Goal: Task Accomplishment & Management: Use online tool/utility

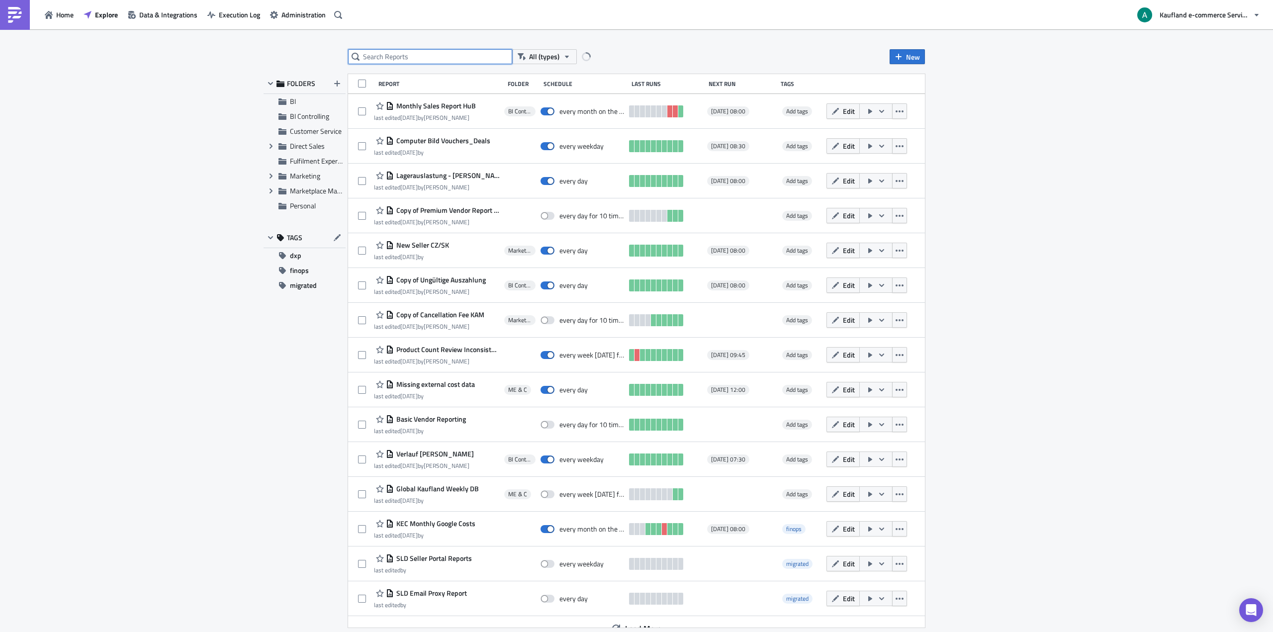
click at [420, 55] on input "text" at bounding box center [430, 56] width 164 height 15
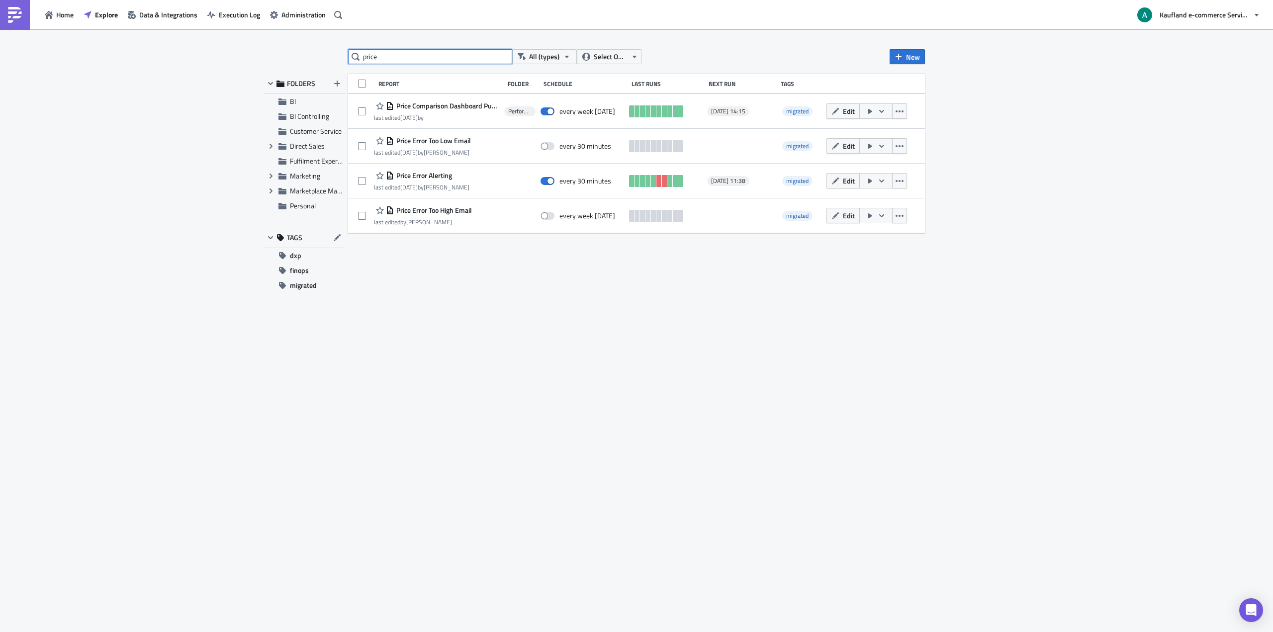
click at [395, 53] on input "price" at bounding box center [430, 56] width 164 height 15
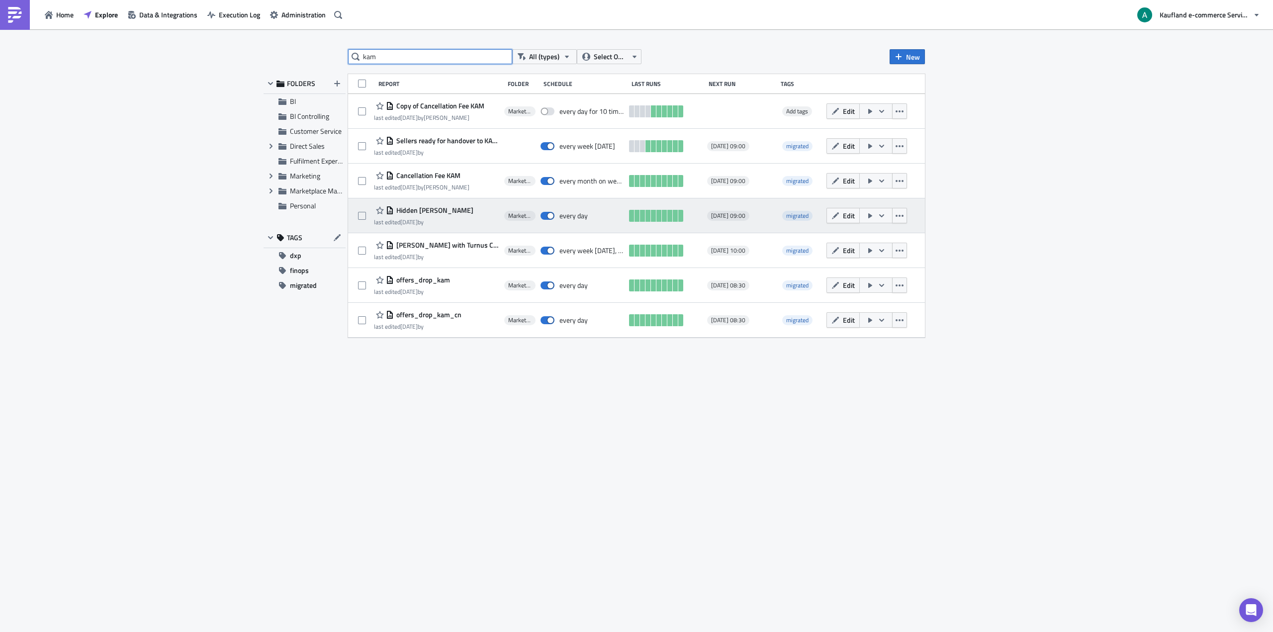
type input "kam"
click at [439, 208] on span "Hidden [PERSON_NAME]" at bounding box center [434, 210] width 80 height 9
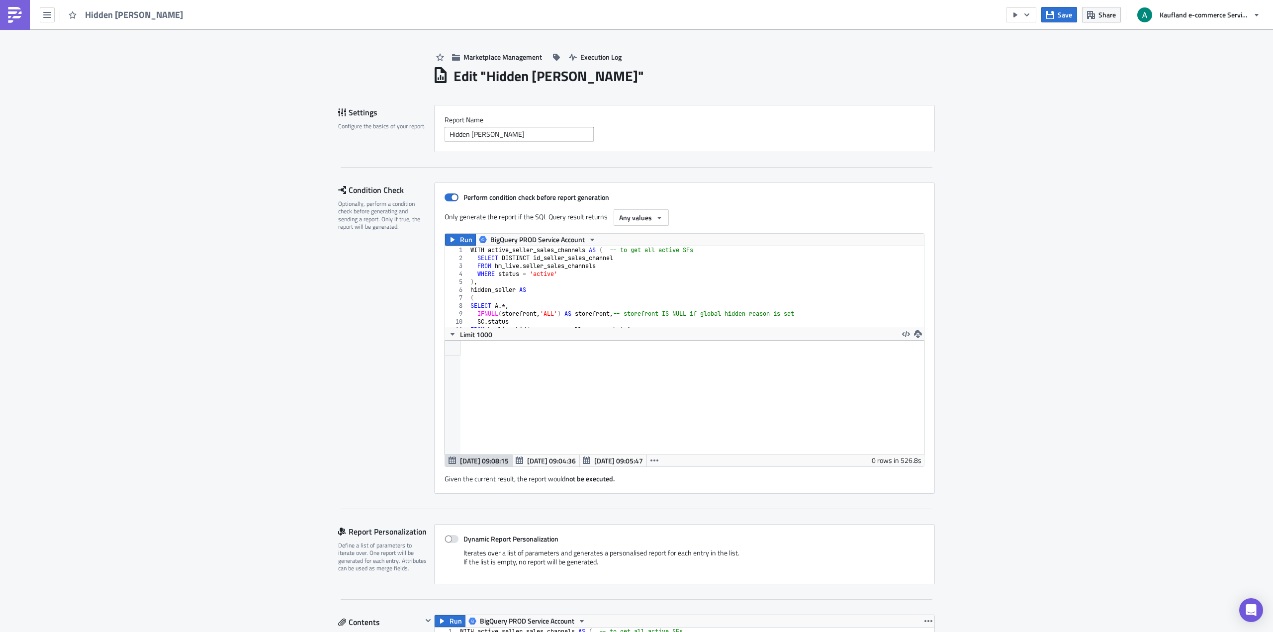
scroll to position [114, 500]
click at [1099, 13] on span "Share" at bounding box center [1106, 14] width 17 height 10
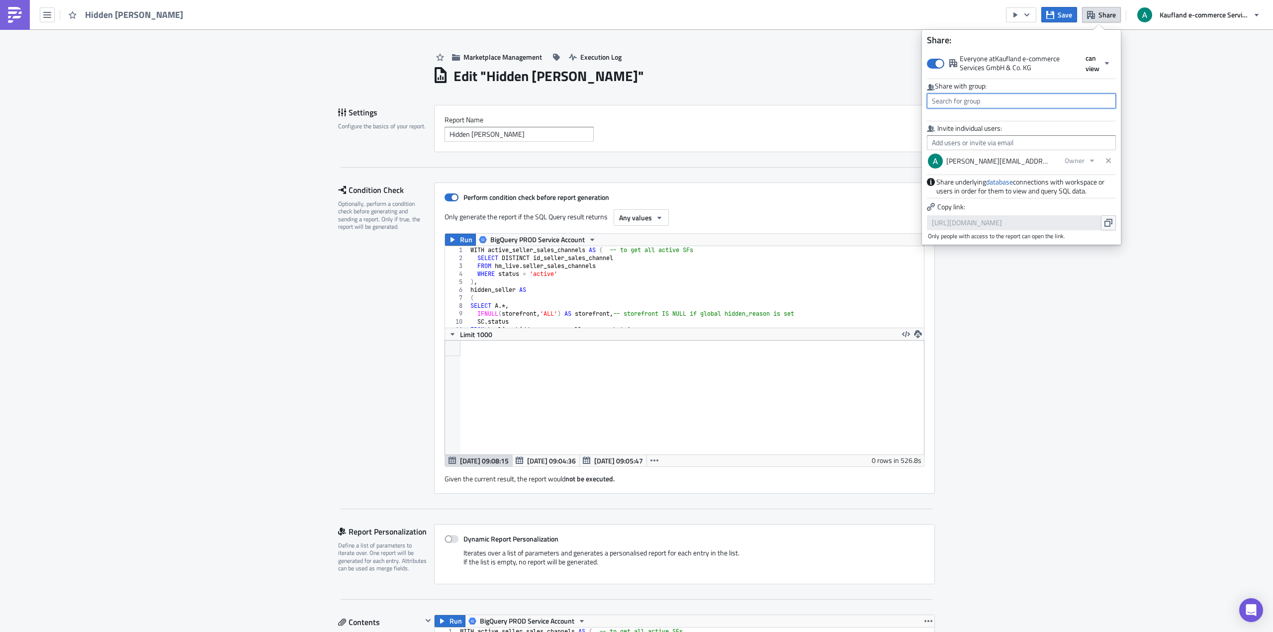
click at [967, 101] on input "text" at bounding box center [1021, 100] width 189 height 15
click at [977, 191] on div "MPC Team" at bounding box center [974, 193] width 83 height 10
type input "MPC Team"
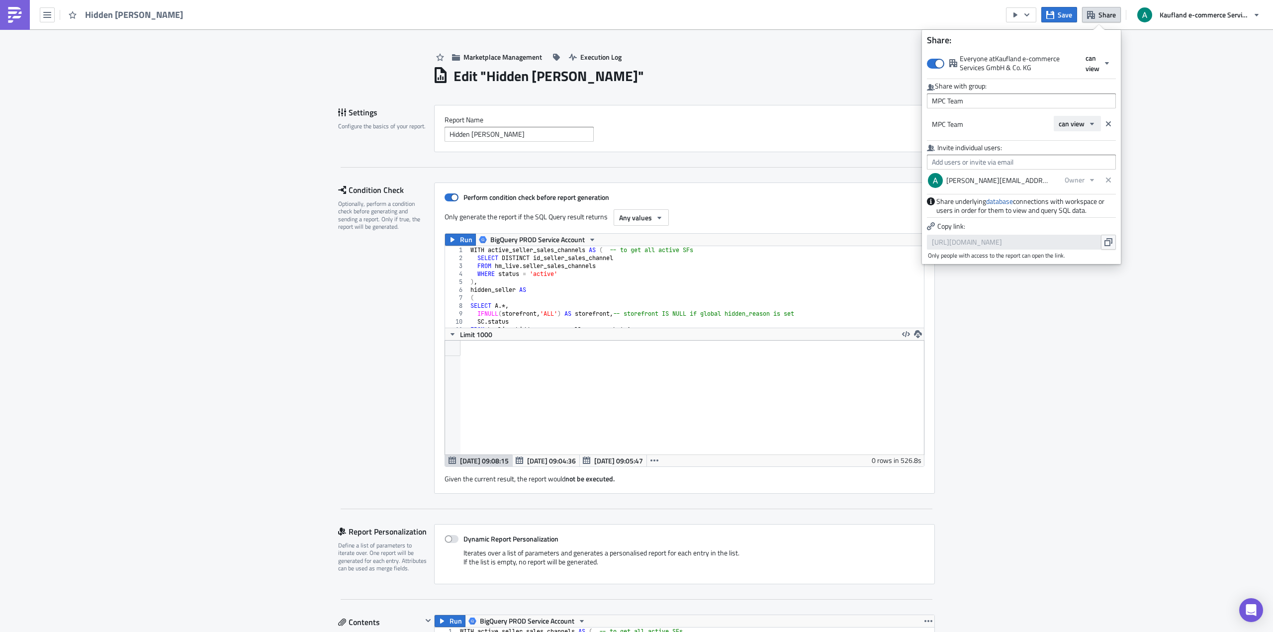
click at [1083, 125] on span "can view" at bounding box center [1071, 123] width 26 height 10
click at [1087, 157] on div "can edit" at bounding box center [1100, 156] width 83 height 10
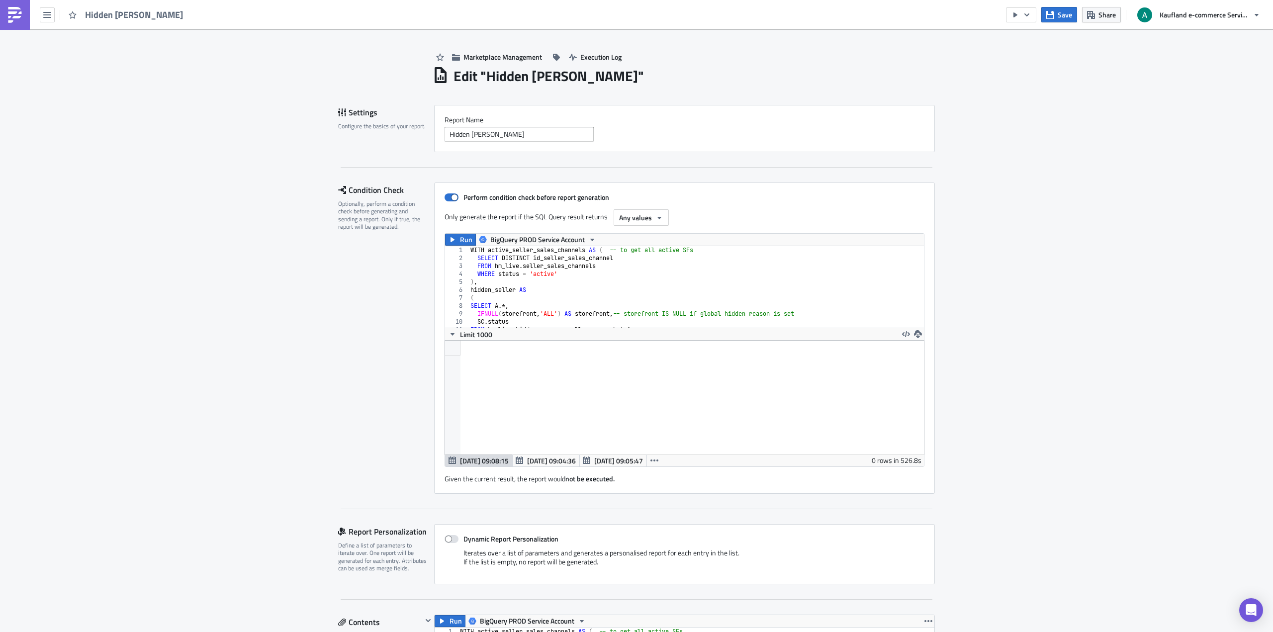
click at [1097, 16] on button "Share" at bounding box center [1101, 14] width 39 height 15
click at [833, 82] on div "Edit " Hidden [PERSON_NAME] "" at bounding box center [684, 75] width 502 height 20
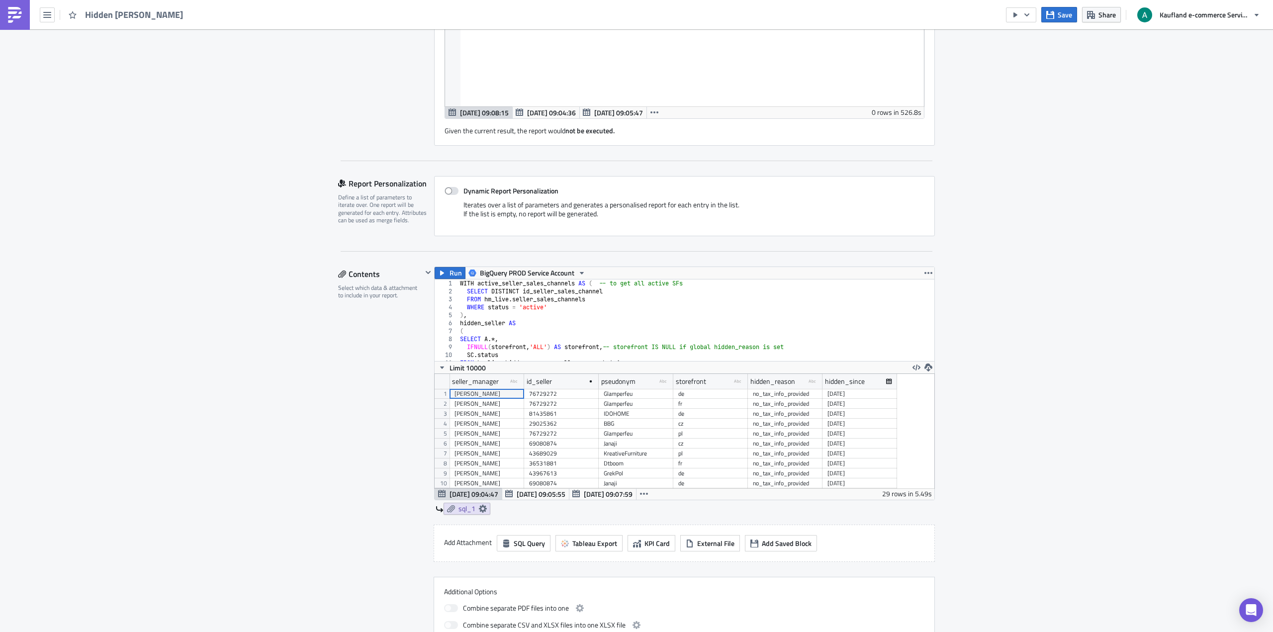
scroll to position [0, 0]
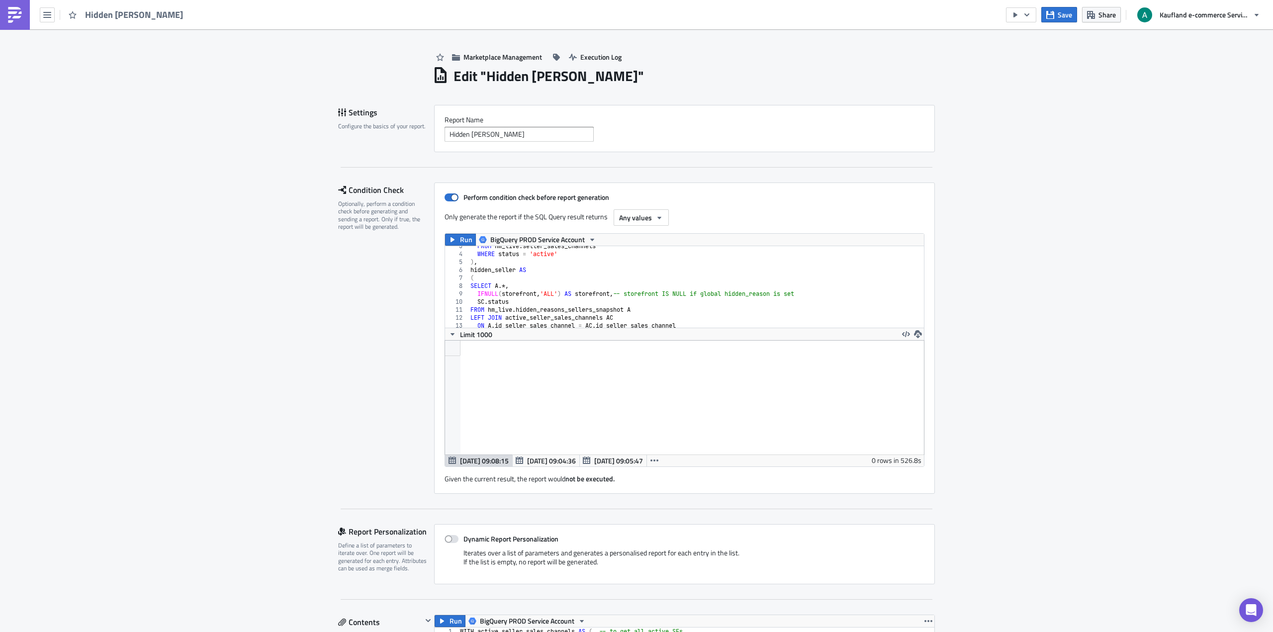
click at [495, 283] on div "FROM hm_live . seller_sales_channels WHERE status = 'active' ) , hidden_seller …" at bounding box center [693, 287] width 451 height 90
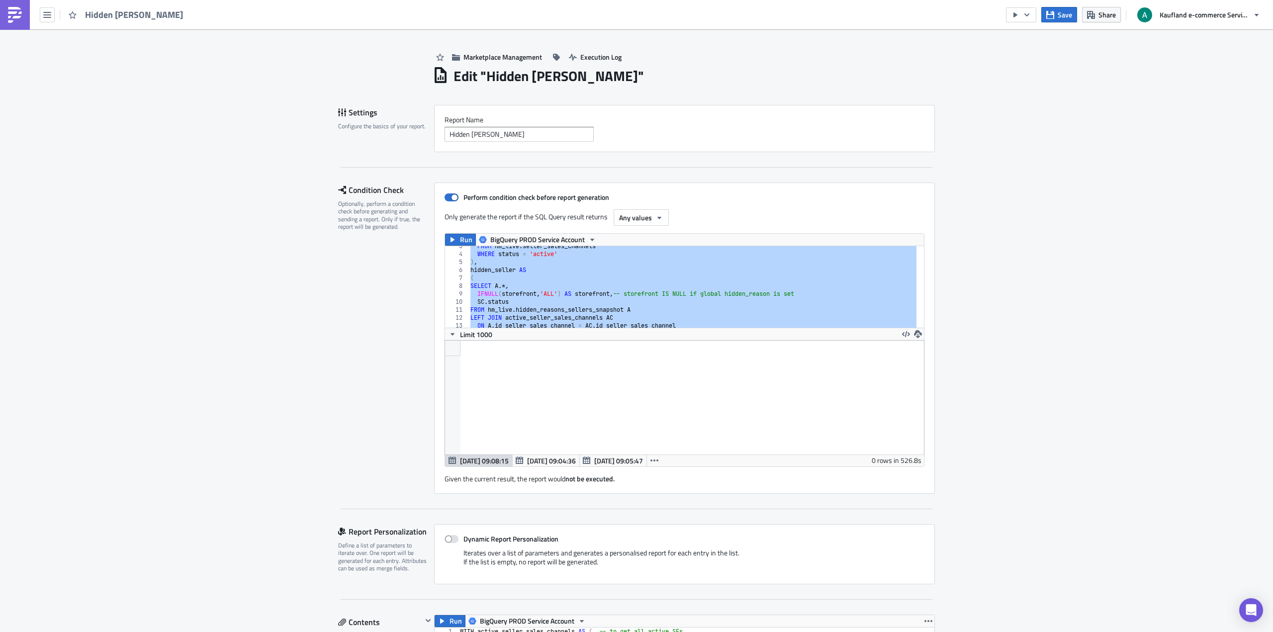
click at [559, 293] on div "FROM hm_live . seller_sales_channels WHERE status = 'active' ) , hidden_seller …" at bounding box center [692, 287] width 448 height 82
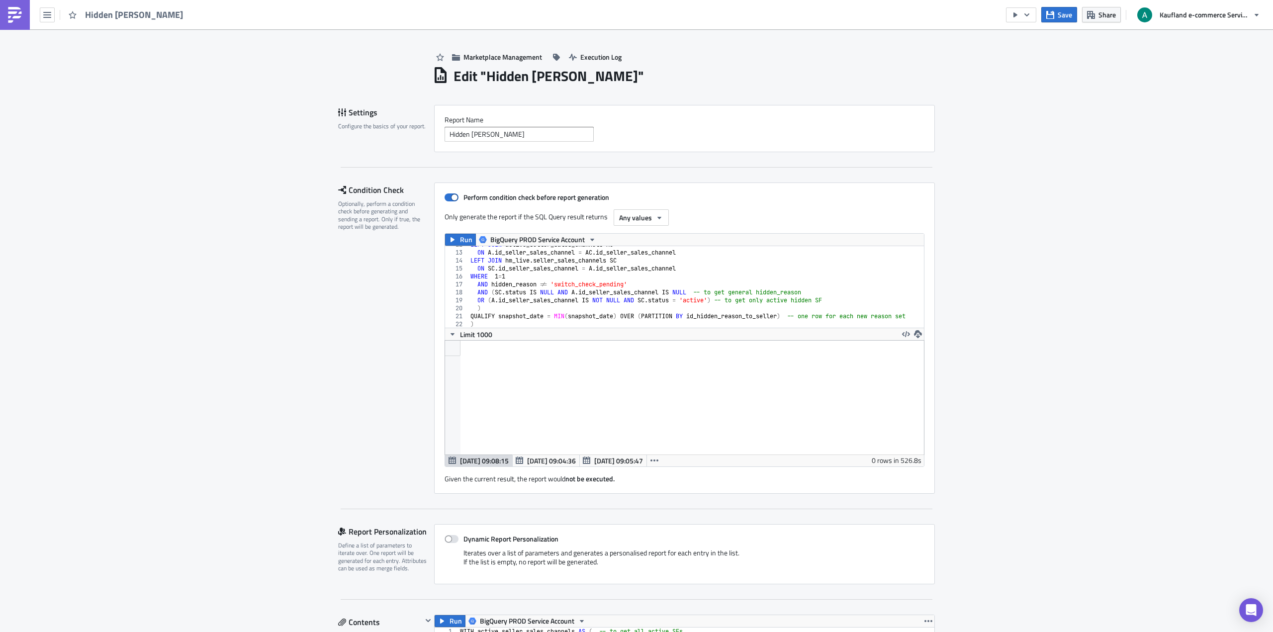
scroll to position [212, 0]
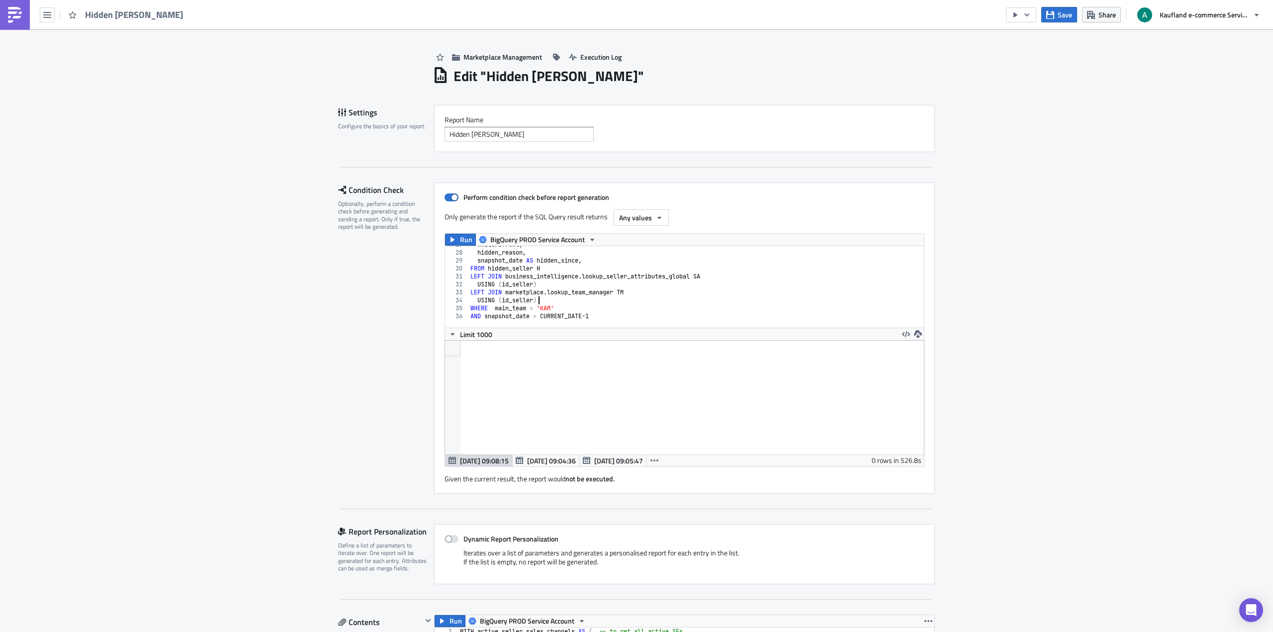
click at [608, 299] on div "H . storefront , hidden_reason , snapshot_date AS hidden_since , FROM hidden_se…" at bounding box center [693, 286] width 451 height 90
click at [607, 306] on div "H . storefront , hidden_reason , snapshot_date AS hidden_since , FROM hidden_se…" at bounding box center [693, 286] width 451 height 90
type textarea "WHERE main_team = 'KAM'"
paste textarea "AND sub_team NOT LIKE 'Sales%'"
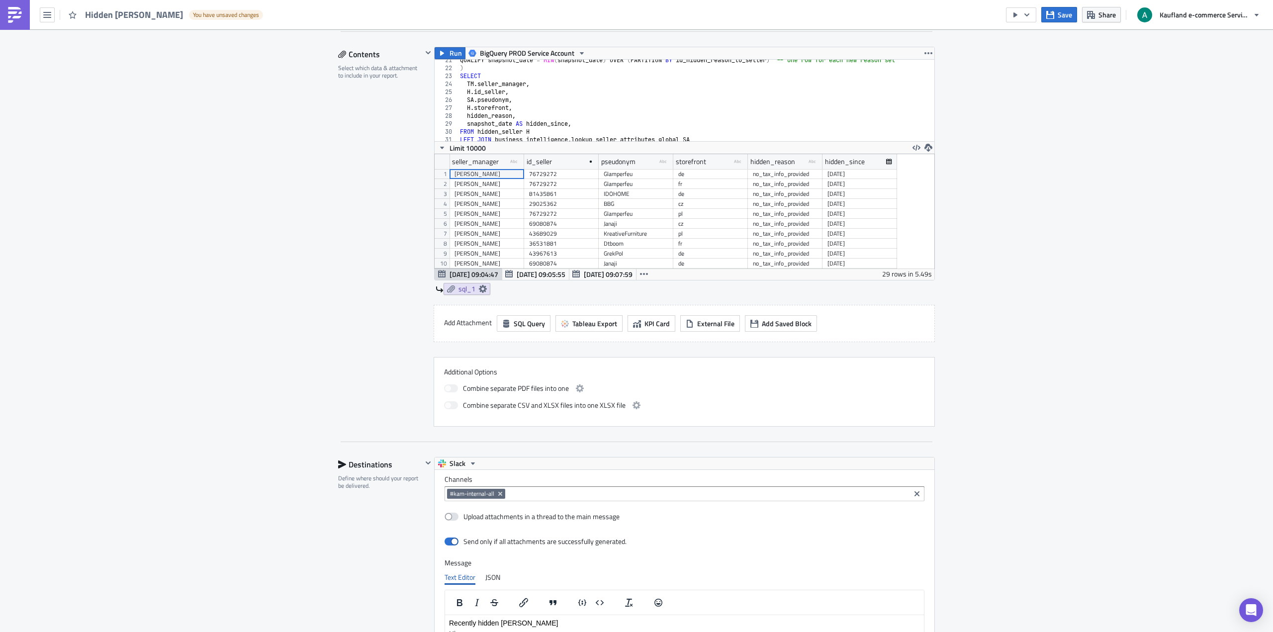
scroll to position [205, 0]
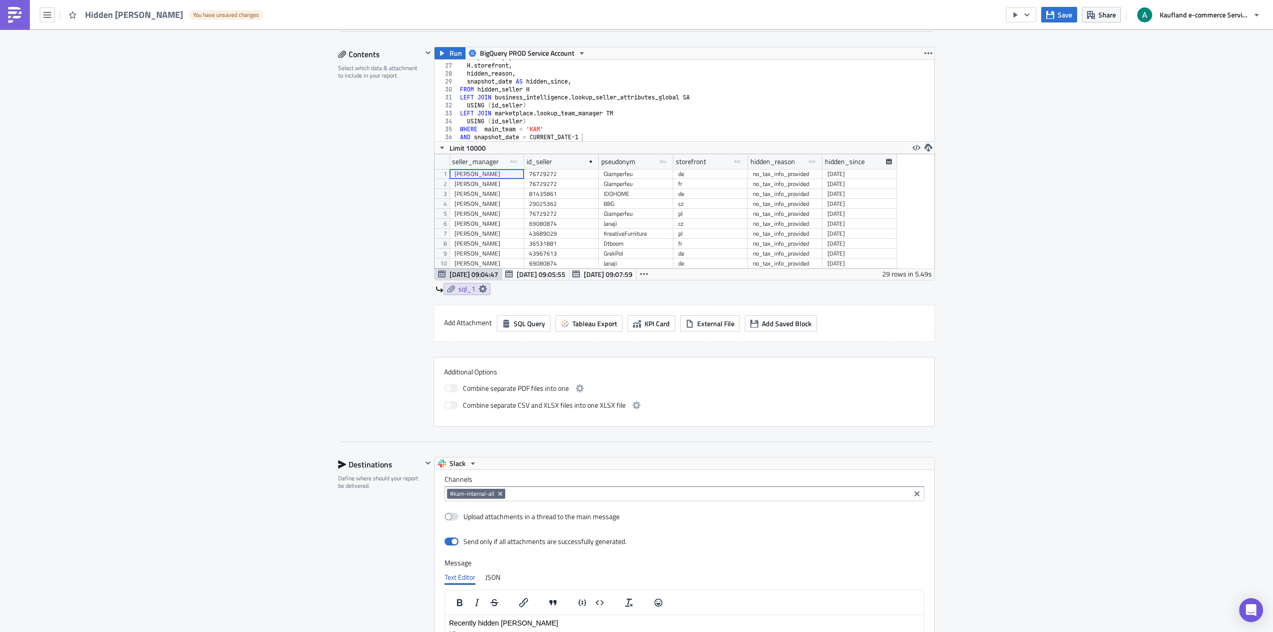
type textarea "AND sub_team NOT LIKE 'Sales%'"
type textarea "WHERE main_team = 'KAM'"
click at [585, 128] on div "SA . pseudonym , [PERSON_NAME] storefront , hidden_reason , snapshot_date AS hi…" at bounding box center [692, 102] width 469 height 97
paste textarea "AND sub_team NOT LIKE 'Sales%'"
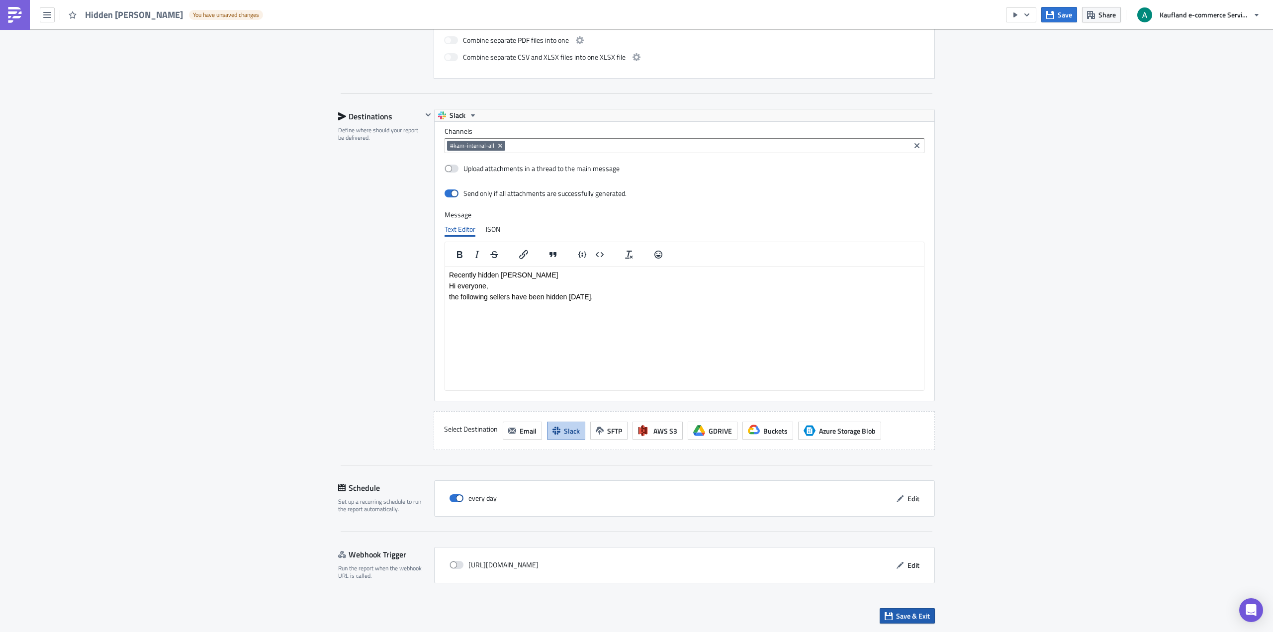
type textarea "AND sub_team NOT LIKE 'Sales%'"
click at [901, 615] on span "Save & Exit" at bounding box center [913, 616] width 34 height 10
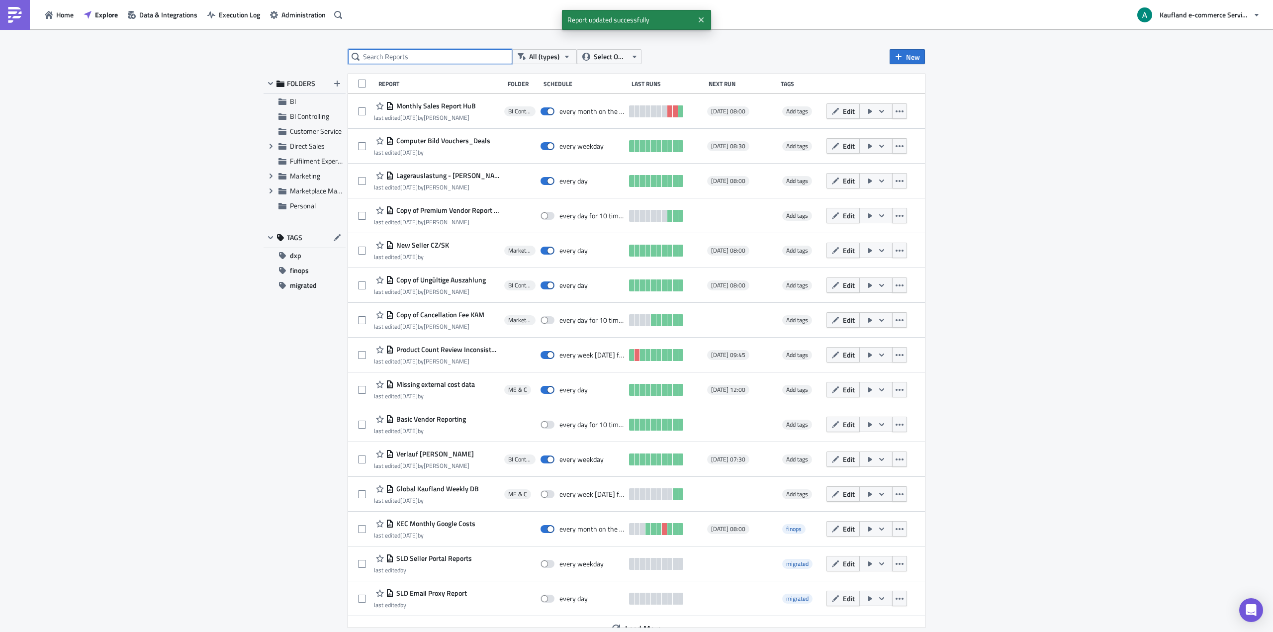
click at [389, 59] on input "text" at bounding box center [430, 56] width 164 height 15
type input "hidden"
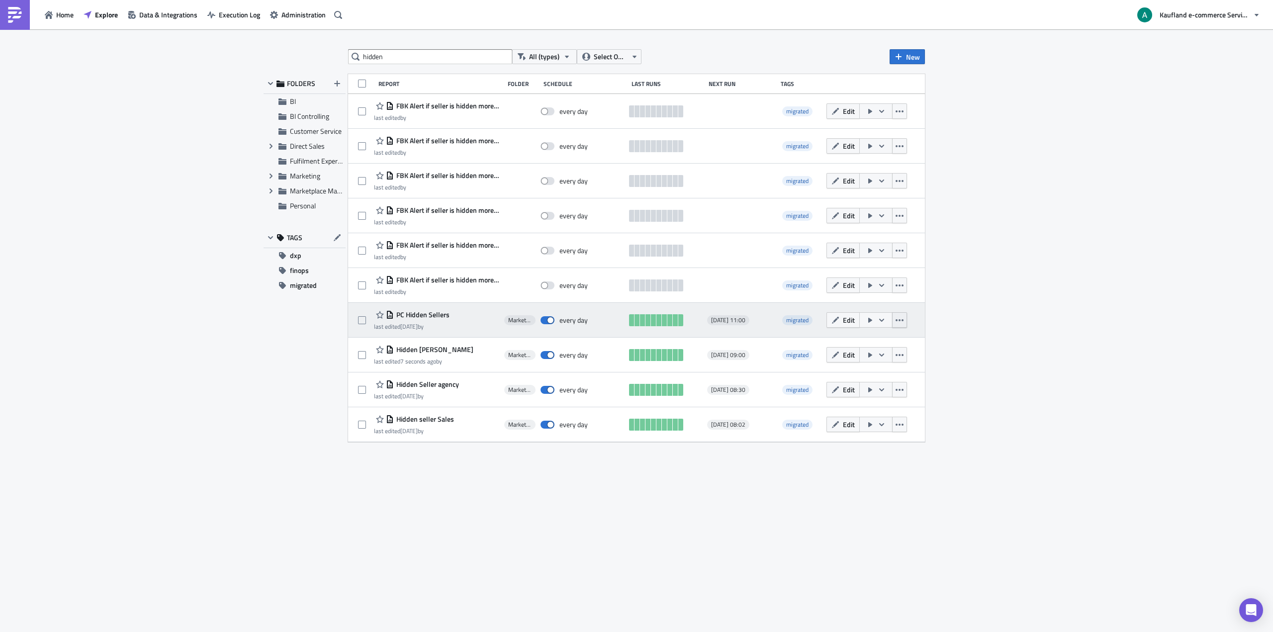
click at [904, 315] on button "button" at bounding box center [899, 319] width 15 height 15
click at [506, 322] on span "Marketplace Management" at bounding box center [519, 320] width 31 height 10
click at [427, 315] on span "PC Hidden Sellers" at bounding box center [422, 314] width 56 height 9
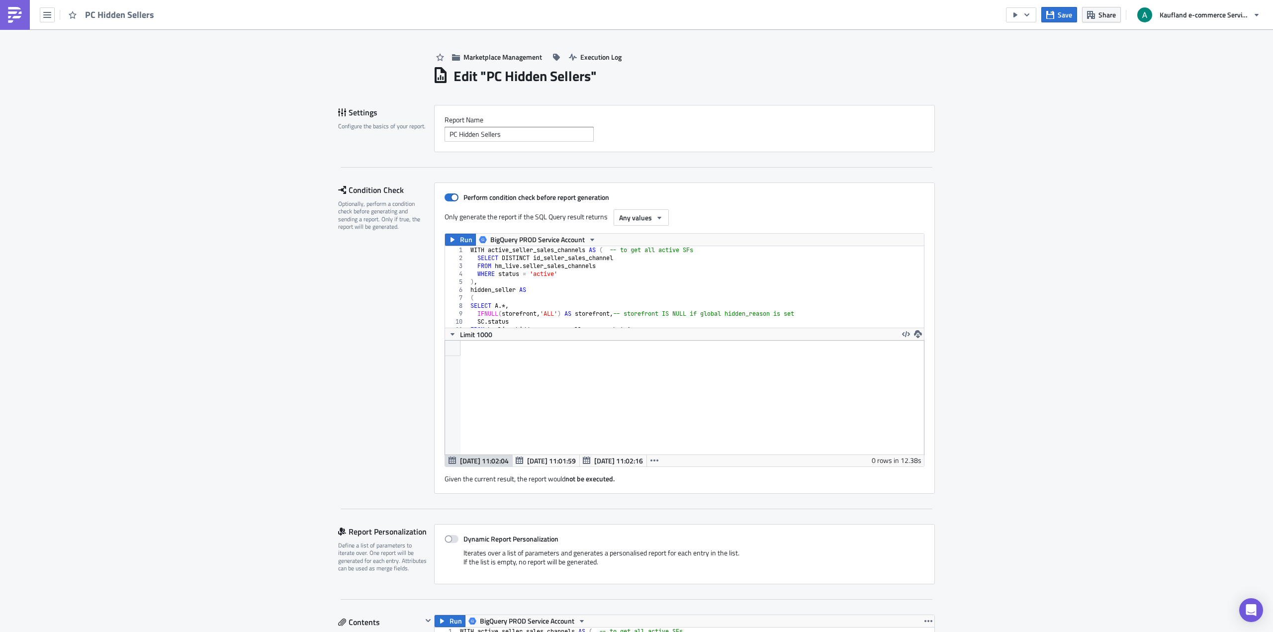
scroll to position [114, 479]
click at [1098, 7] on button "Share" at bounding box center [1101, 14] width 39 height 15
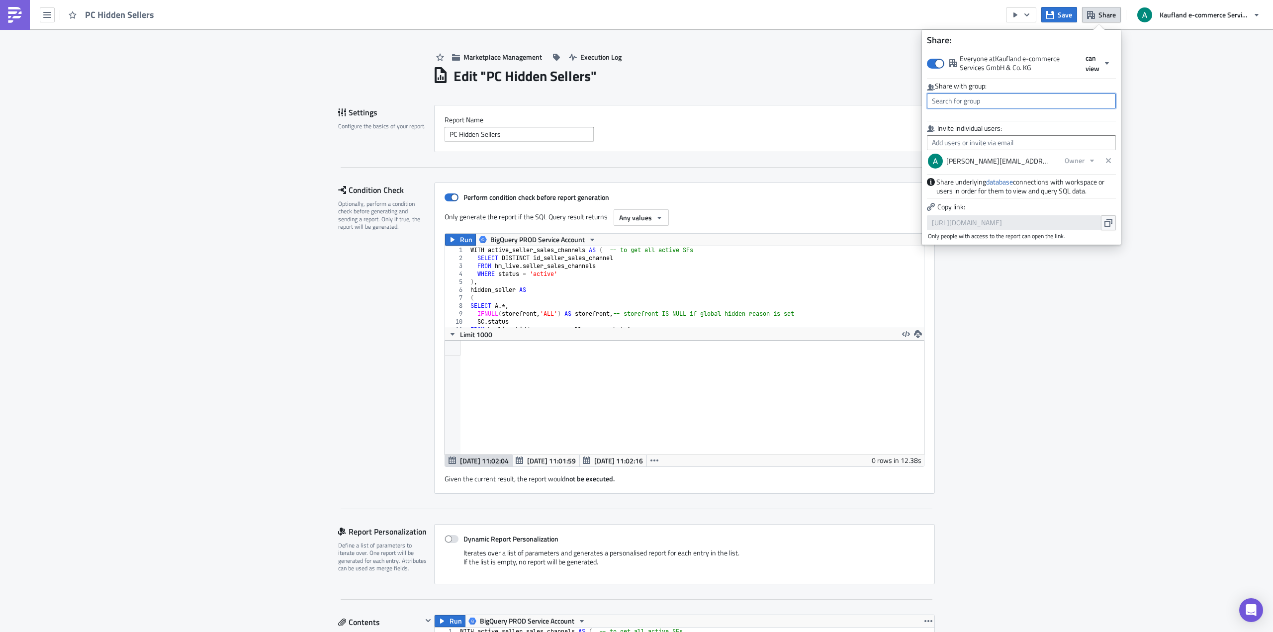
click at [1015, 99] on input "text" at bounding box center [1021, 100] width 189 height 15
click at [984, 194] on div "MPC Team" at bounding box center [974, 193] width 83 height 10
type input "MPC Team"
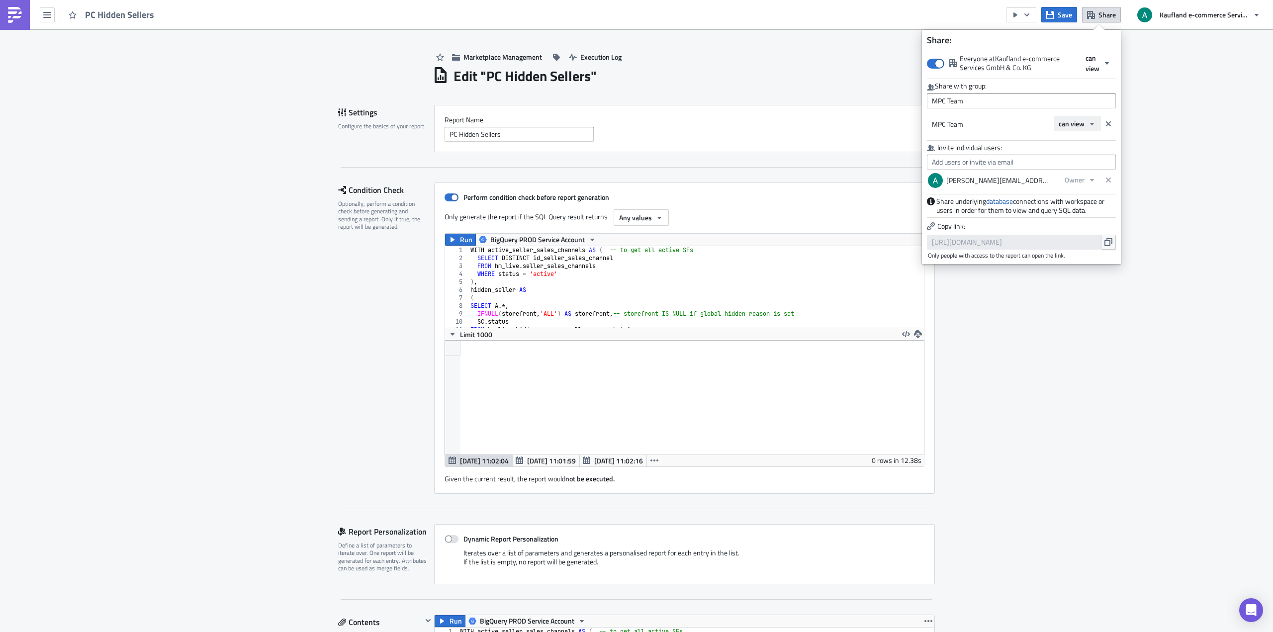
click at [1088, 125] on icon "button" at bounding box center [1092, 124] width 8 height 8
click at [1082, 153] on div "can edit" at bounding box center [1100, 156] width 83 height 10
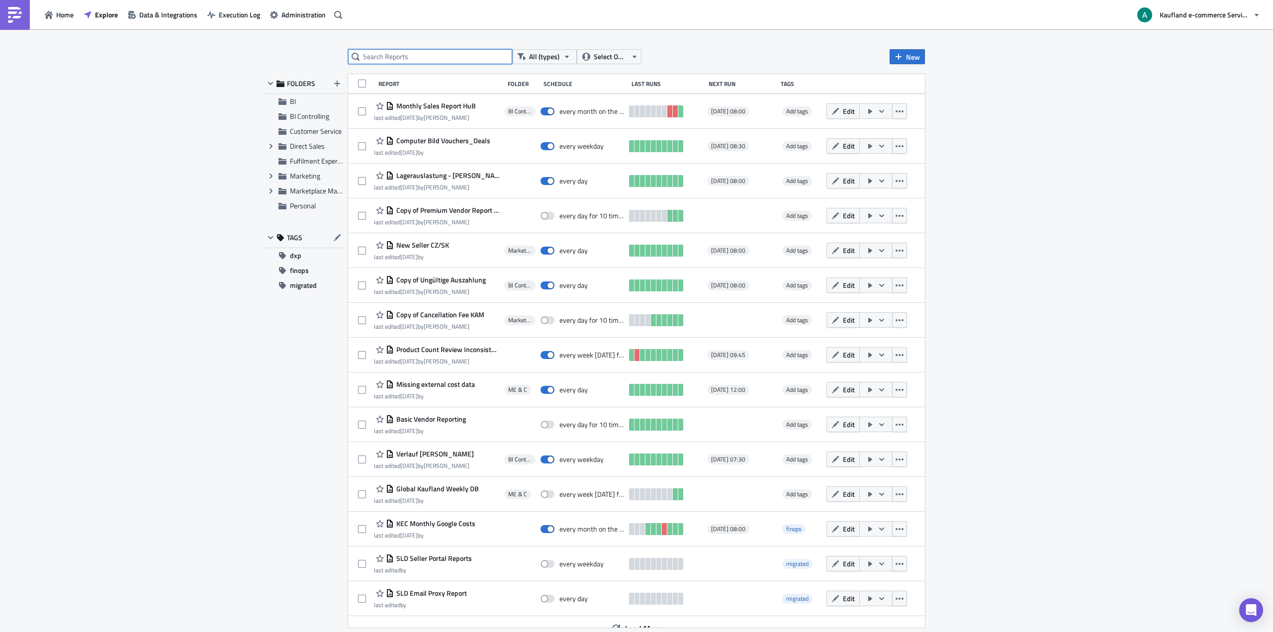
click at [451, 55] on input "text" at bounding box center [430, 56] width 164 height 15
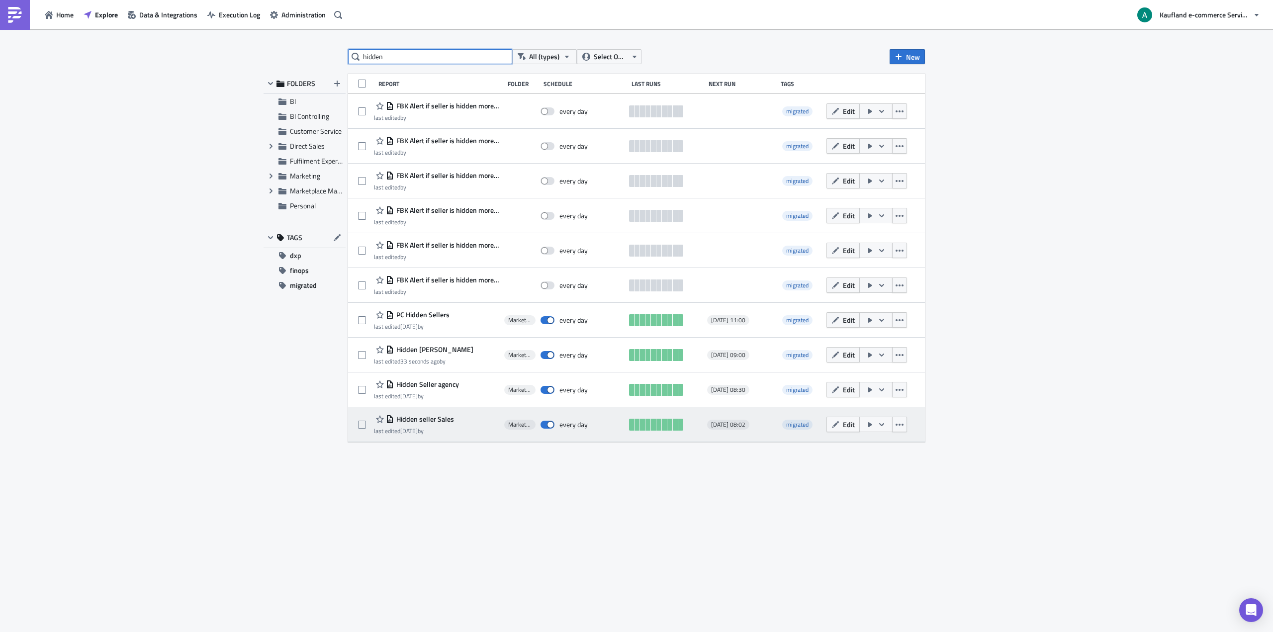
type input "hidden"
click at [443, 418] on span "Hidden seller Sales" at bounding box center [424, 419] width 60 height 9
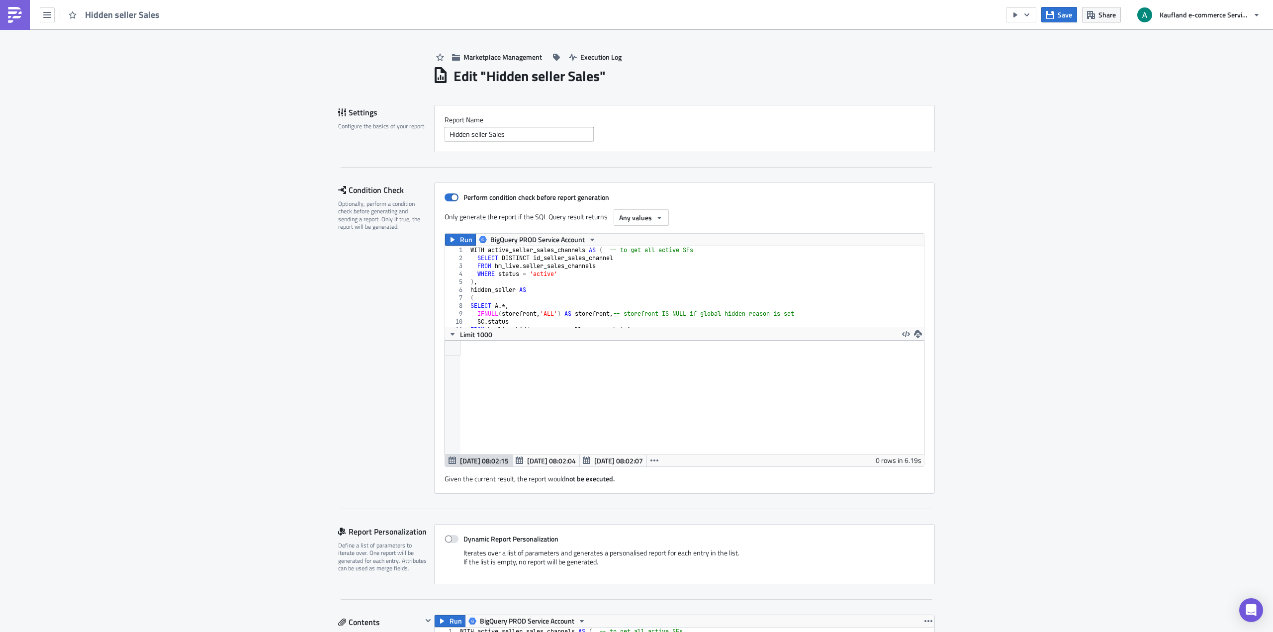
scroll to position [114, 479]
click at [1100, 19] on span "Share" at bounding box center [1106, 14] width 17 height 10
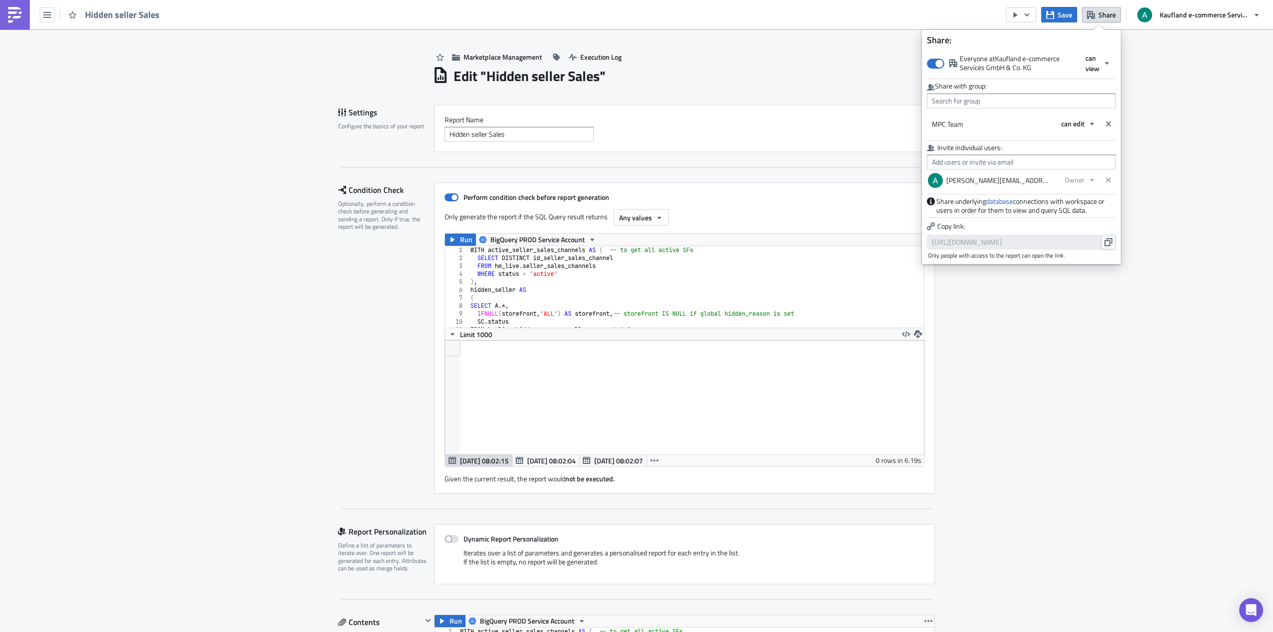
scroll to position [114, 500]
click at [782, 77] on div "Edit " Hidden seller Sales "" at bounding box center [684, 75] width 502 height 20
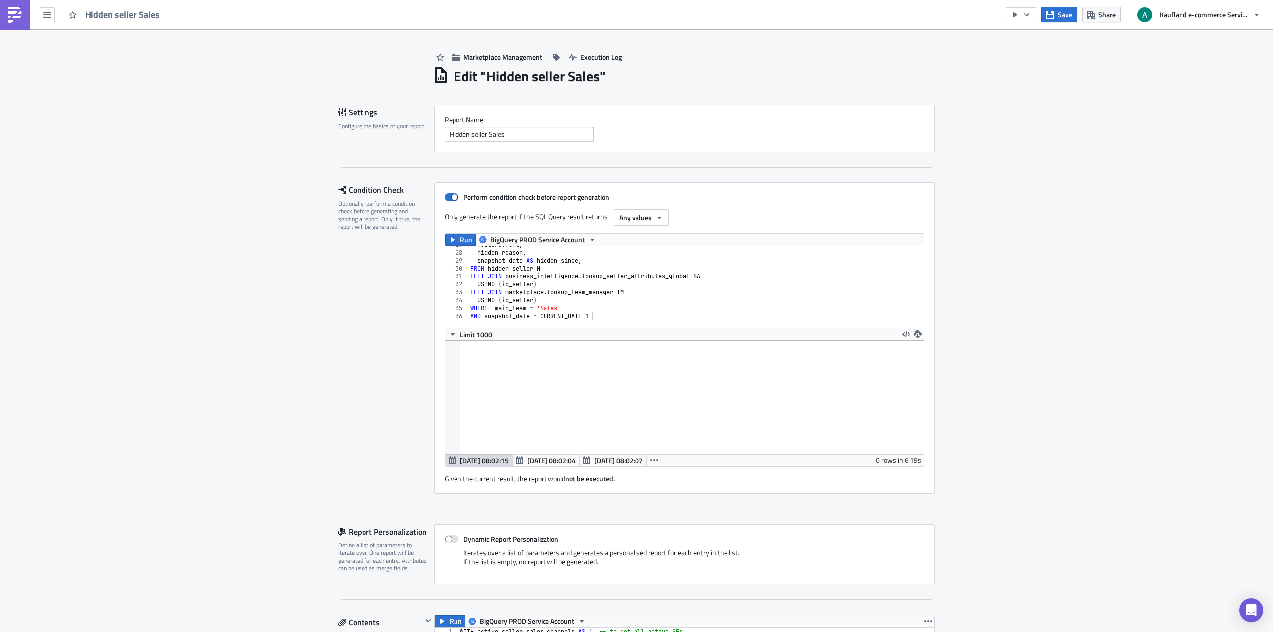
scroll to position [212, 0]
click at [531, 281] on div "H . storefront , hidden_reason , snapshot_date AS hidden_since , FROM hidden_se…" at bounding box center [693, 286] width 451 height 90
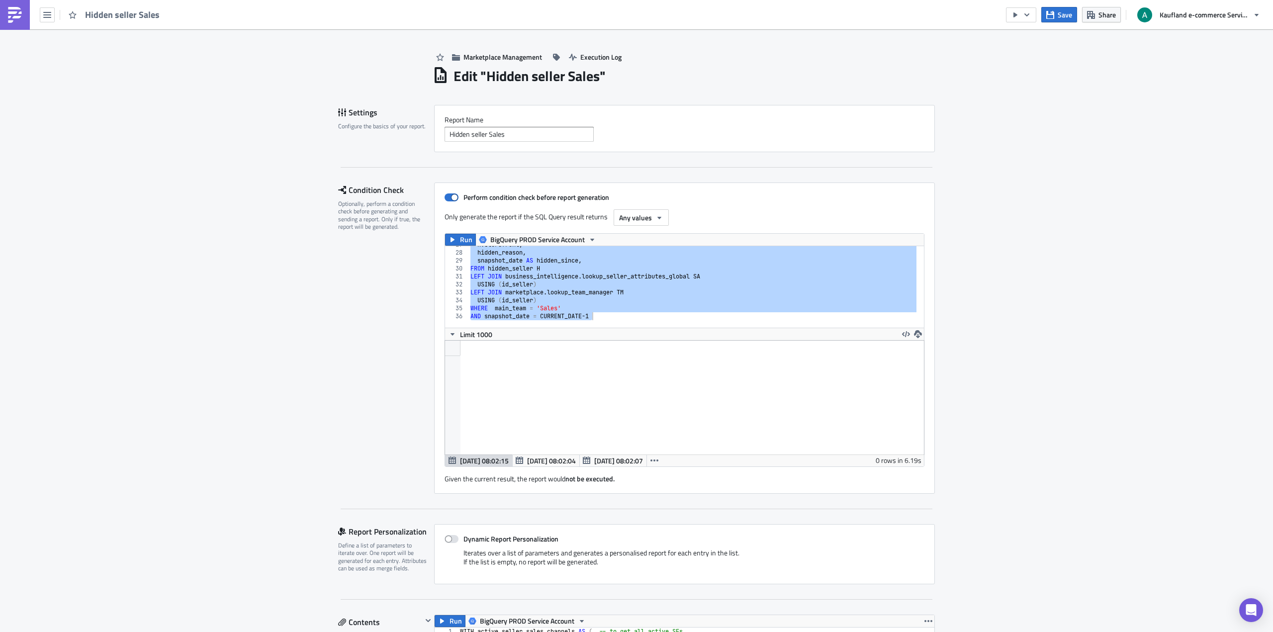
click at [655, 301] on div "H . storefront , hidden_reason , snapshot_date AS hidden_since , FROM hidden_se…" at bounding box center [692, 287] width 448 height 82
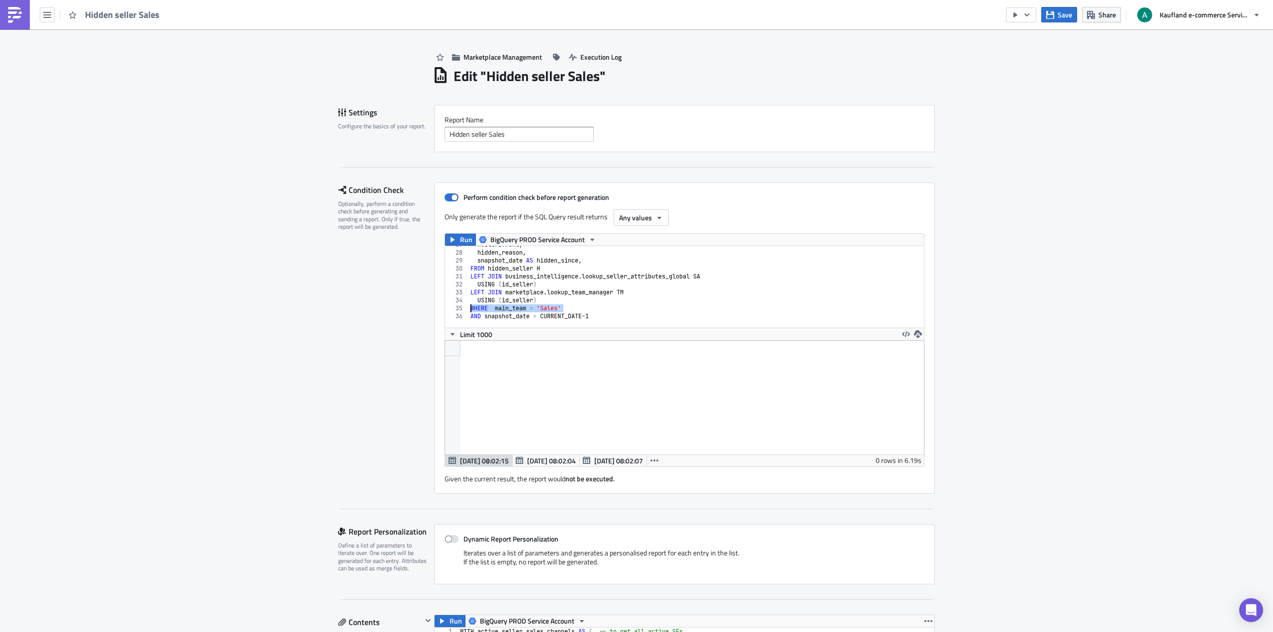
drag, startPoint x: 559, startPoint y: 306, endPoint x: 438, endPoint y: 305, distance: 121.3
click at [438, 305] on div "Perform condition check before report generation Only generate the report if th…" at bounding box center [684, 337] width 501 height 311
paste textarea "OR sub_team LIKE 'Sales%')"
type textarea "OR sub_team LIKE 'Sales%')"
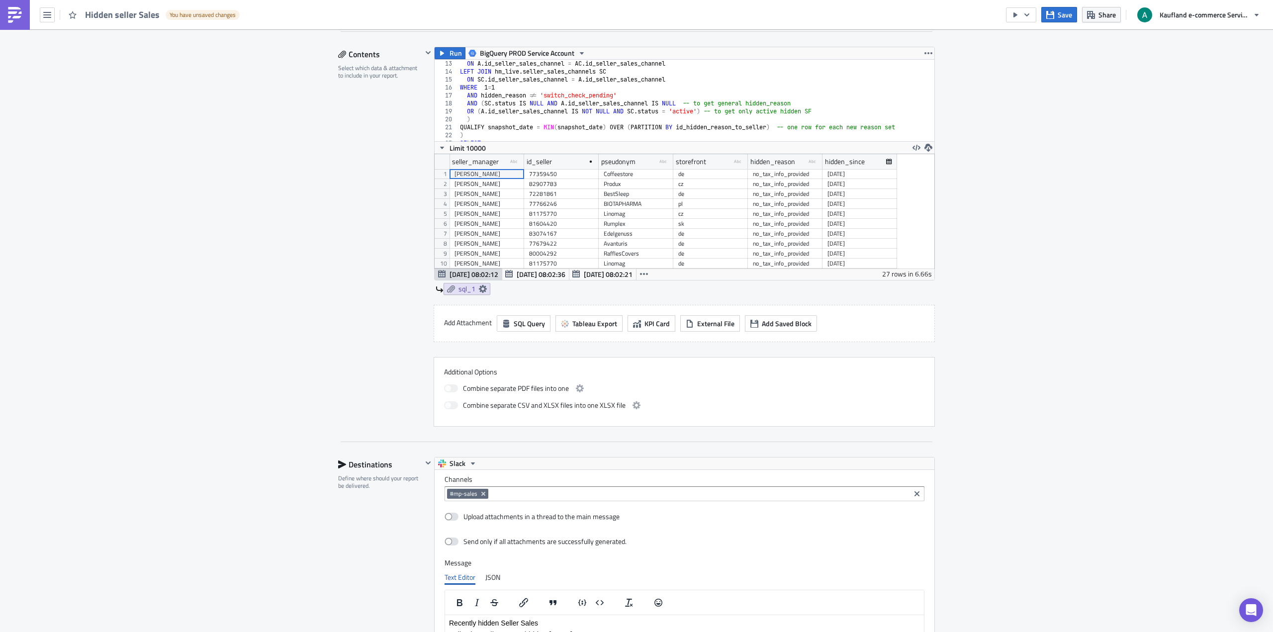
scroll to position [205, 0]
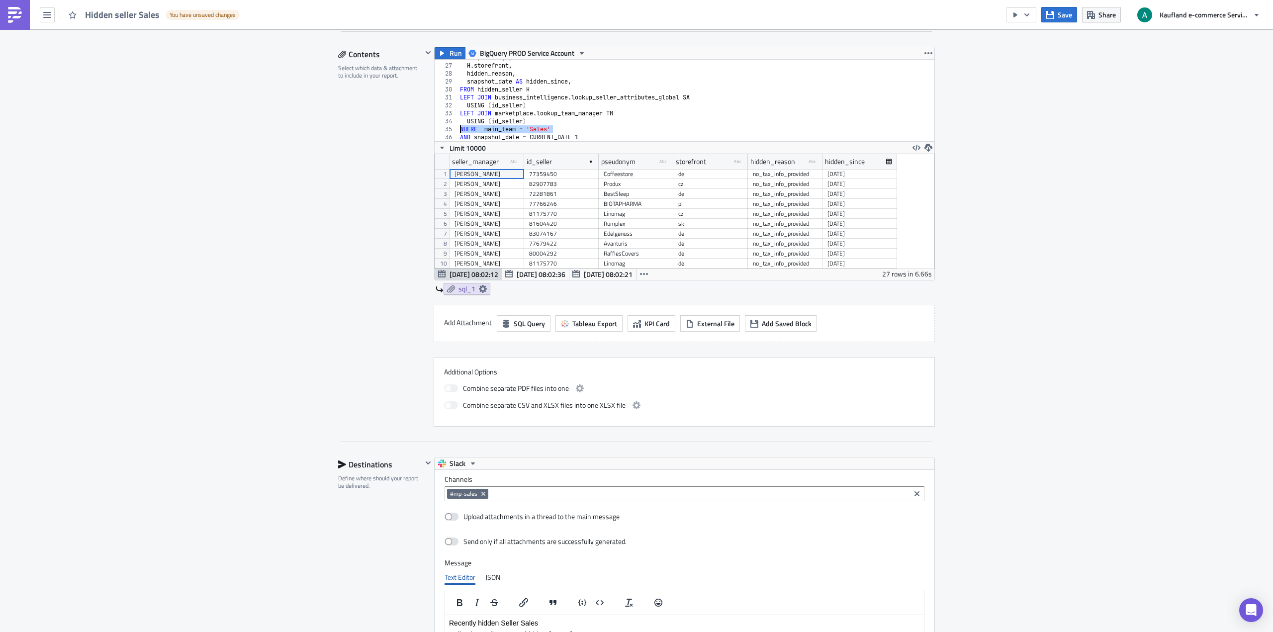
drag, startPoint x: 553, startPoint y: 130, endPoint x: 420, endPoint y: 128, distance: 132.8
click at [422, 128] on div "Run BigQuery PROD Service Account WHERE main_team = 'Sales' 26 27 28 29 30 31 3…" at bounding box center [678, 171] width 513 height 248
paste textarea "OR sub_team LIKE 'Sales%')"
type textarea "OR sub_team LIKE 'Sales%')"
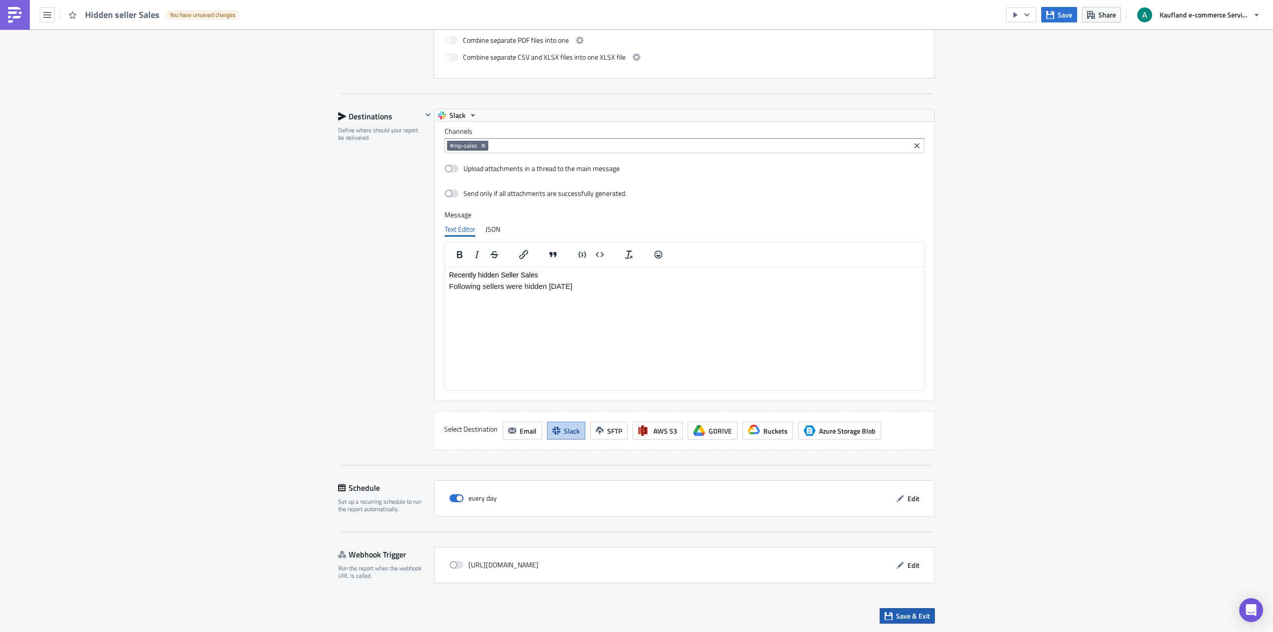
click at [903, 615] on span "Save & Exit" at bounding box center [913, 616] width 34 height 10
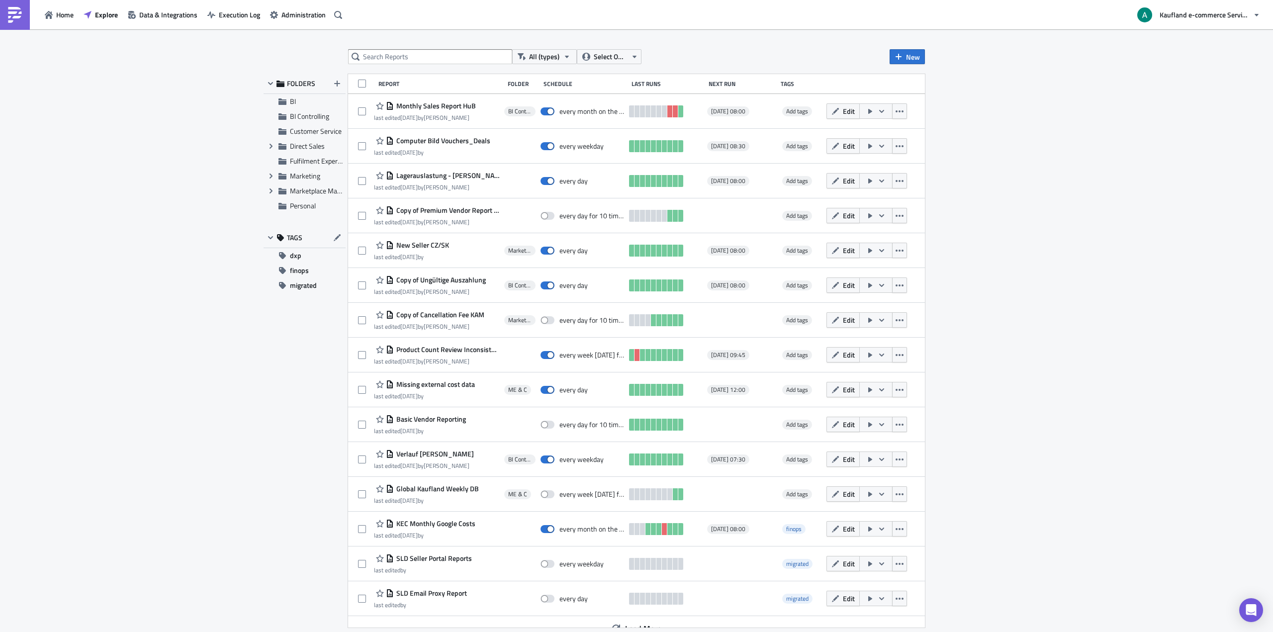
click at [511, 37] on div "All (types) Select Owner New FOLDERS BI BI Controlling Customer Service Expand …" at bounding box center [636, 331] width 1273 height 604
click at [408, 60] on input "text" at bounding box center [430, 56] width 164 height 15
click at [603, 56] on span "Select Owner" at bounding box center [610, 56] width 33 height 11
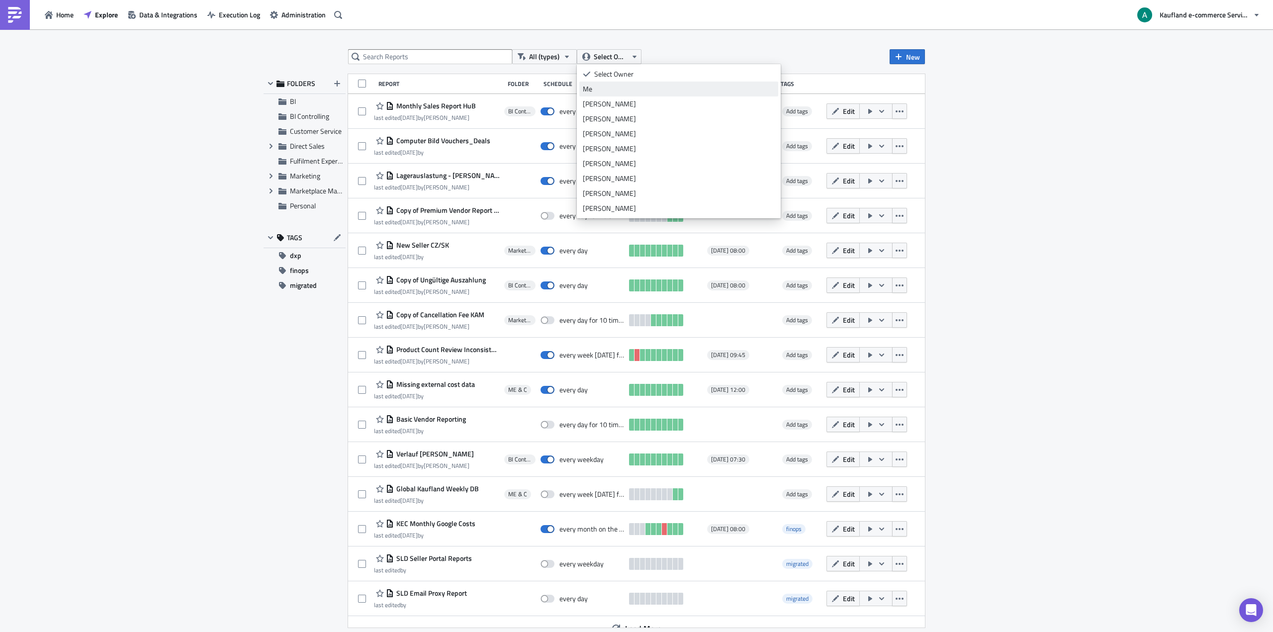
click at [610, 88] on div "Me" at bounding box center [679, 89] width 192 height 10
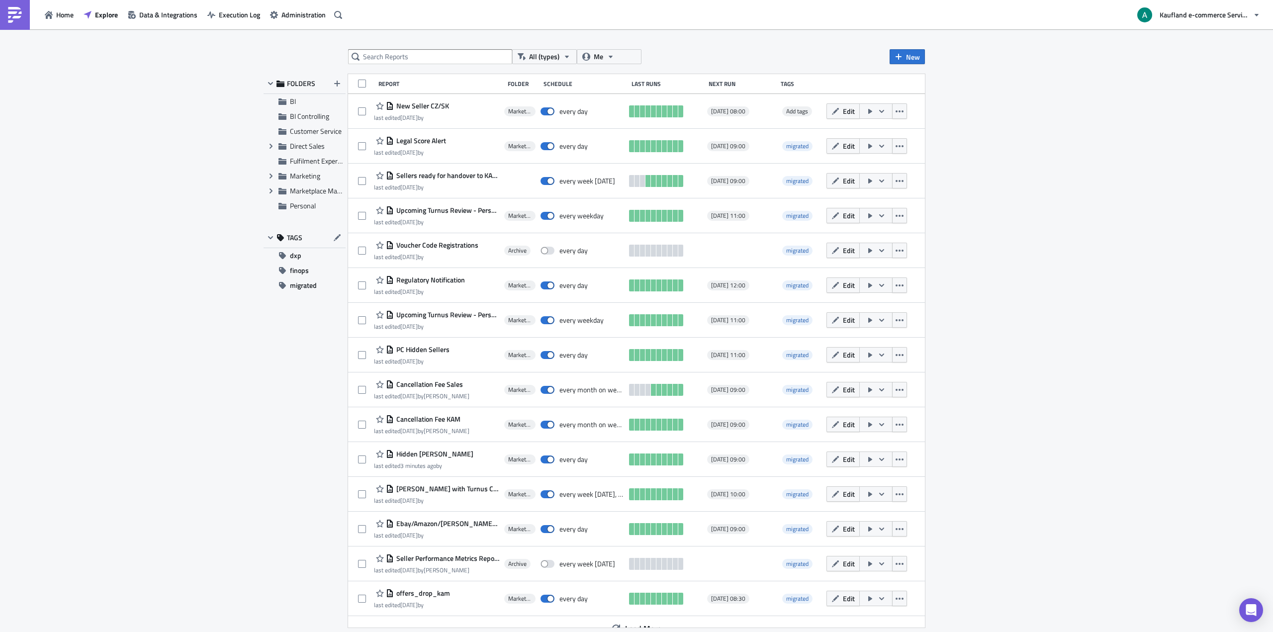
click at [467, 247] on span "Voucher Code Registrations" at bounding box center [436, 245] width 85 height 9
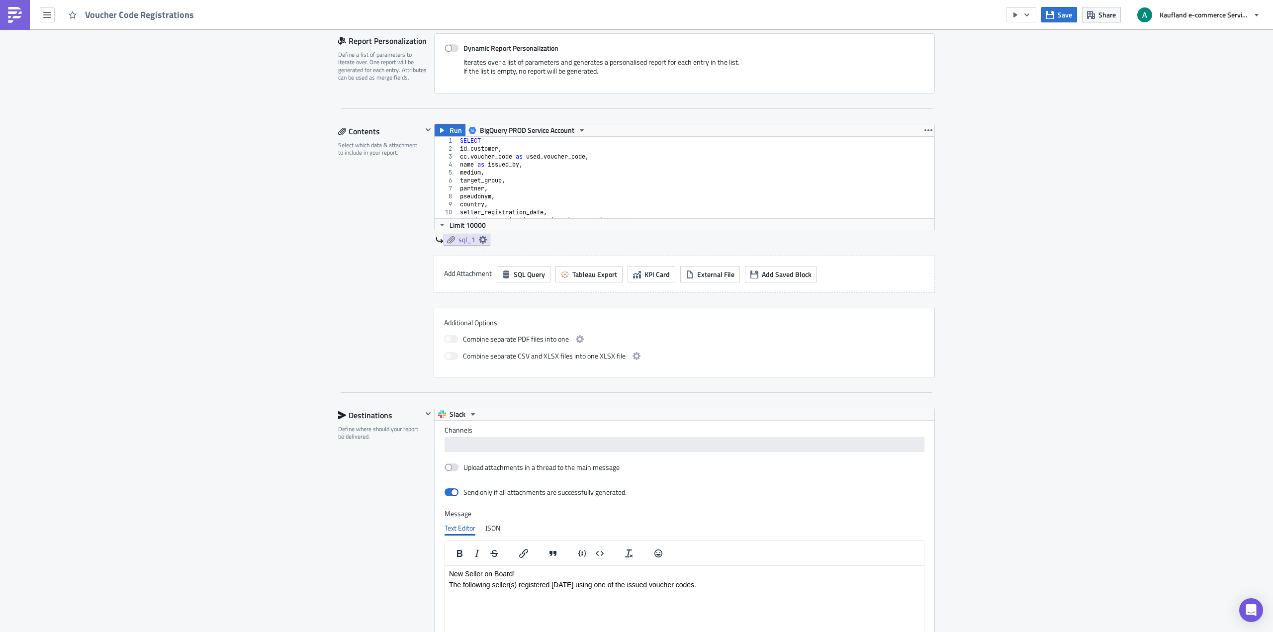
scroll to position [647, 0]
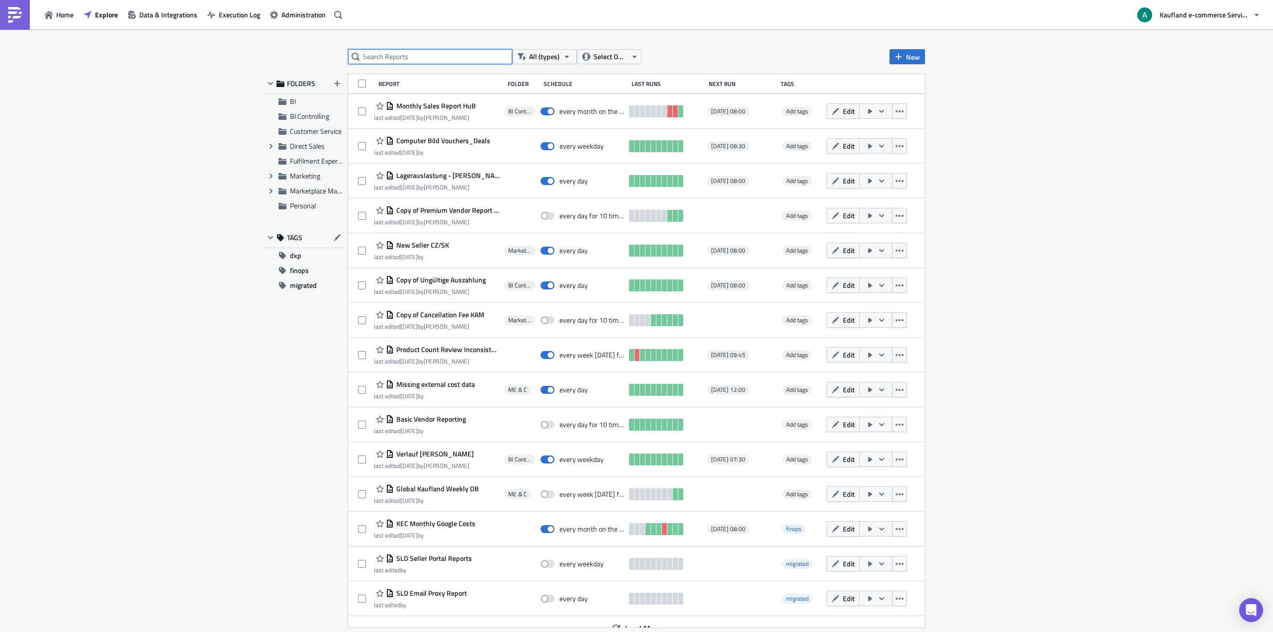
click at [377, 61] on input "text" at bounding box center [430, 56] width 164 height 15
click at [606, 53] on span "Select Owner" at bounding box center [610, 56] width 33 height 11
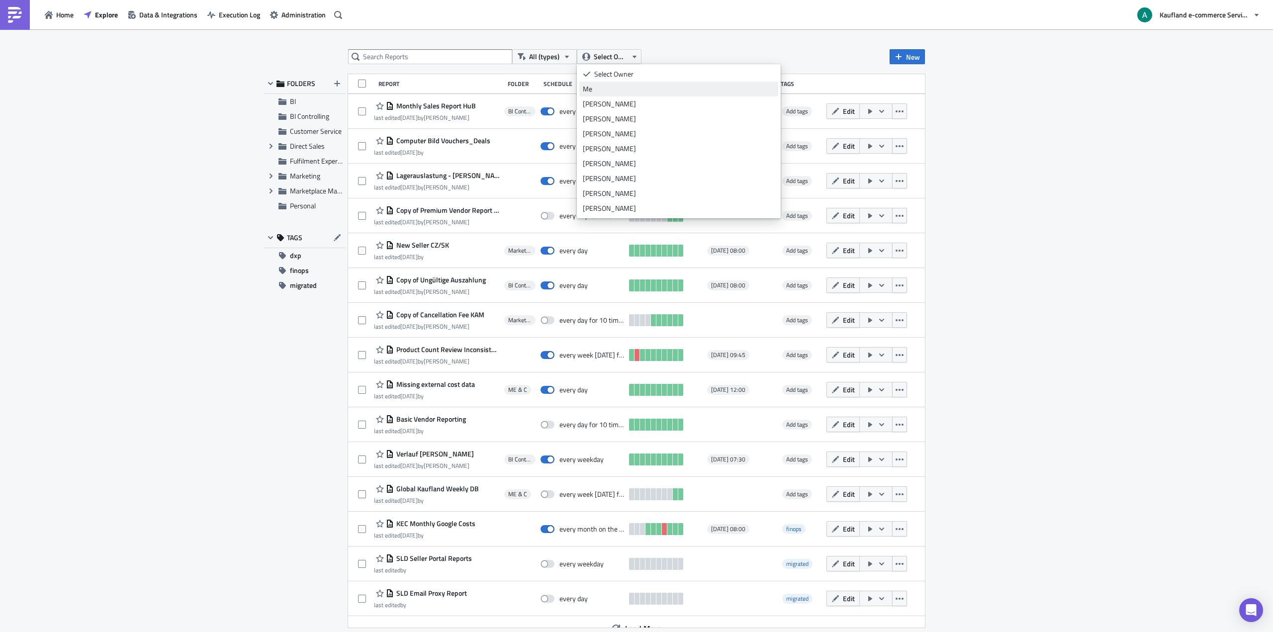
click at [610, 90] on div "Me" at bounding box center [679, 89] width 192 height 10
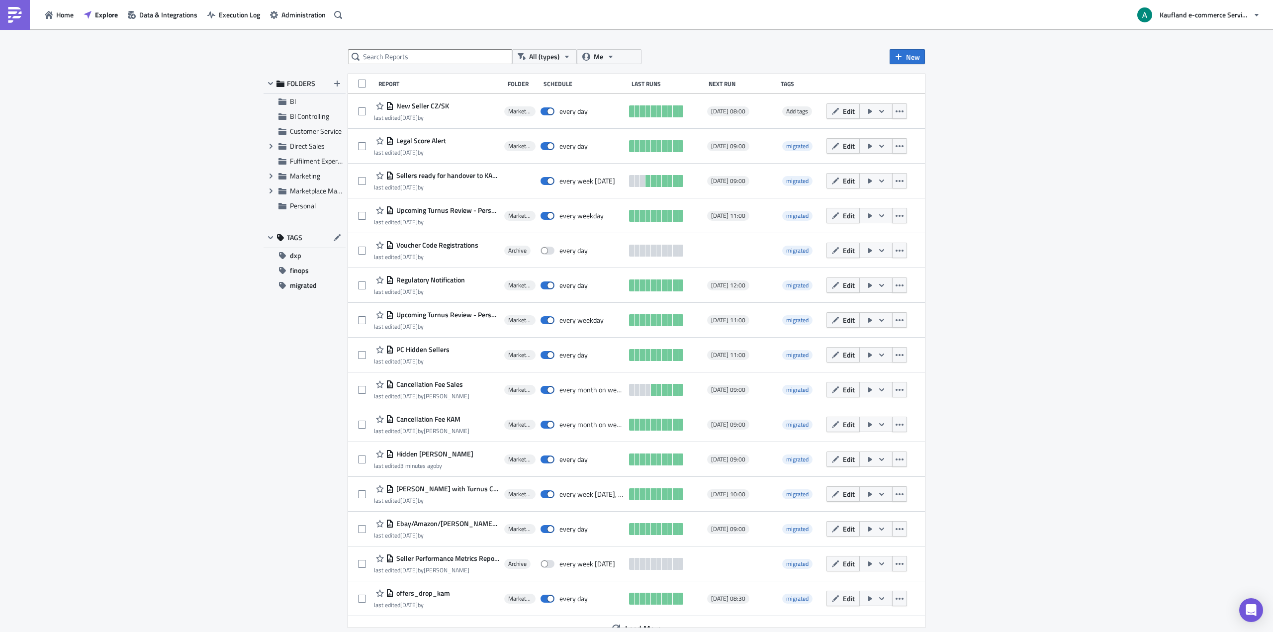
click at [752, 42] on div "All (types) Me New FOLDERS BI BI Controlling Customer Service Expand group Dire…" at bounding box center [636, 331] width 1273 height 604
drag, startPoint x: 839, startPoint y: 113, endPoint x: 294, endPoint y: 125, distance: 545.5
click at [348, 125] on div "FOLDERS BI BI Controlling Customer Service Expand group Direct Sales Fulfilment…" at bounding box center [636, 350] width 577 height 553
drag, startPoint x: 412, startPoint y: 104, endPoint x: 407, endPoint y: 104, distance: 5.0
click at [407, 104] on span "New Seller CZ/SK" at bounding box center [421, 105] width 55 height 9
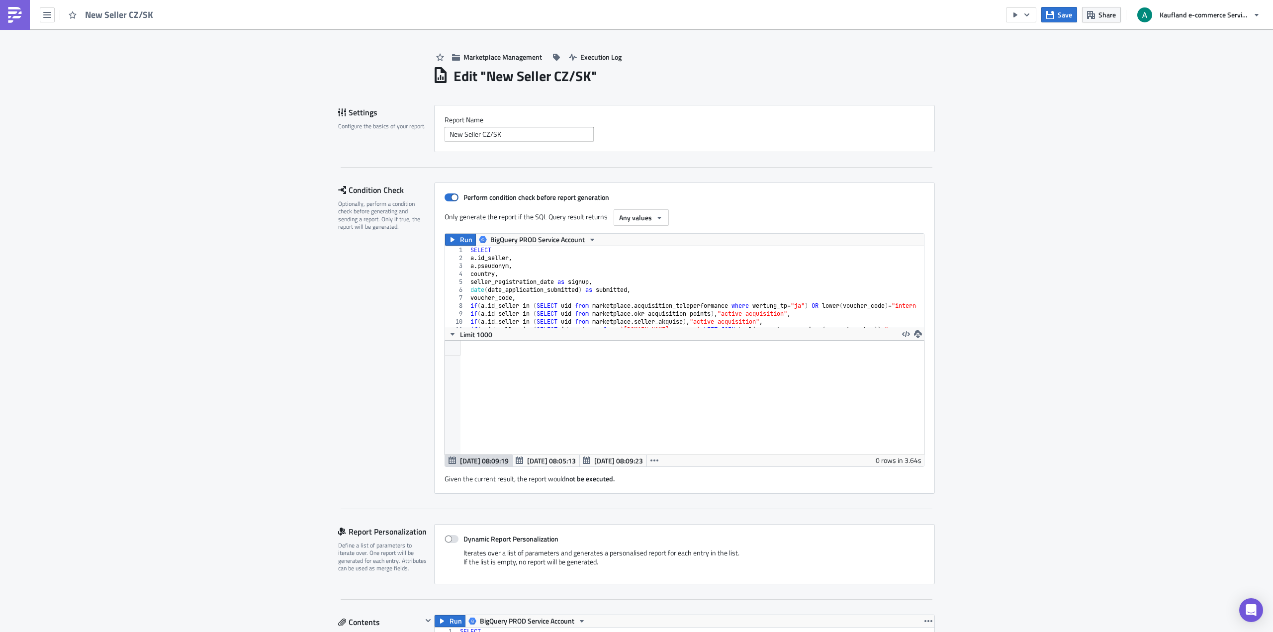
scroll to position [114, 500]
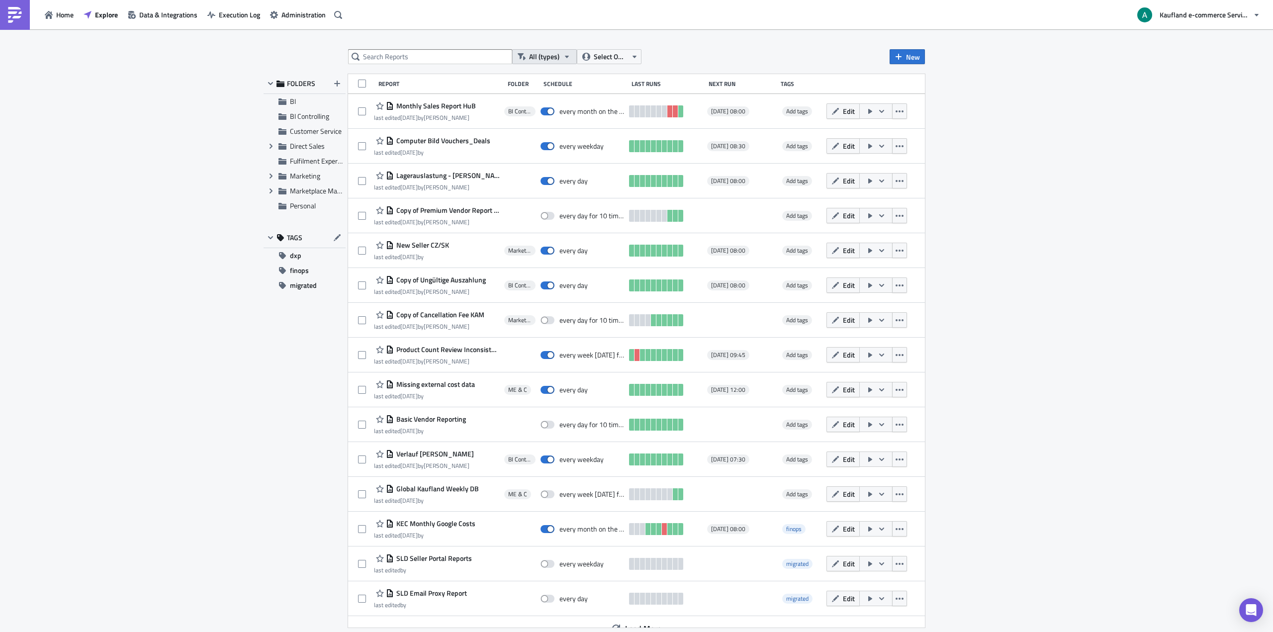
click at [522, 56] on icon "button" at bounding box center [522, 57] width 8 height 8
click at [597, 59] on span "Select Owner" at bounding box center [610, 56] width 33 height 11
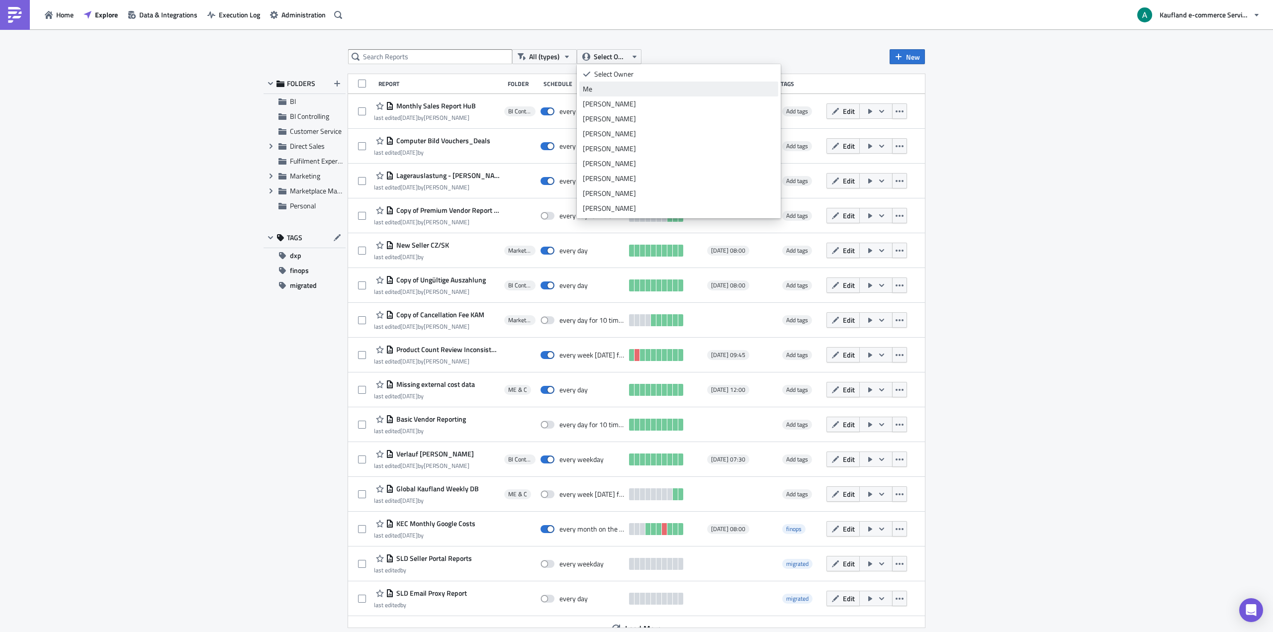
click at [600, 83] on link "Me" at bounding box center [678, 89] width 199 height 15
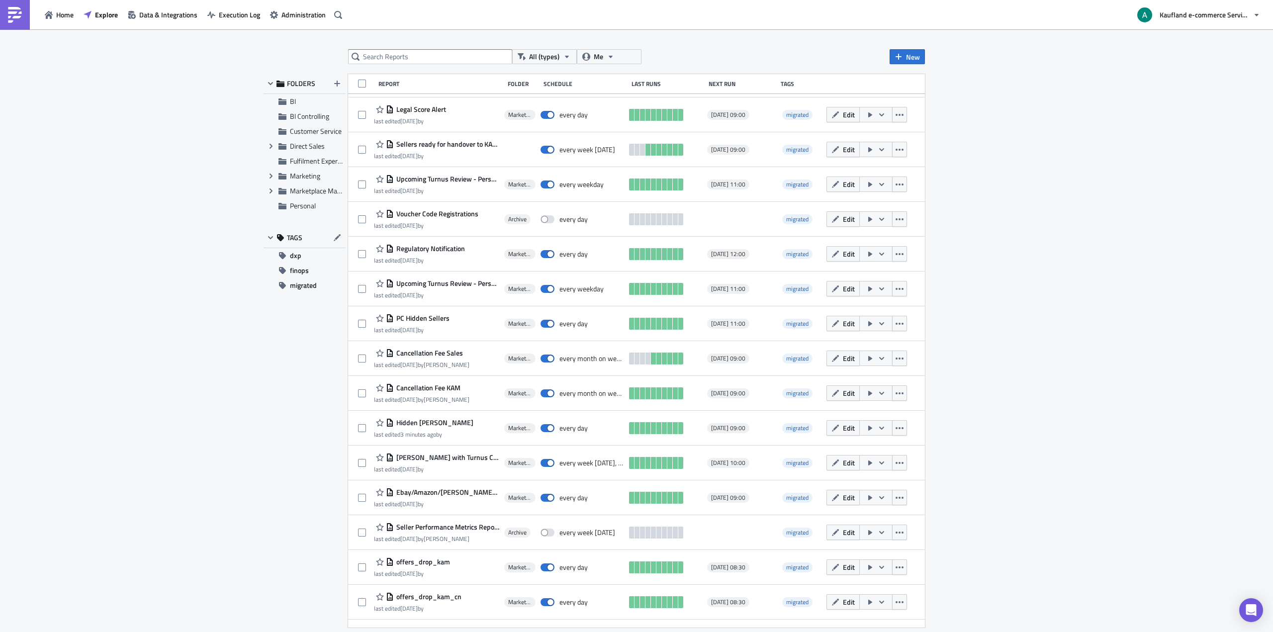
scroll to position [37, 0]
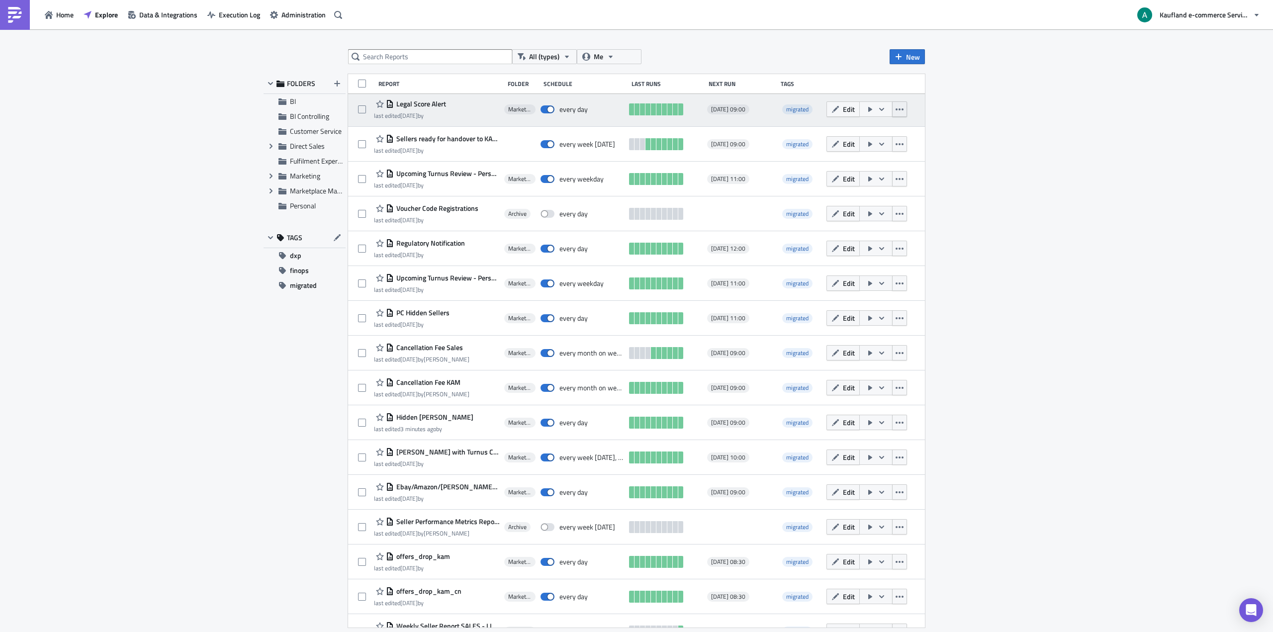
click at [894, 115] on button "button" at bounding box center [899, 108] width 15 height 15
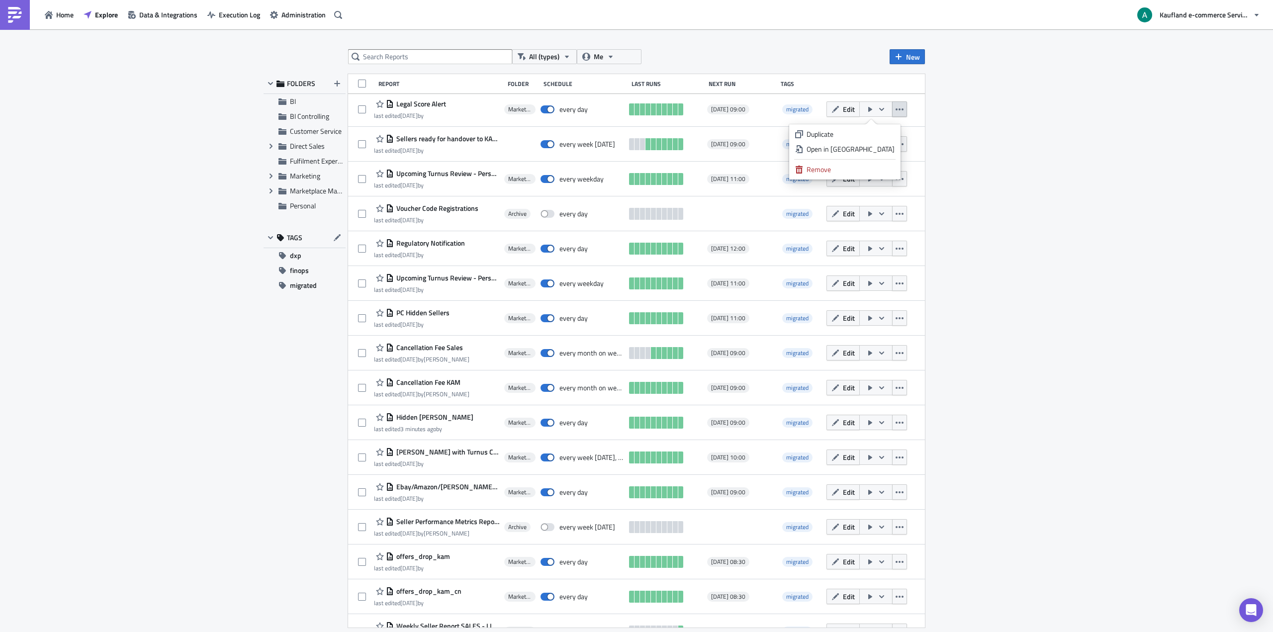
click at [770, 80] on div "Next Run" at bounding box center [741, 83] width 67 height 7
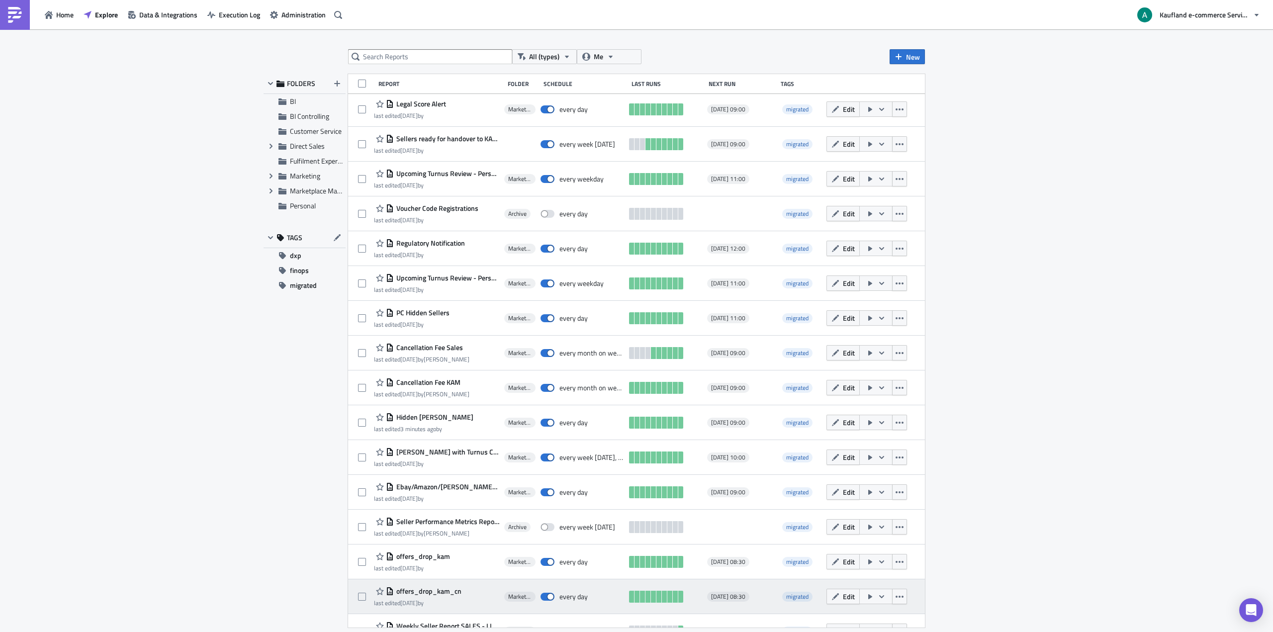
scroll to position [371, 0]
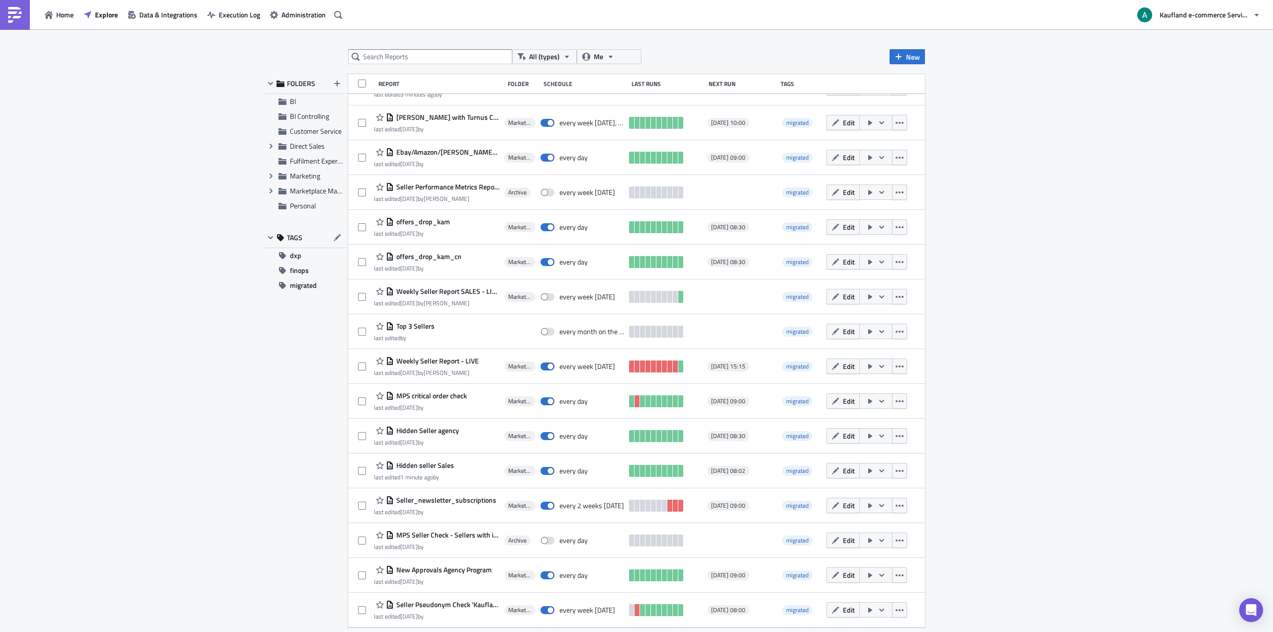
click at [219, 403] on div "All (types) Me New FOLDERS BI BI Controlling Customer Service Expand group Dire…" at bounding box center [636, 331] width 1273 height 604
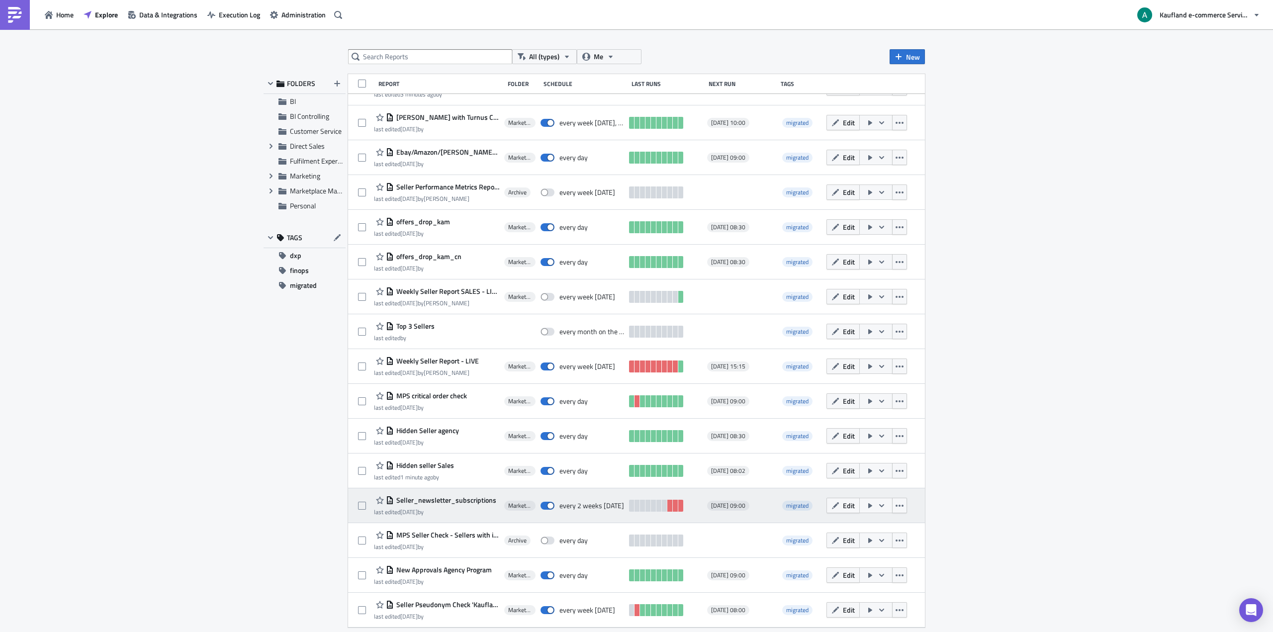
click at [455, 497] on span "Seller_newsletter_subscriptions" at bounding box center [445, 500] width 102 height 9
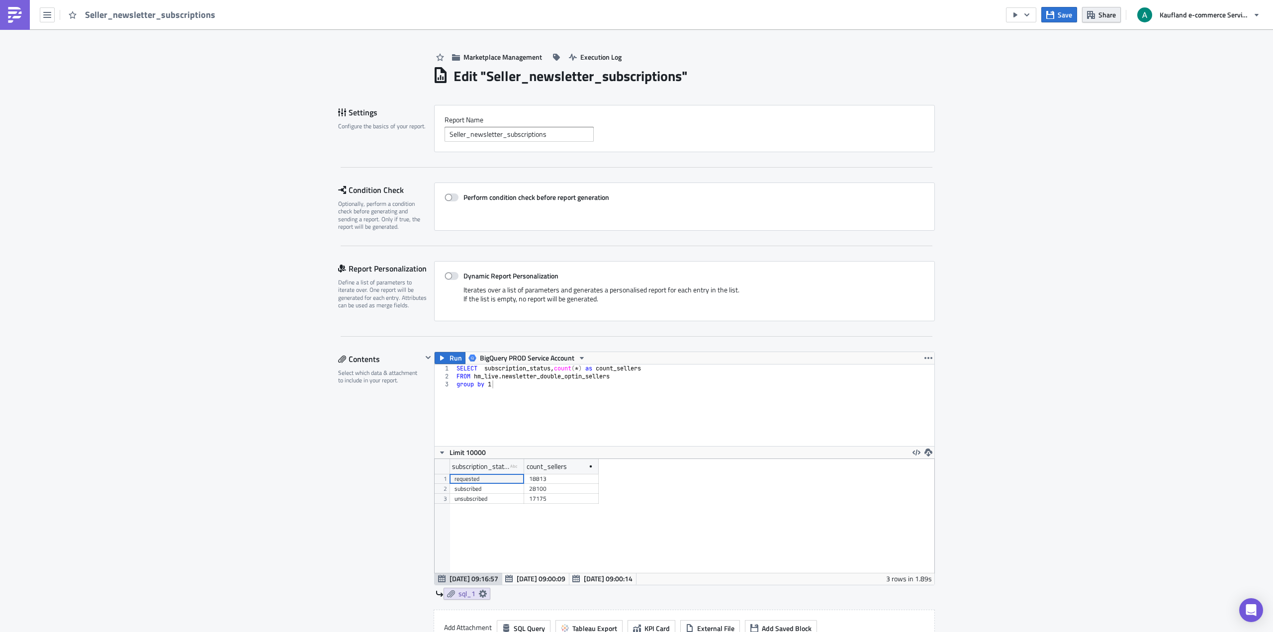
click at [1110, 16] on span "Share" at bounding box center [1106, 14] width 17 height 10
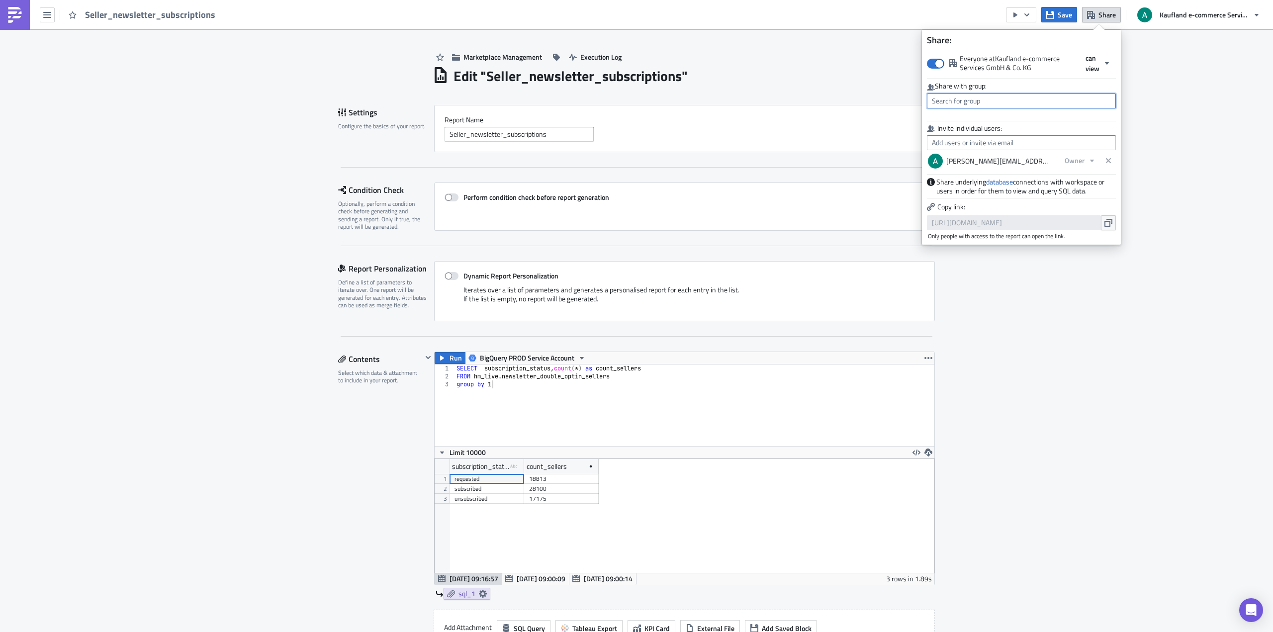
click at [1039, 100] on input "text" at bounding box center [1021, 100] width 189 height 15
click at [978, 190] on div "MPC Team" at bounding box center [974, 193] width 83 height 10
type input "MPC Team"
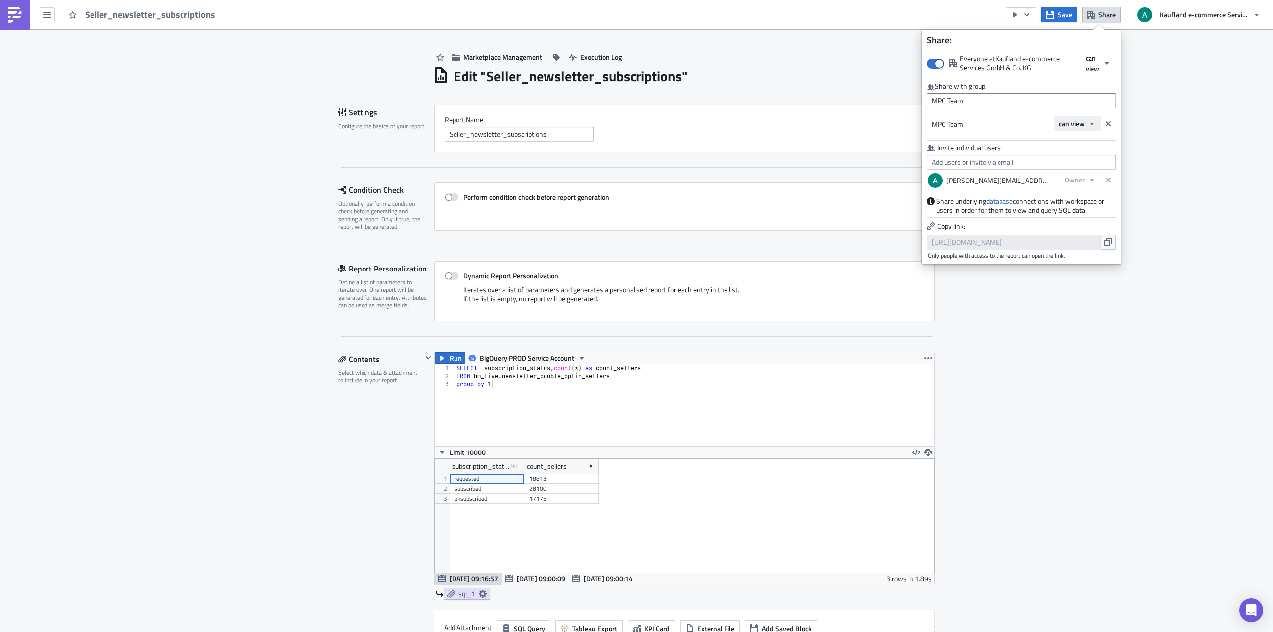
click at [1081, 119] on span "can view" at bounding box center [1071, 123] width 26 height 10
click at [1082, 157] on div "can edit" at bounding box center [1100, 156] width 83 height 10
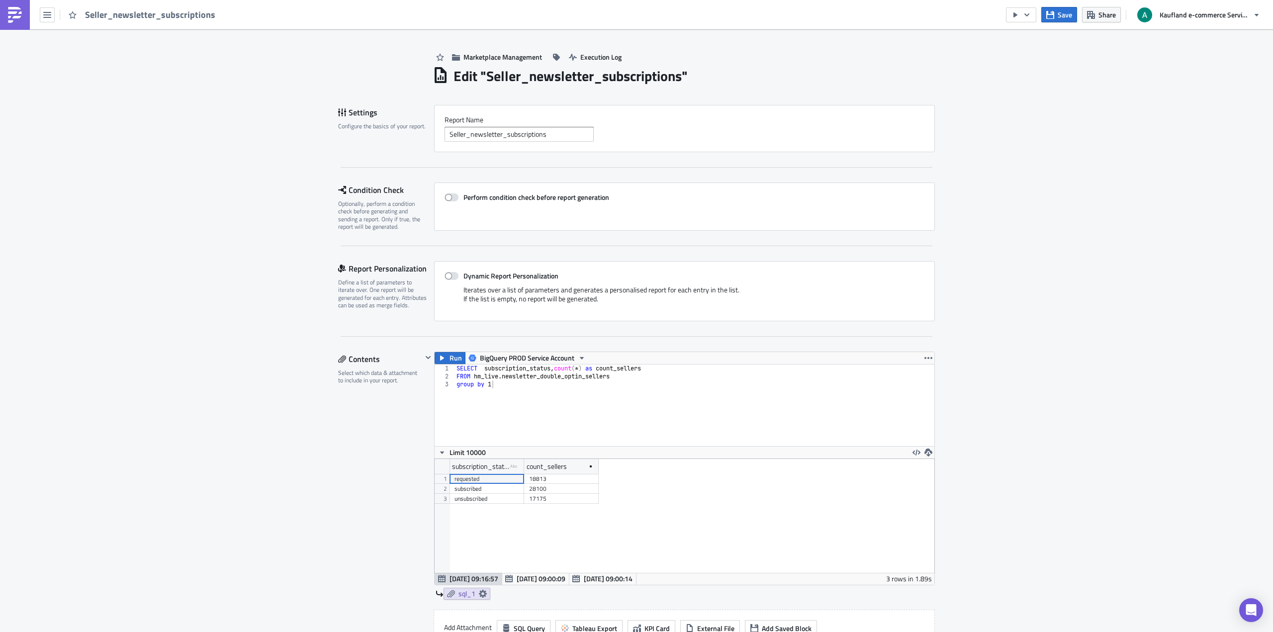
click at [1051, 18] on icon "button" at bounding box center [1050, 15] width 8 height 8
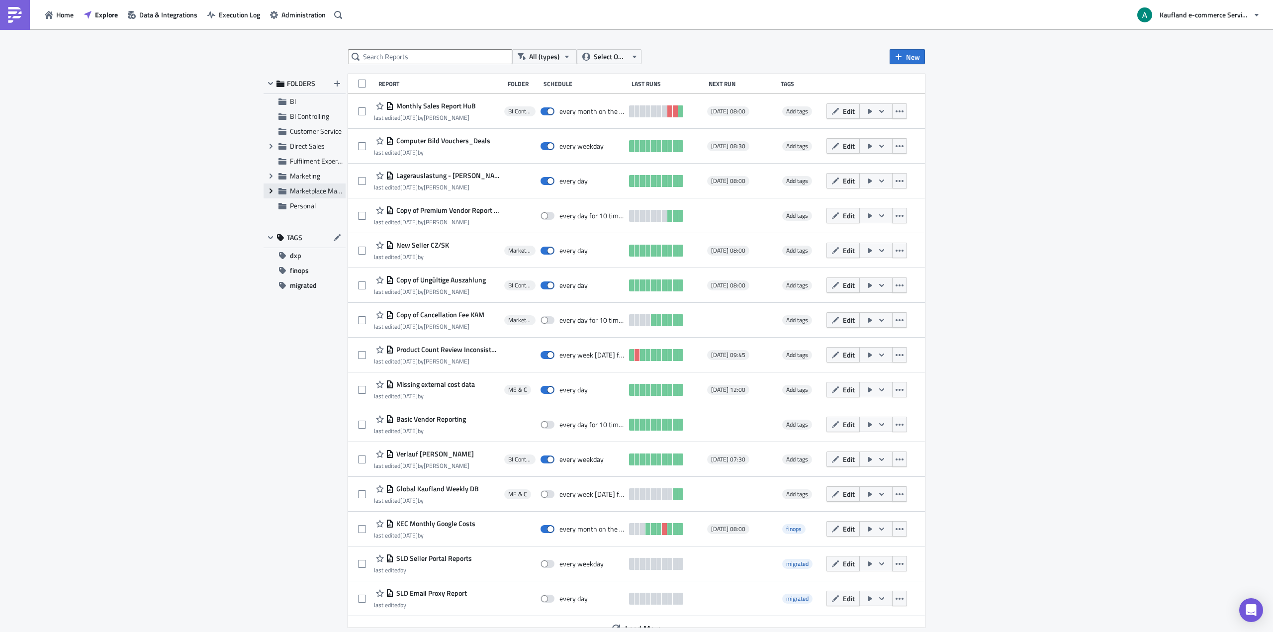
click at [271, 192] on icon "Expand group" at bounding box center [271, 191] width 8 height 8
click at [437, 71] on div "All (types) Select Owner New FOLDERS BI BI Controlling Customer Service Expand …" at bounding box center [636, 331] width 597 height 564
click at [565, 57] on icon "button" at bounding box center [567, 57] width 8 height 8
drag, startPoint x: 565, startPoint y: 57, endPoint x: 589, endPoint y: 69, distance: 26.0
click at [580, 71] on body "Home Explore Data & Integrations Execution Log Administration Kaufland e-commer…" at bounding box center [636, 316] width 1273 height 633
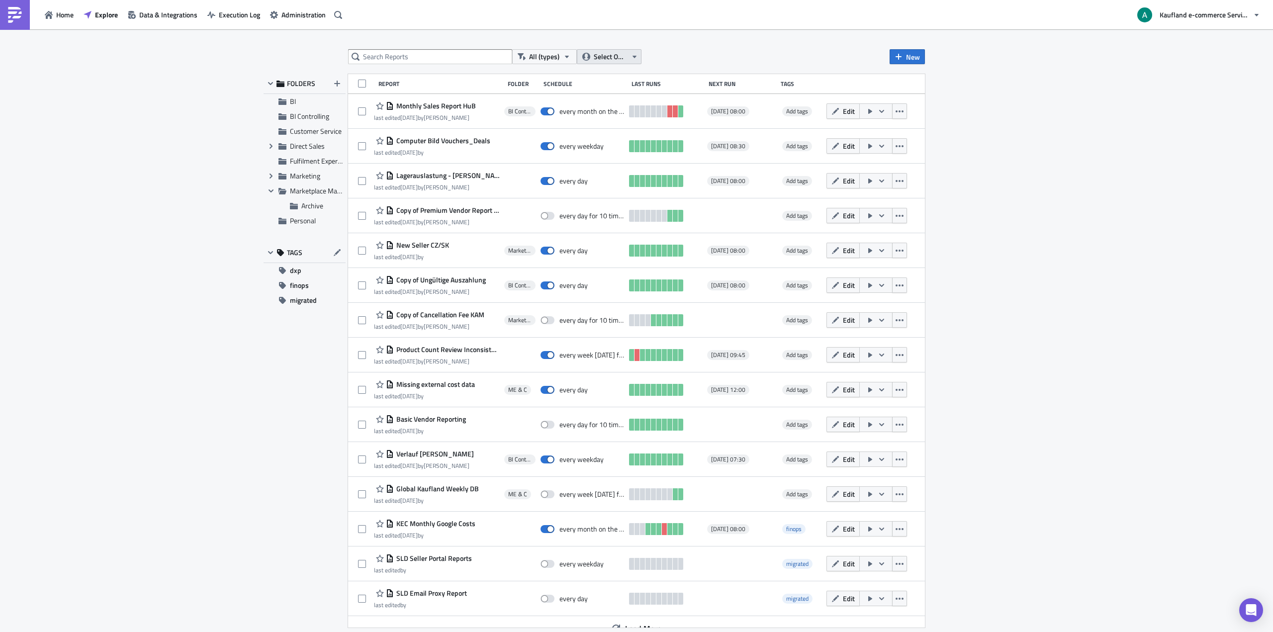
click at [600, 58] on span "Select Owner" at bounding box center [610, 56] width 33 height 11
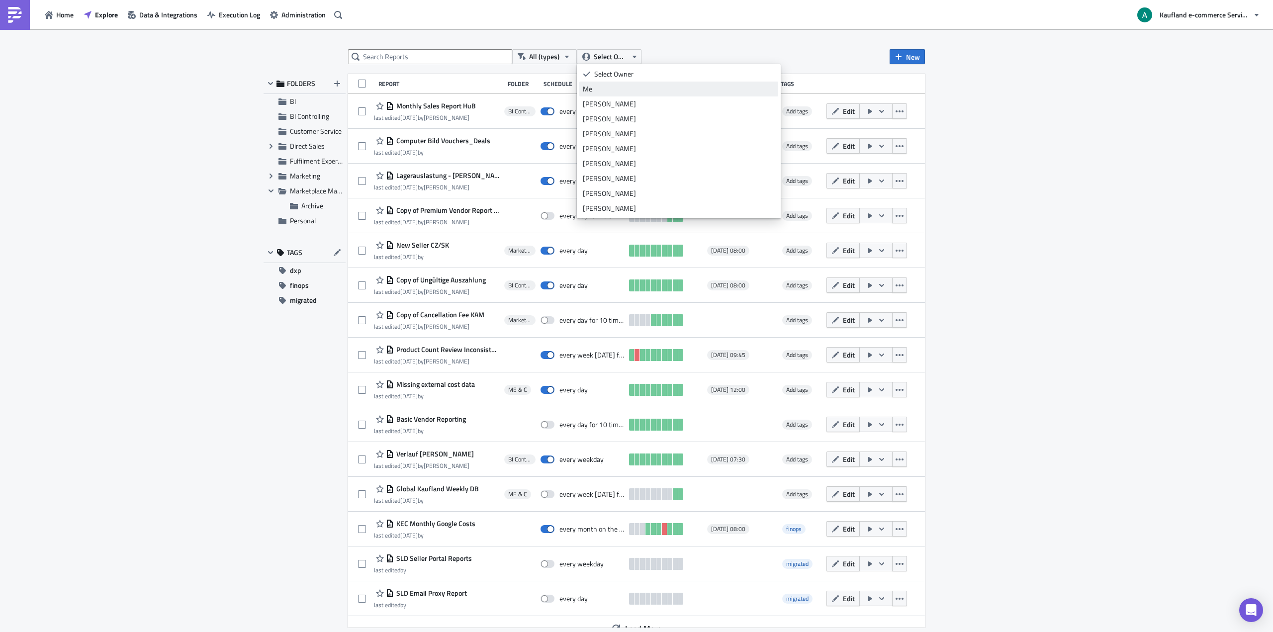
click at [601, 88] on div "Me" at bounding box center [679, 89] width 192 height 10
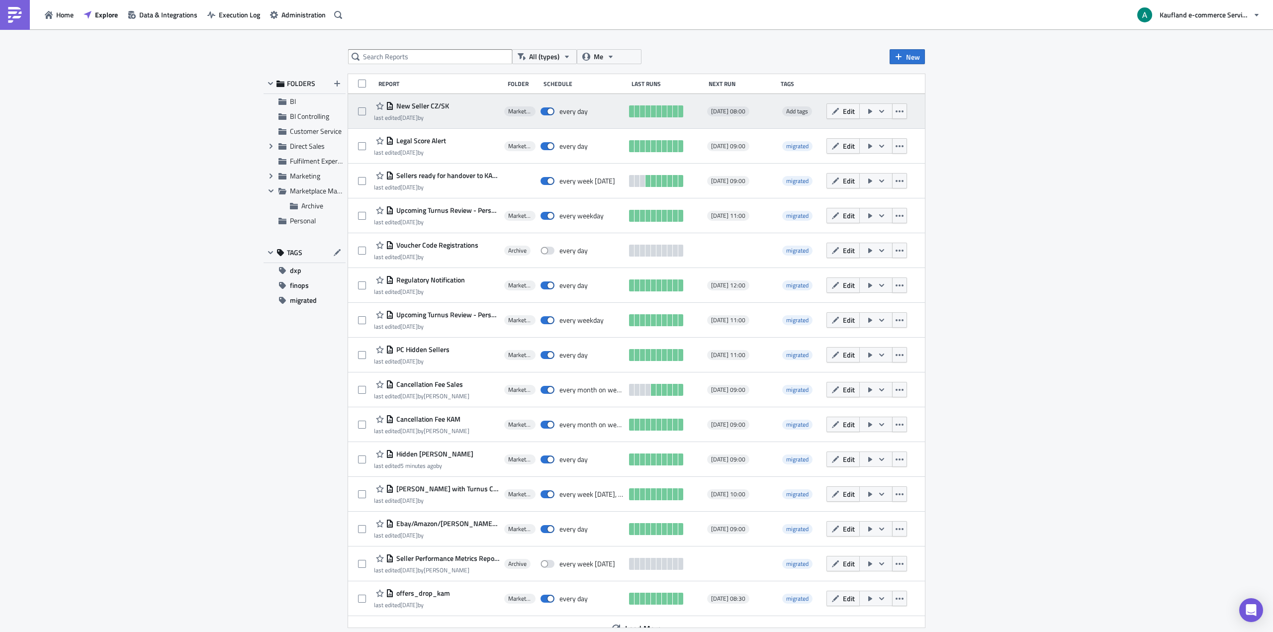
click at [421, 105] on span "New Seller CZ/SK" at bounding box center [421, 105] width 55 height 9
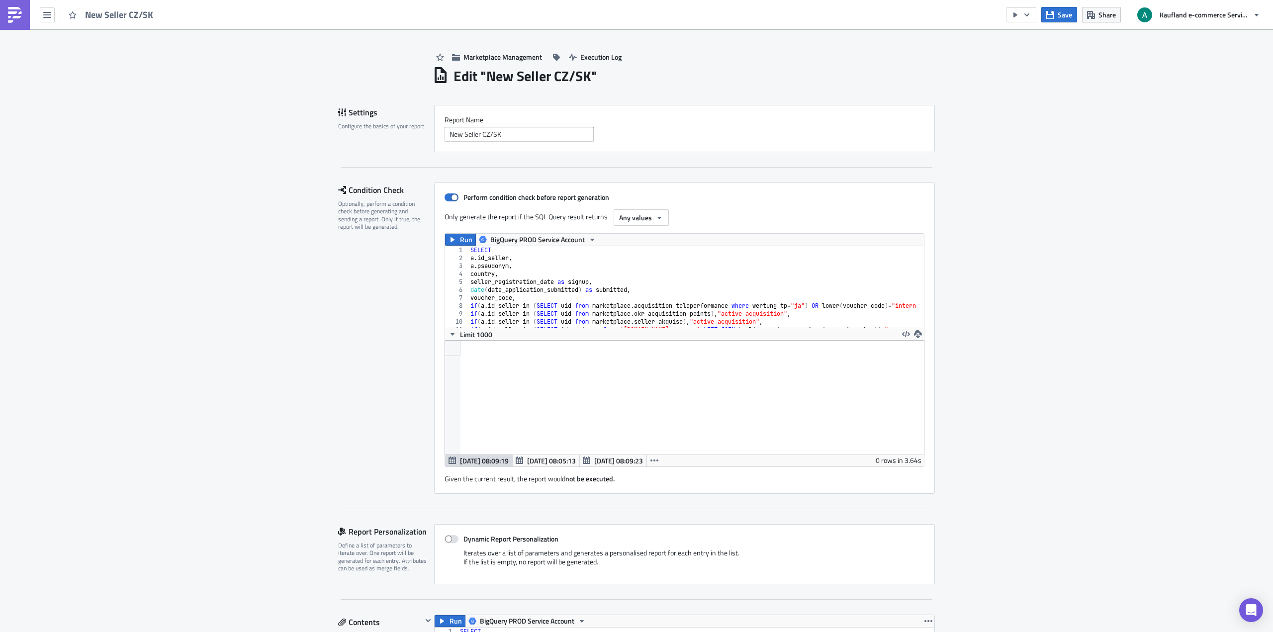
scroll to position [114, 479]
click at [1095, 16] on icon "button" at bounding box center [1091, 15] width 8 height 8
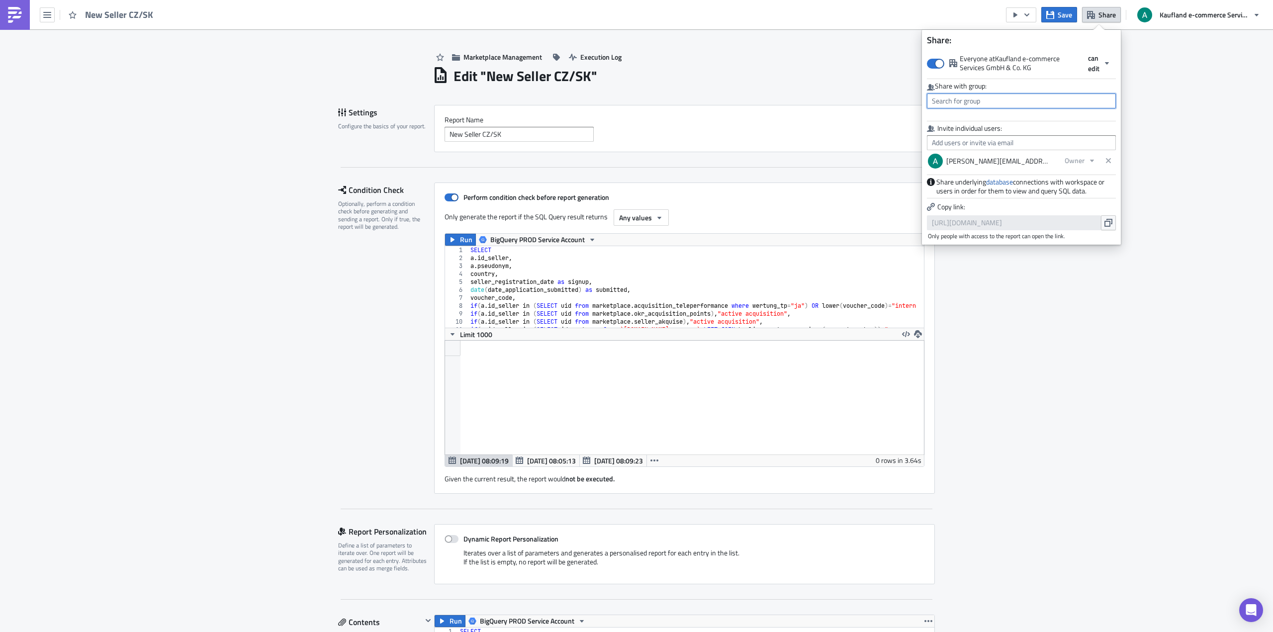
click at [1011, 103] on input "text" at bounding box center [1021, 100] width 189 height 15
click at [988, 193] on div "MPC Team" at bounding box center [974, 193] width 83 height 10
type input "MPC Team"
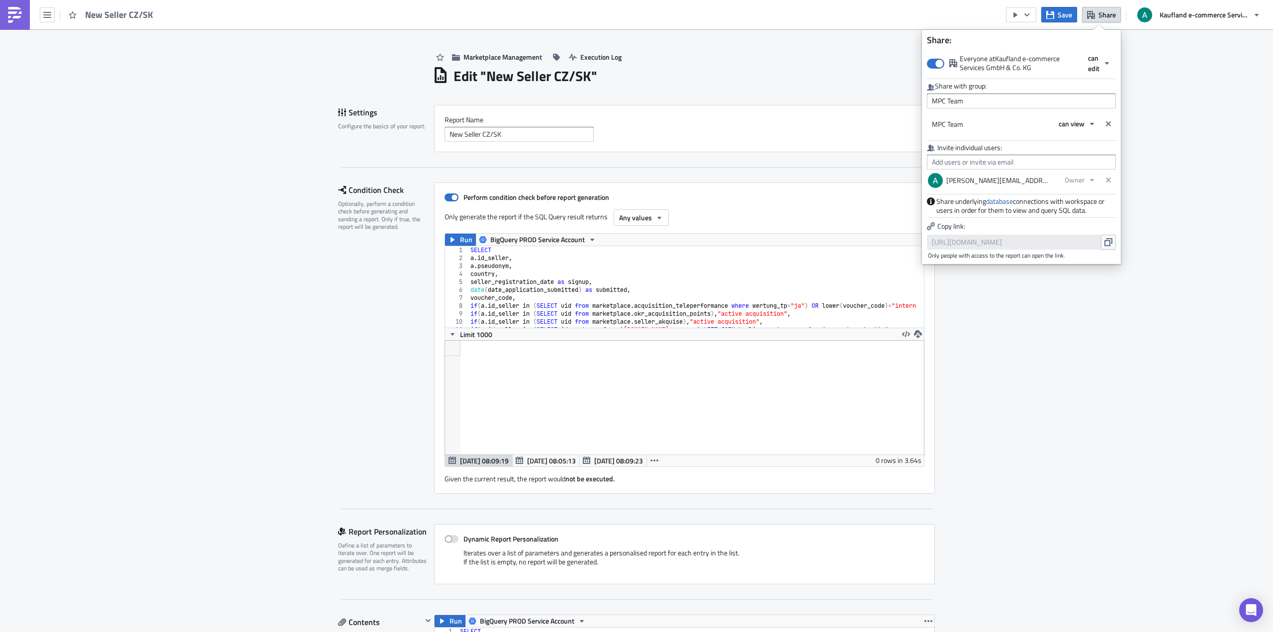
click at [1068, 115] on div "MPC Team can view" at bounding box center [1021, 122] width 189 height 19
click at [1070, 132] on div "can view" at bounding box center [1084, 124] width 62 height 17
click at [1070, 124] on span "can view" at bounding box center [1071, 123] width 26 height 10
click at [1070, 154] on div "can edit" at bounding box center [1100, 156] width 83 height 10
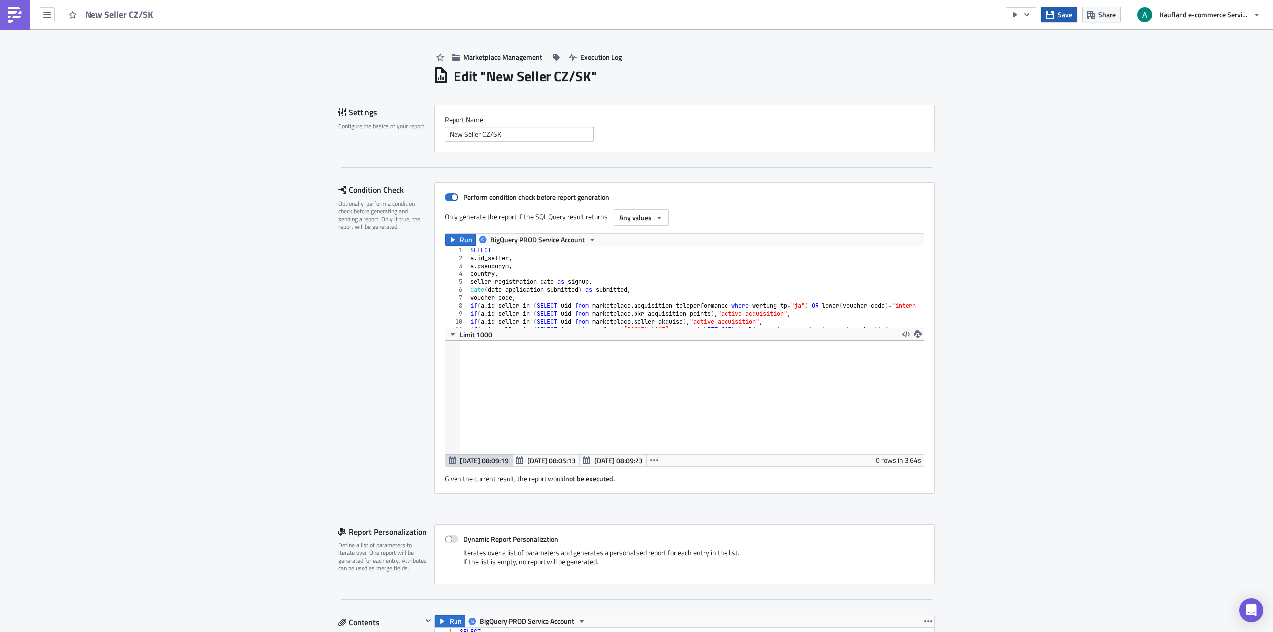
click at [1060, 14] on span "Save" at bounding box center [1064, 14] width 14 height 10
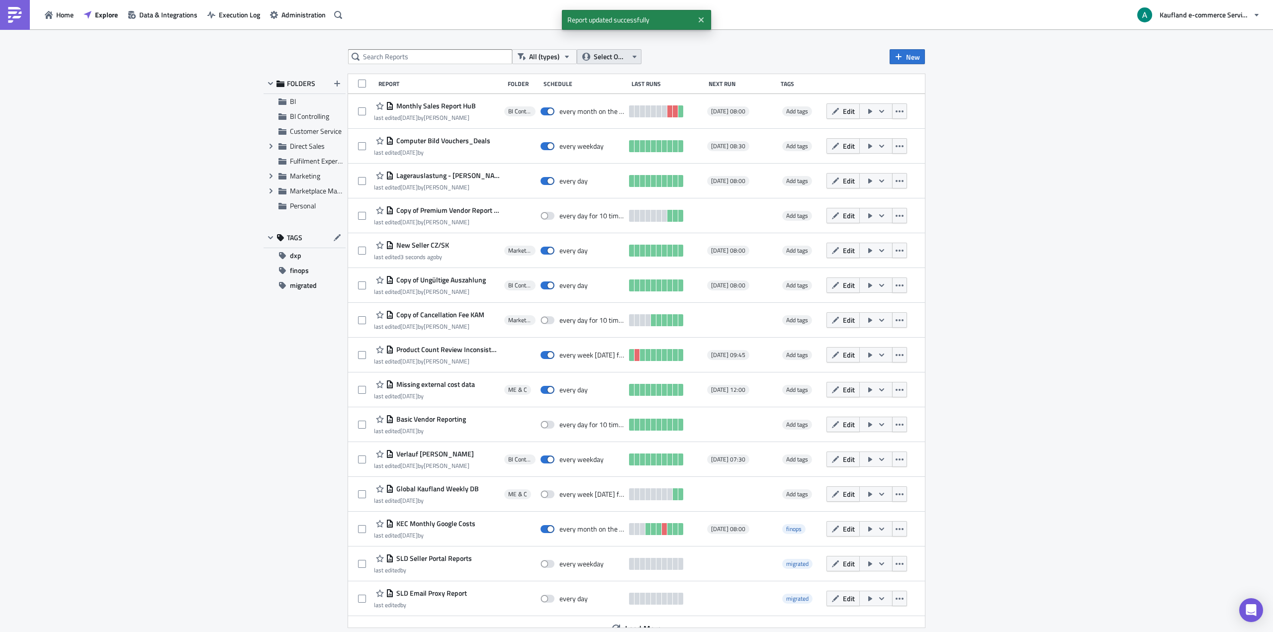
click at [596, 60] on span "Select Owner" at bounding box center [610, 56] width 33 height 11
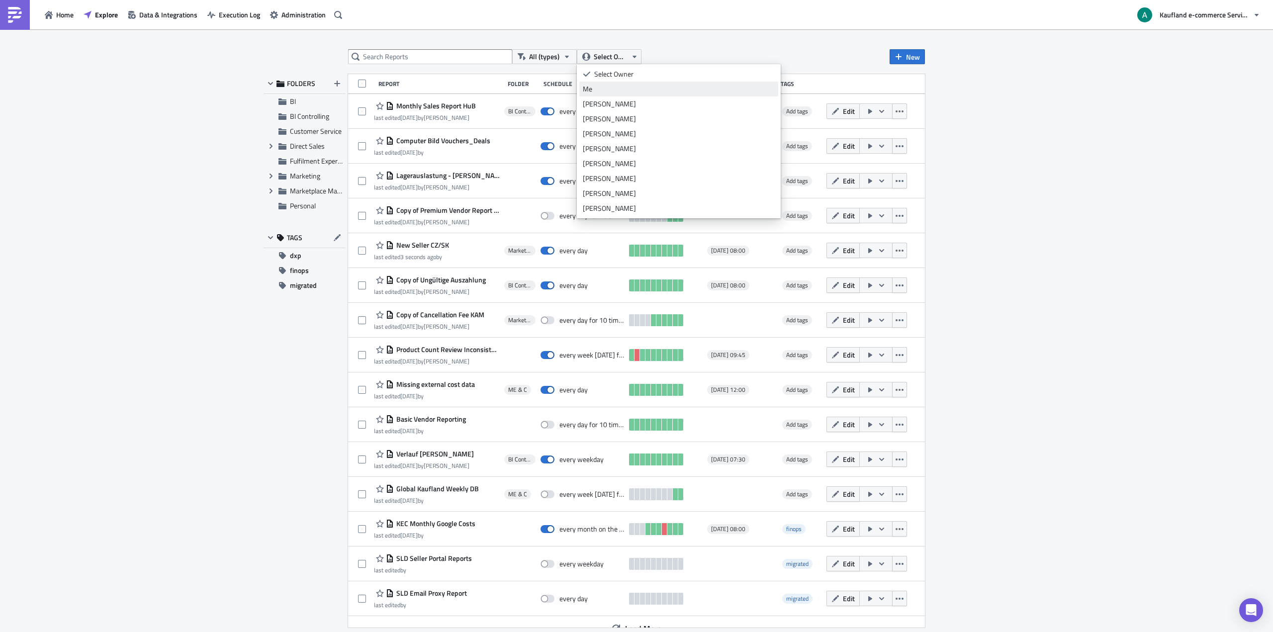
click at [599, 94] on link "Me" at bounding box center [678, 89] width 199 height 15
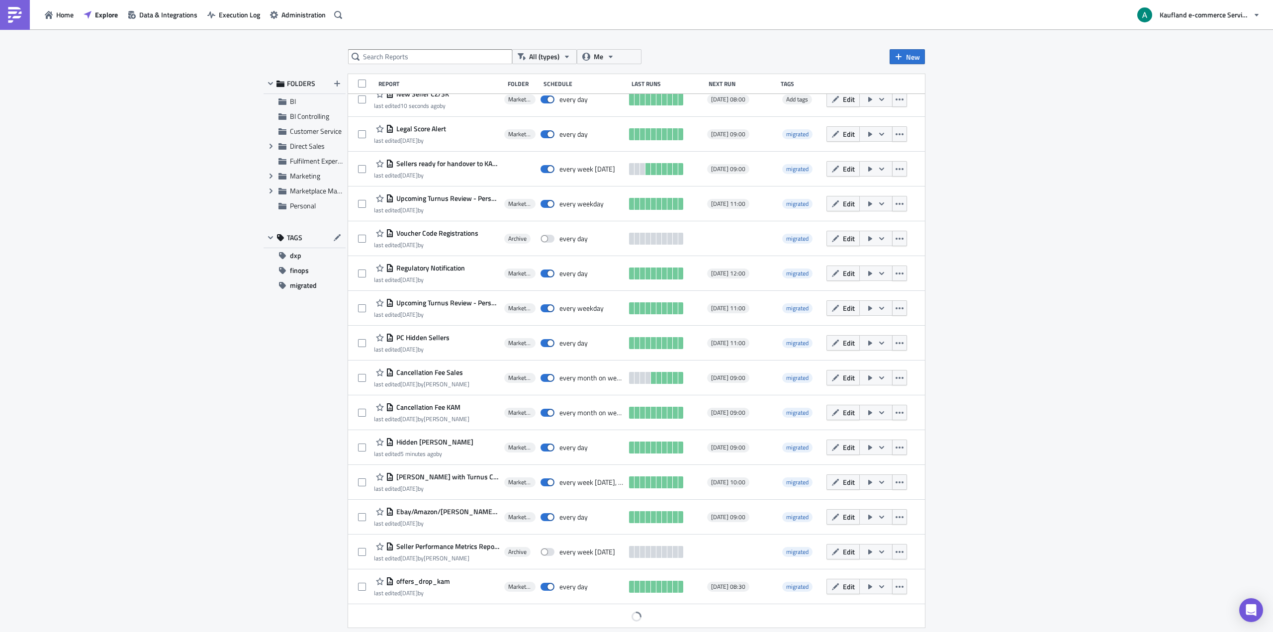
scroll to position [13, 0]
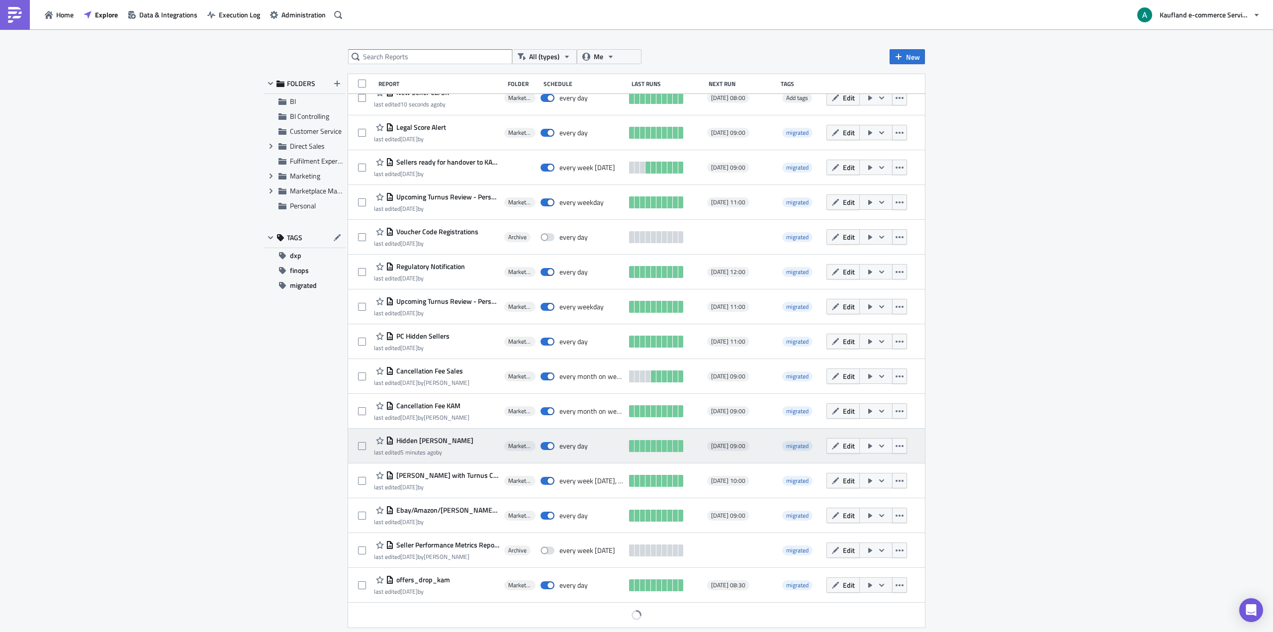
click at [420, 438] on span "Hidden [PERSON_NAME]" at bounding box center [434, 440] width 80 height 9
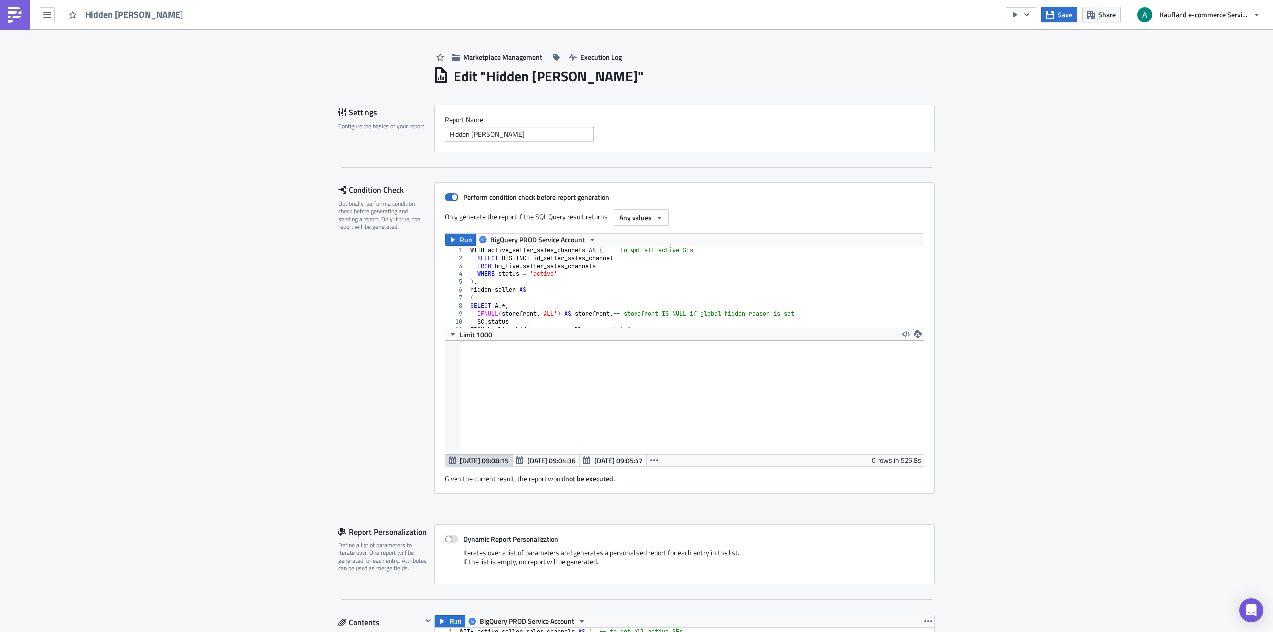
scroll to position [114, 500]
click at [1066, 18] on span "Save" at bounding box center [1064, 14] width 14 height 10
click at [1091, 17] on icon "button" at bounding box center [1091, 15] width 8 height 8
click at [763, 60] on div "Marketplace Management Execution Log" at bounding box center [684, 46] width 502 height 35
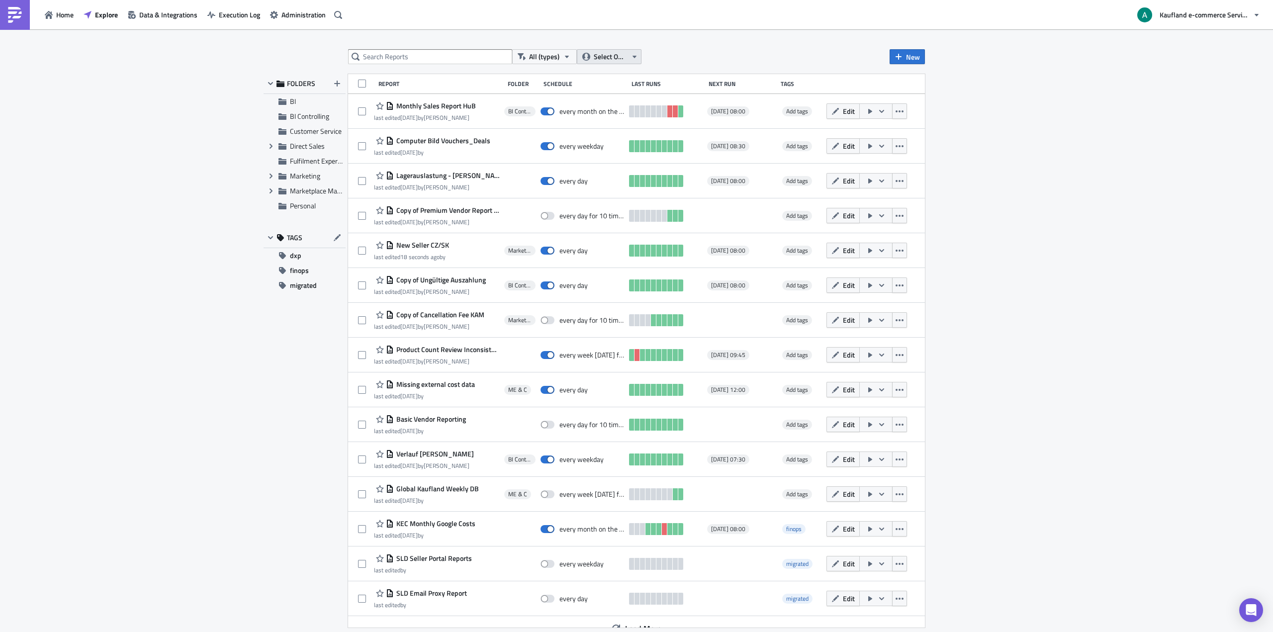
click at [590, 52] on button "Select Owner" at bounding box center [609, 56] width 65 height 15
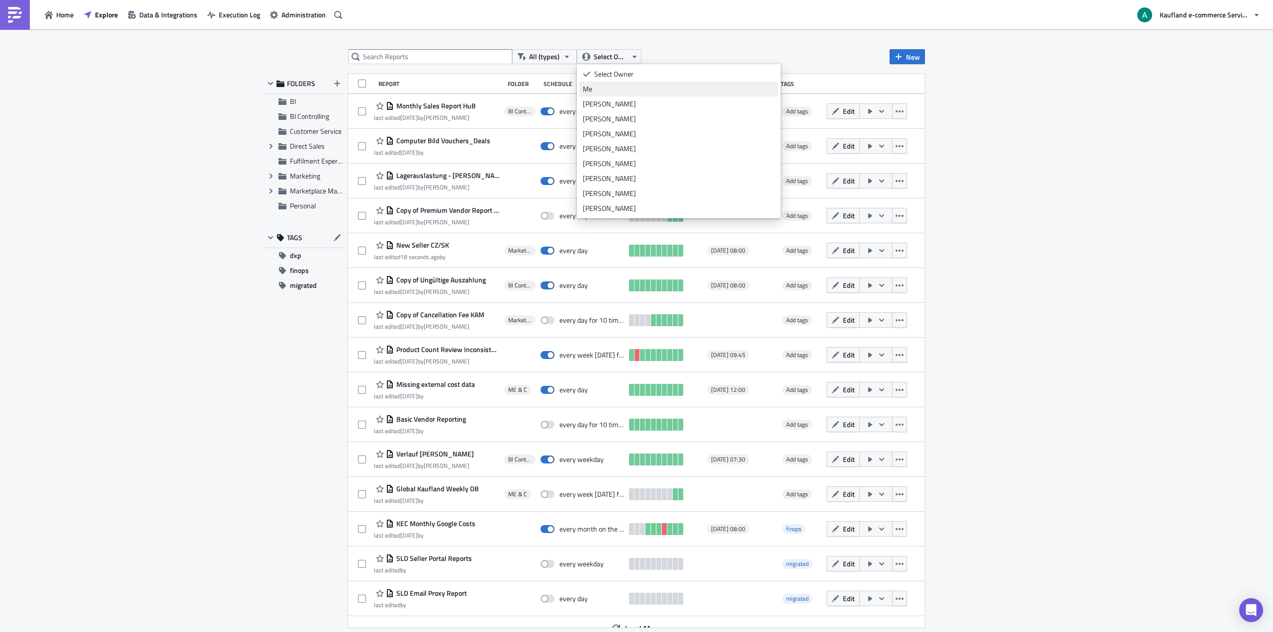
click at [611, 91] on div "Me" at bounding box center [679, 89] width 192 height 10
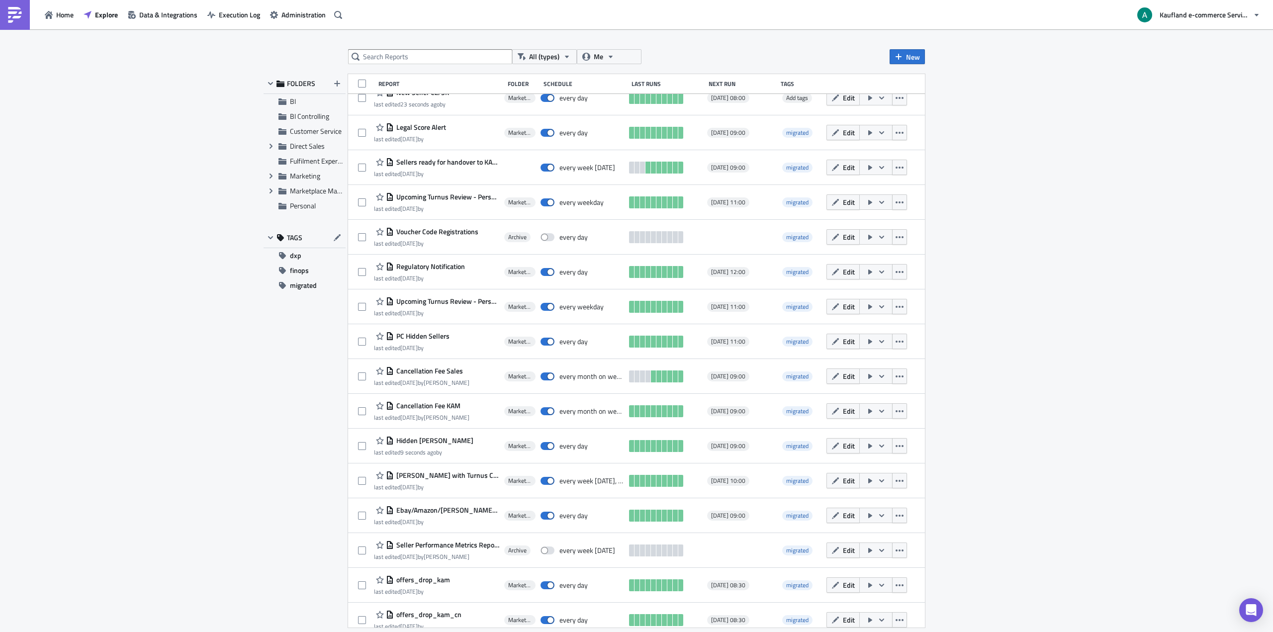
scroll to position [371, 0]
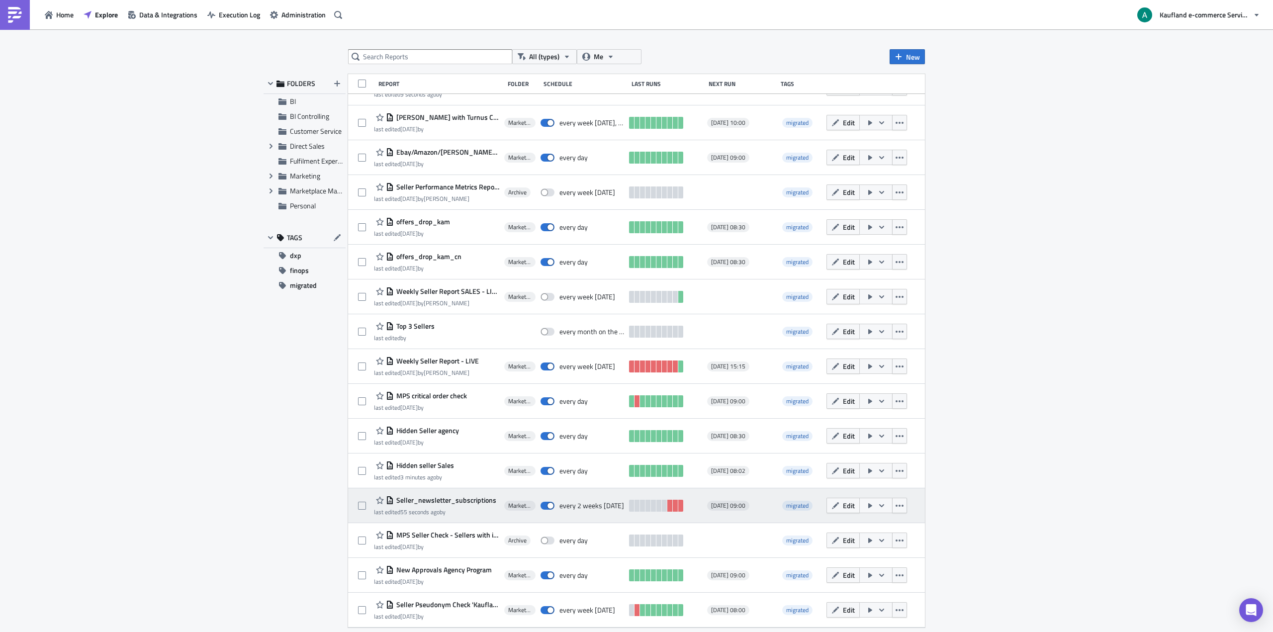
click at [438, 502] on span "Seller_newsletter_subscriptions" at bounding box center [445, 500] width 102 height 9
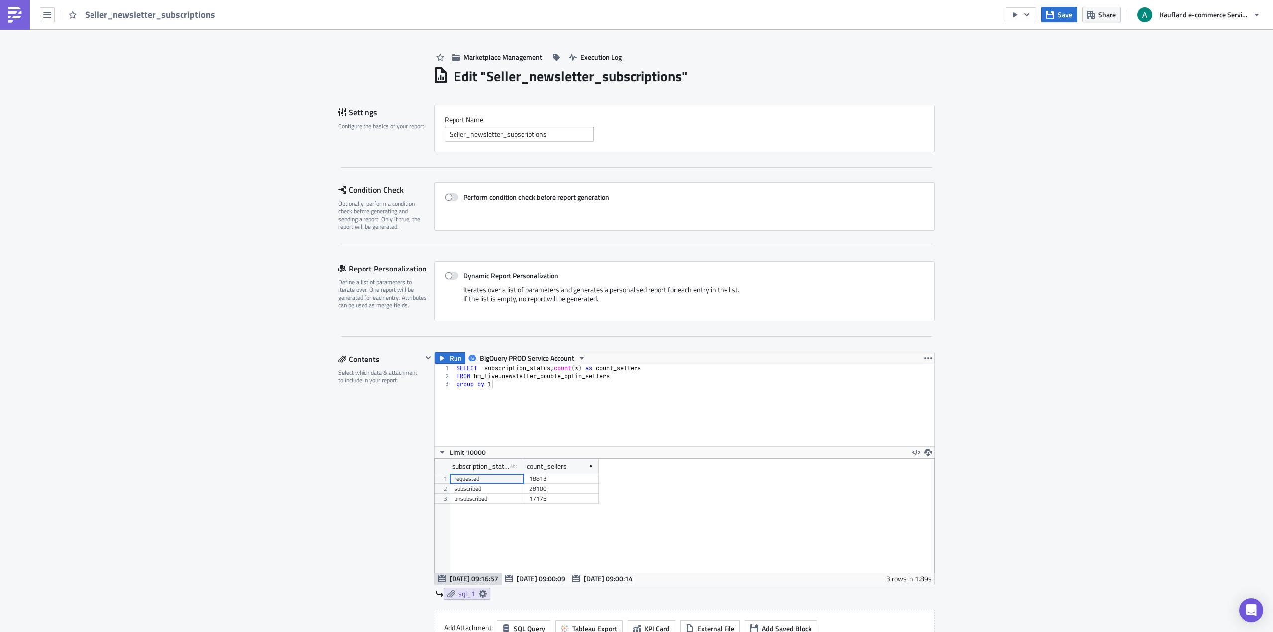
scroll to position [114, 500]
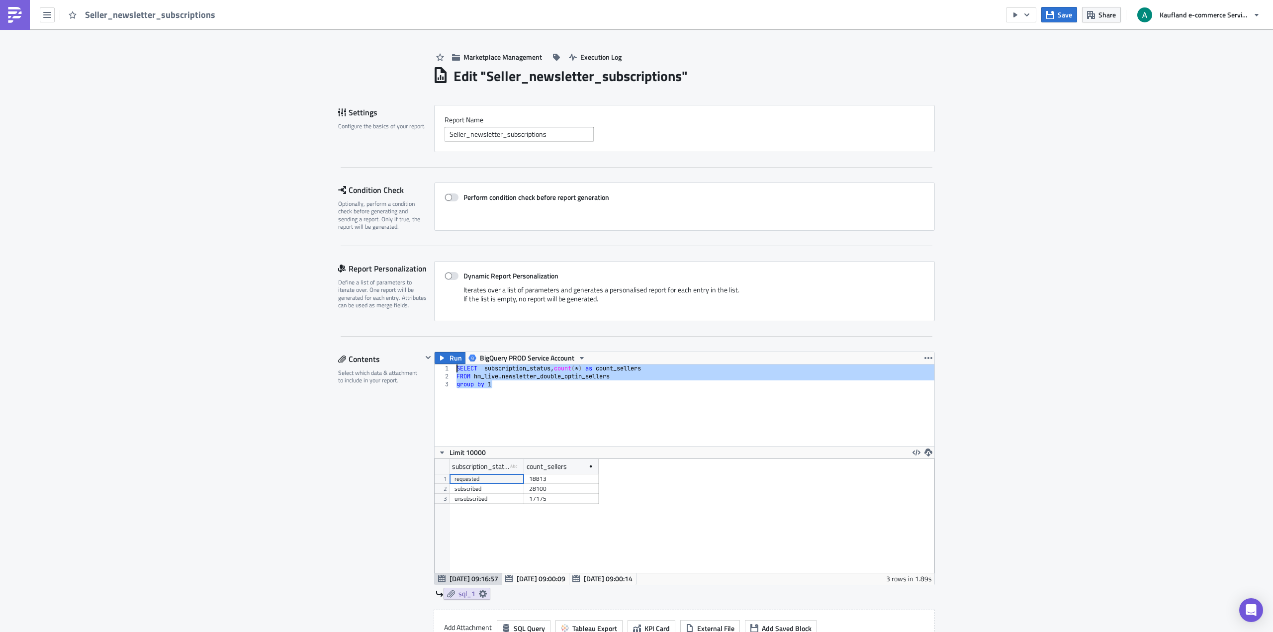
drag, startPoint x: 496, startPoint y: 386, endPoint x: 423, endPoint y: 348, distance: 82.9
type textarea "SELECT subscription_status, count(*) as count_sellers FROM hm_live.newsletter_d…"
click at [1096, 17] on button "Share" at bounding box center [1101, 14] width 39 height 15
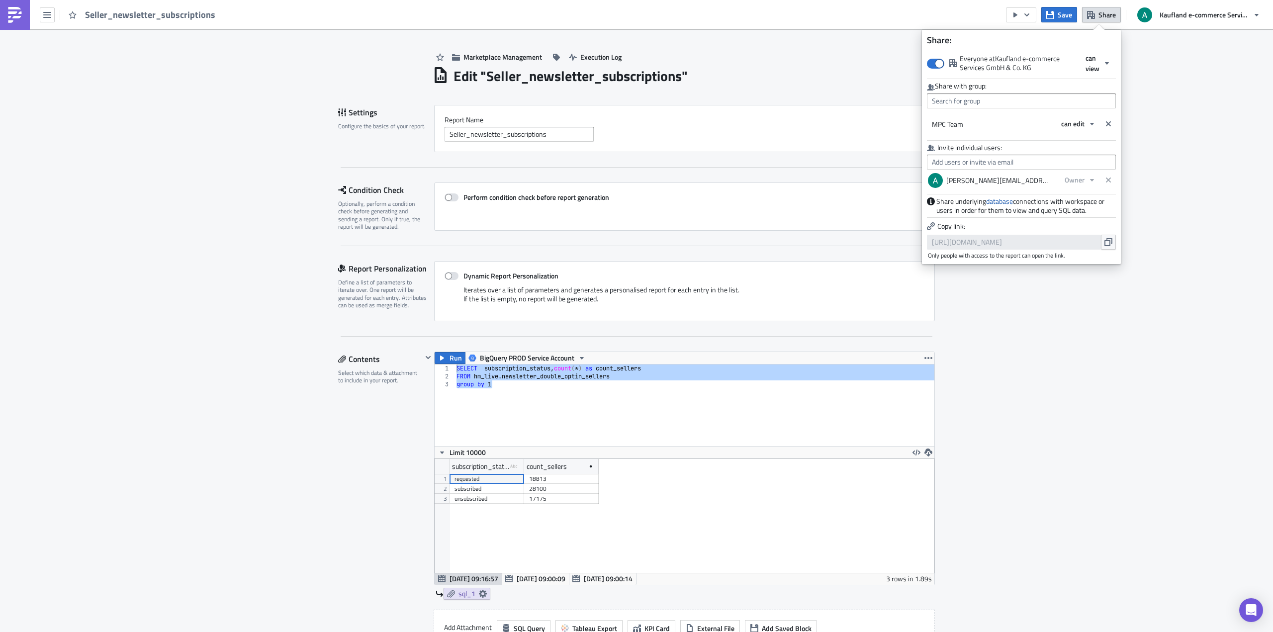
click at [754, 82] on div "Edit " Seller_newsletter_subscriptions "" at bounding box center [684, 75] width 502 height 20
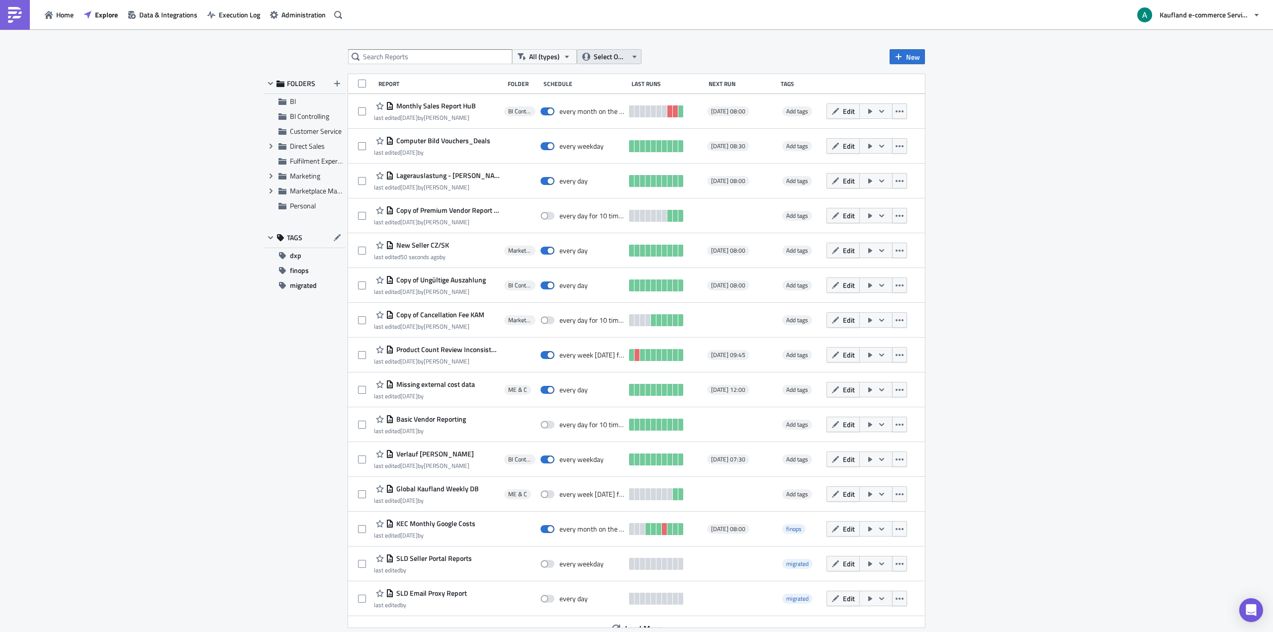
click at [613, 59] on span "Select Owner" at bounding box center [610, 56] width 33 height 11
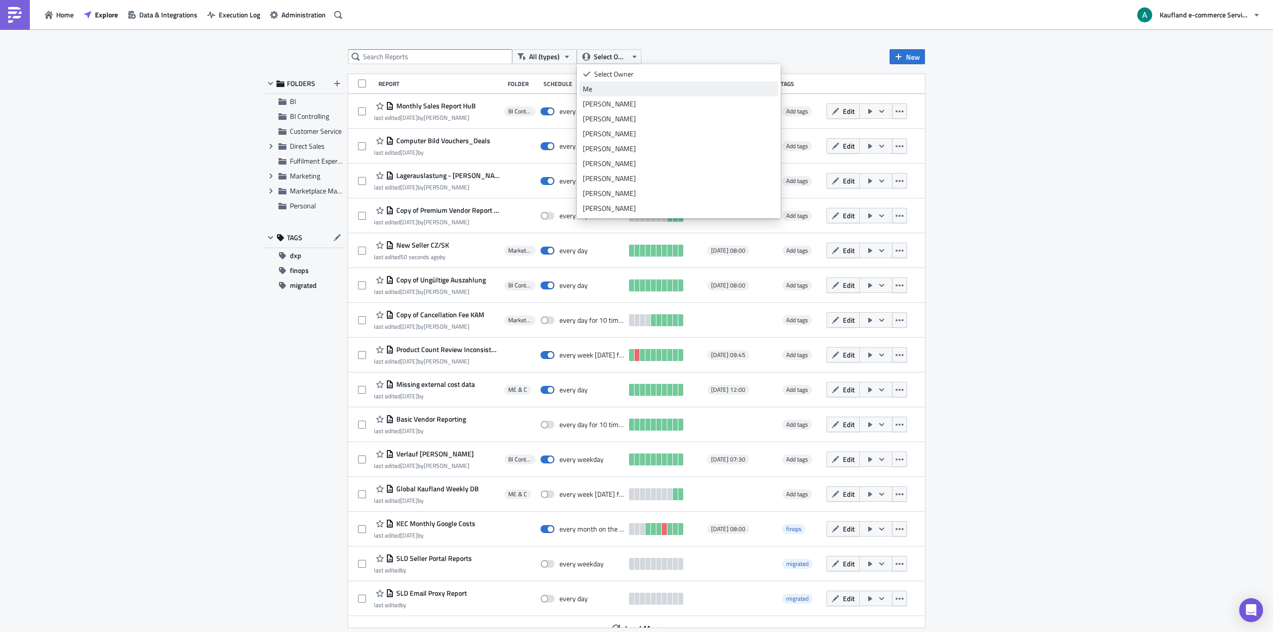
click at [611, 88] on div "Me" at bounding box center [679, 89] width 192 height 10
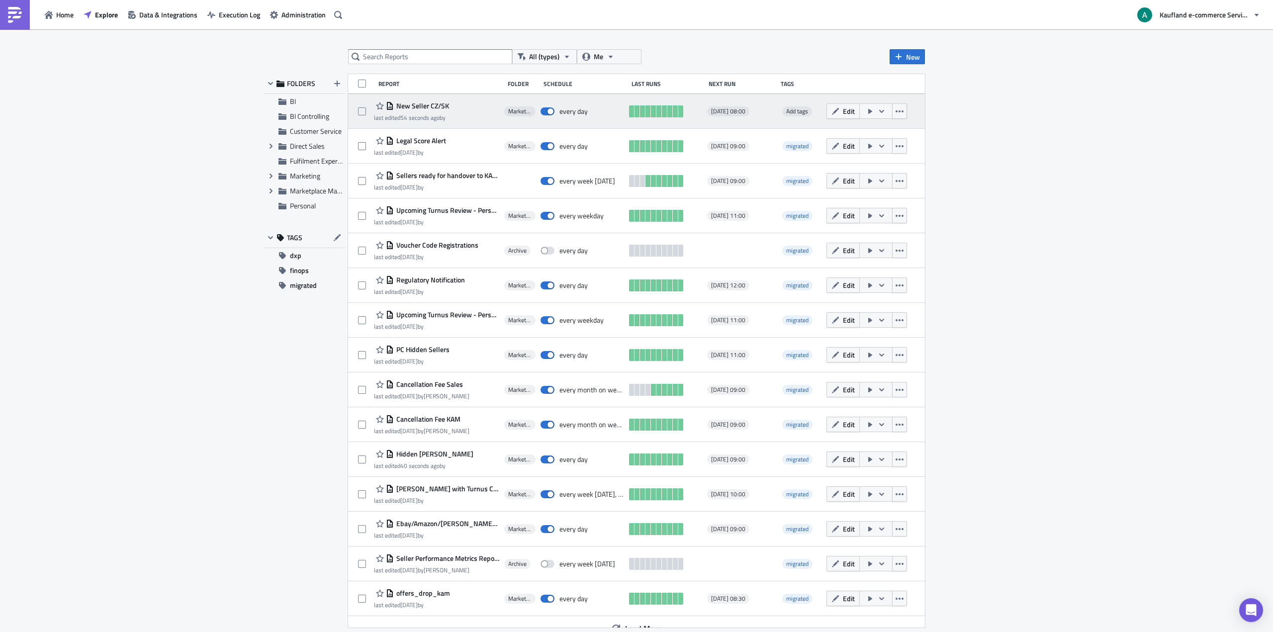
click at [431, 107] on span "New Seller CZ/SK" at bounding box center [421, 105] width 55 height 9
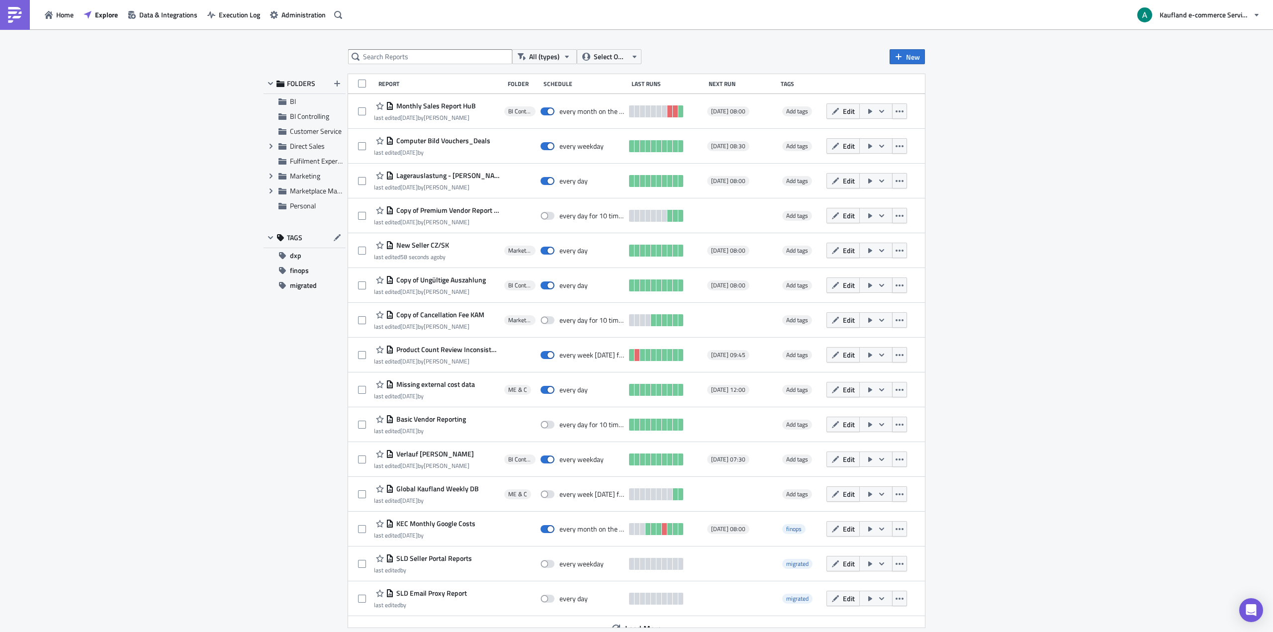
click at [312, 369] on div "All (types) Select Owner New FOLDERS BI BI Controlling Customer Service Expand …" at bounding box center [636, 331] width 1273 height 604
click at [615, 61] on span "Select Owner" at bounding box center [610, 56] width 33 height 11
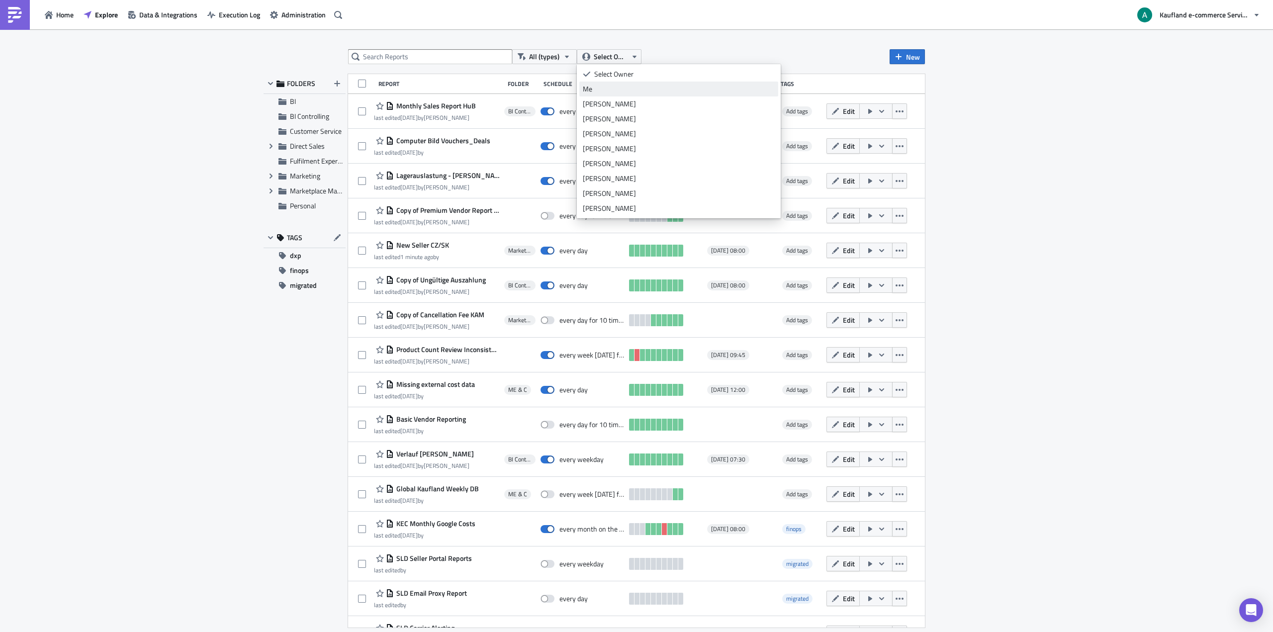
click at [608, 82] on link "Me" at bounding box center [678, 89] width 199 height 15
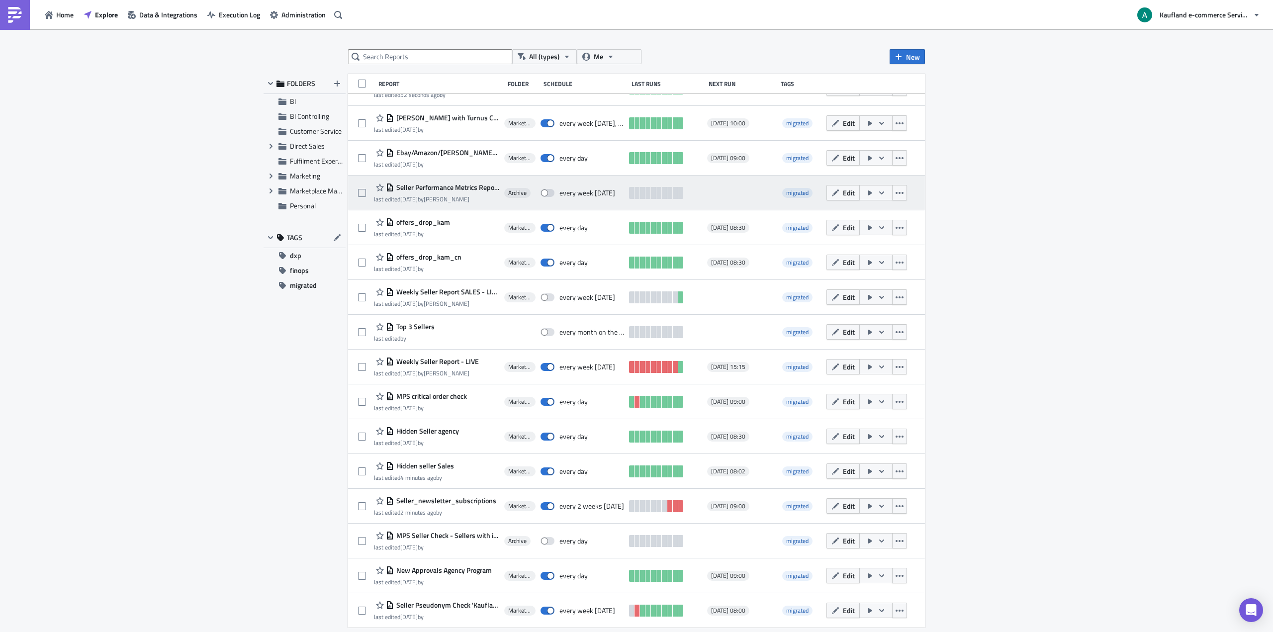
scroll to position [371, 0]
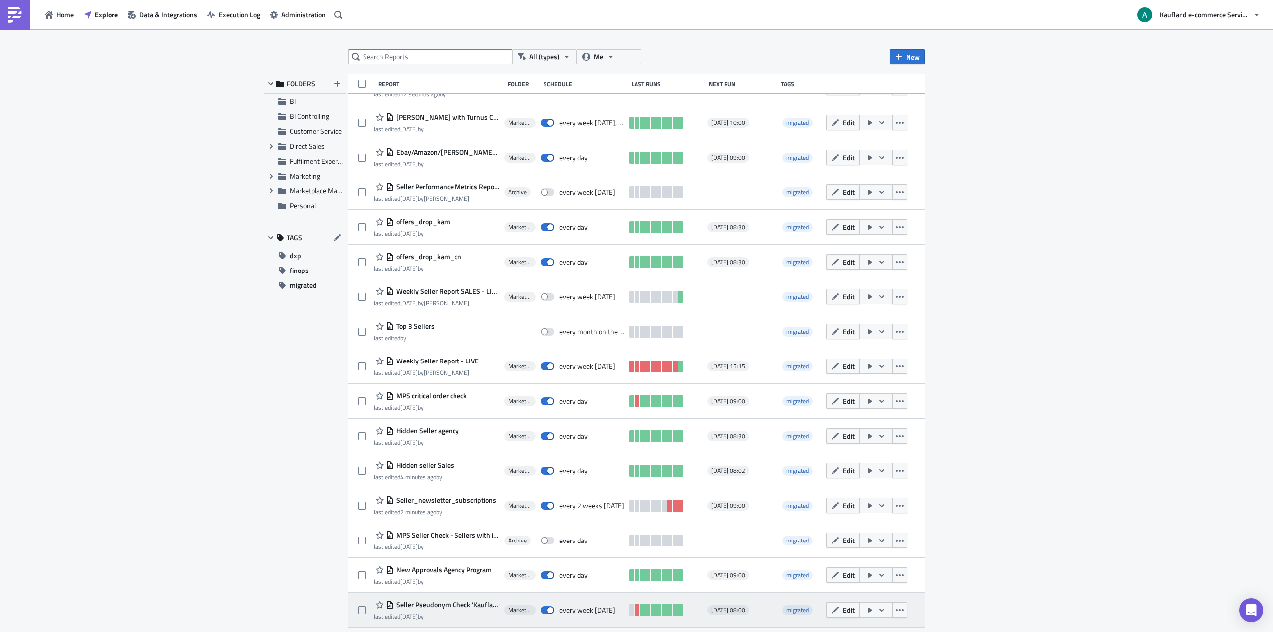
click at [471, 601] on span "Seller Pseudonym Check 'Kaufland'" at bounding box center [446, 604] width 105 height 9
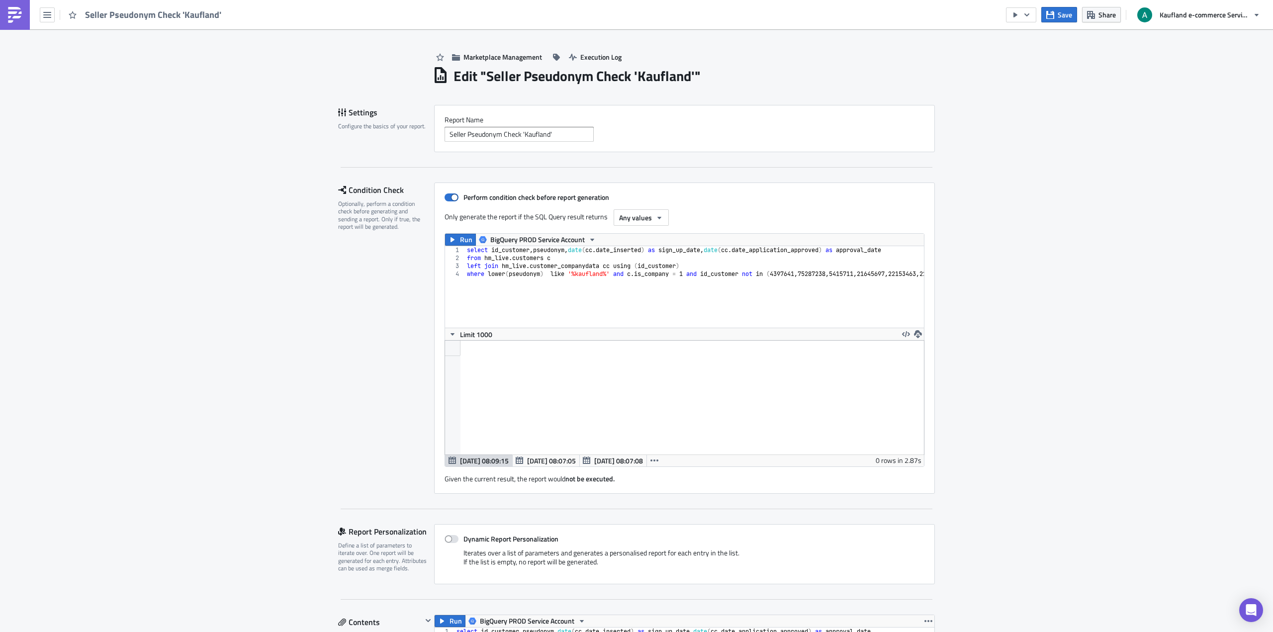
scroll to position [114, 500]
click at [1101, 17] on span "Share" at bounding box center [1106, 14] width 17 height 10
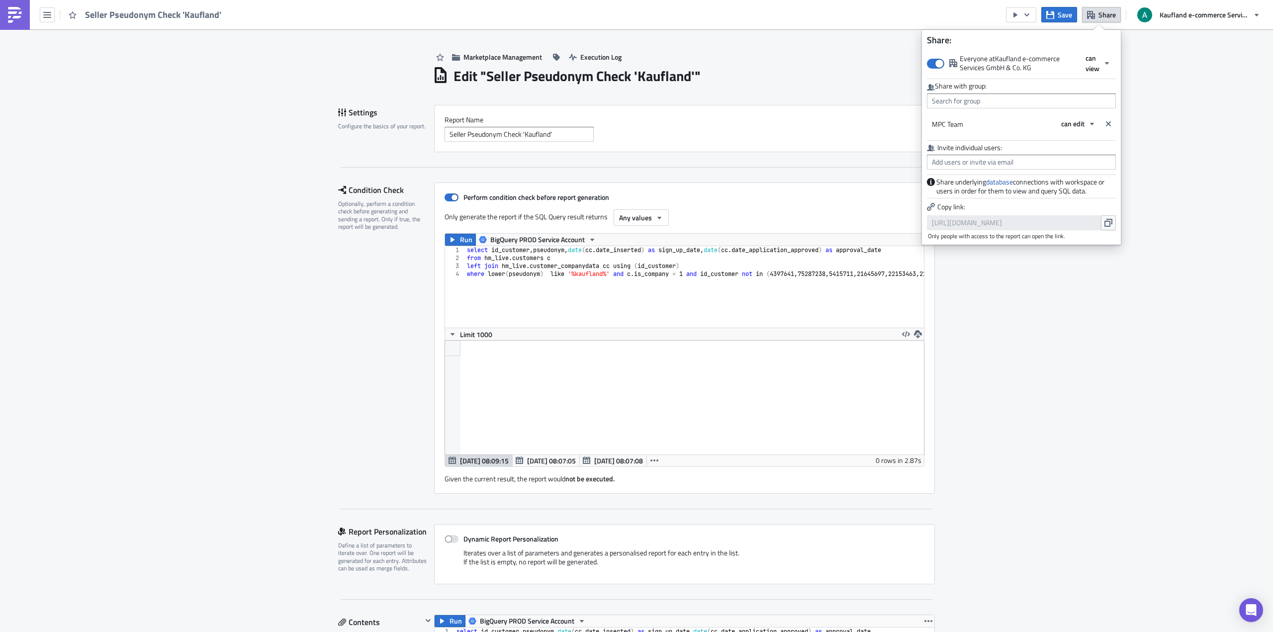
click at [729, 63] on div "Marketplace Management Execution Log" at bounding box center [684, 46] width 502 height 35
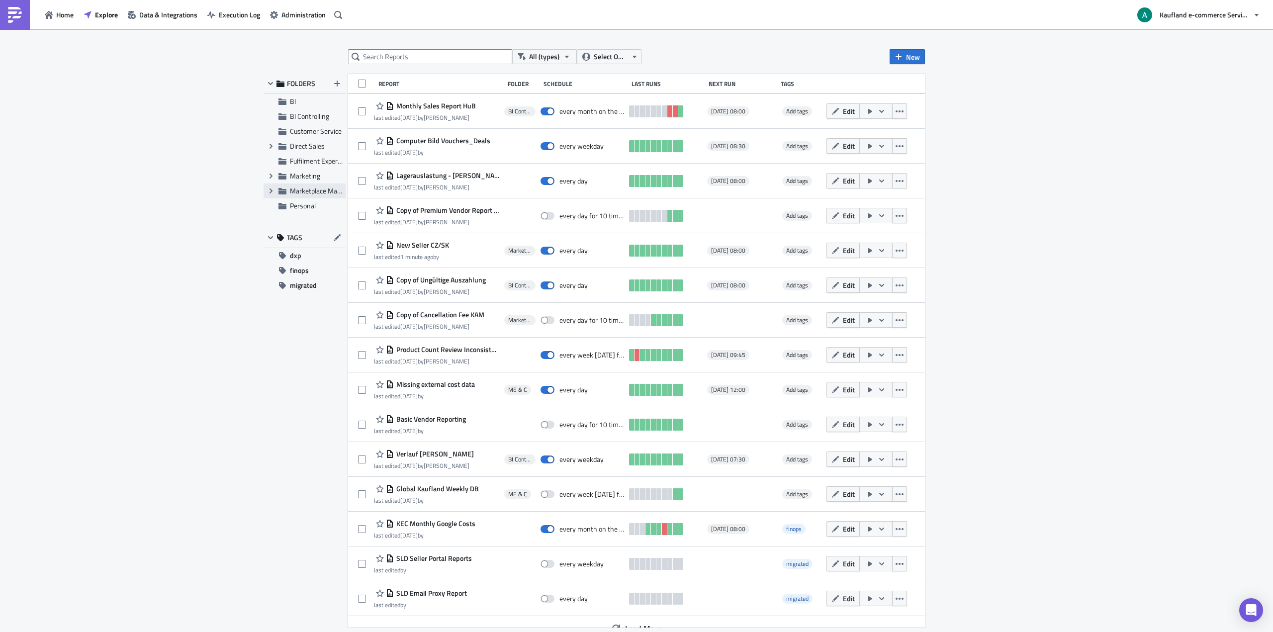
click at [303, 185] on div "Expand group Marketplace Management" at bounding box center [304, 190] width 82 height 15
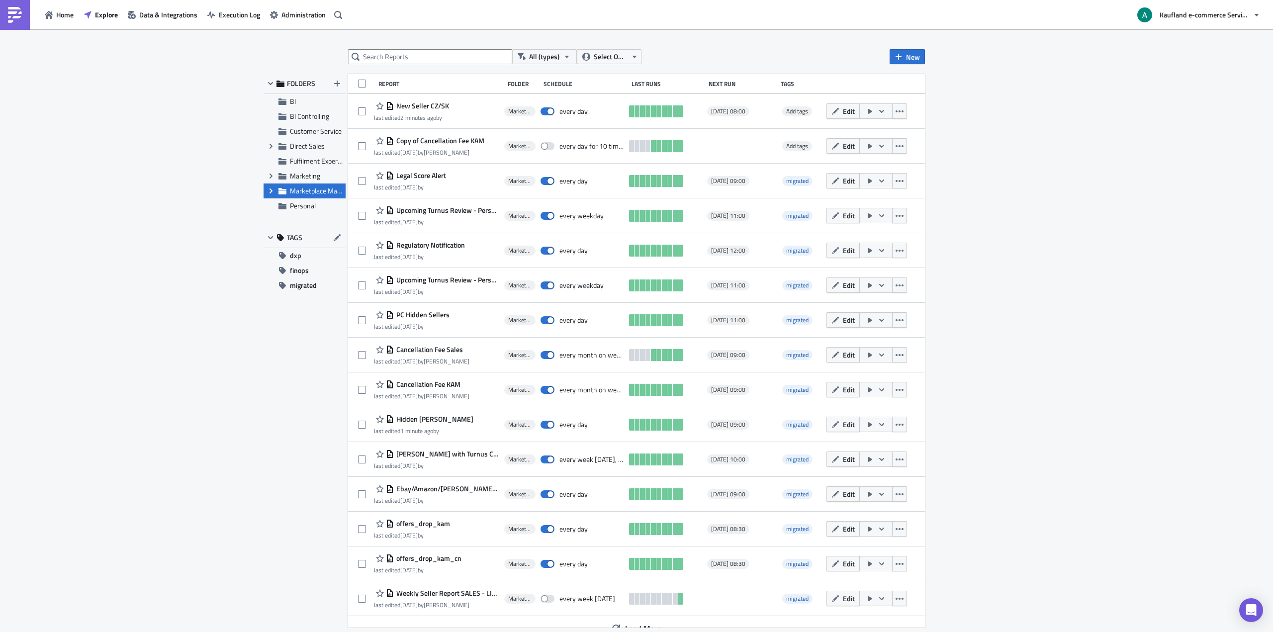
drag, startPoint x: 300, startPoint y: 189, endPoint x: 243, endPoint y: 194, distance: 57.4
click at [236, 194] on div "All (types) Select Owner New FOLDERS BI BI Controlling Customer Service Expand …" at bounding box center [636, 331] width 1273 height 604
click at [284, 17] on span "Administration" at bounding box center [303, 14] width 44 height 10
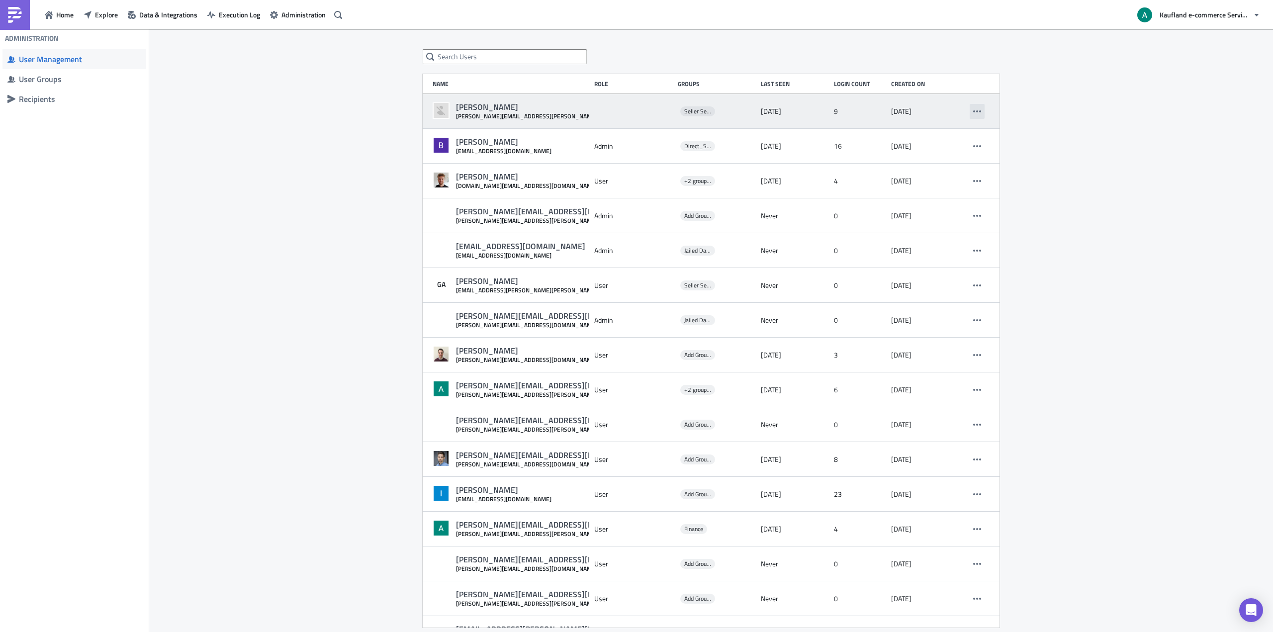
click at [973, 108] on icon "button" at bounding box center [977, 111] width 8 height 8
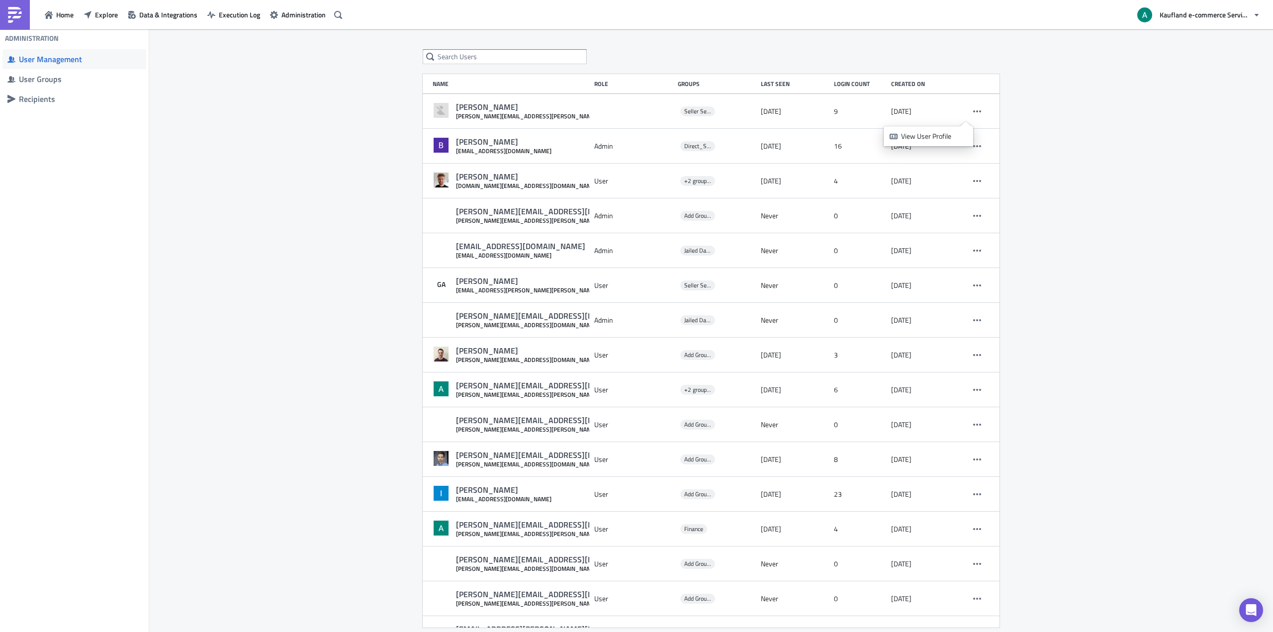
click at [936, 57] on div at bounding box center [711, 56] width 577 height 15
click at [60, 84] on span "User Groups" at bounding box center [74, 79] width 144 height 20
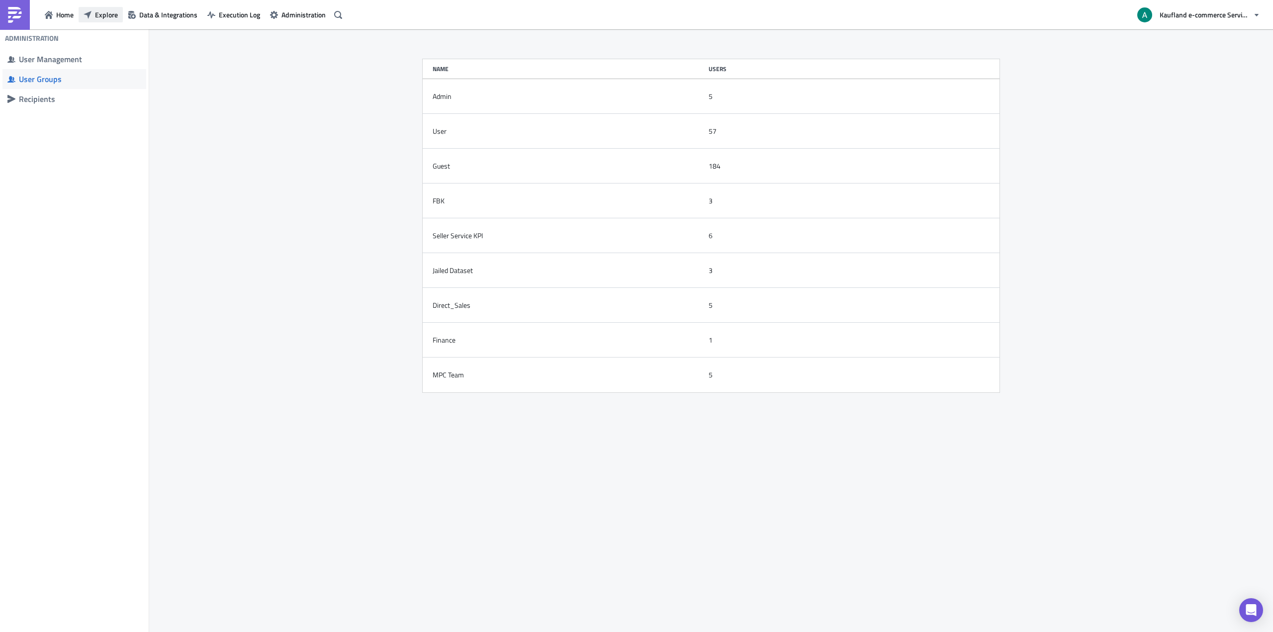
click at [100, 21] on button "Explore" at bounding box center [101, 14] width 44 height 15
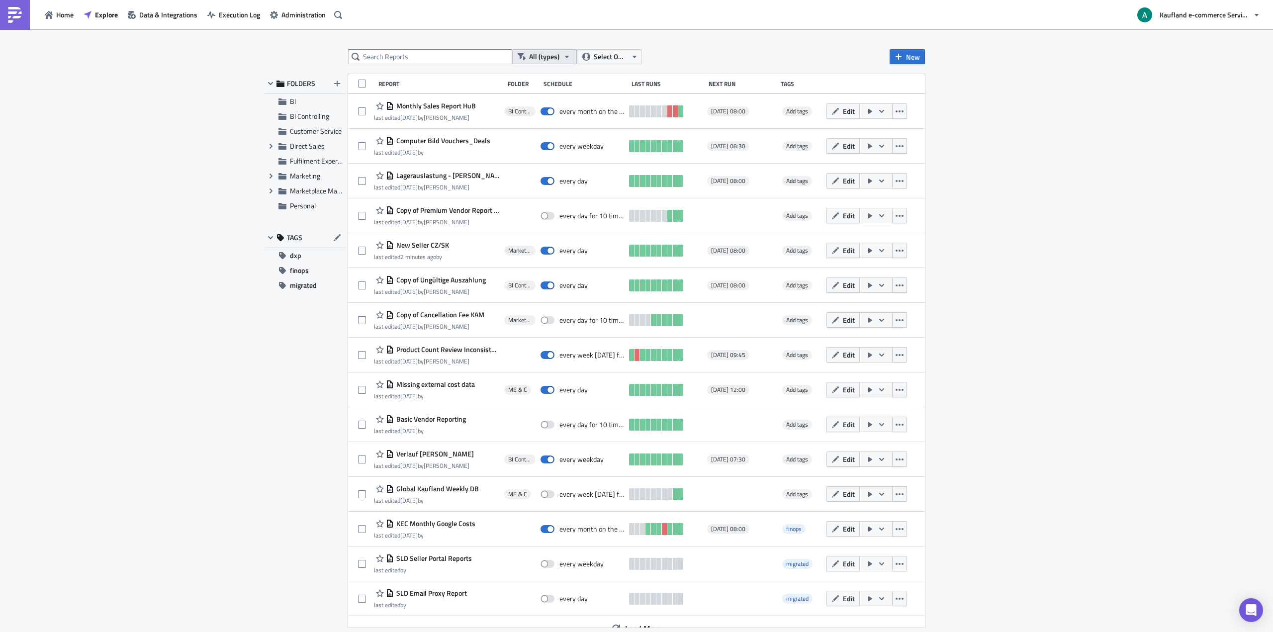
click at [541, 59] on span "All (types)" at bounding box center [544, 56] width 30 height 11
click at [453, 48] on div "All (types) Select Owner New FOLDERS BI BI Controlling Customer Service Expand …" at bounding box center [636, 331] width 1273 height 604
click at [608, 54] on span "Select Owner" at bounding box center [610, 56] width 33 height 11
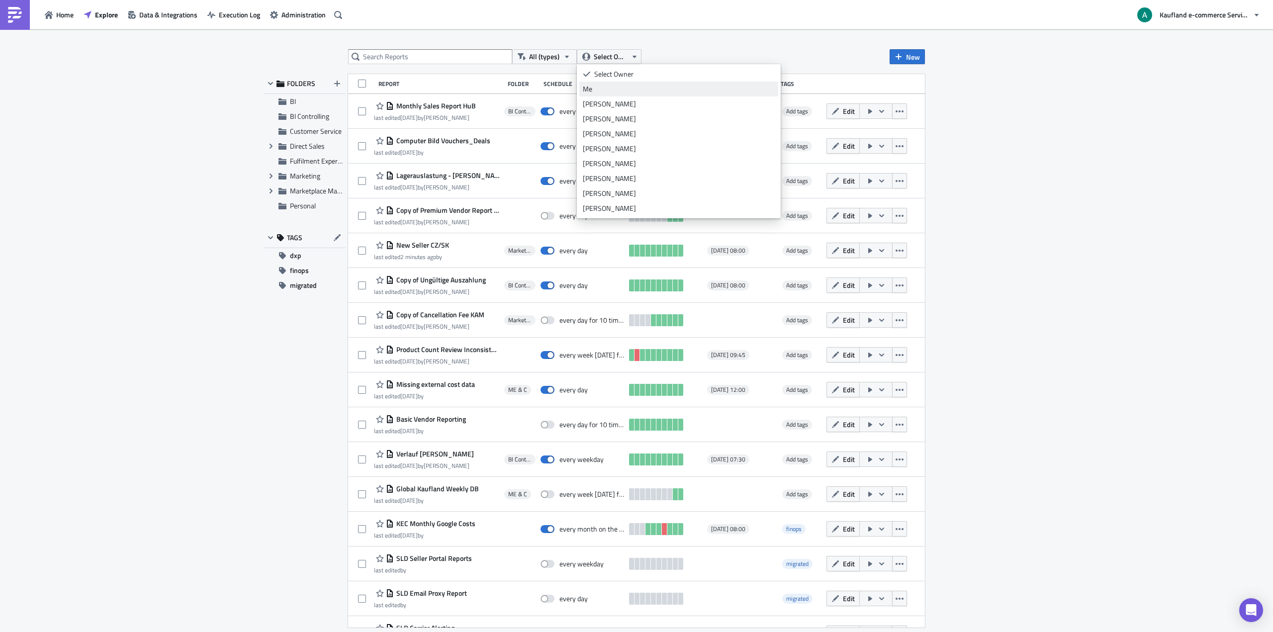
click at [598, 86] on div "Me" at bounding box center [679, 89] width 192 height 10
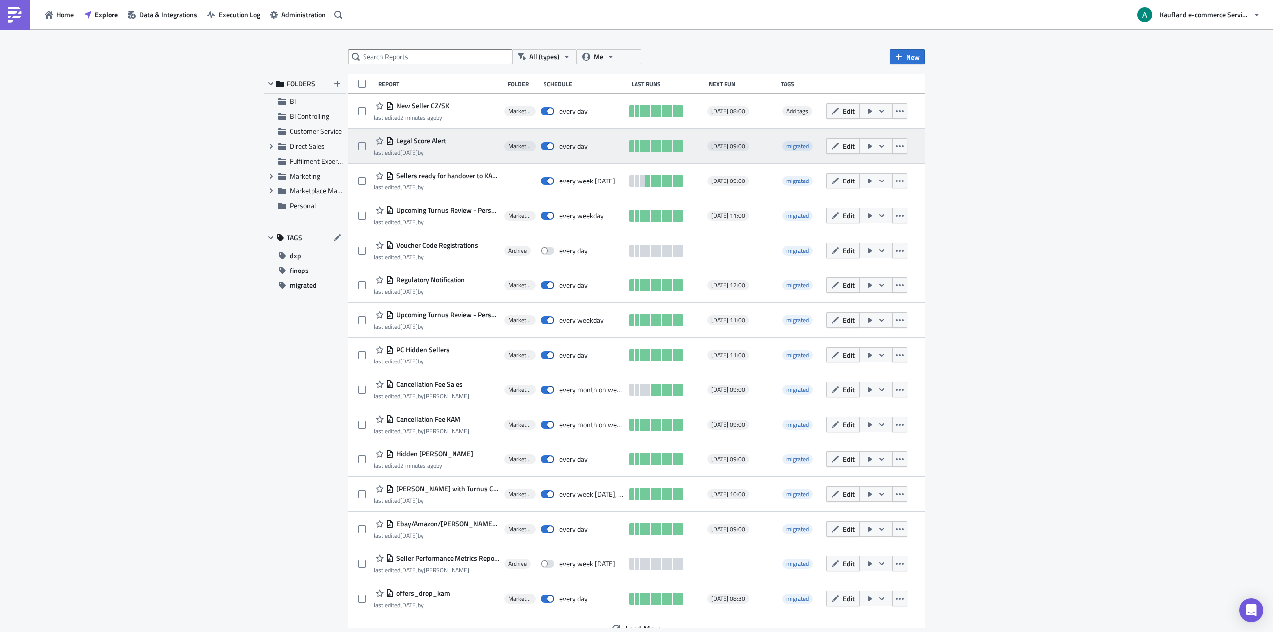
click at [408, 141] on span "Legal Score Alert" at bounding box center [420, 140] width 52 height 9
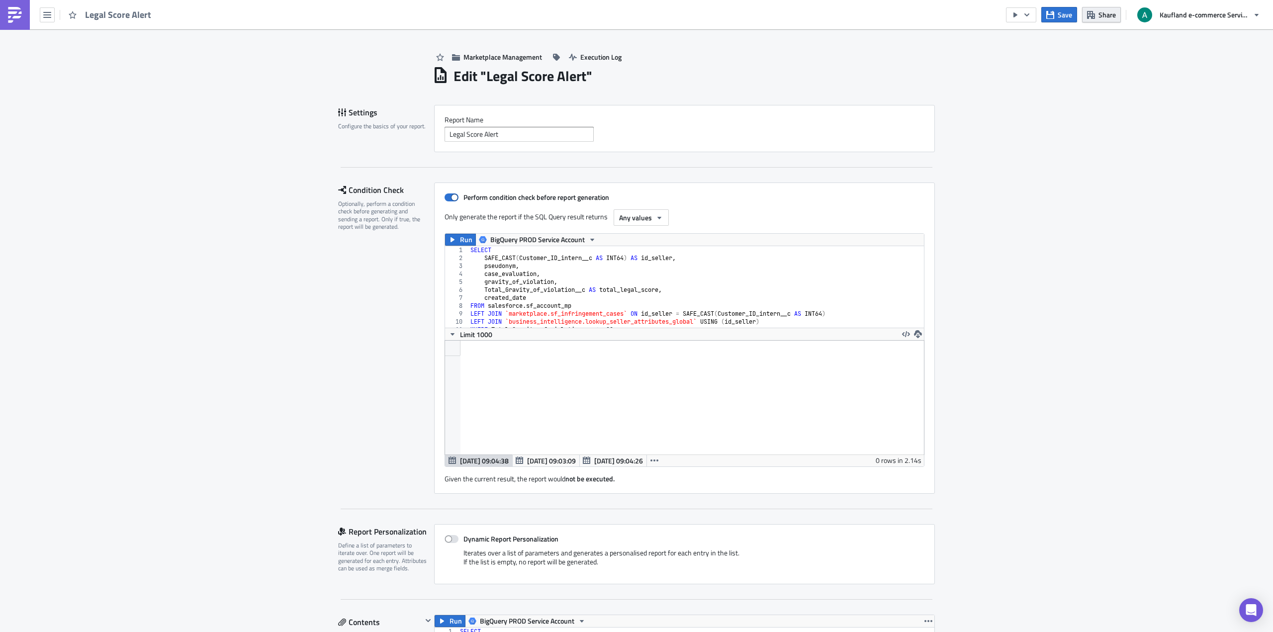
click at [1097, 21] on button "Share" at bounding box center [1101, 14] width 39 height 15
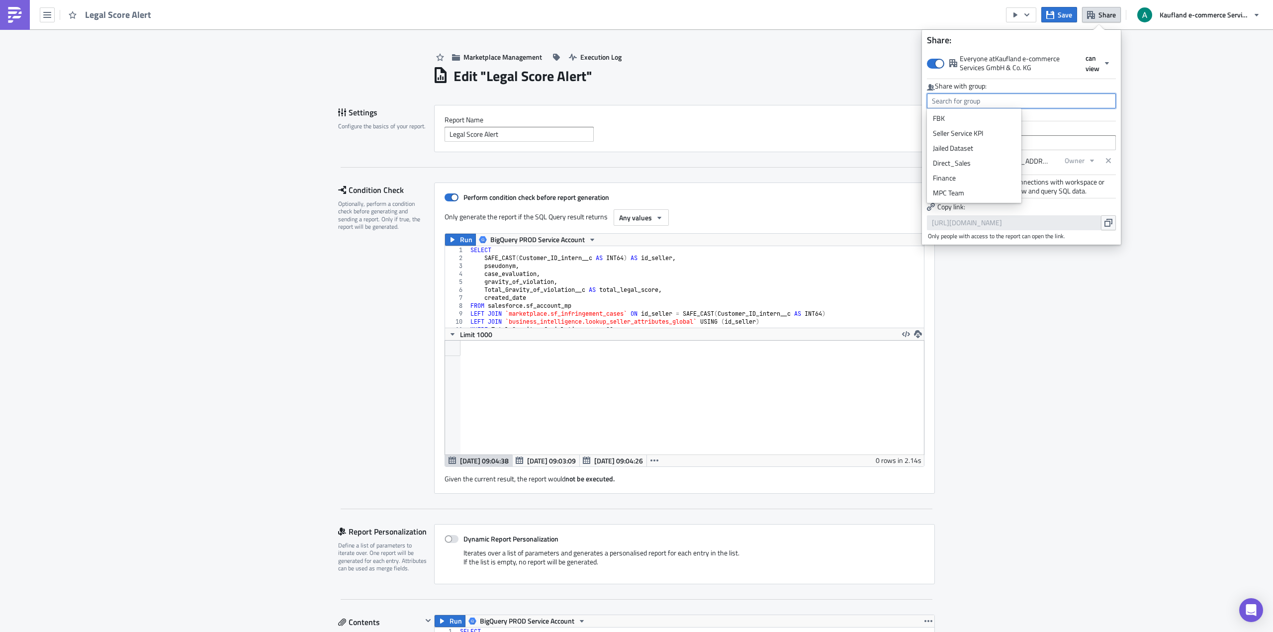
click at [1039, 102] on input "text" at bounding box center [1021, 100] width 189 height 15
click at [971, 195] on div "MPC Team" at bounding box center [974, 193] width 83 height 10
type input "MPC Team"
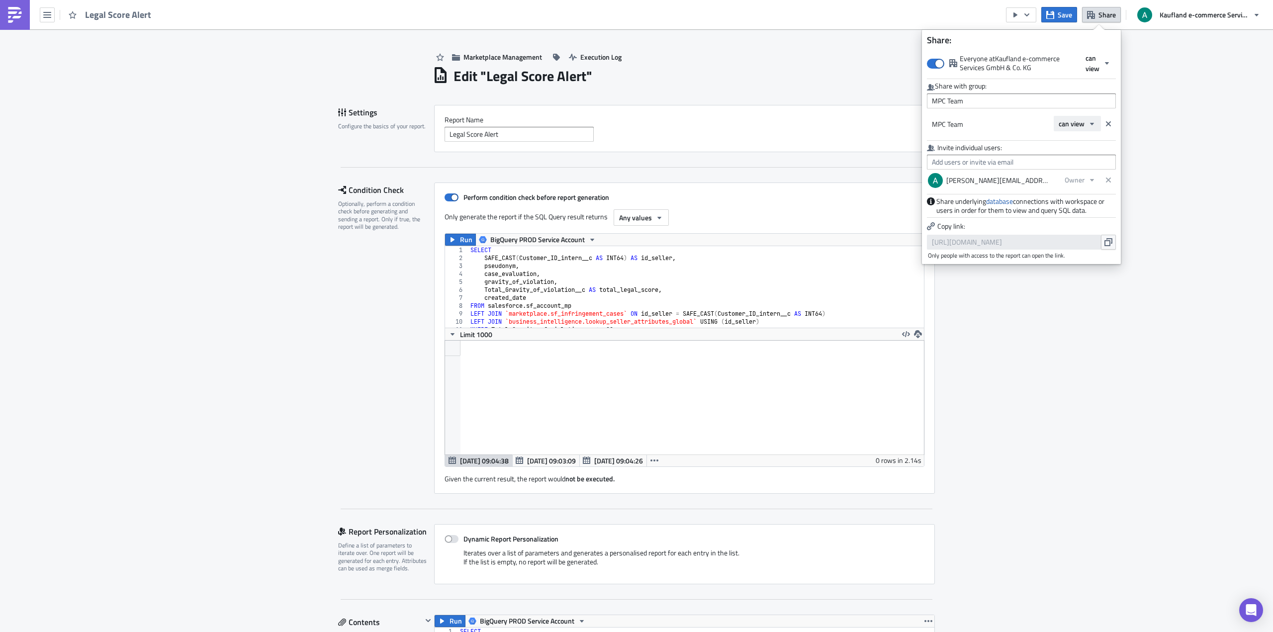
click at [1079, 127] on span "can view" at bounding box center [1071, 123] width 26 height 10
click at [1079, 152] on div "can edit" at bounding box center [1100, 156] width 83 height 10
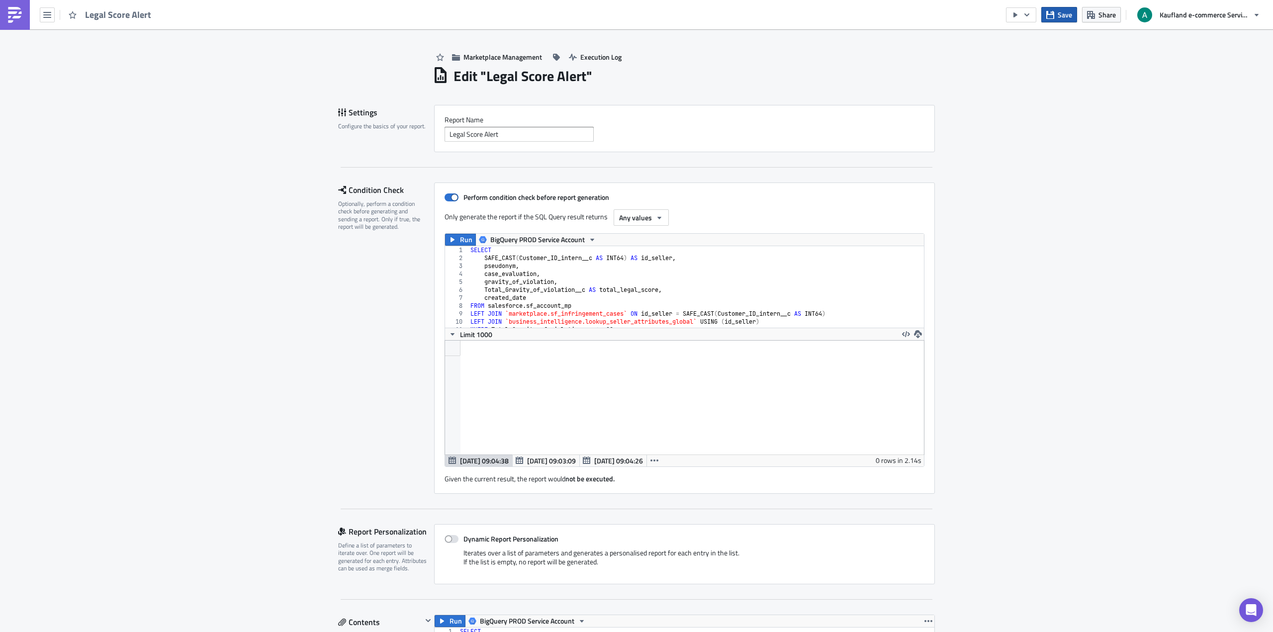
click at [1067, 18] on span "Save" at bounding box center [1064, 14] width 14 height 10
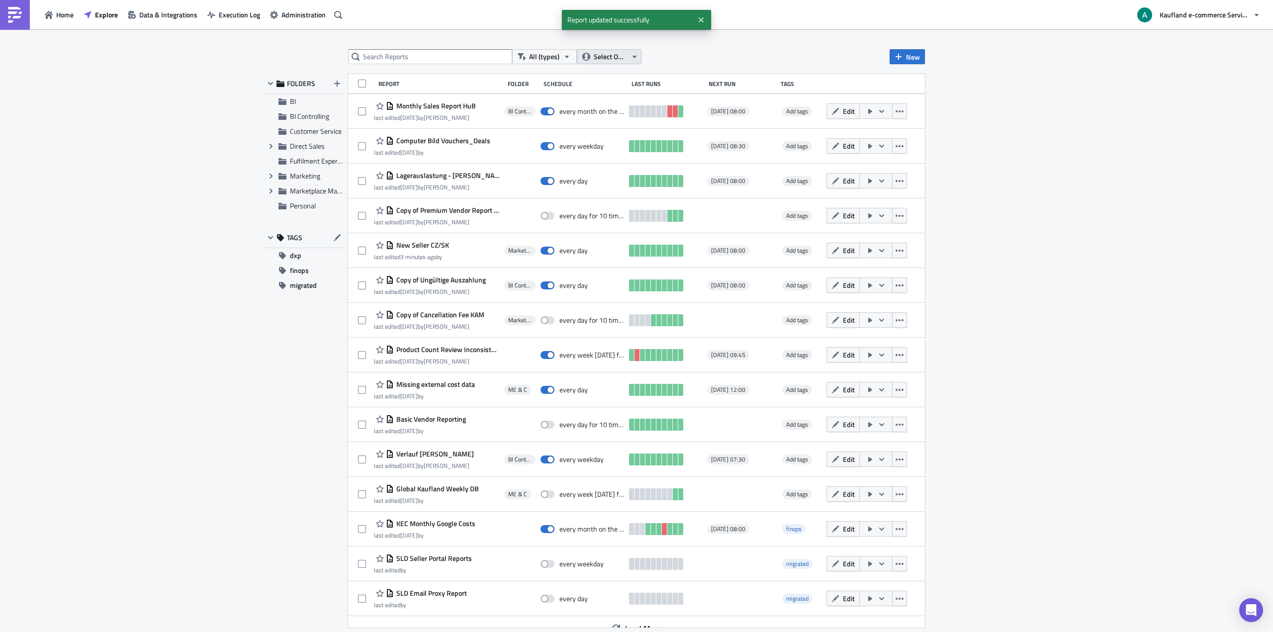
click at [605, 61] on span "Select Owner" at bounding box center [610, 56] width 33 height 11
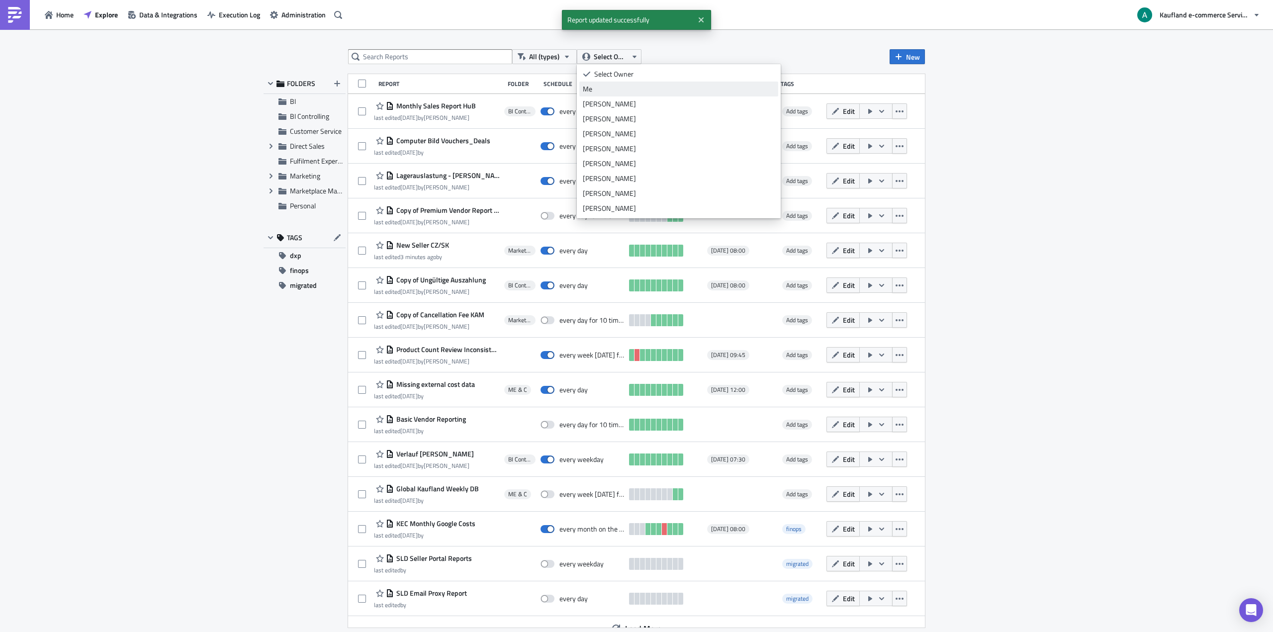
click at [603, 90] on div "Me" at bounding box center [679, 89] width 192 height 10
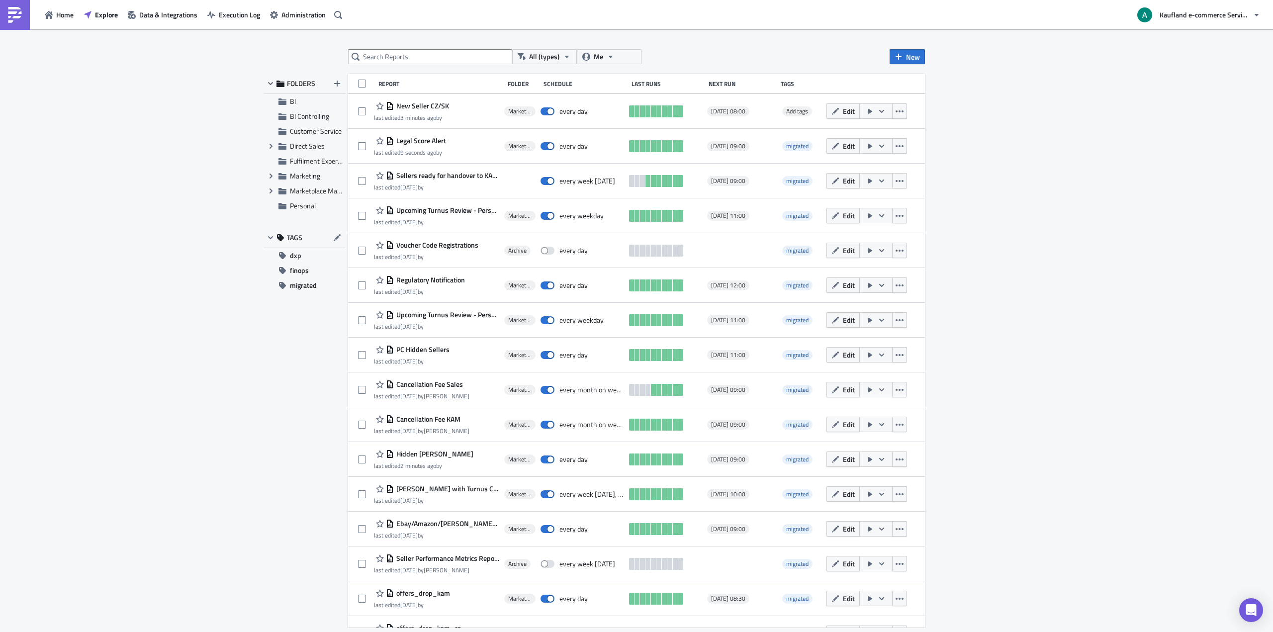
click at [325, 60] on div "All (types) Me New FOLDERS BI BI Controlling Customer Service Expand group Dire…" at bounding box center [636, 331] width 1273 height 604
click at [615, 62] on button "Me" at bounding box center [609, 56] width 65 height 15
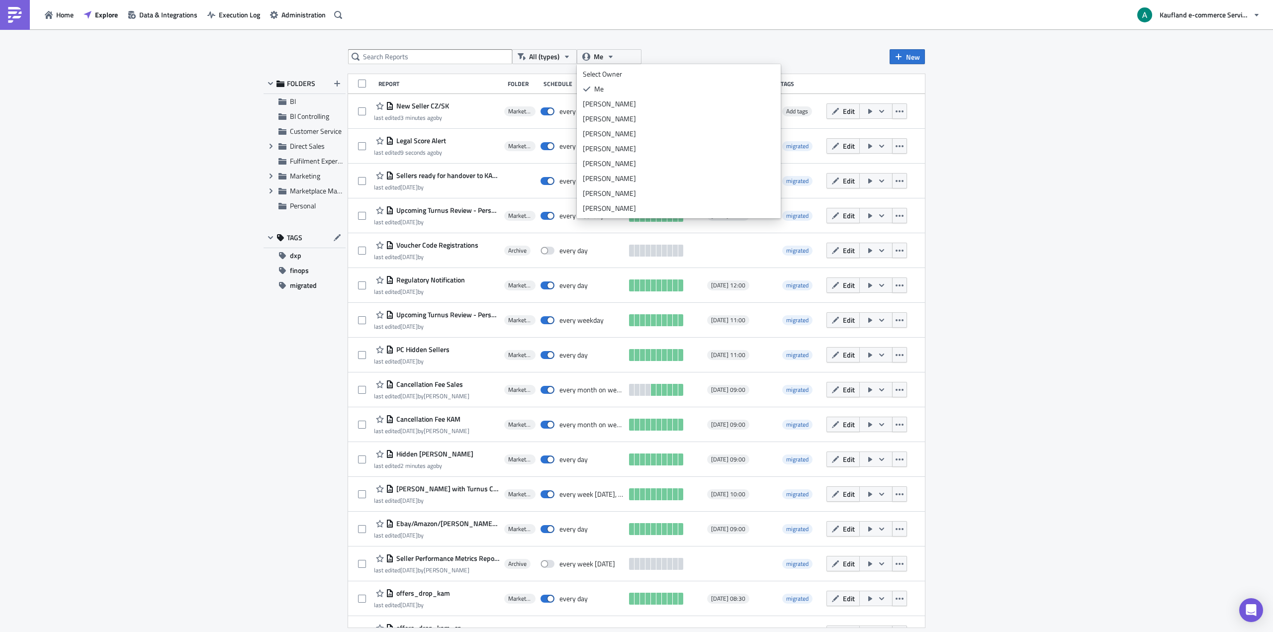
click at [656, 46] on div "All (types) Me New FOLDERS BI BI Controlling Customer Service Expand group Dire…" at bounding box center [636, 331] width 1273 height 604
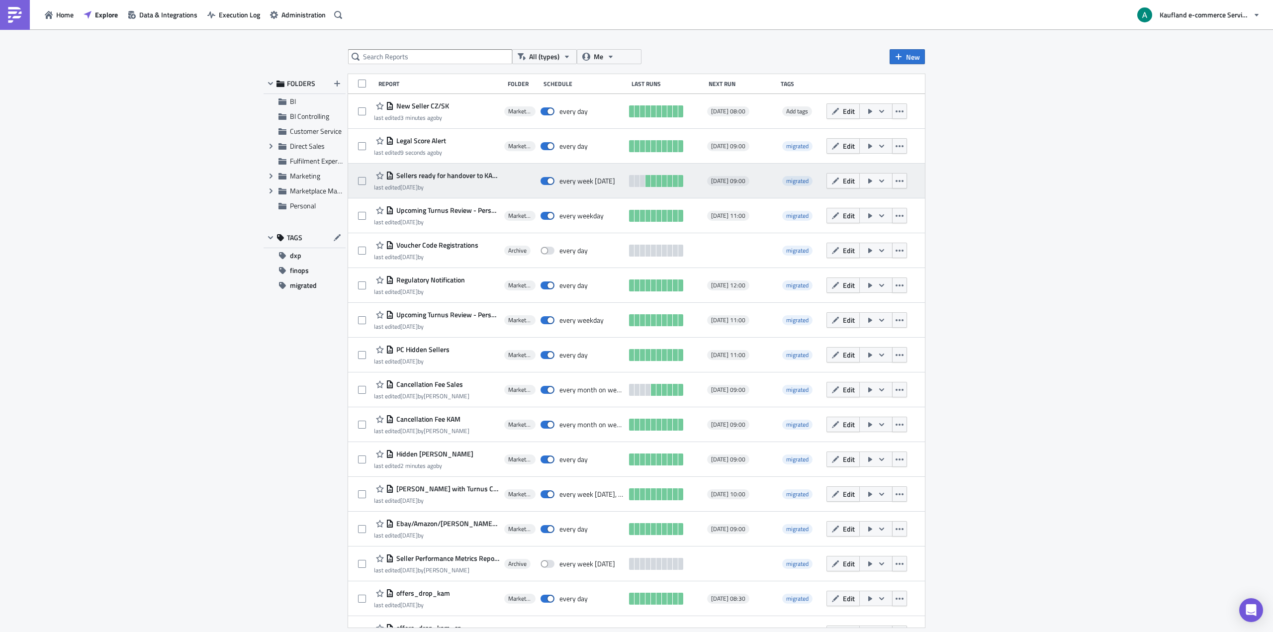
drag, startPoint x: 429, startPoint y: 176, endPoint x: 412, endPoint y: 175, distance: 17.0
click at [412, 175] on span "Sellers ready for handover to KAM / Support" at bounding box center [446, 175] width 105 height 9
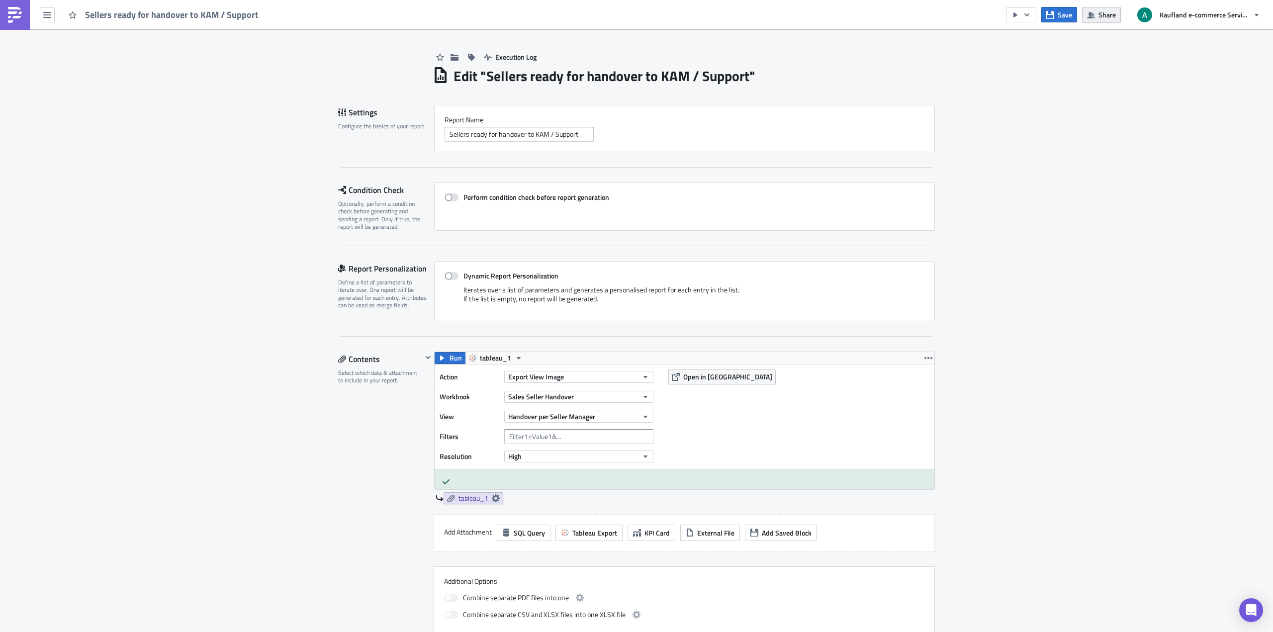
click at [1109, 18] on span "Share" at bounding box center [1106, 14] width 17 height 10
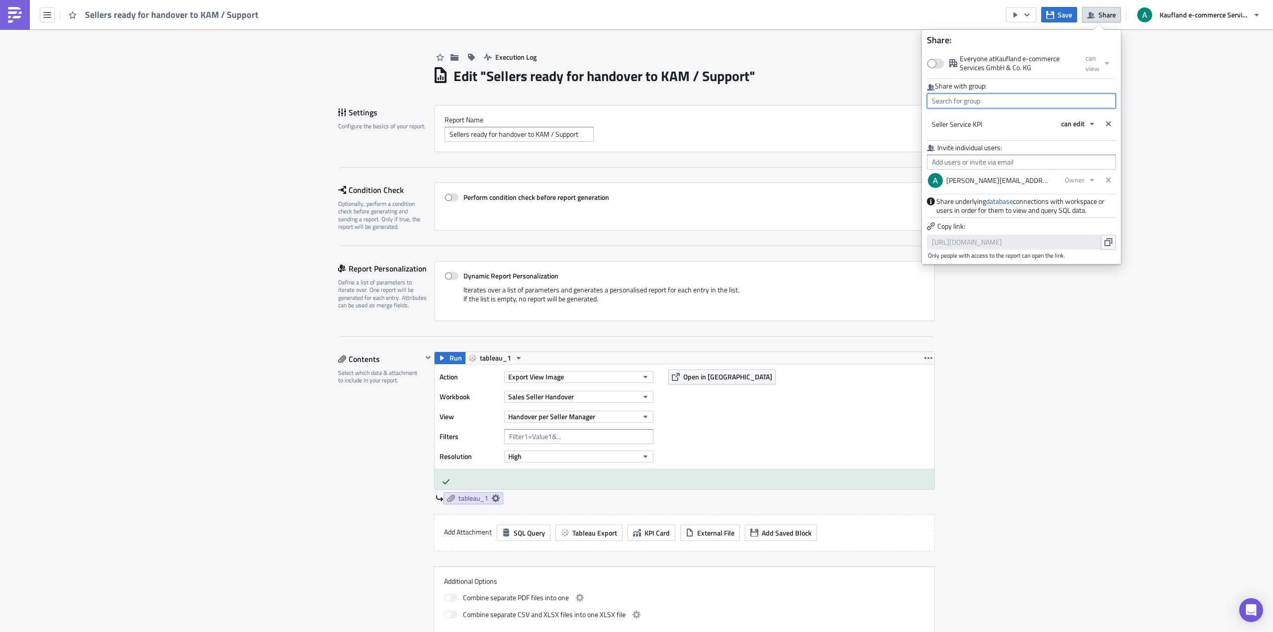
click at [1037, 99] on input "text" at bounding box center [1021, 100] width 189 height 15
click at [986, 179] on div "MPC Team" at bounding box center [974, 178] width 83 height 10
type input "MPC Team"
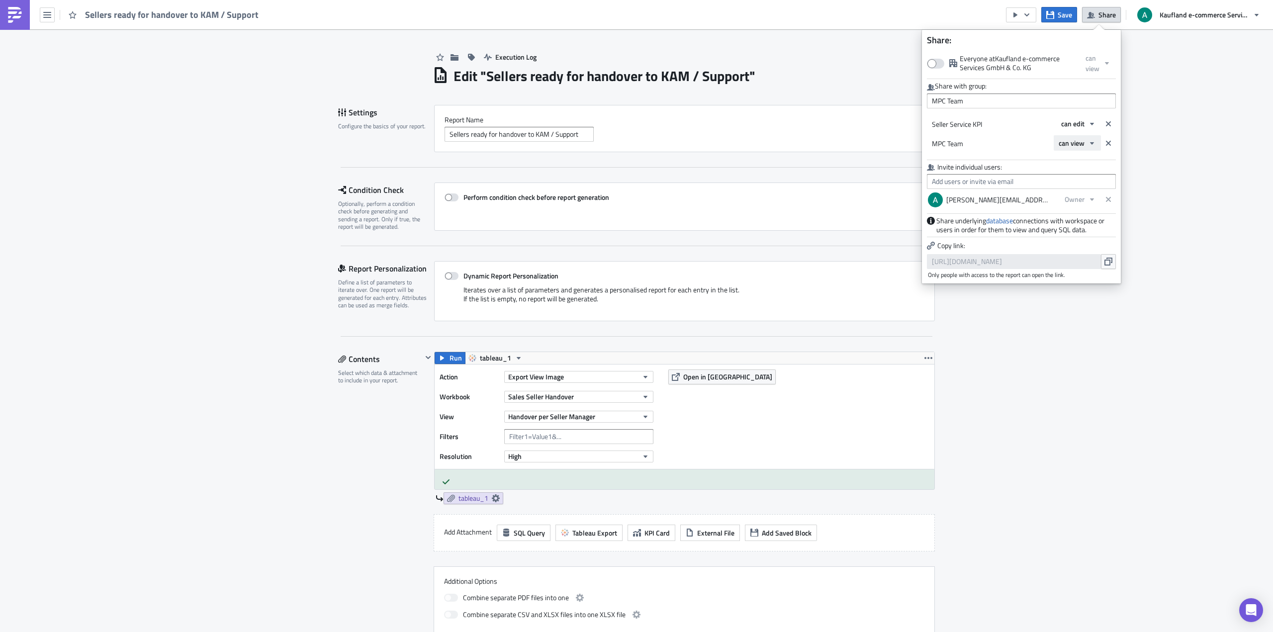
click at [1080, 144] on span "can view" at bounding box center [1071, 143] width 26 height 10
click at [1078, 172] on div "can edit" at bounding box center [1100, 176] width 83 height 10
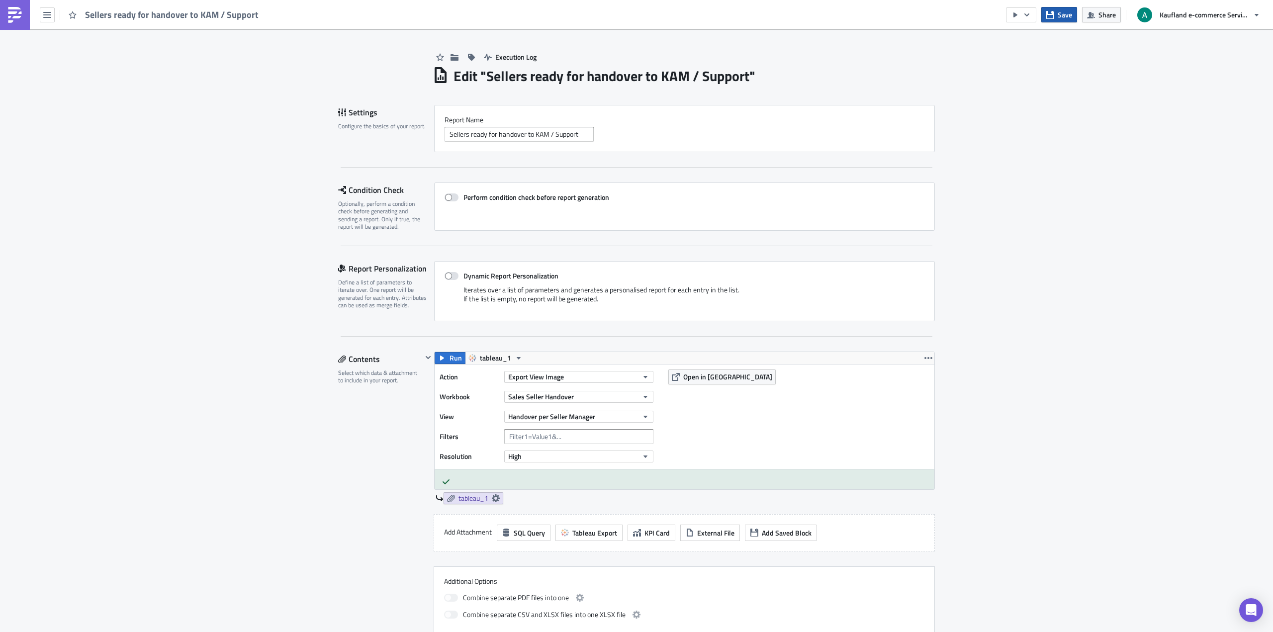
click at [1056, 12] on button "Save" at bounding box center [1059, 14] width 36 height 15
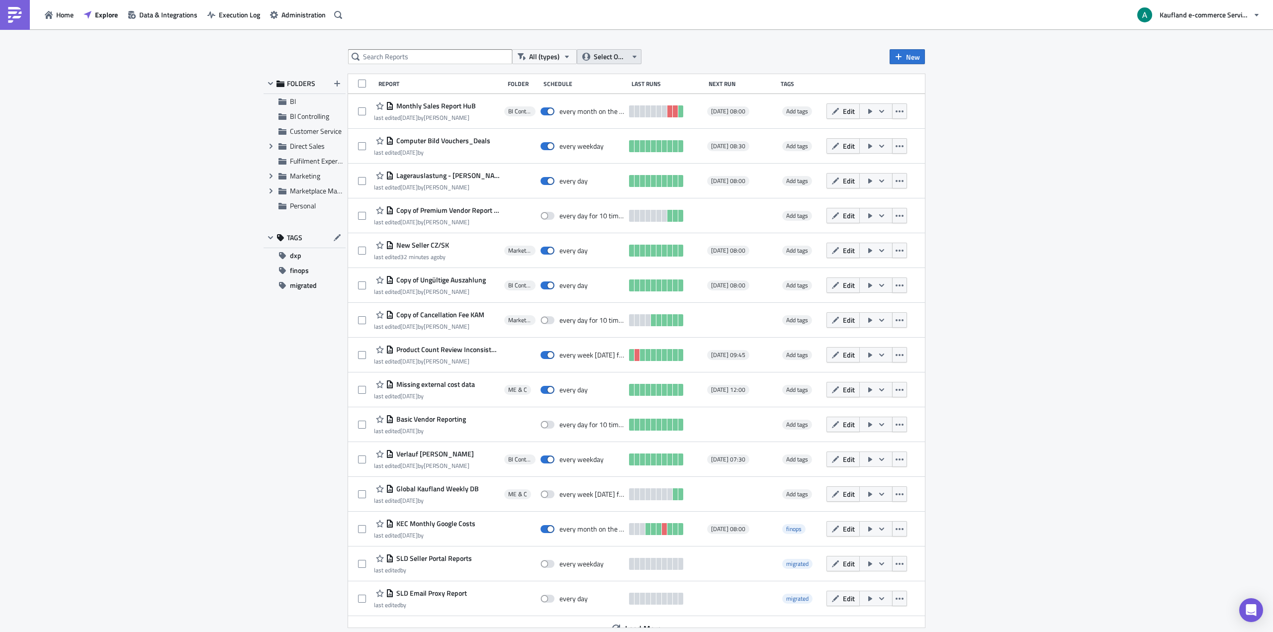
click at [595, 61] on span "Select Owner" at bounding box center [610, 56] width 33 height 11
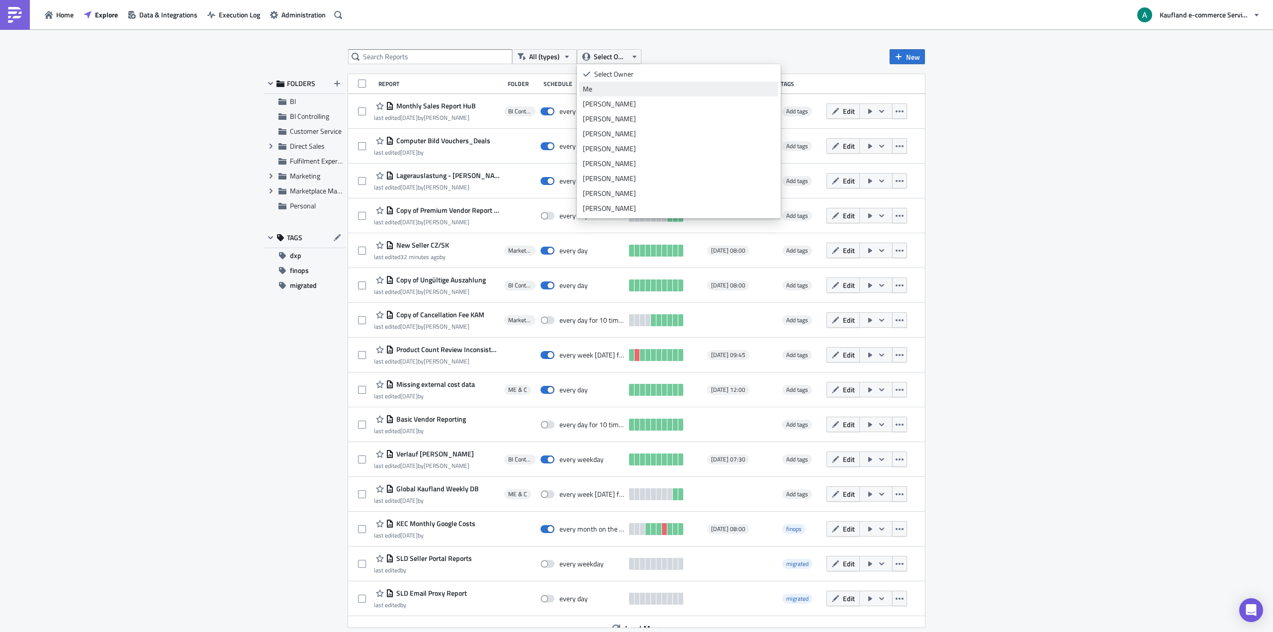
click at [602, 89] on div "Me" at bounding box center [679, 89] width 192 height 10
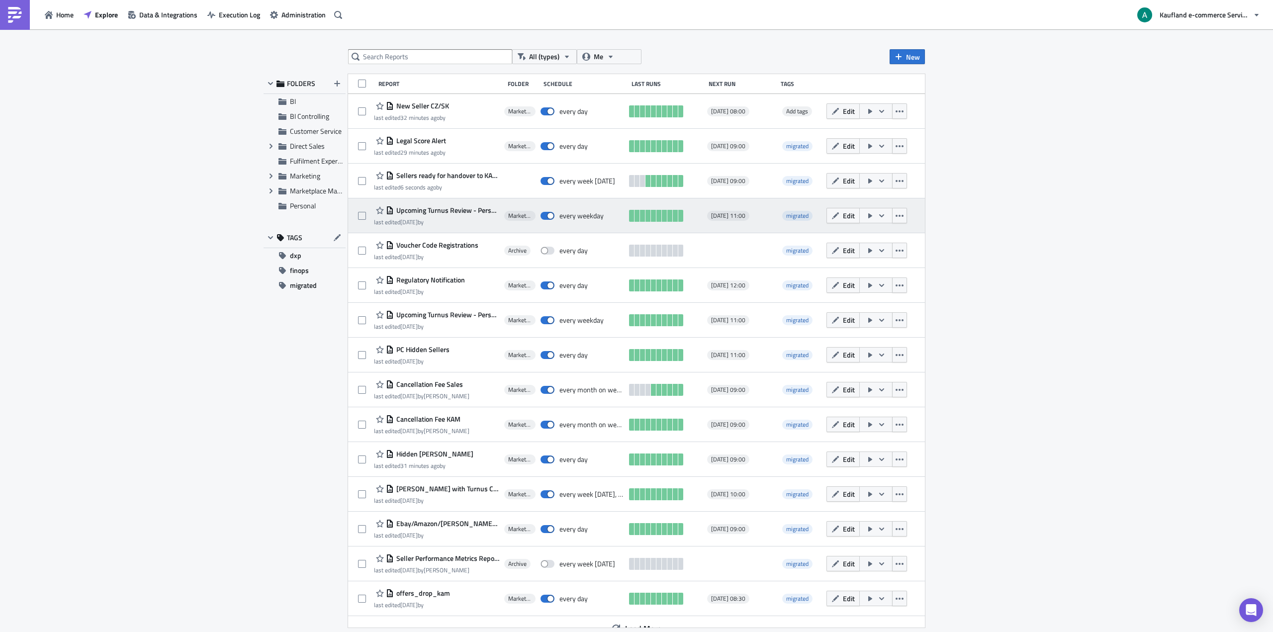
click at [453, 212] on span "Upcoming Turnus Review - Personengesellschaft 3 Weeks" at bounding box center [446, 210] width 105 height 9
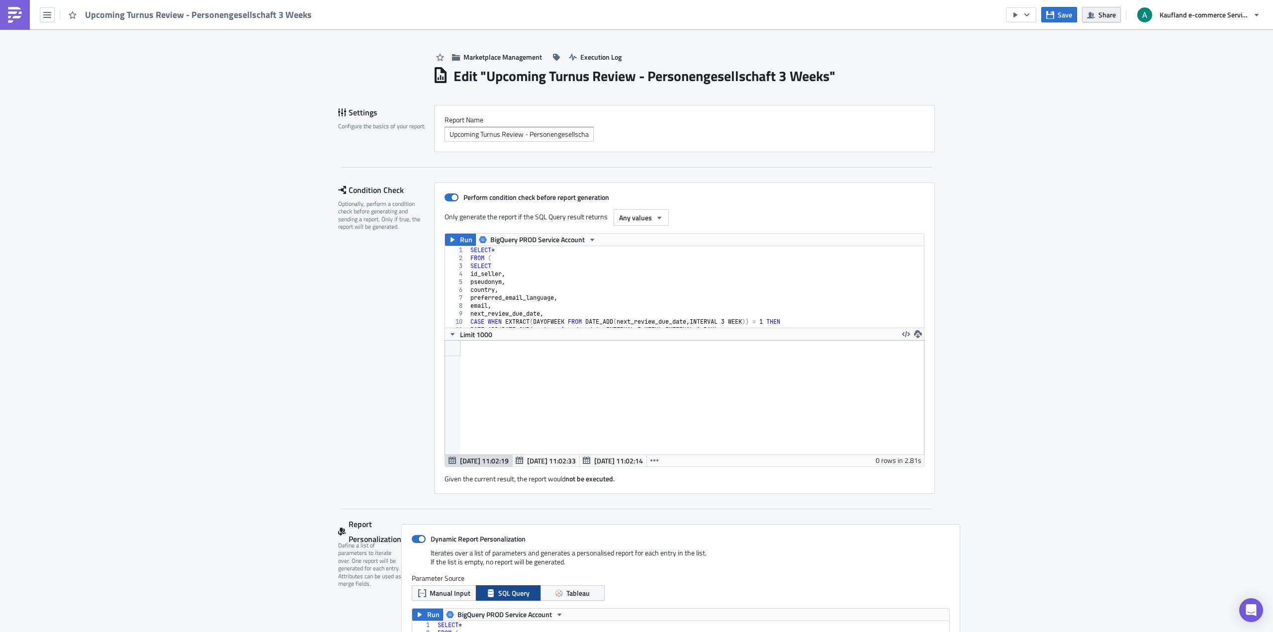
scroll to position [114, 479]
click at [1109, 13] on span "Share" at bounding box center [1106, 14] width 17 height 10
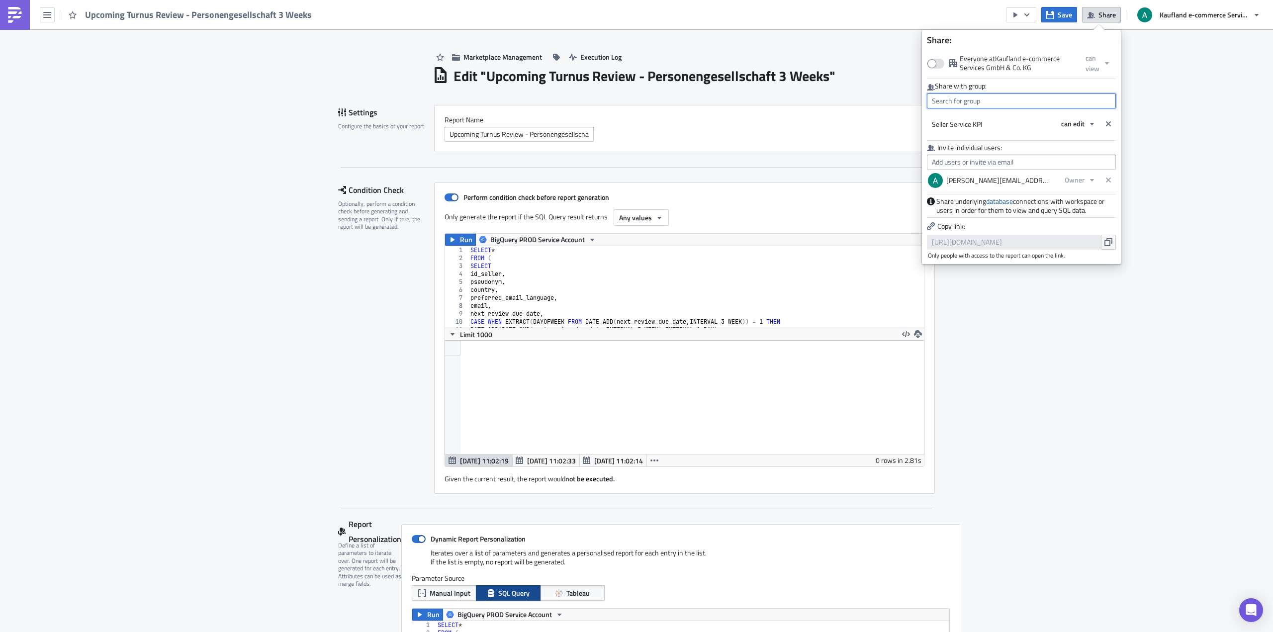
click at [1003, 100] on input "text" at bounding box center [1021, 100] width 189 height 15
click at [987, 177] on div "MPC Team" at bounding box center [974, 178] width 83 height 10
type input "MPC Team"
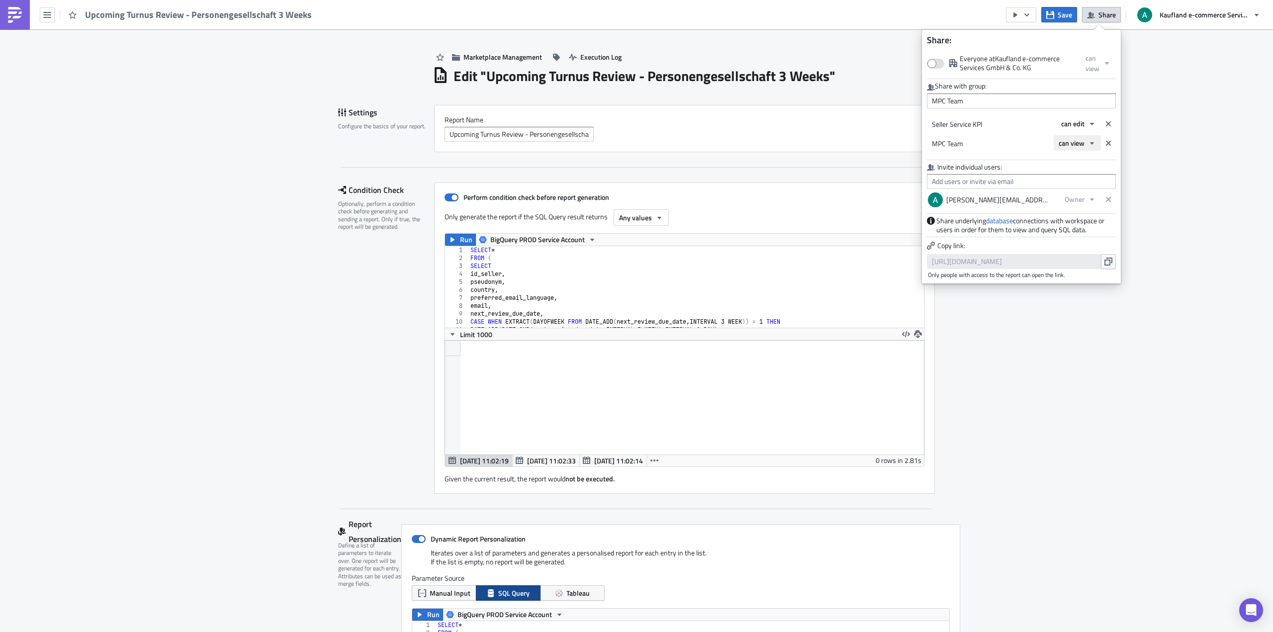
click at [1066, 144] on span "can view" at bounding box center [1071, 143] width 26 height 10
click at [1077, 172] on div "can edit" at bounding box center [1100, 176] width 83 height 10
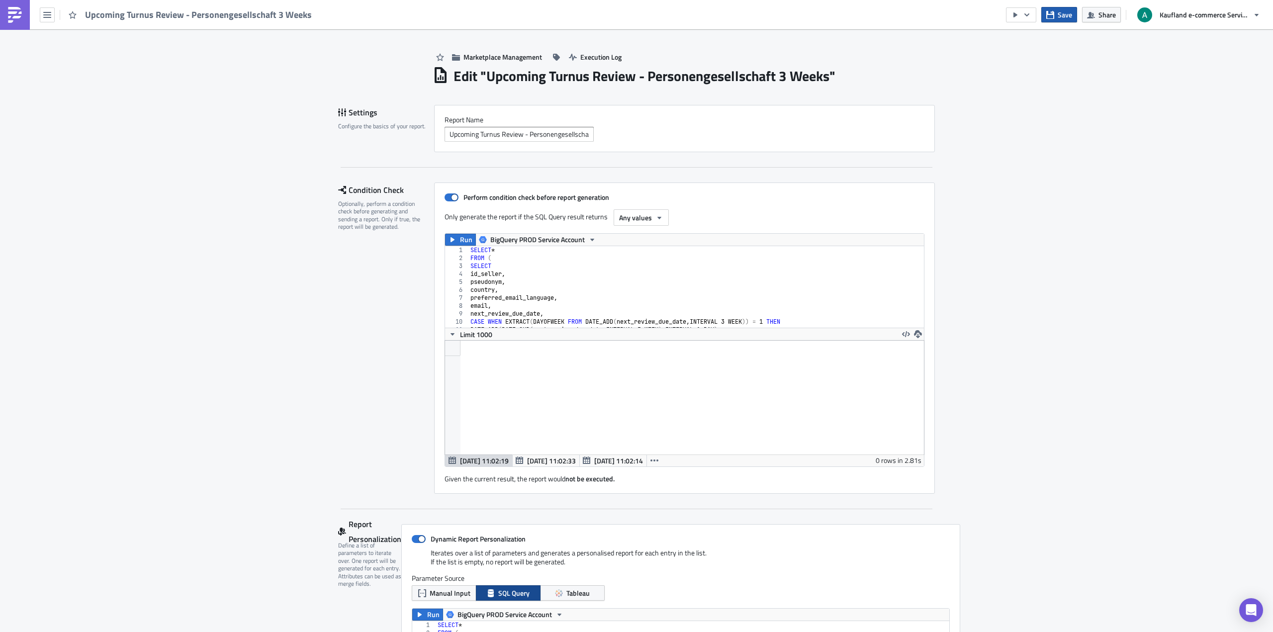
click at [1063, 17] on span "Save" at bounding box center [1064, 14] width 14 height 10
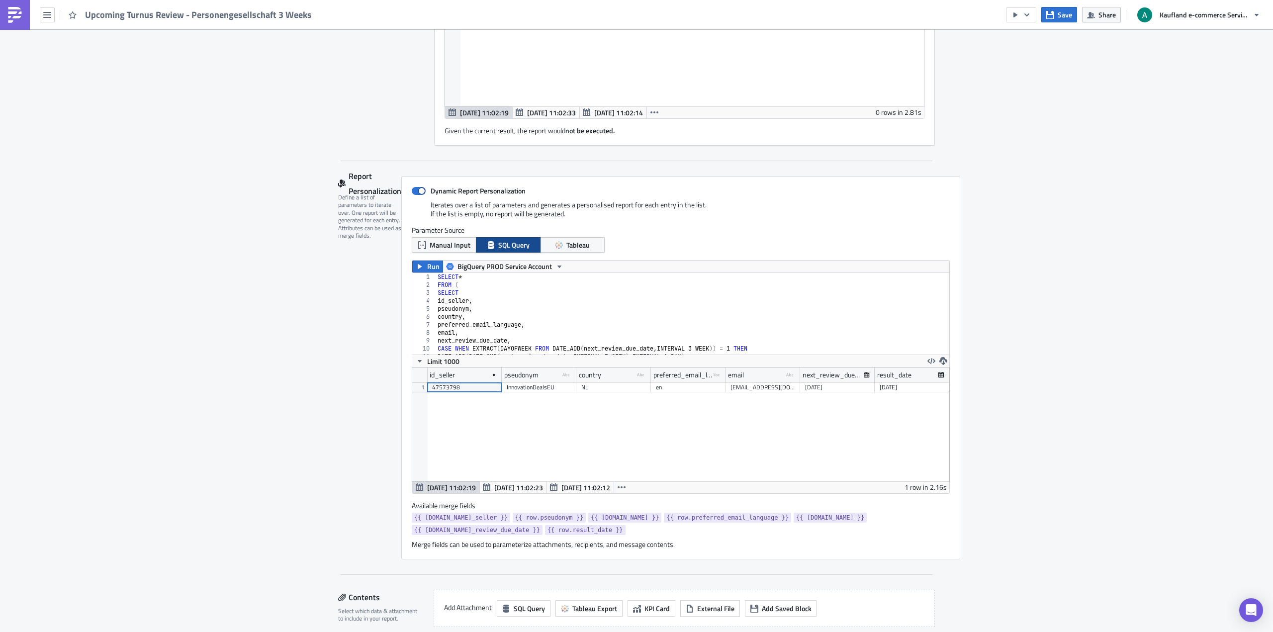
scroll to position [0, 0]
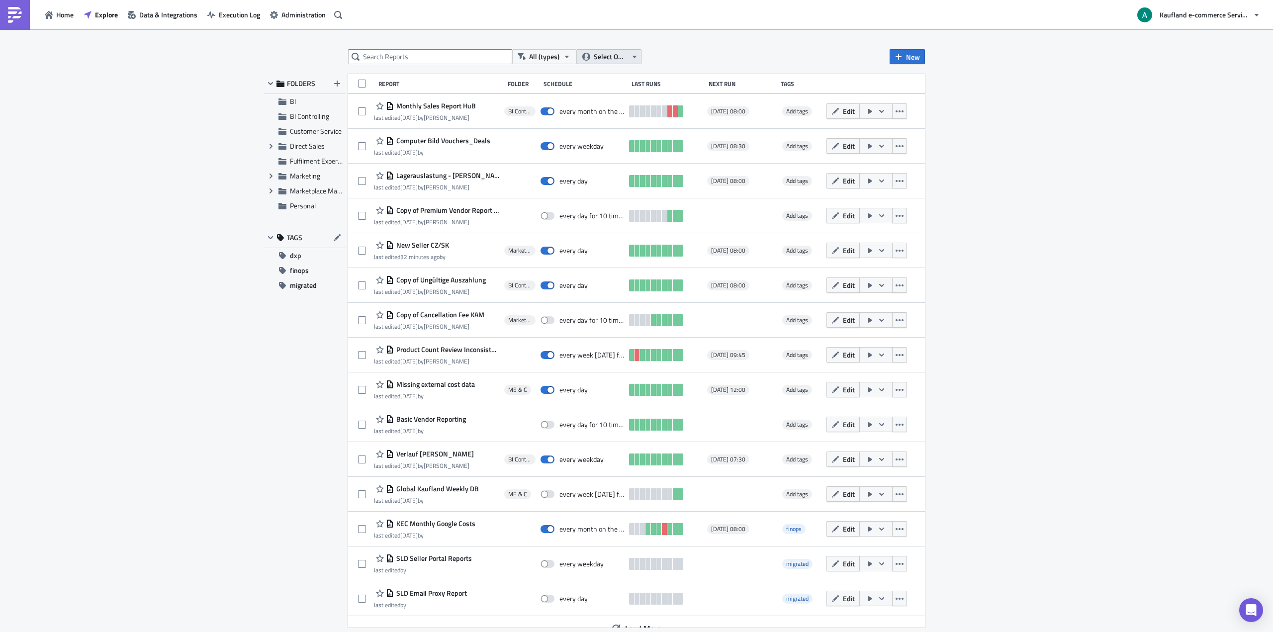
click at [612, 62] on button "Select Owner" at bounding box center [609, 56] width 65 height 15
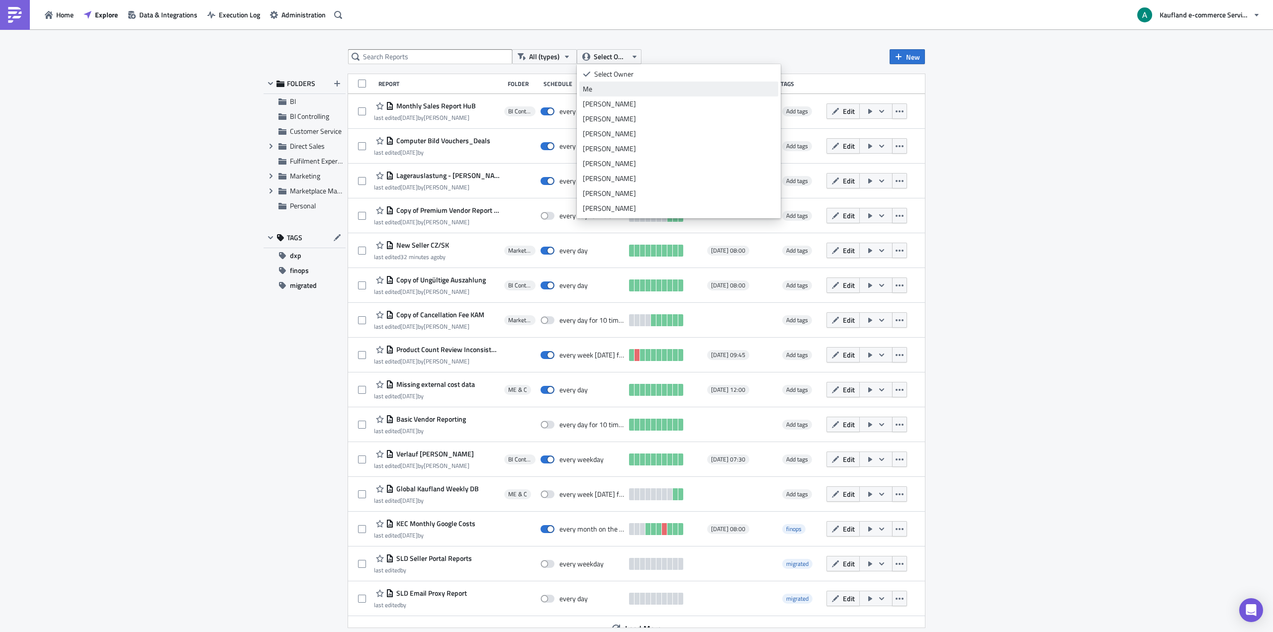
click at [613, 93] on div "Me" at bounding box center [679, 89] width 192 height 10
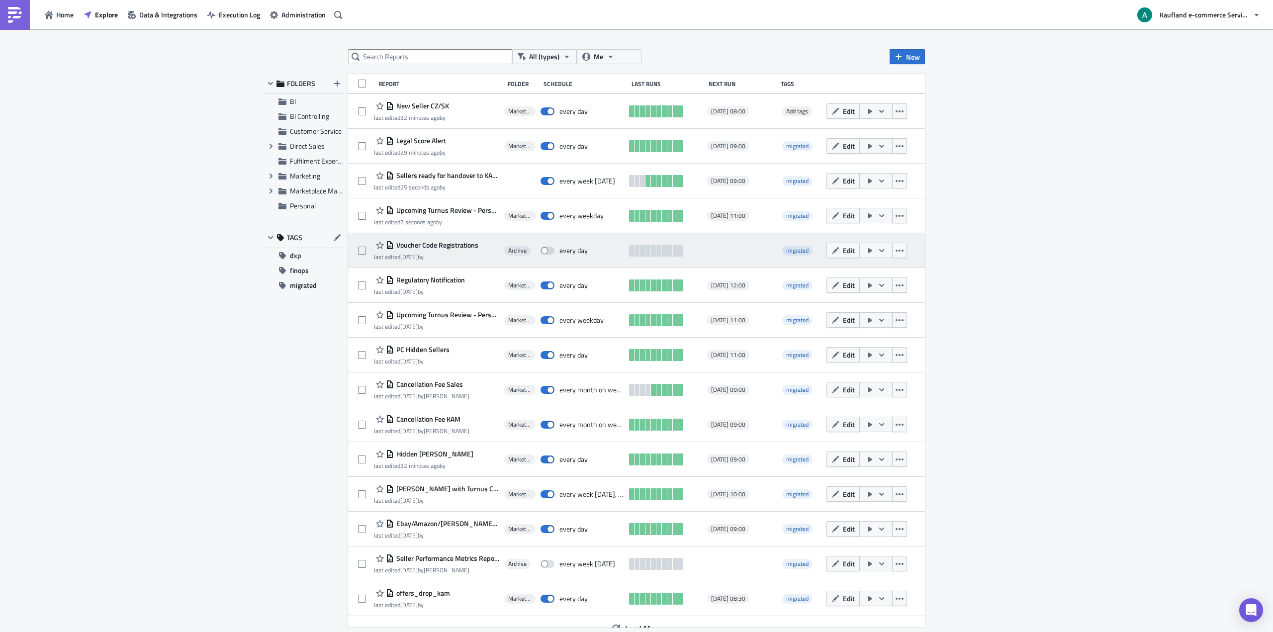
click at [416, 244] on span "Voucher Code Registrations" at bounding box center [436, 245] width 85 height 9
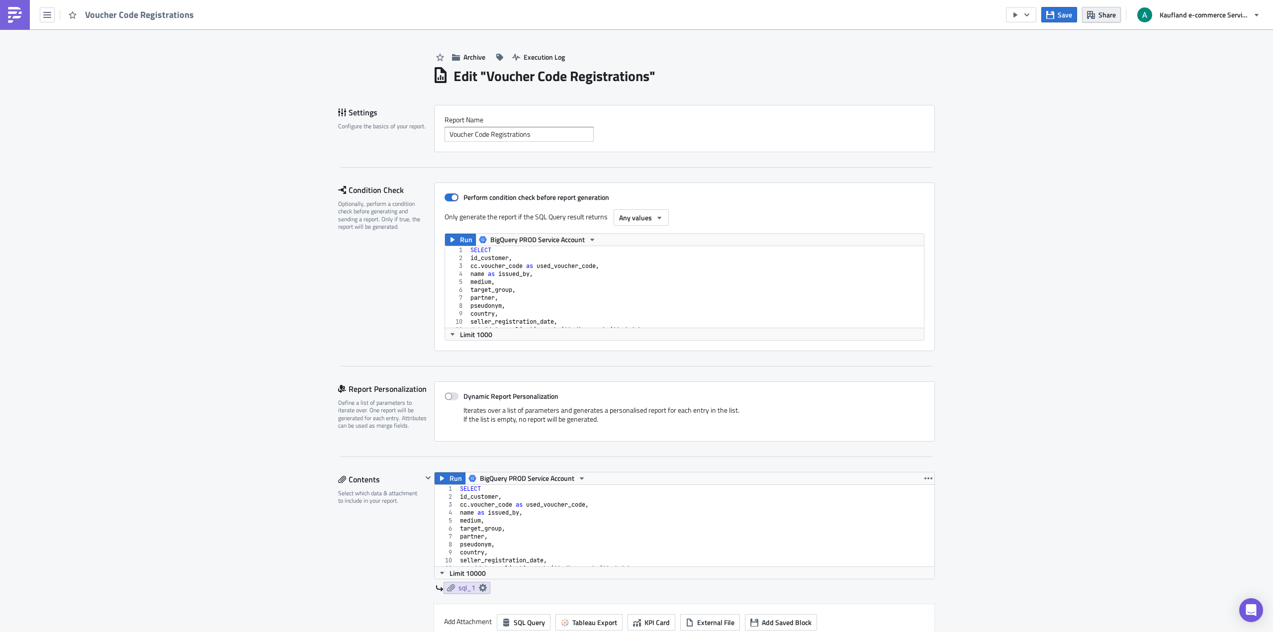
click at [1099, 13] on span "Share" at bounding box center [1106, 14] width 17 height 10
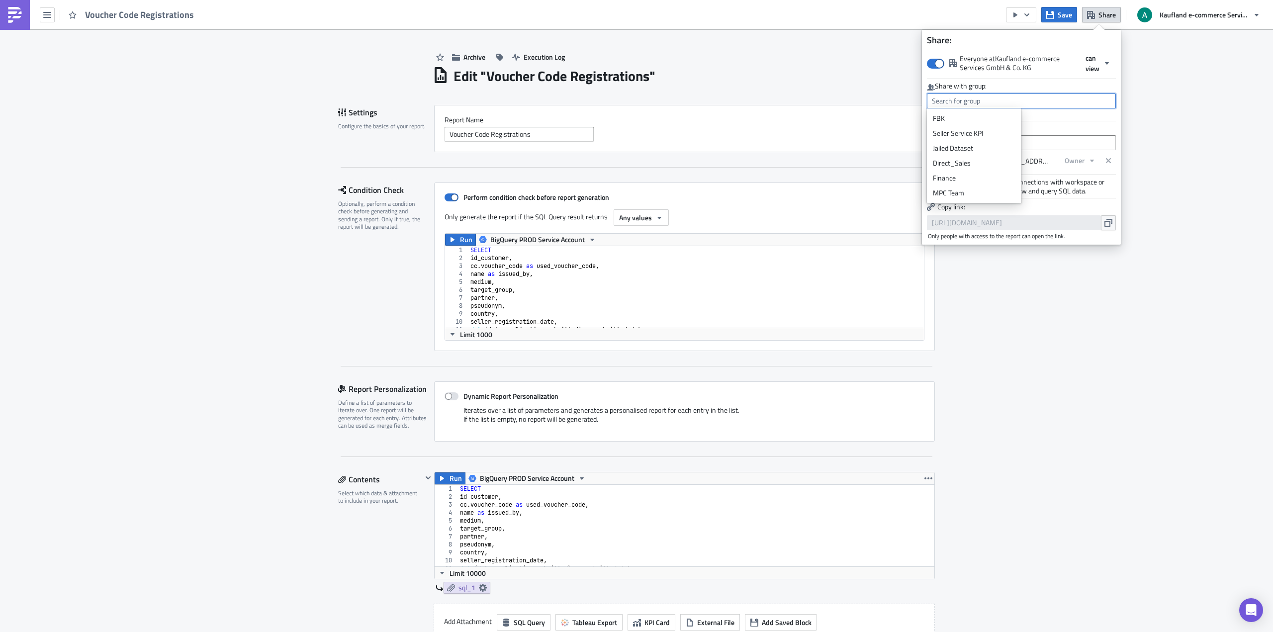
click at [1004, 96] on input "text" at bounding box center [1021, 100] width 189 height 15
click at [963, 196] on div "MPC Team" at bounding box center [974, 193] width 83 height 10
type input "MPC Team"
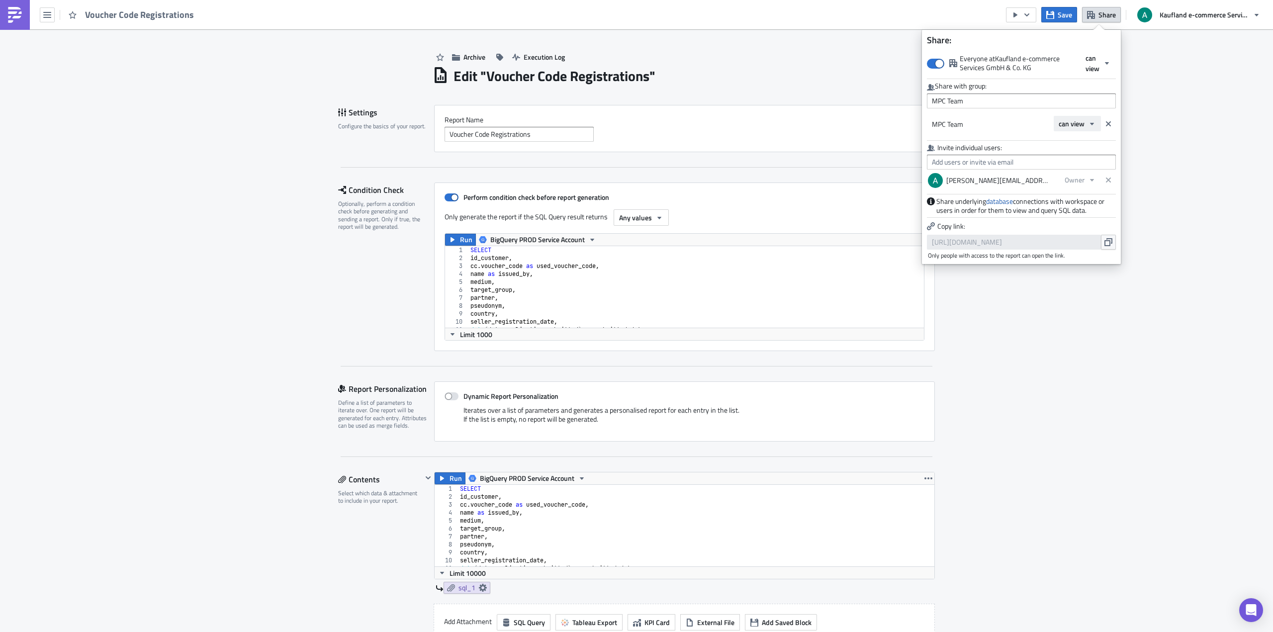
click at [1075, 123] on span "can view" at bounding box center [1071, 123] width 26 height 10
click at [1071, 152] on div "can edit" at bounding box center [1100, 156] width 83 height 10
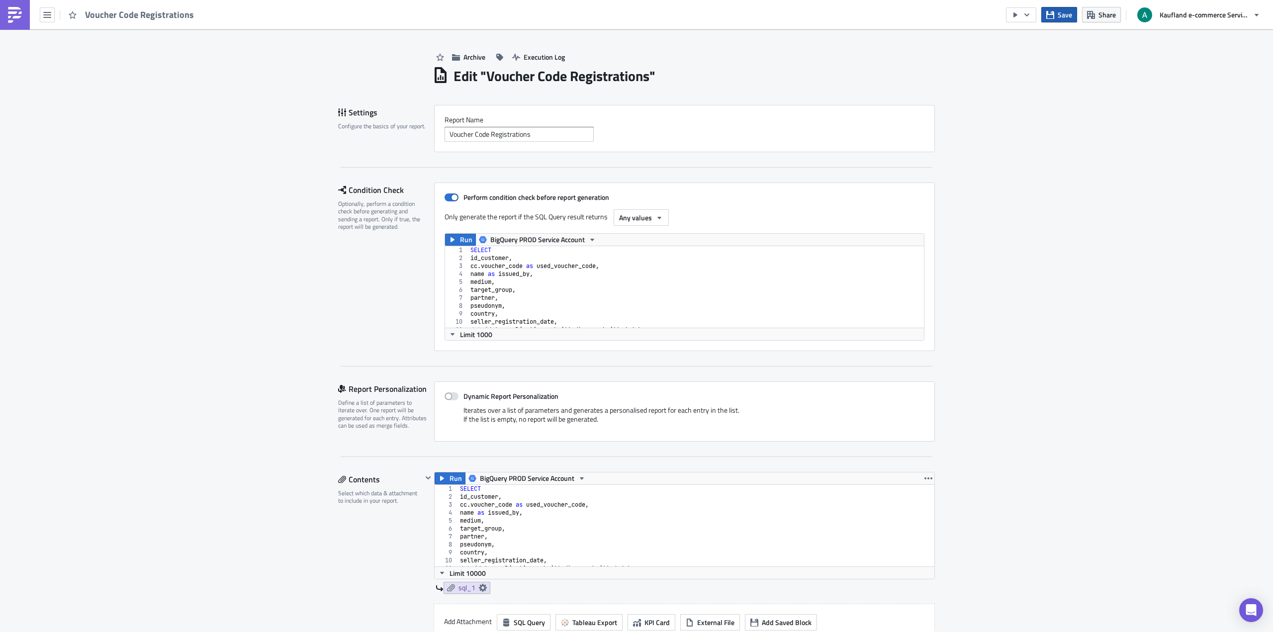
click at [1052, 16] on icon "button" at bounding box center [1050, 15] width 8 height 8
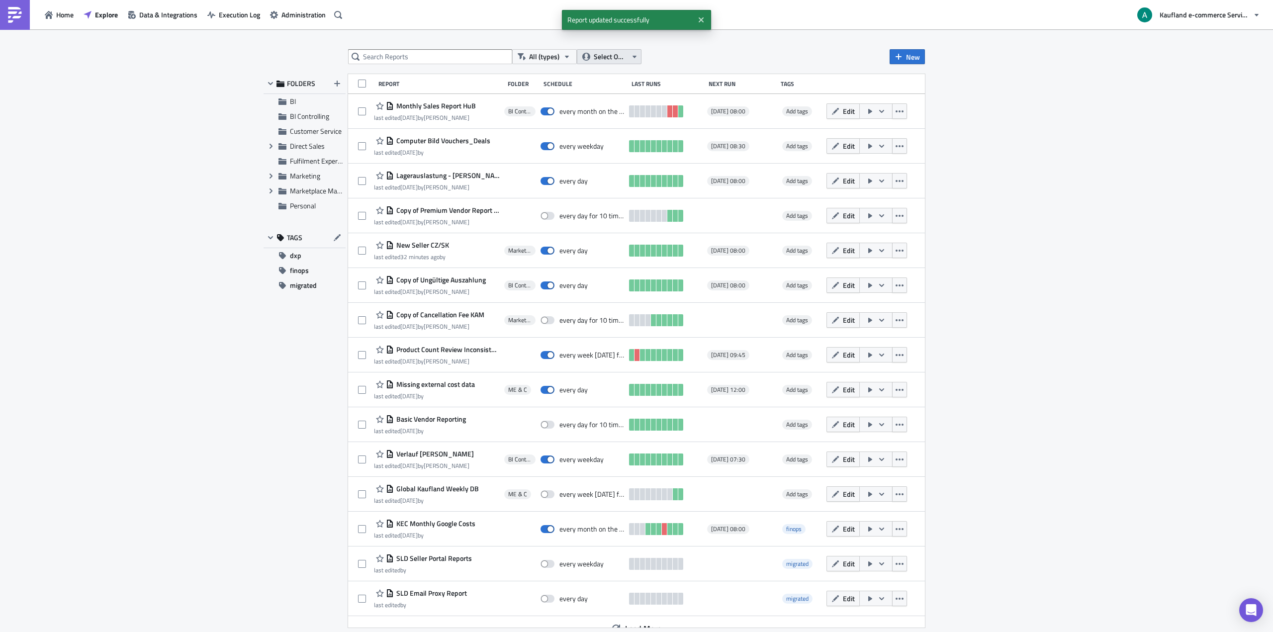
click at [623, 55] on span "Select Owner" at bounding box center [610, 56] width 33 height 11
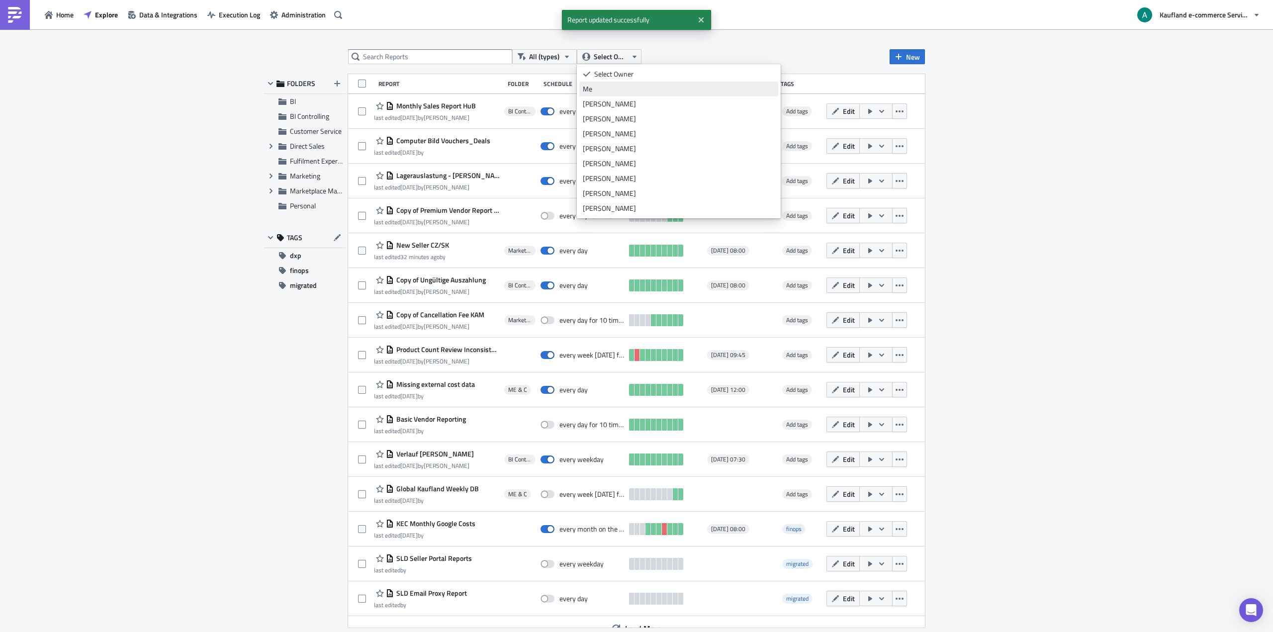
click at [612, 88] on div "Me" at bounding box center [679, 89] width 192 height 10
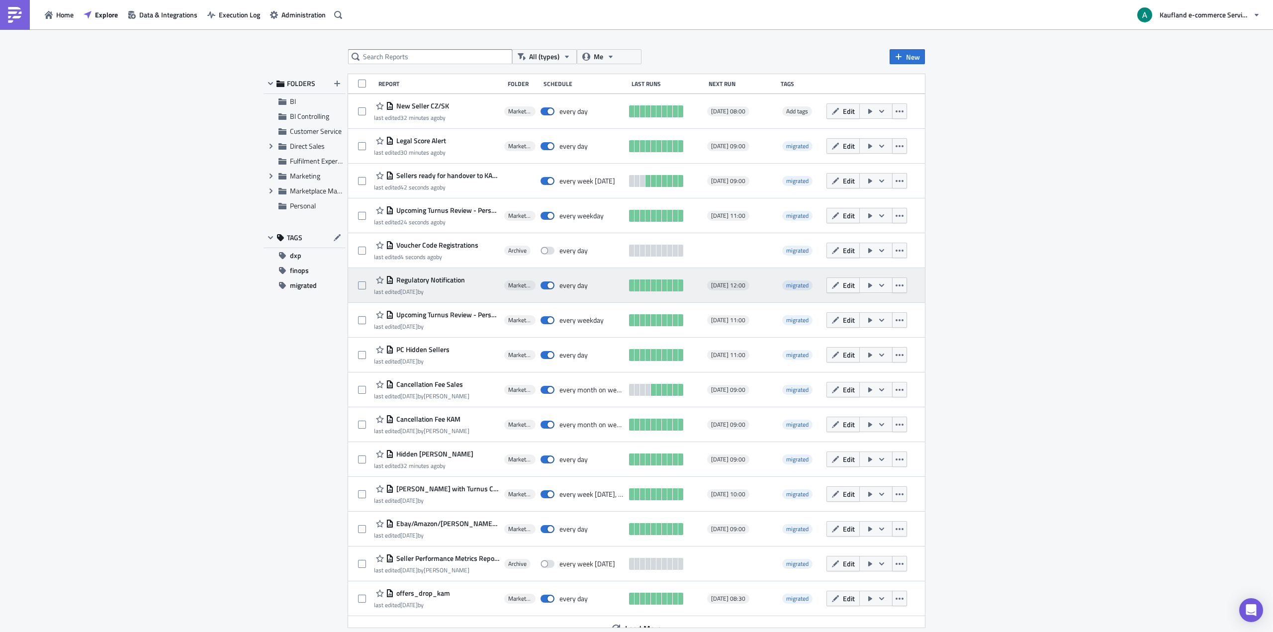
click at [434, 279] on span "Regulatory Notification" at bounding box center [429, 279] width 71 height 9
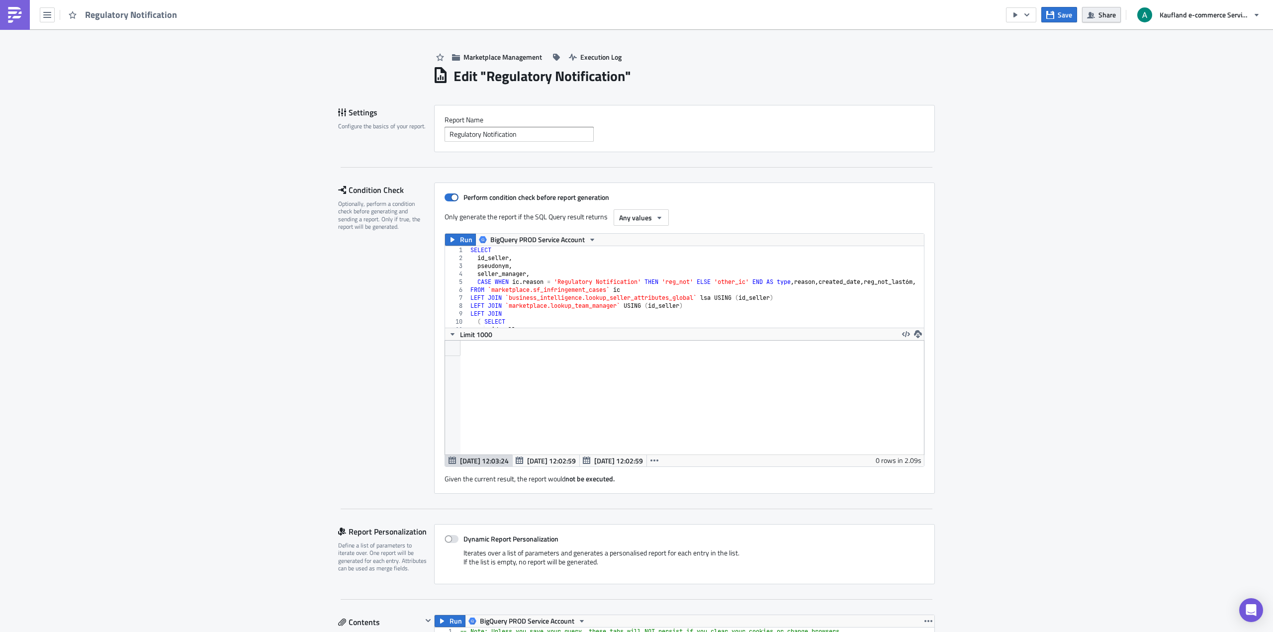
scroll to position [114, 500]
click at [1096, 18] on button "Share" at bounding box center [1101, 14] width 39 height 15
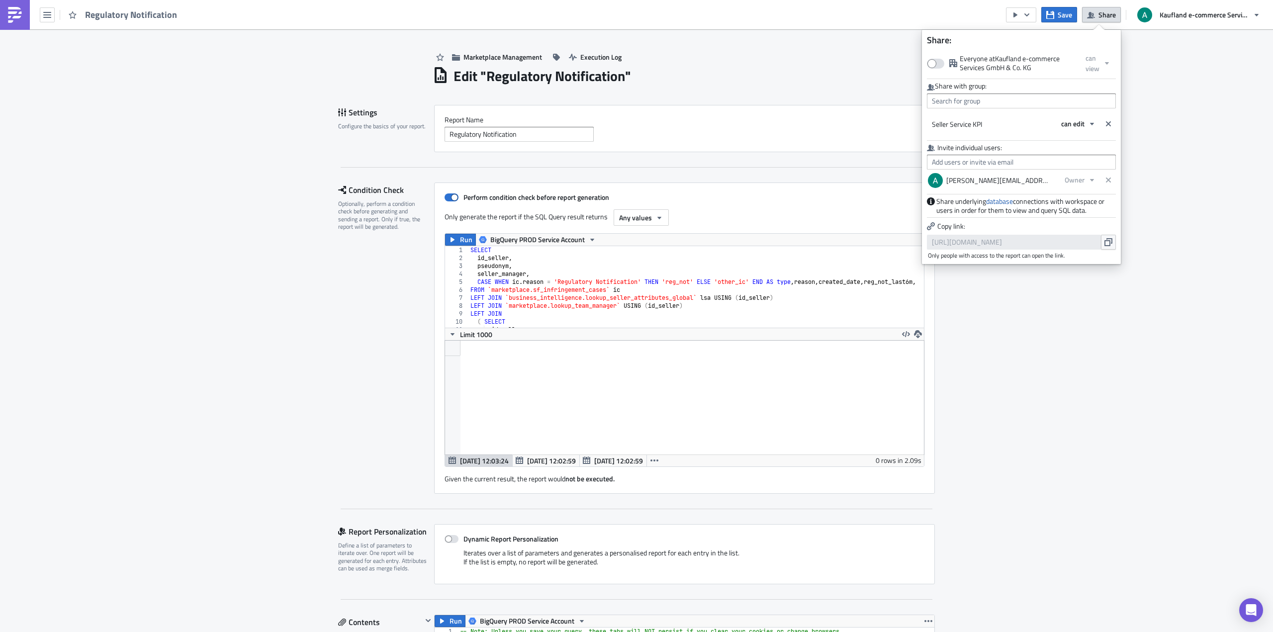
click at [998, 92] on div "Share with group:" at bounding box center [1021, 95] width 189 height 27
click at [998, 97] on input "text" at bounding box center [1021, 100] width 189 height 15
click at [976, 180] on div "MPC Team" at bounding box center [974, 178] width 83 height 10
type input "MPC Team"
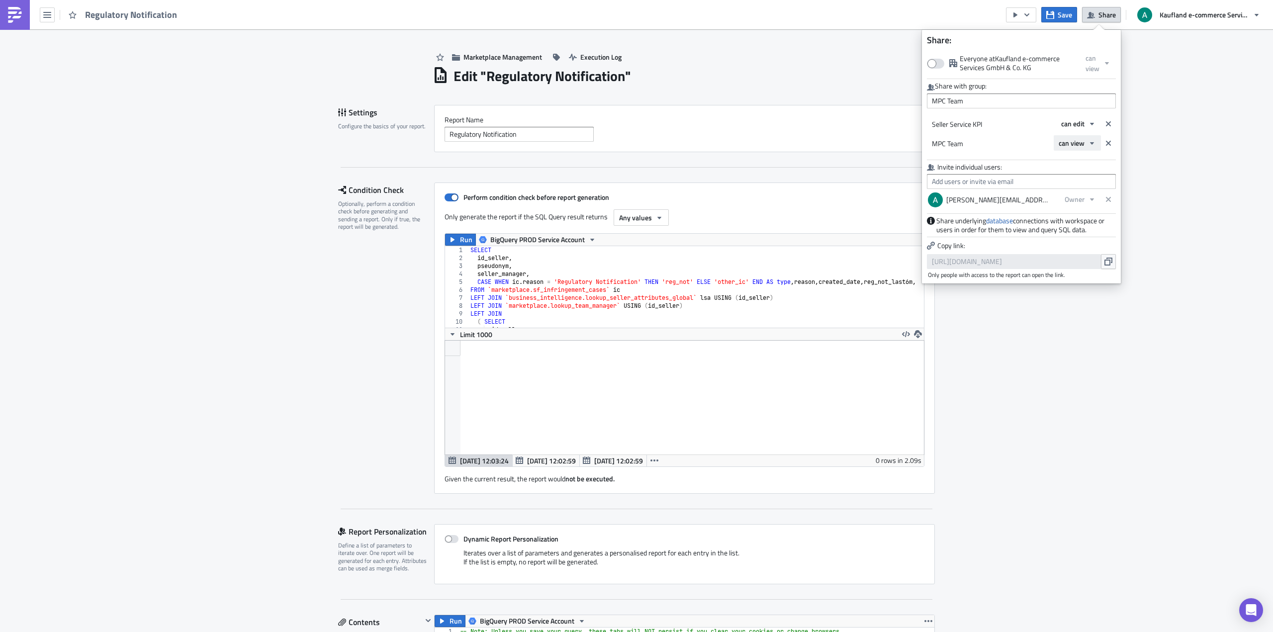
click at [1061, 144] on span "can view" at bounding box center [1071, 143] width 26 height 10
click at [1064, 174] on div "can edit" at bounding box center [1100, 176] width 83 height 10
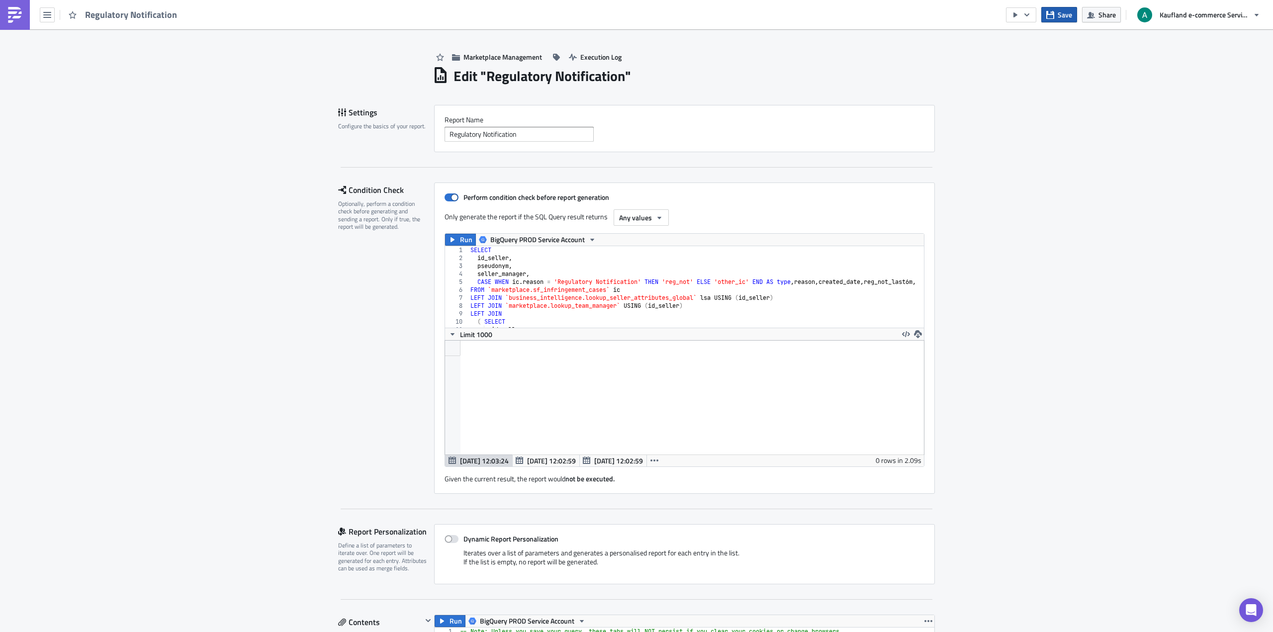
click at [1059, 13] on span "Save" at bounding box center [1064, 14] width 14 height 10
drag, startPoint x: 398, startPoint y: 181, endPoint x: 397, endPoint y: 170, distance: 11.0
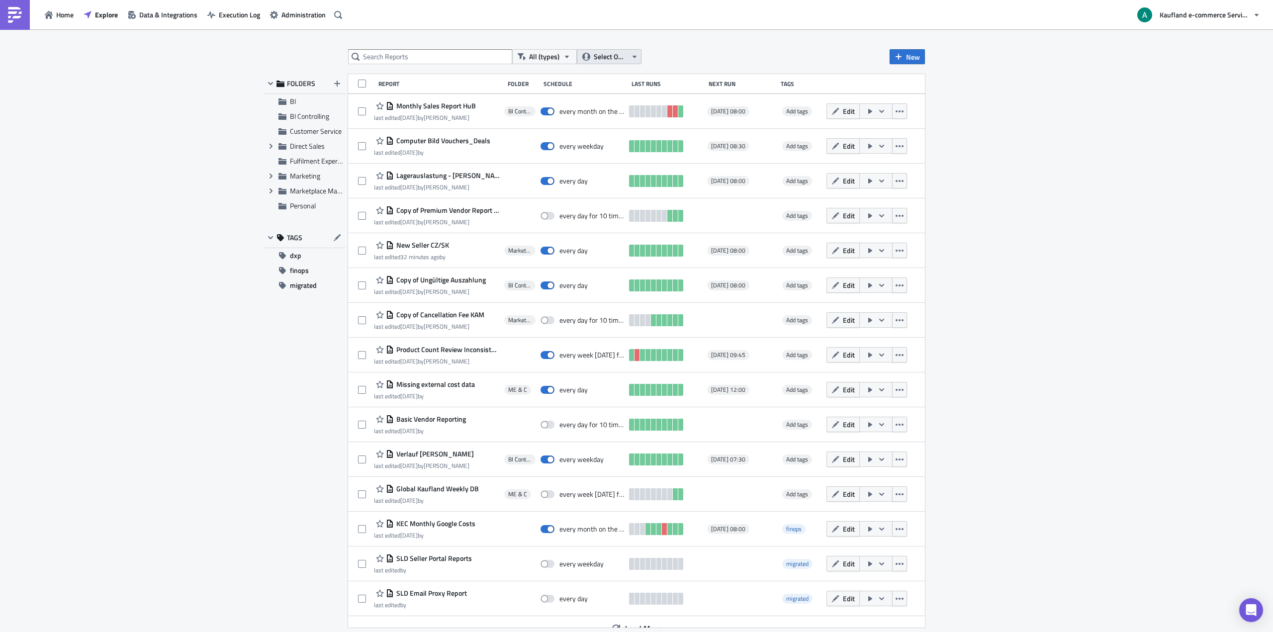
click at [599, 59] on span "Select Owner" at bounding box center [610, 56] width 33 height 11
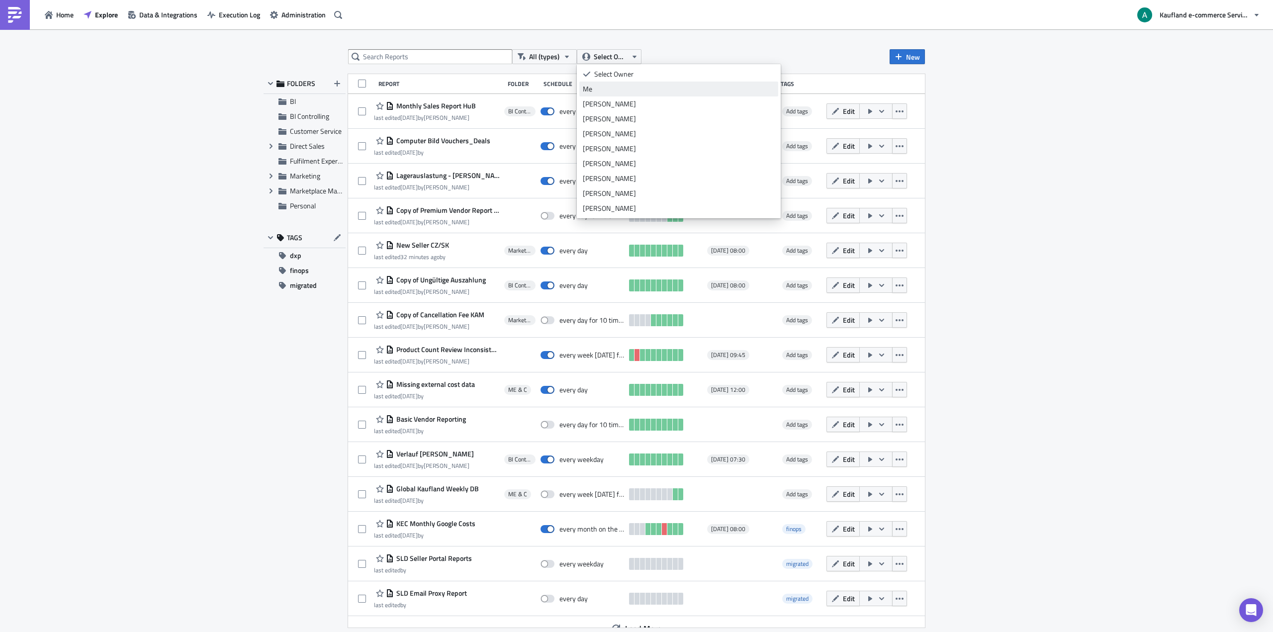
click at [599, 88] on div "Me" at bounding box center [679, 89] width 192 height 10
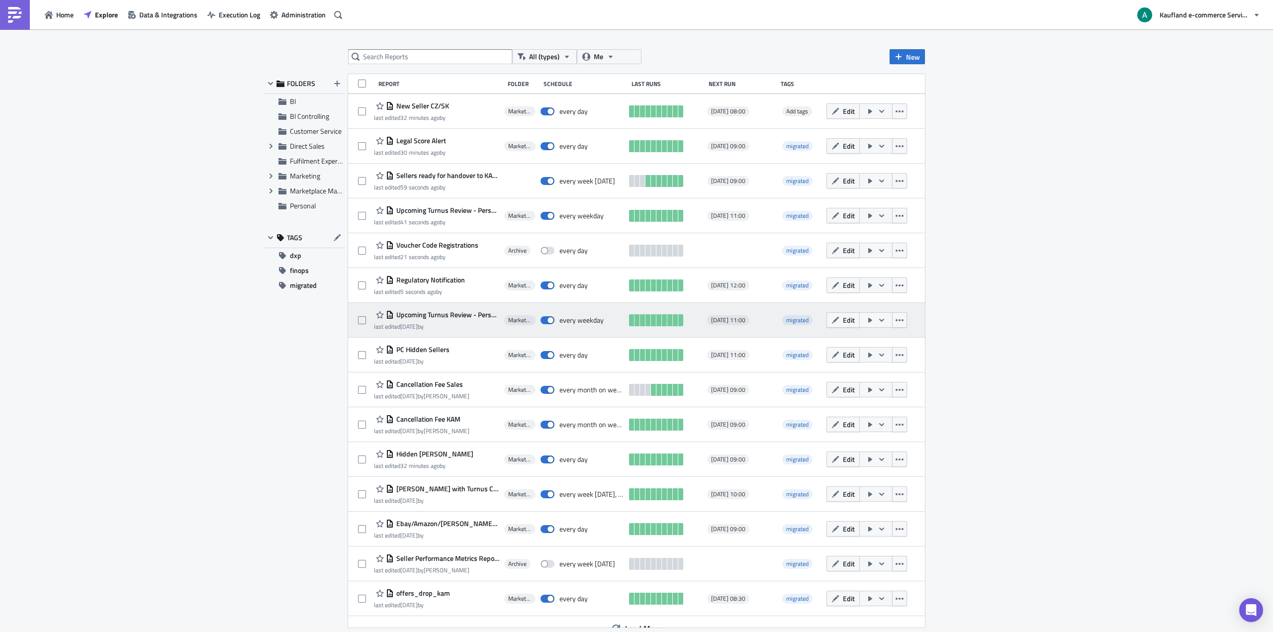
click at [453, 316] on span "Upcoming Turnus Review - Personengesellschaft 6 Weeks" at bounding box center [446, 314] width 105 height 9
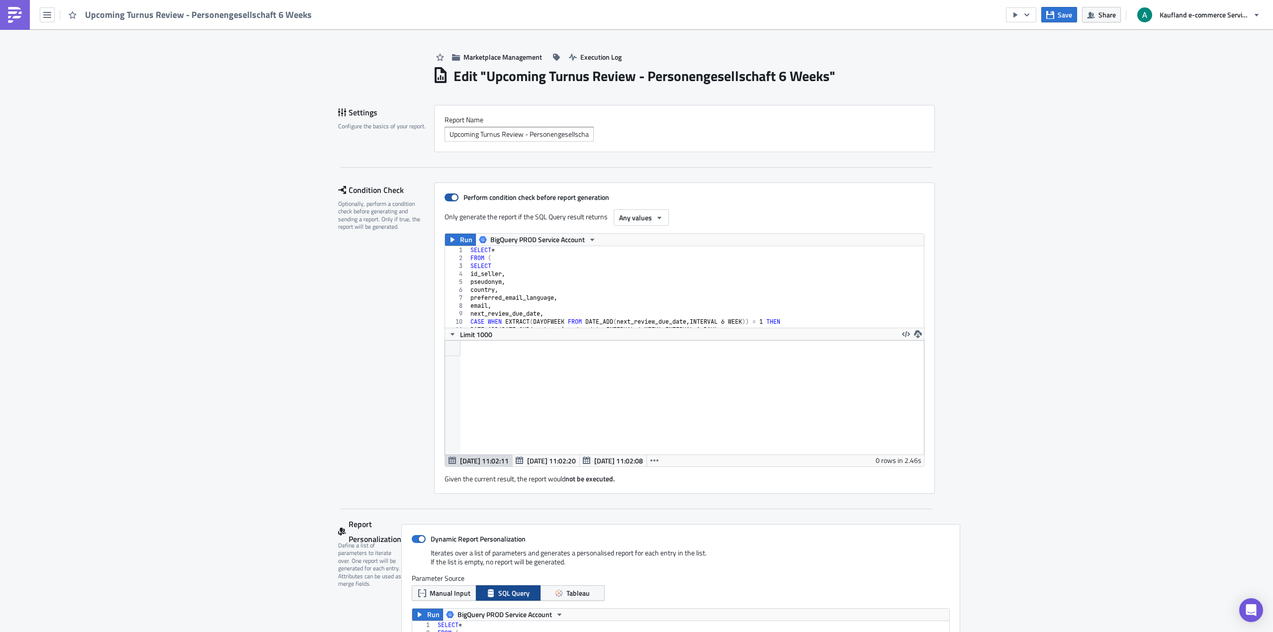
scroll to position [114, 537]
click at [1106, 18] on span "Share" at bounding box center [1106, 14] width 17 height 10
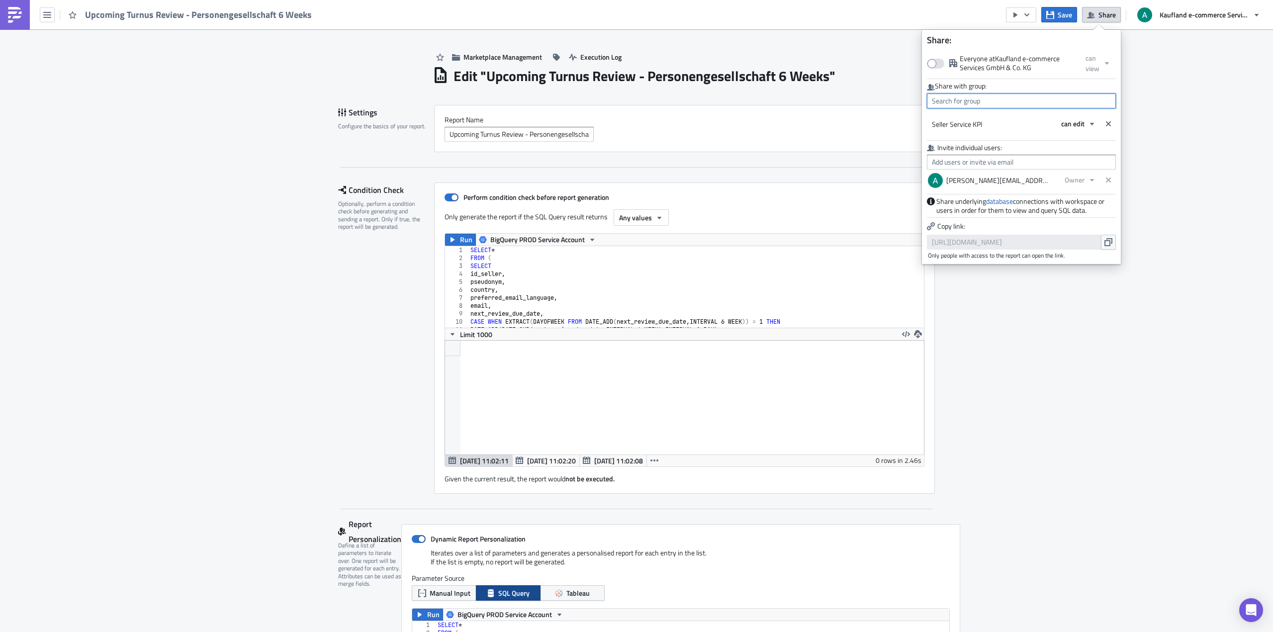
click at [1030, 96] on input "text" at bounding box center [1021, 100] width 189 height 15
click at [976, 174] on div "MPC Team" at bounding box center [974, 178] width 83 height 10
type input "MPC Team"
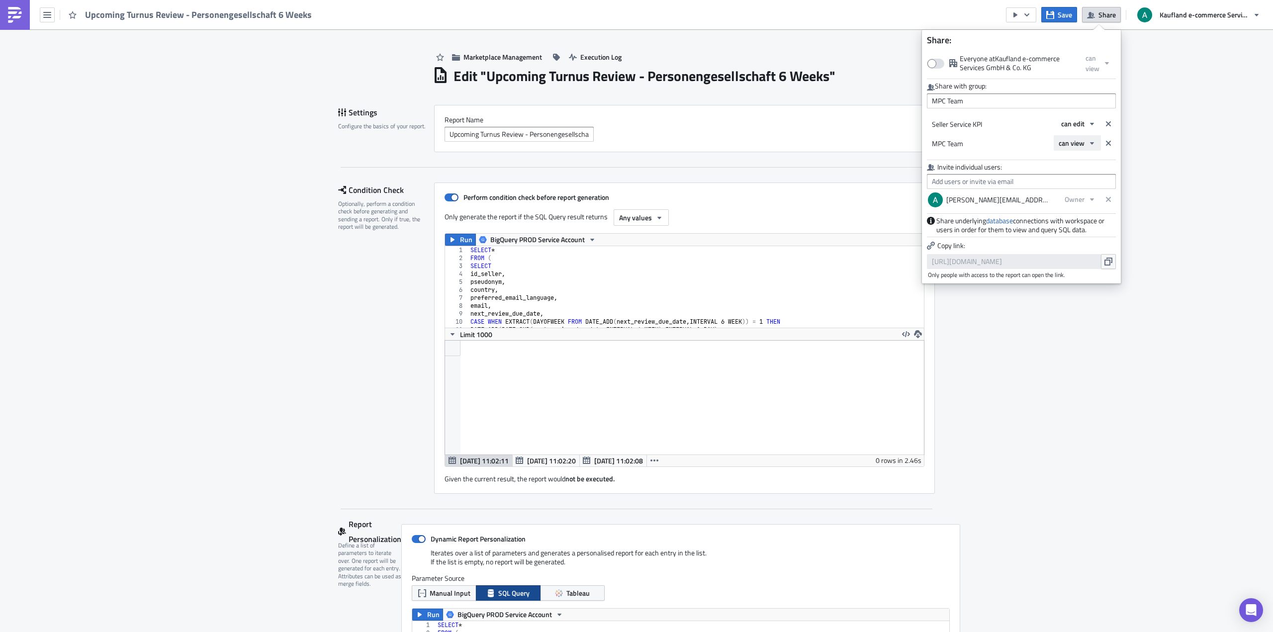
click at [1071, 142] on span "can view" at bounding box center [1071, 143] width 26 height 10
click at [1075, 166] on link "can view" at bounding box center [1100, 160] width 89 height 15
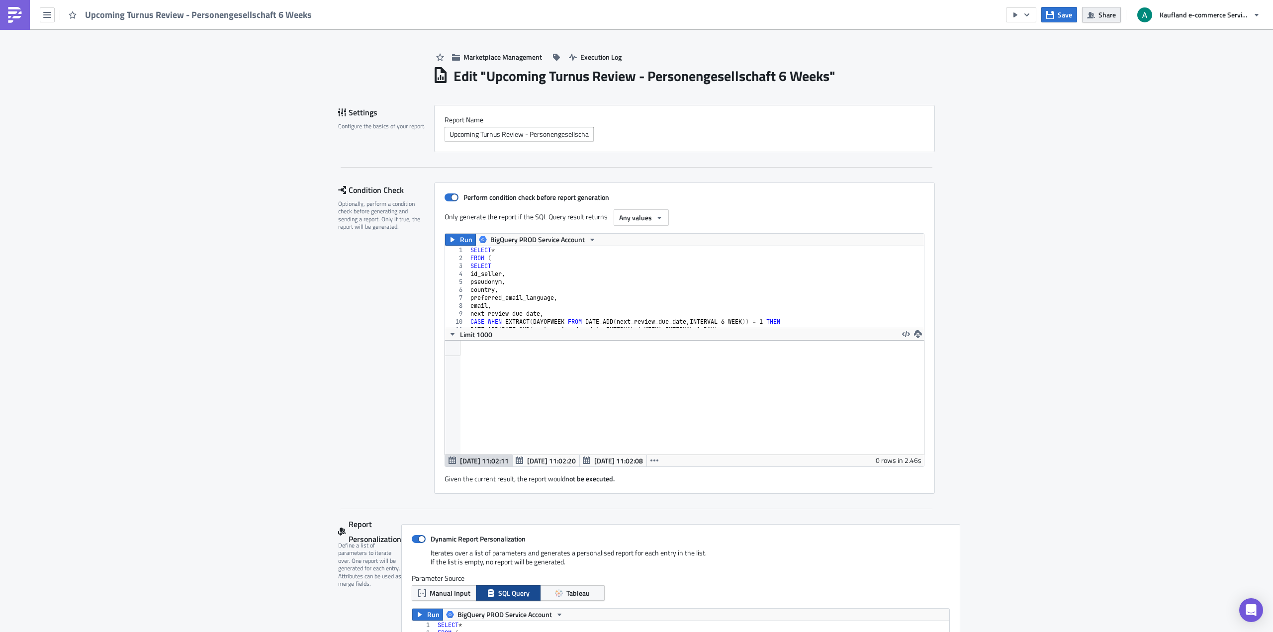
click at [1104, 21] on button "Share" at bounding box center [1101, 14] width 39 height 15
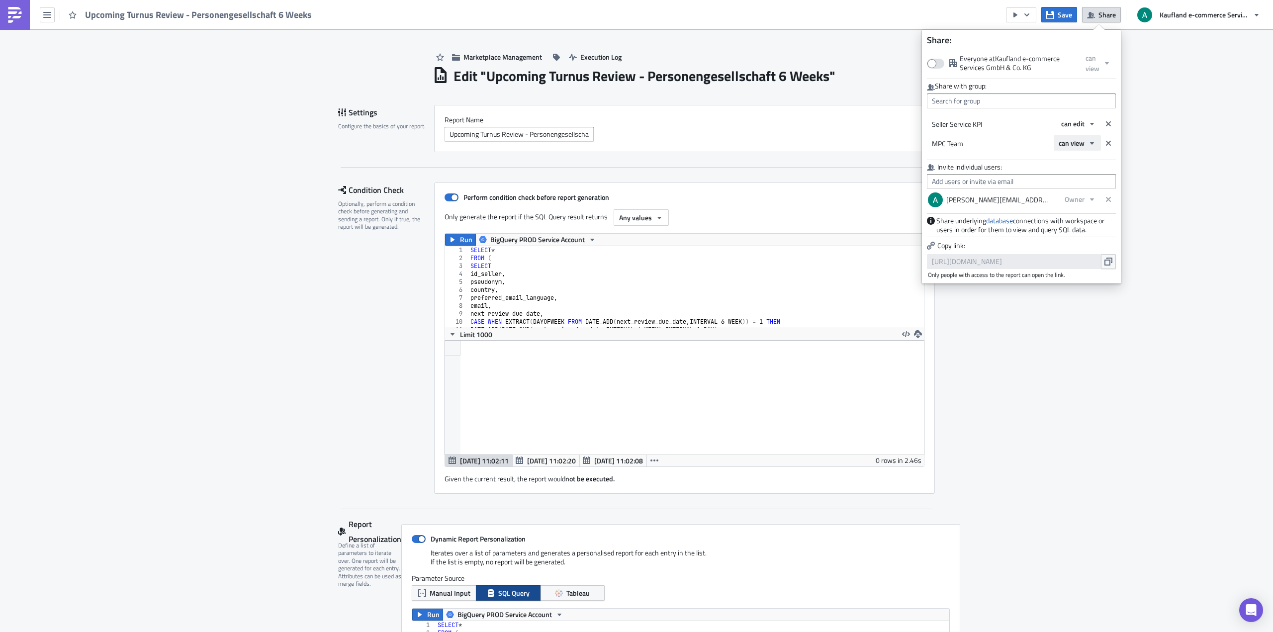
click at [1077, 142] on span "can view" at bounding box center [1071, 143] width 26 height 10
click at [1071, 173] on div "can edit" at bounding box center [1100, 176] width 83 height 10
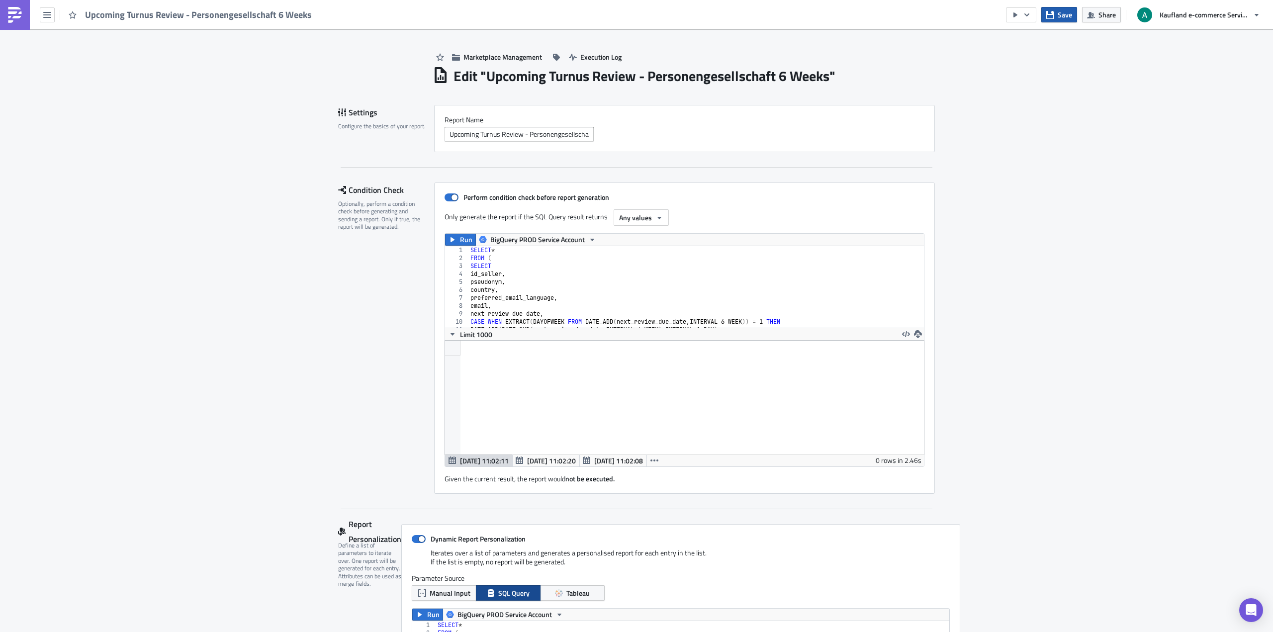
click at [1055, 14] on button "Save" at bounding box center [1059, 14] width 36 height 15
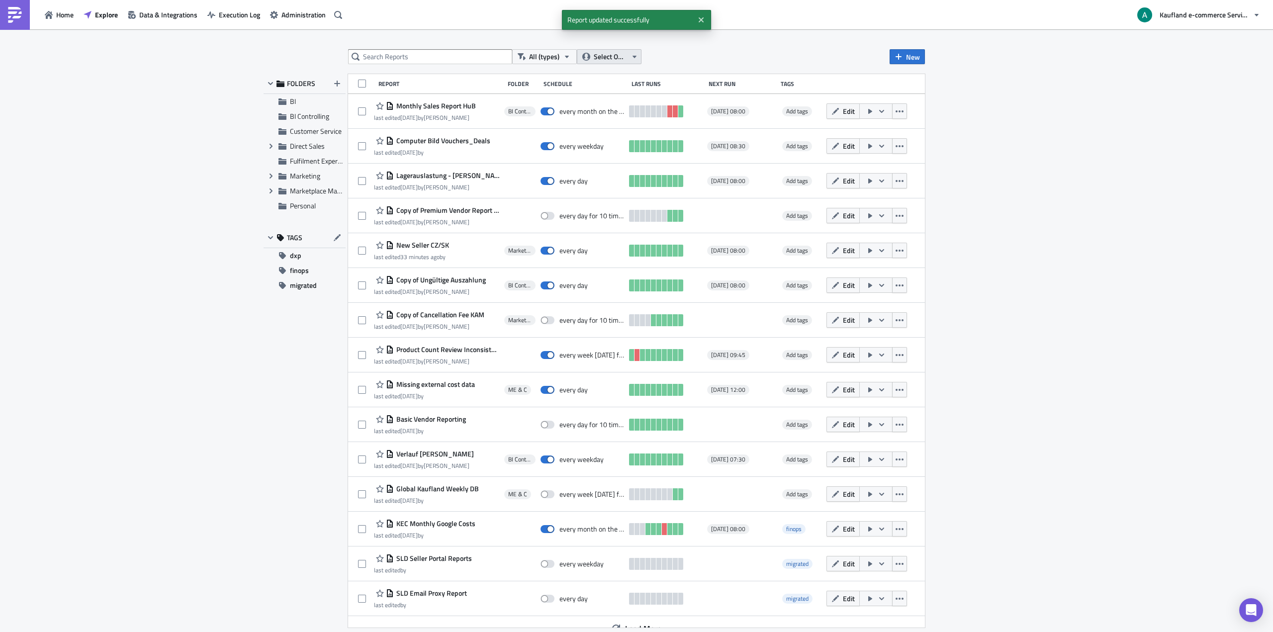
click at [611, 58] on span "Select Owner" at bounding box center [610, 56] width 33 height 11
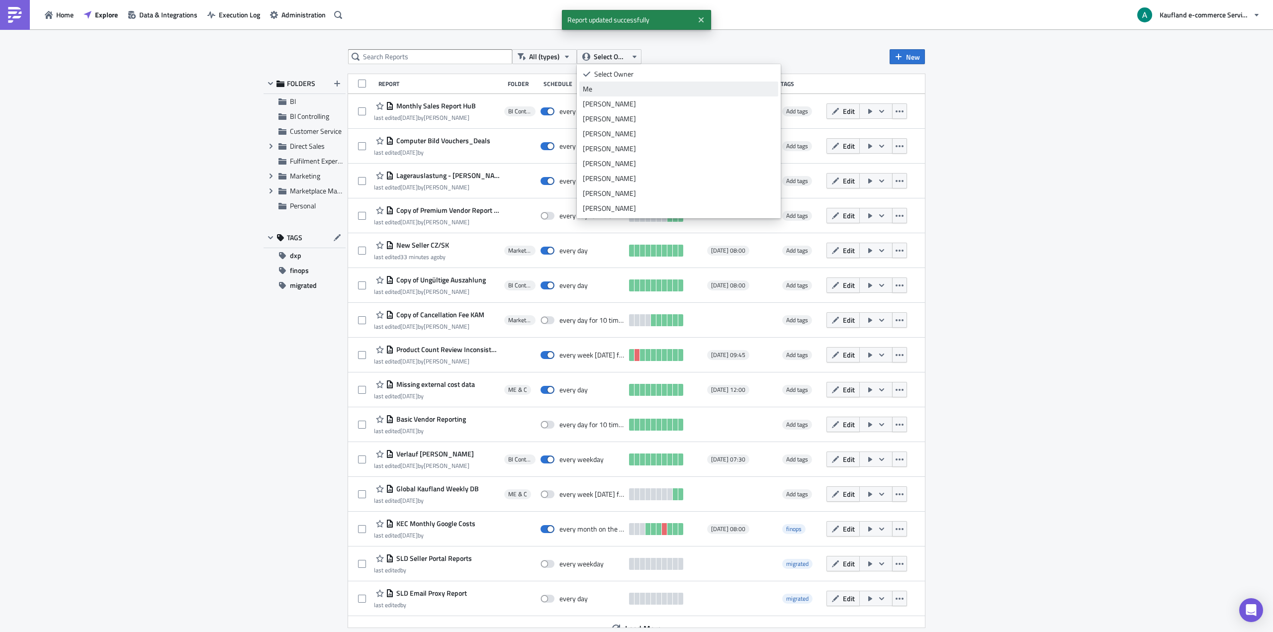
click at [607, 92] on div "Me" at bounding box center [679, 89] width 192 height 10
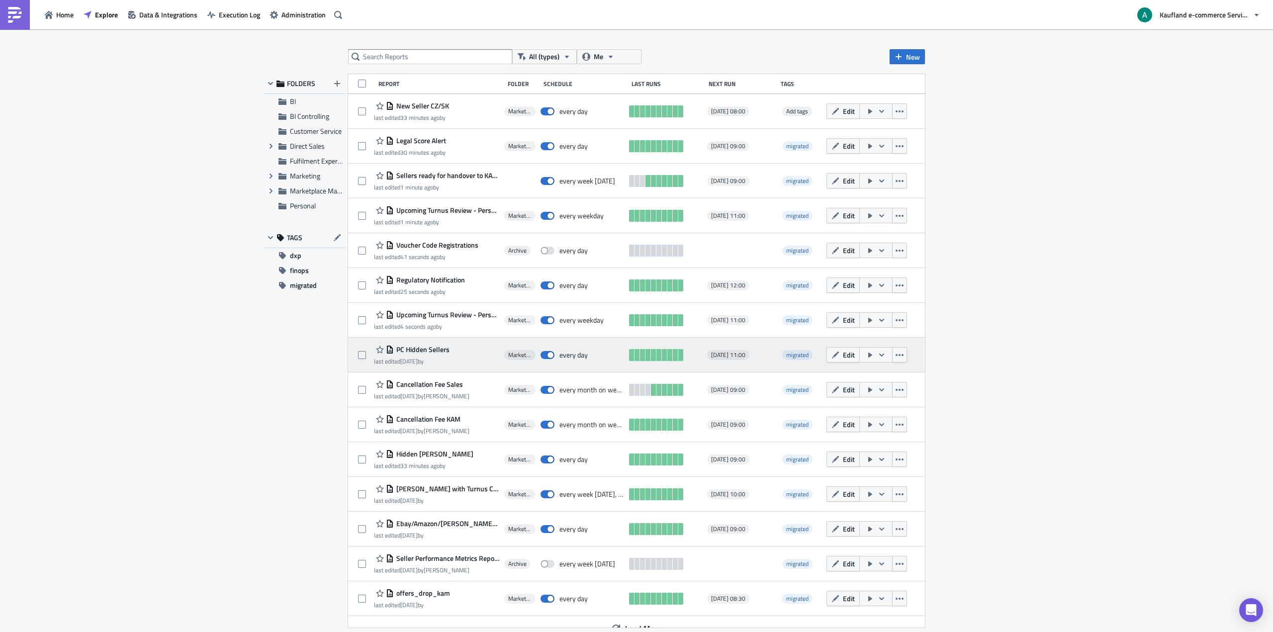
click at [426, 348] on span "PC Hidden Sellers" at bounding box center [422, 349] width 56 height 9
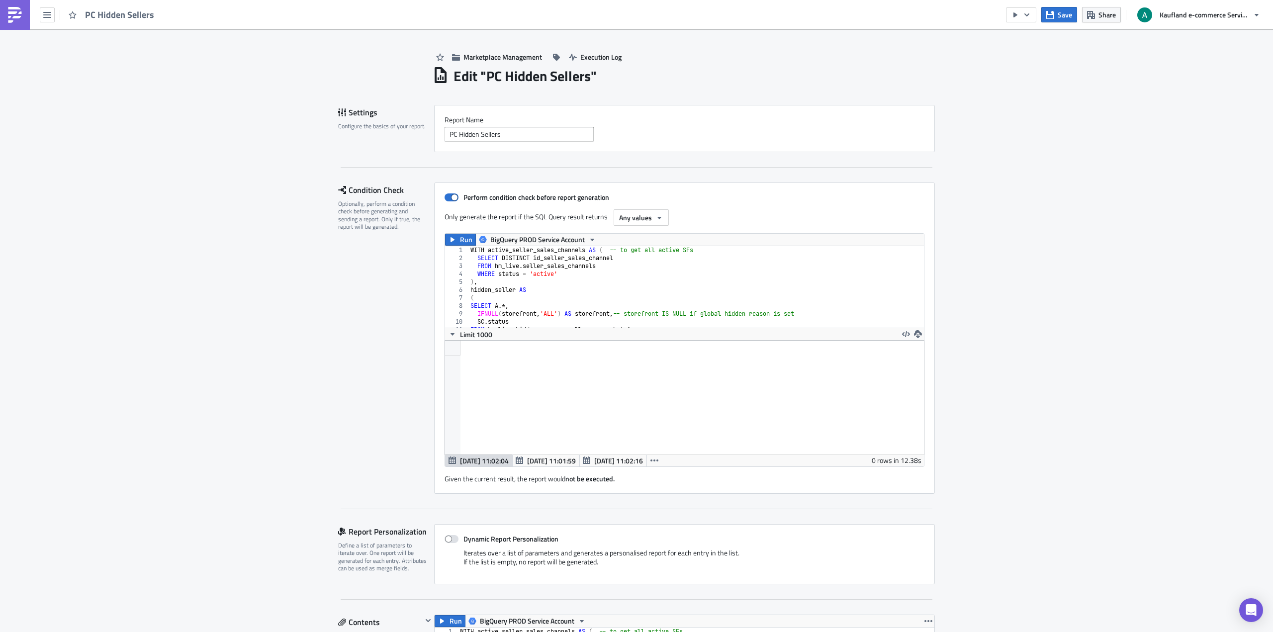
scroll to position [114, 500]
click at [1117, 13] on button "Share" at bounding box center [1101, 14] width 39 height 15
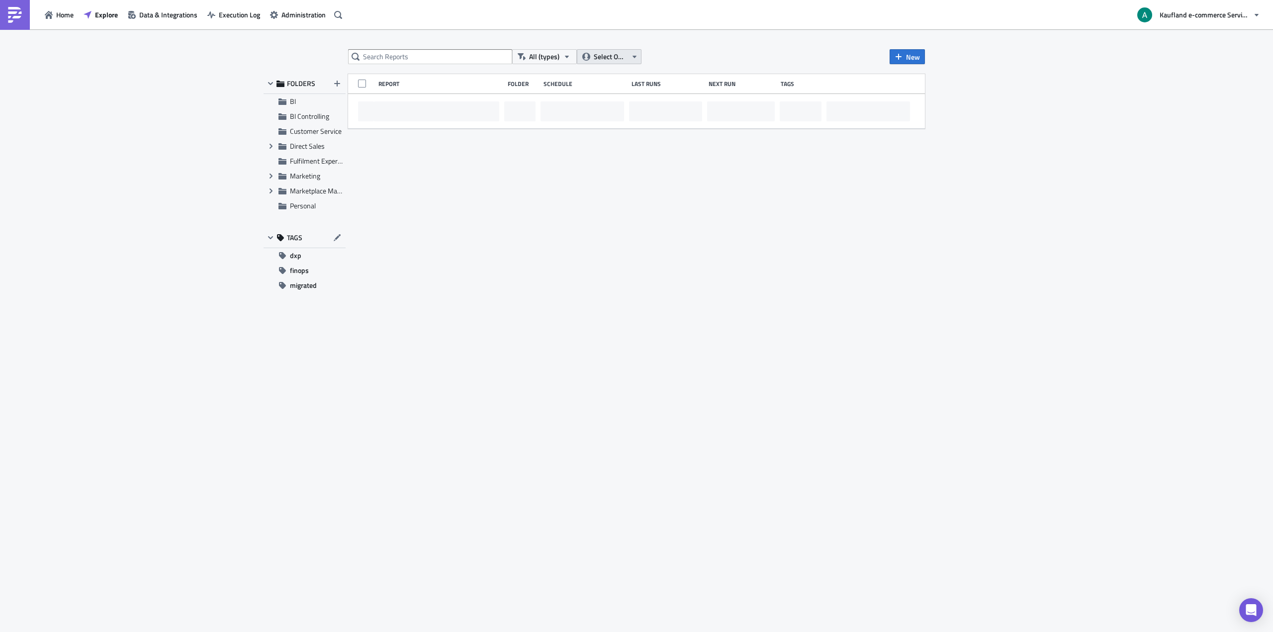
drag, startPoint x: 615, startPoint y: 64, endPoint x: 609, endPoint y: 63, distance: 6.5
click at [614, 64] on button "Select Owner" at bounding box center [609, 56] width 65 height 15
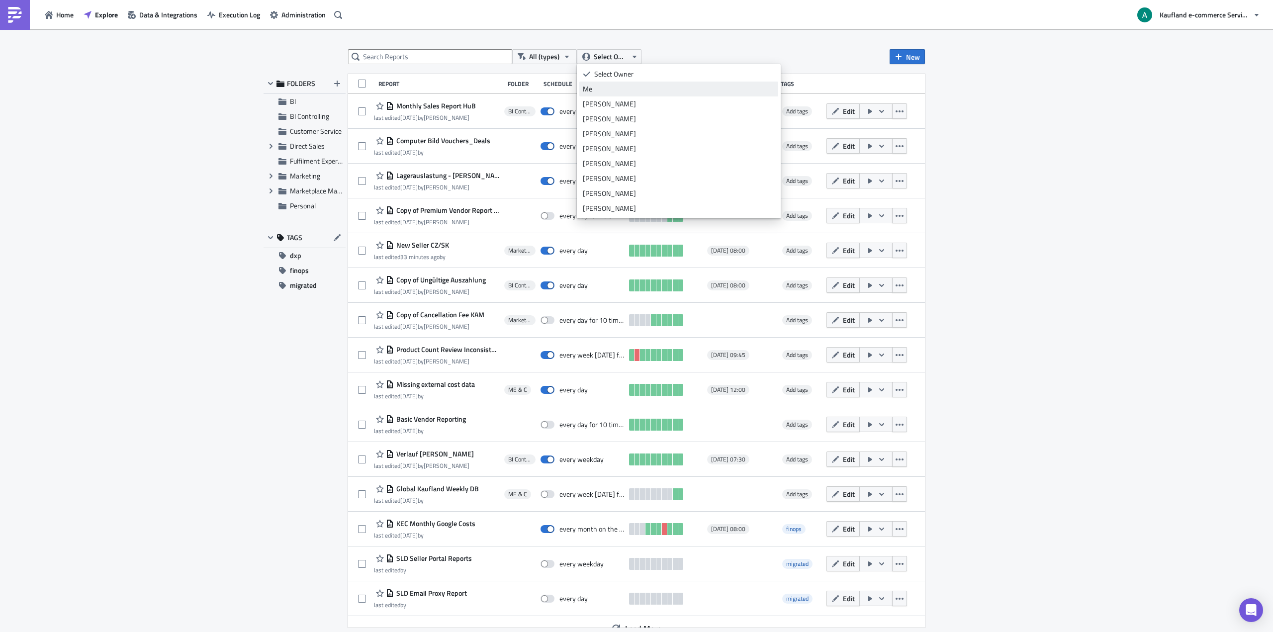
click at [596, 84] on link "Me" at bounding box center [678, 89] width 199 height 15
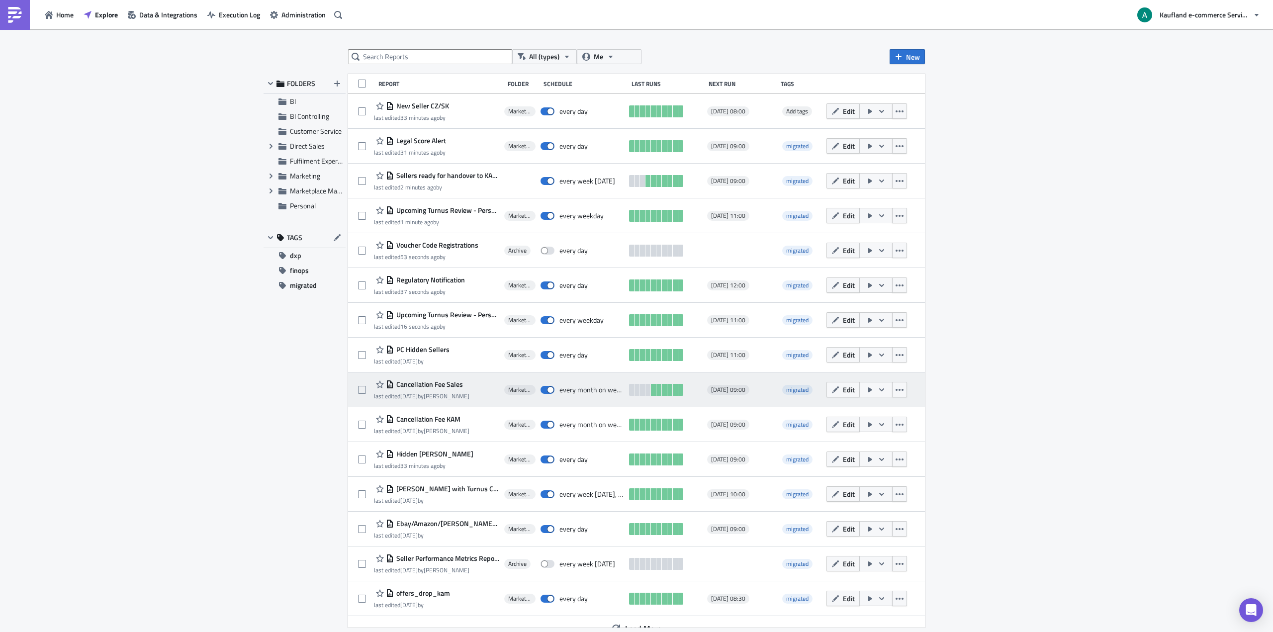
click at [437, 387] on span "Cancellation Fee Sales" at bounding box center [428, 384] width 69 height 9
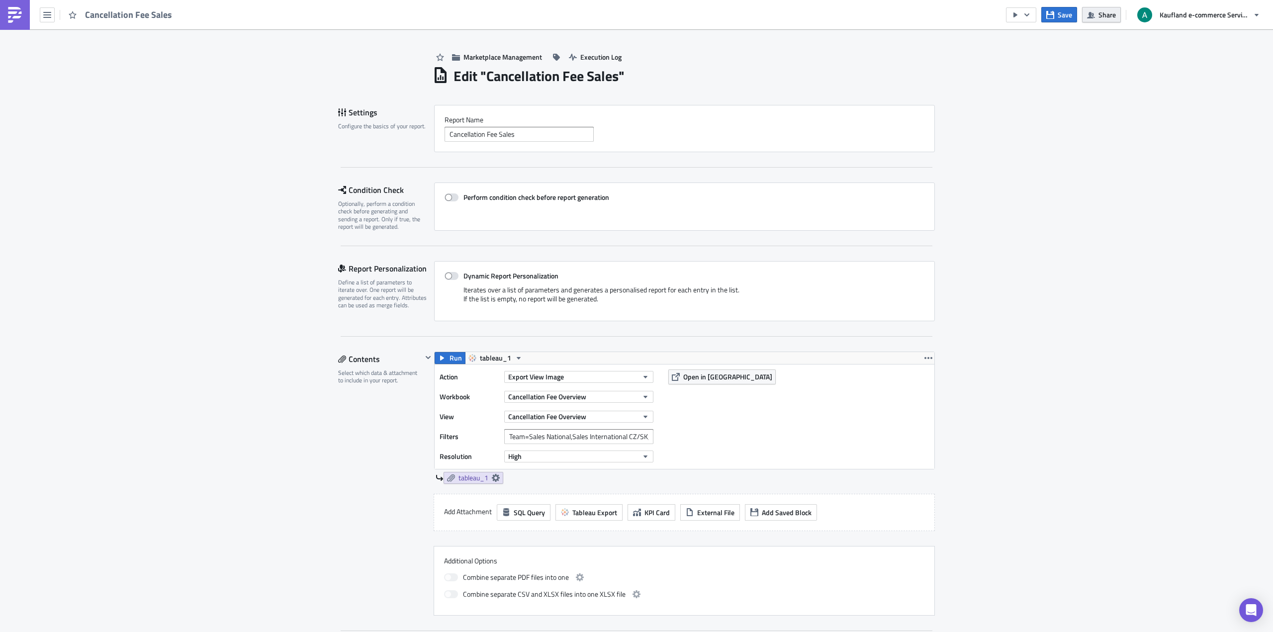
click at [1114, 17] on span "Share" at bounding box center [1106, 14] width 17 height 10
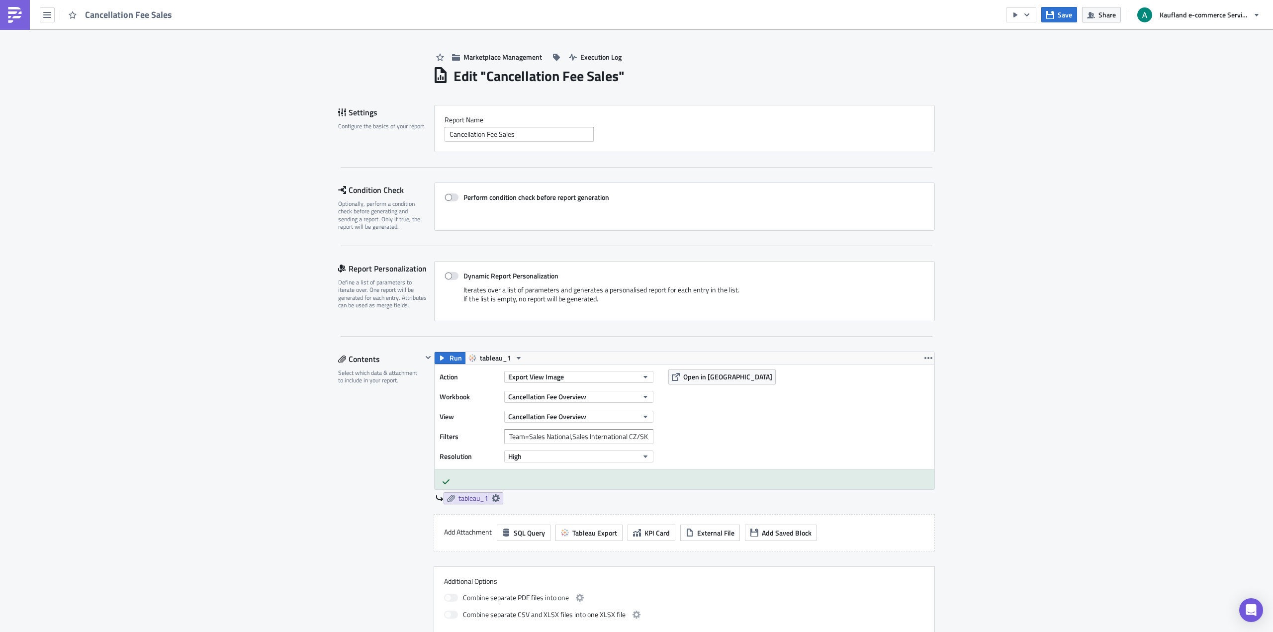
click at [802, 72] on div "Edit " Cancellation Fee Sales "" at bounding box center [684, 75] width 502 height 20
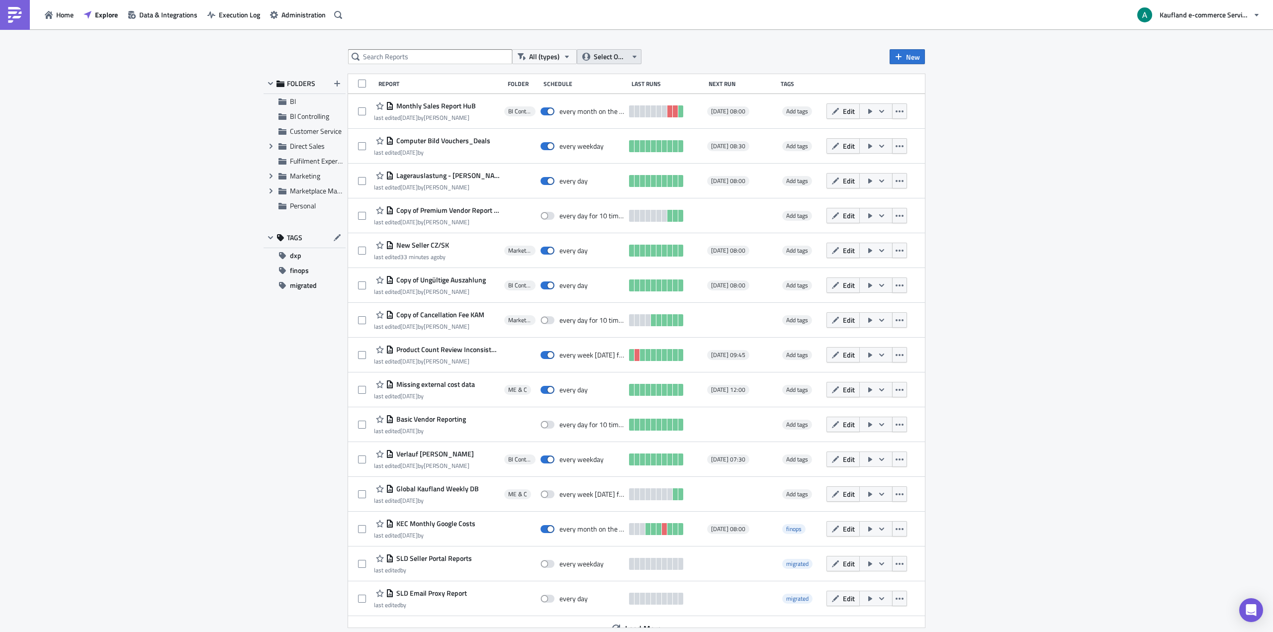
click at [593, 63] on button "Select Owner" at bounding box center [609, 56] width 65 height 15
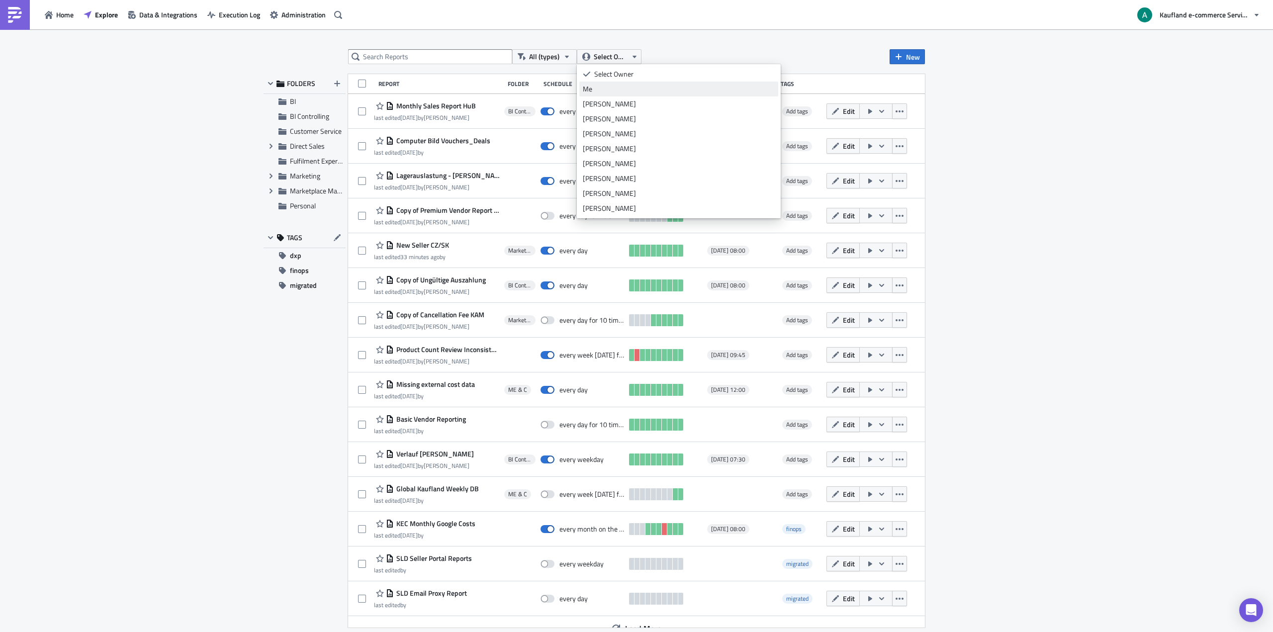
click at [593, 89] on div "Me" at bounding box center [679, 89] width 192 height 10
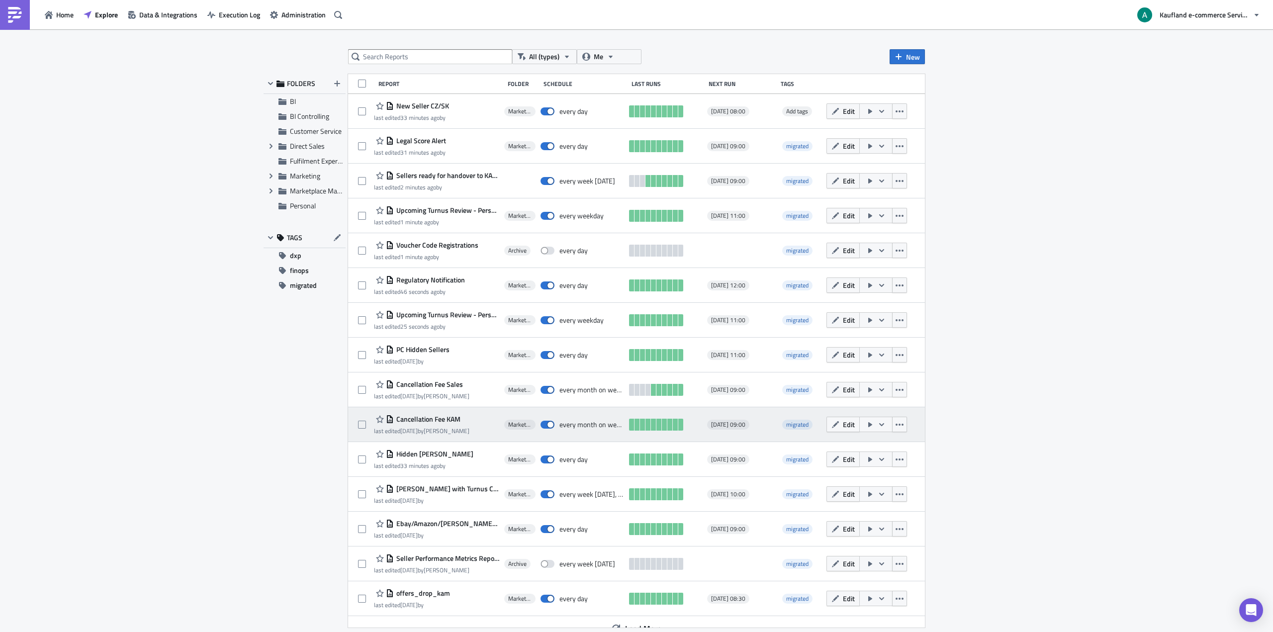
click at [456, 417] on span "Cancellation Fee KAM" at bounding box center [427, 419] width 67 height 9
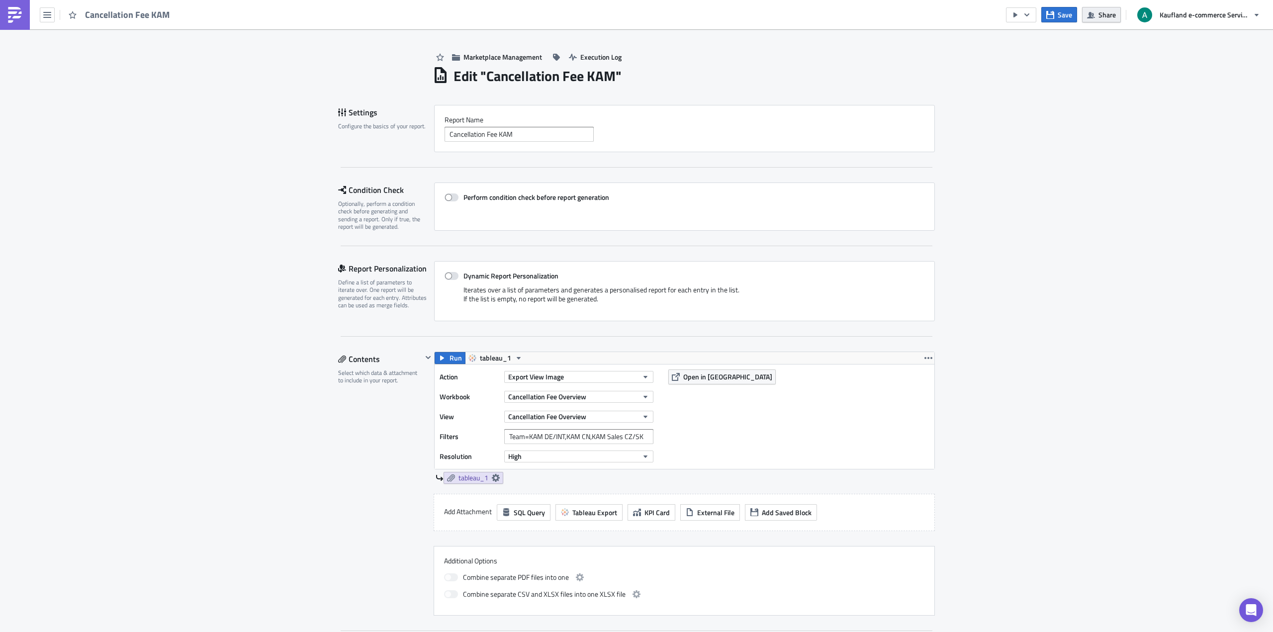
click at [1105, 15] on span "Share" at bounding box center [1106, 14] width 17 height 10
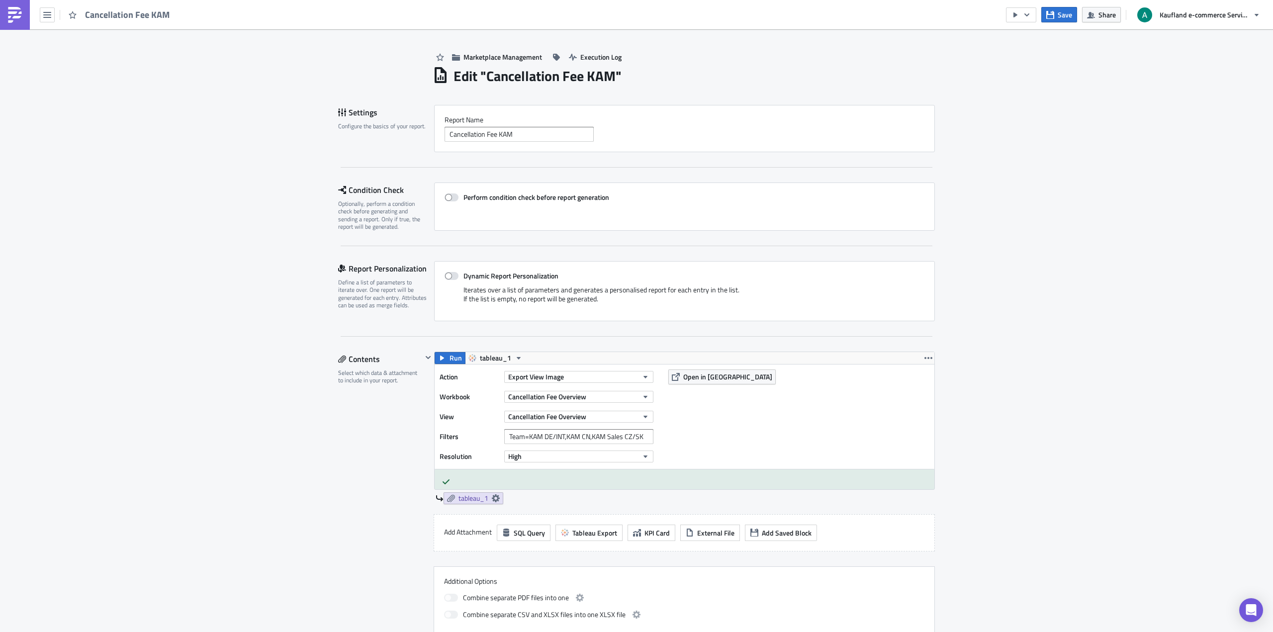
click at [1223, 132] on div "Marketplace Management Execution Log Edit " Cancellation Fee KAM " Settings Con…" at bounding box center [636, 609] width 1273 height 1161
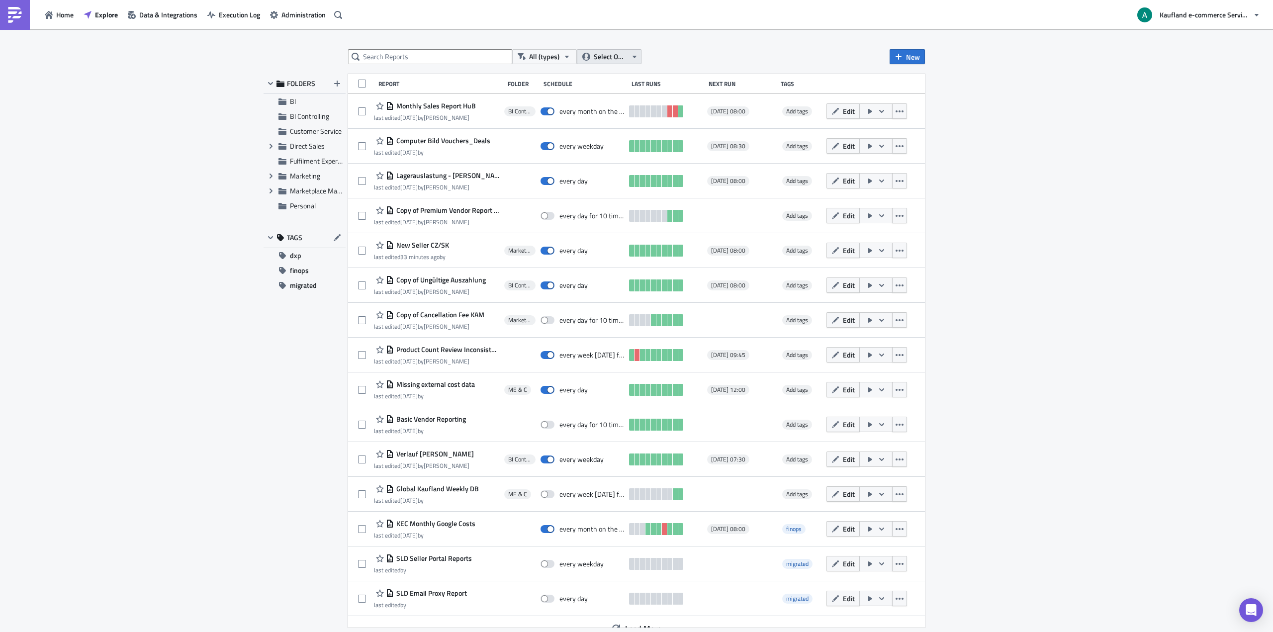
click at [607, 52] on span "Select Owner" at bounding box center [610, 56] width 33 height 11
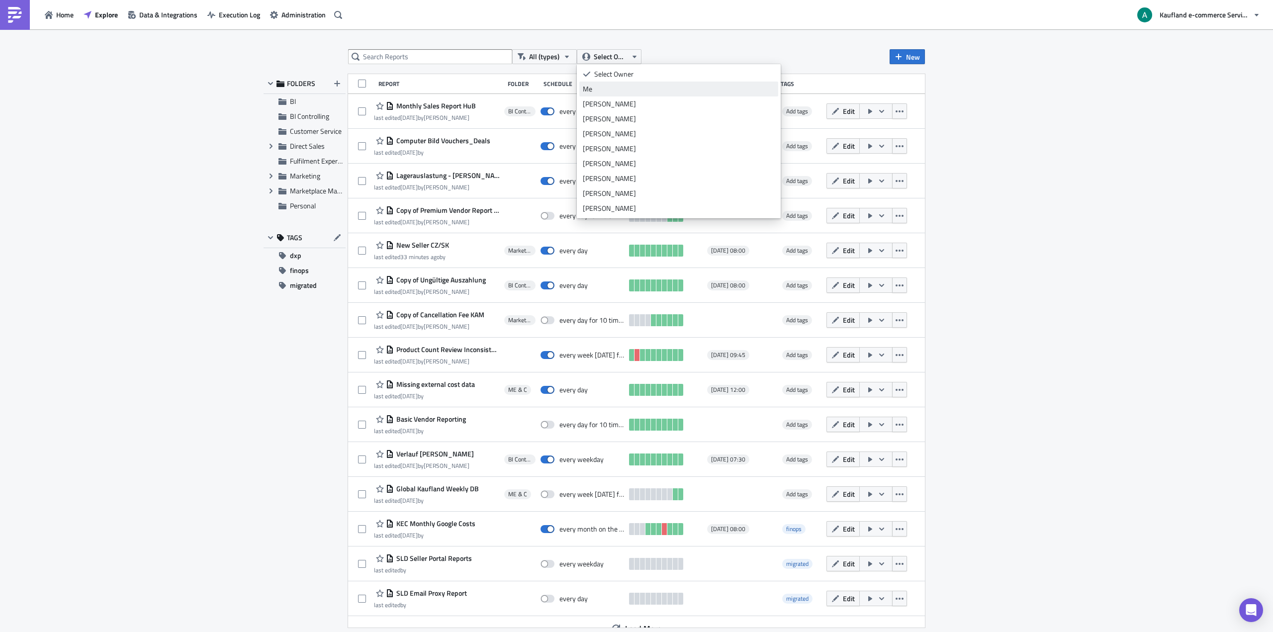
click at [607, 85] on div "Me" at bounding box center [679, 89] width 192 height 10
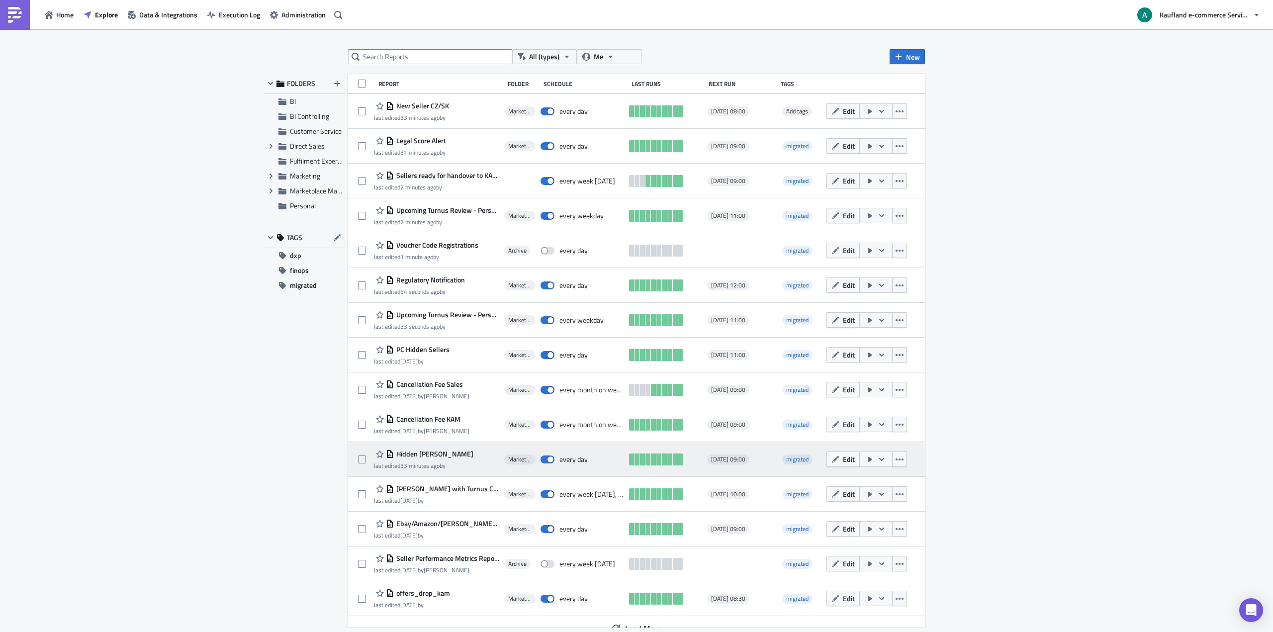
click at [411, 454] on span "Hidden [PERSON_NAME]" at bounding box center [434, 453] width 80 height 9
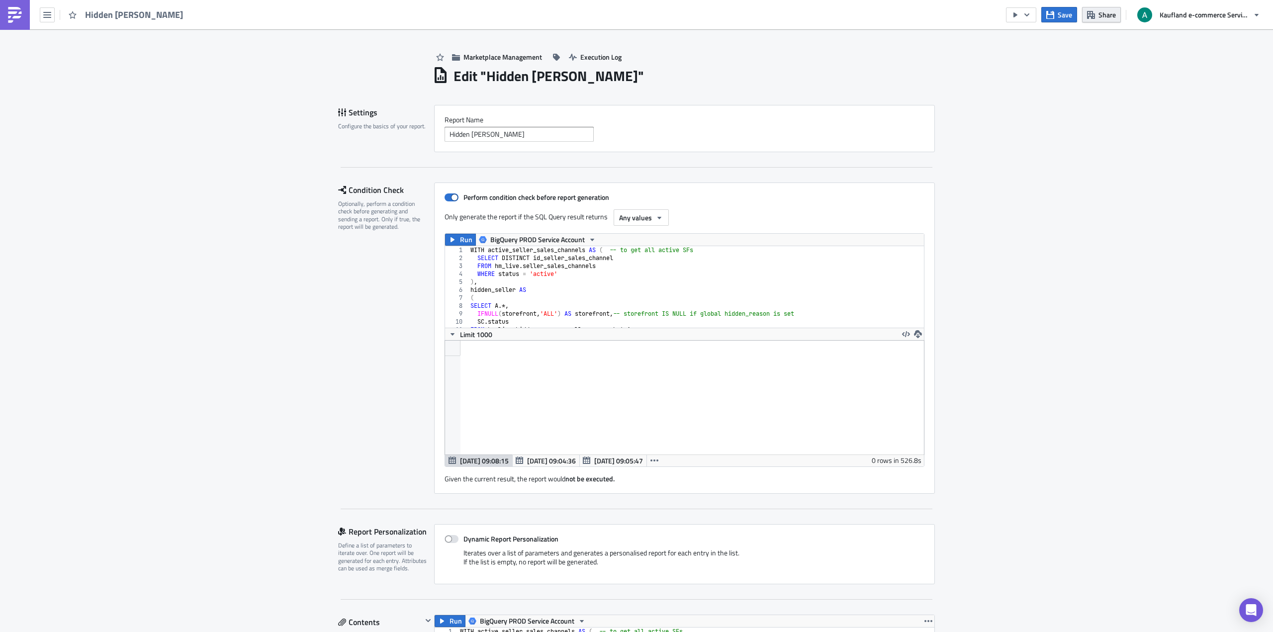
scroll to position [114, 500]
click at [1106, 16] on span "Share" at bounding box center [1106, 14] width 17 height 10
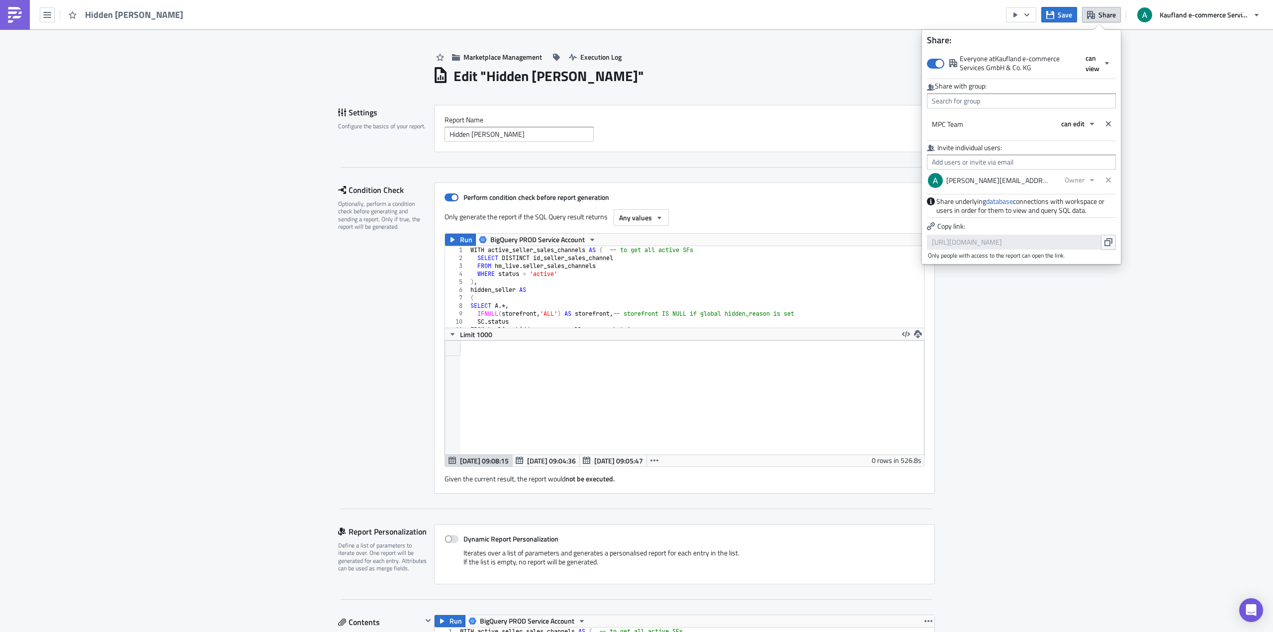
click at [795, 59] on div "Marketplace Management Execution Log" at bounding box center [684, 46] width 502 height 35
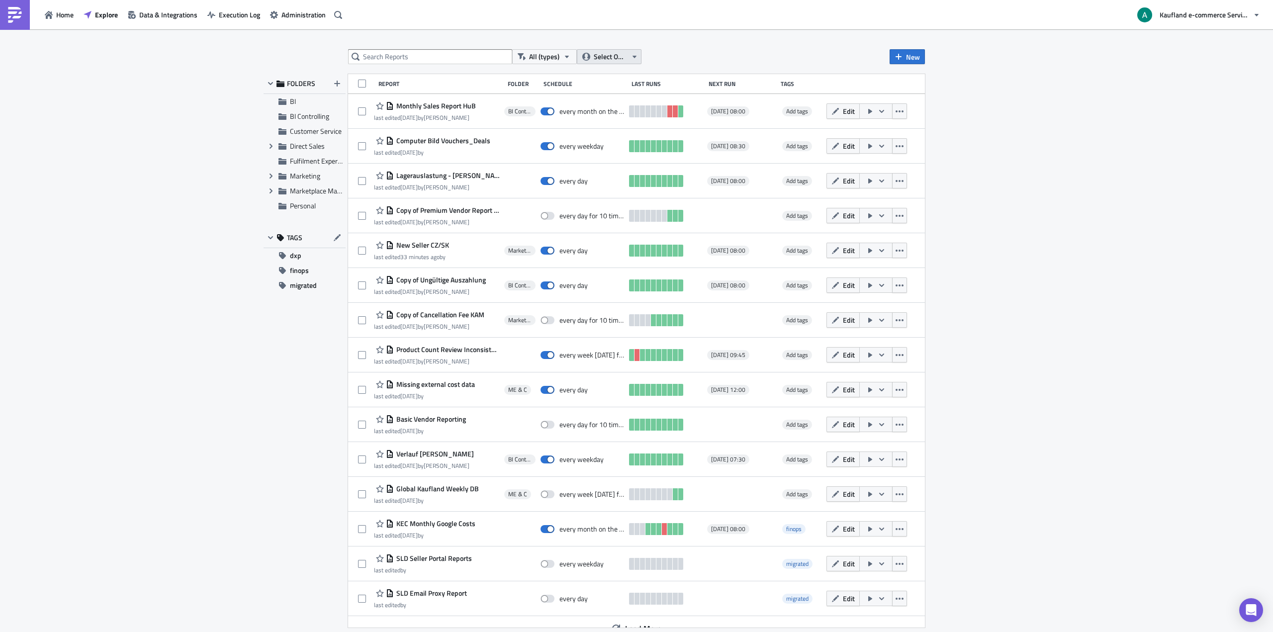
click at [601, 57] on span "Select Owner" at bounding box center [610, 56] width 33 height 11
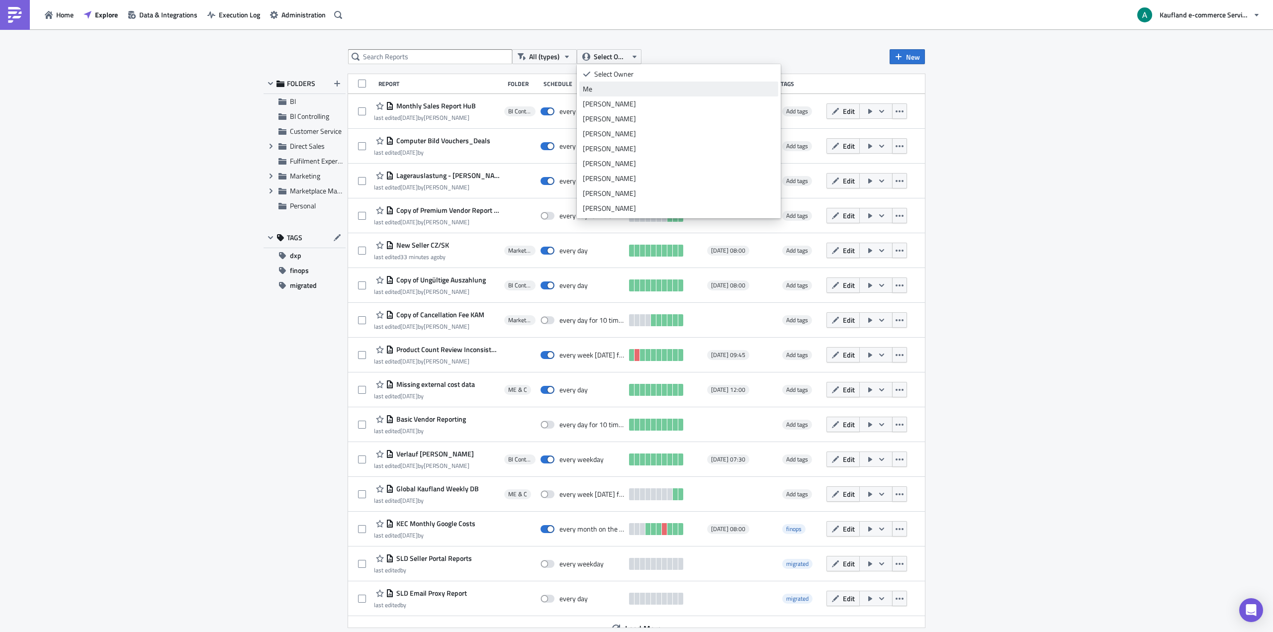
click at [621, 91] on div "Me" at bounding box center [679, 89] width 192 height 10
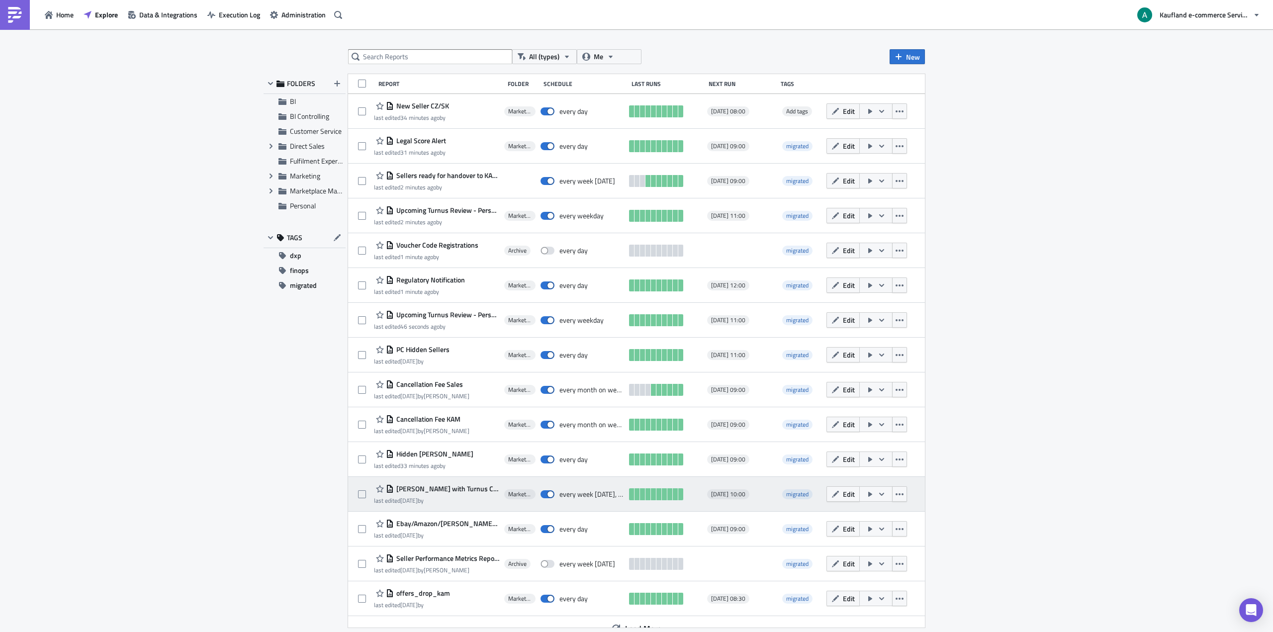
click at [430, 491] on span "[PERSON_NAME] with Turnus Check" at bounding box center [446, 488] width 105 height 9
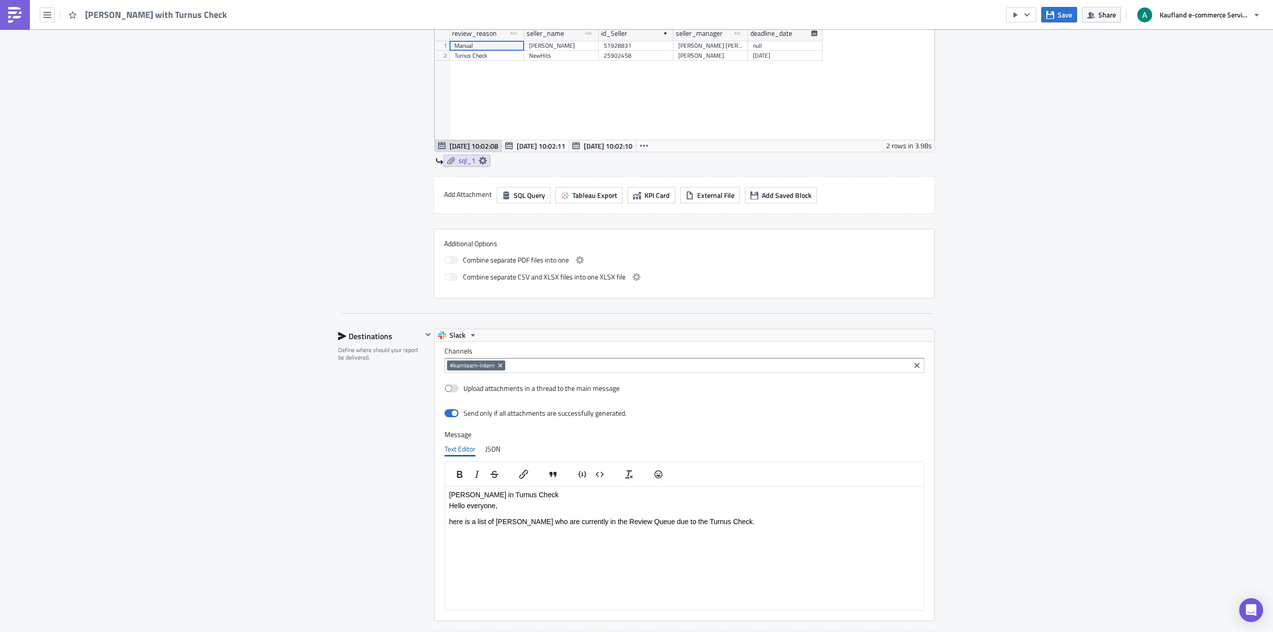
scroll to position [916, 0]
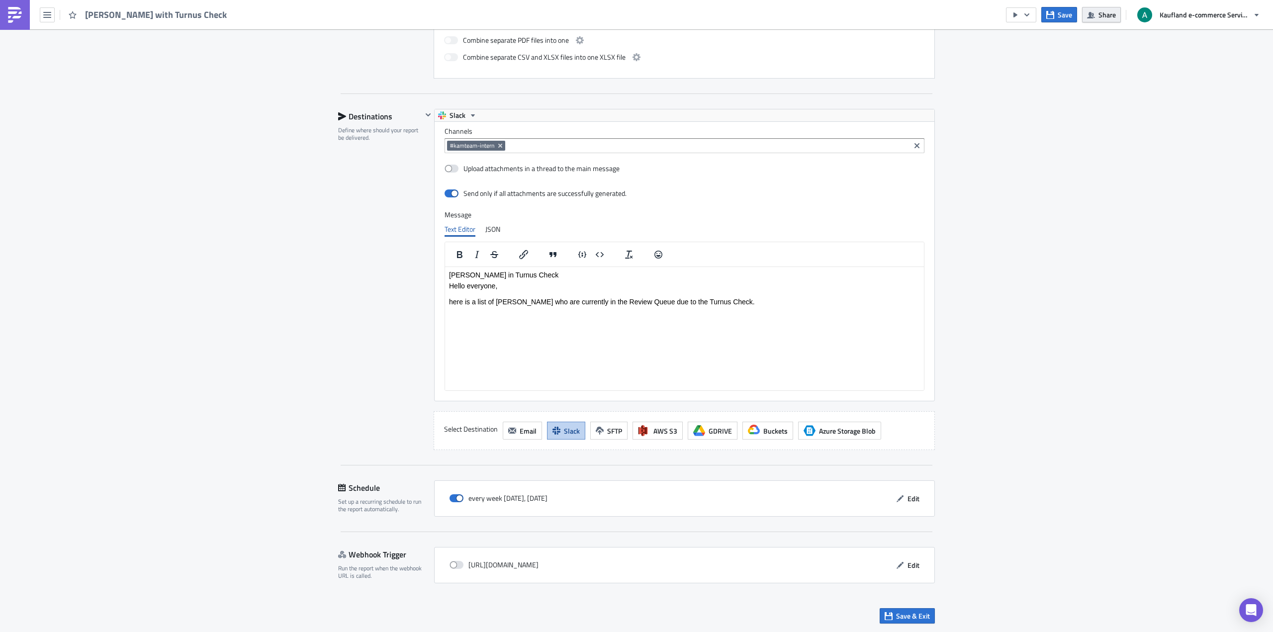
click at [1100, 19] on span "Share" at bounding box center [1106, 14] width 17 height 10
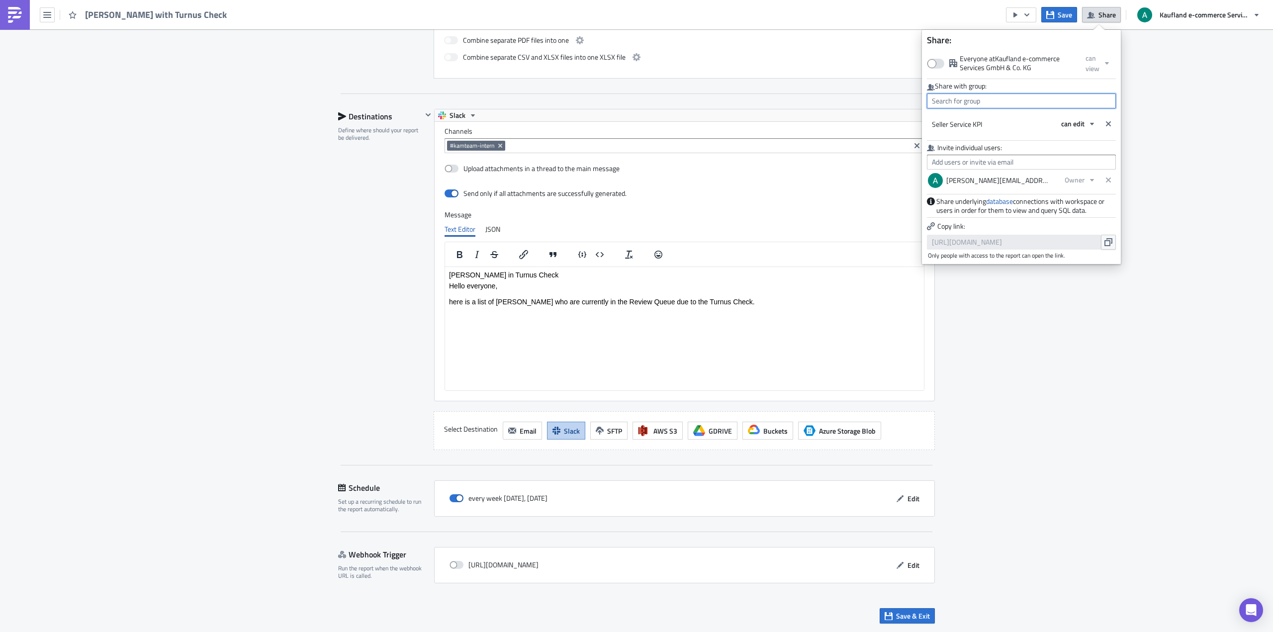
click at [1015, 101] on input "text" at bounding box center [1021, 100] width 189 height 15
click at [988, 181] on div "MPC Team" at bounding box center [974, 178] width 83 height 10
type input "MPC Team"
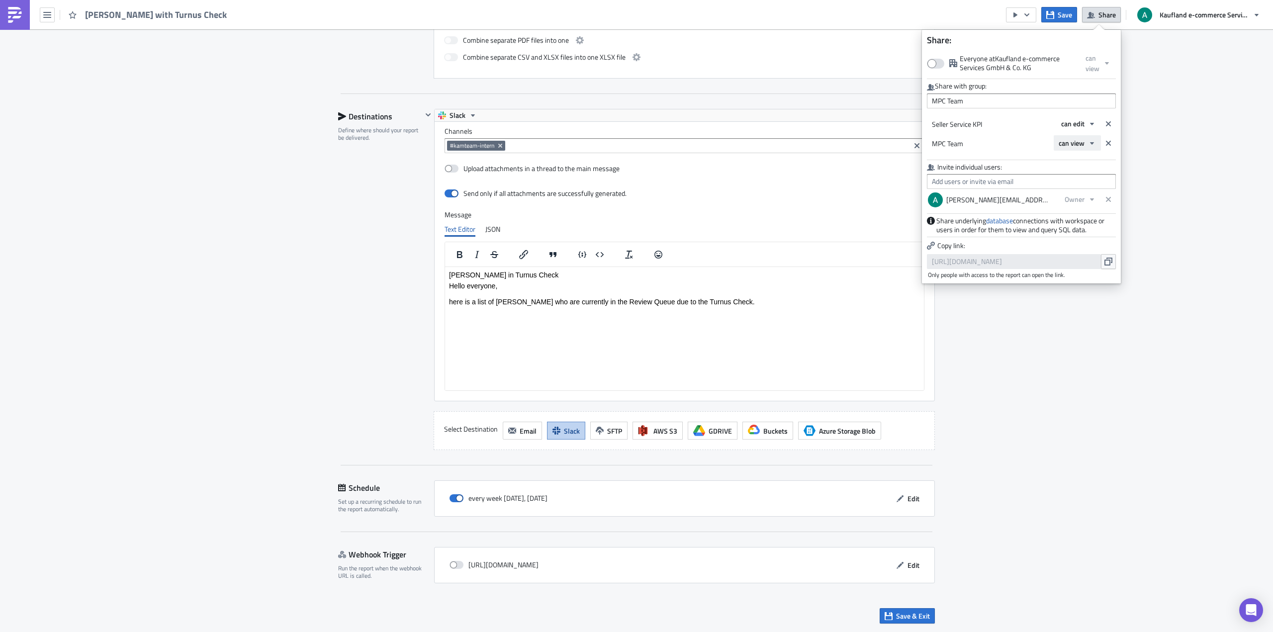
click at [1069, 147] on span "can view" at bounding box center [1071, 143] width 26 height 10
click at [1072, 174] on div "can edit" at bounding box center [1100, 176] width 83 height 10
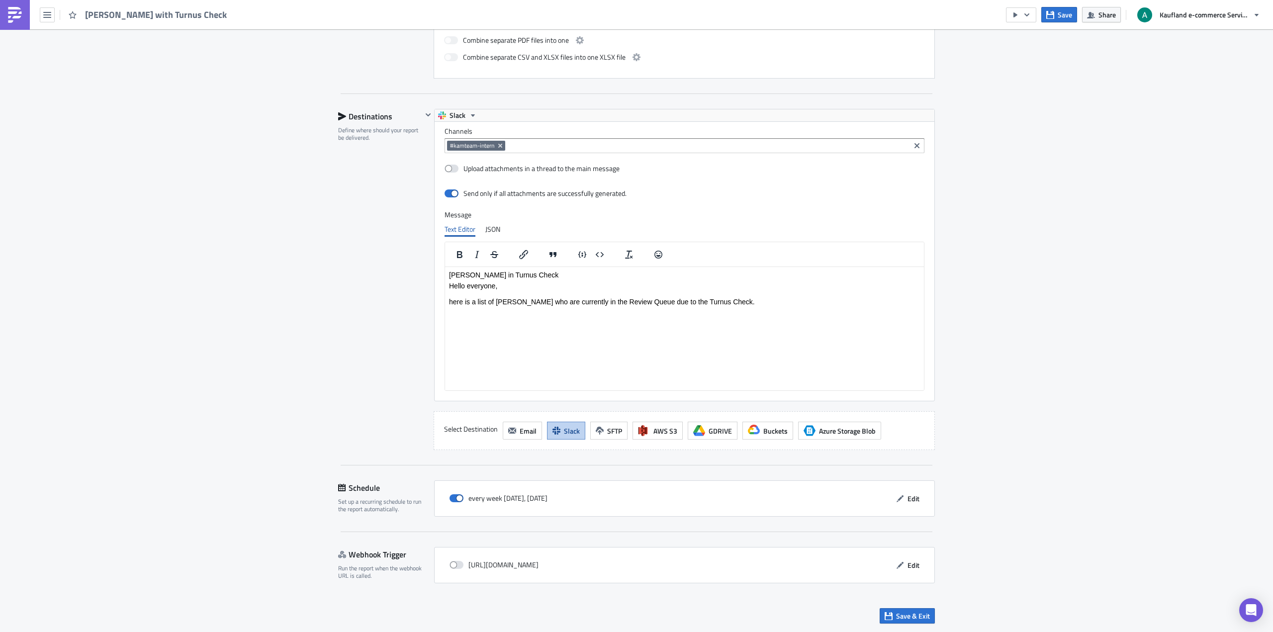
click at [1070, 18] on span "Save" at bounding box center [1064, 14] width 14 height 10
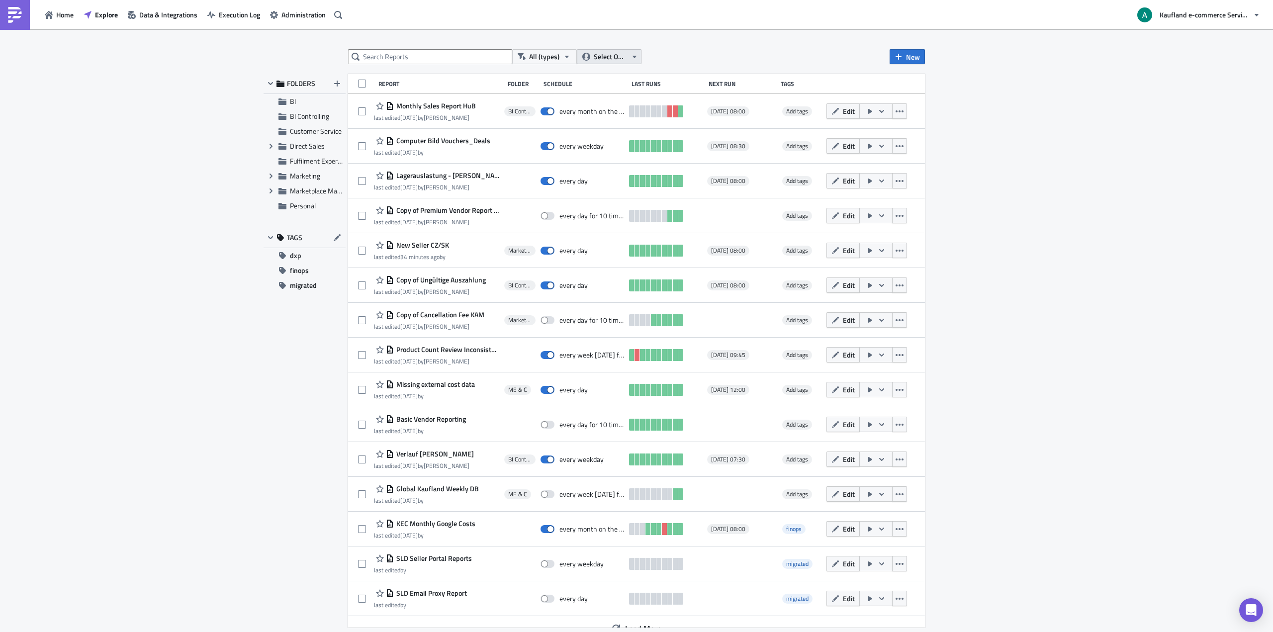
click at [603, 54] on span "Select Owner" at bounding box center [610, 56] width 33 height 11
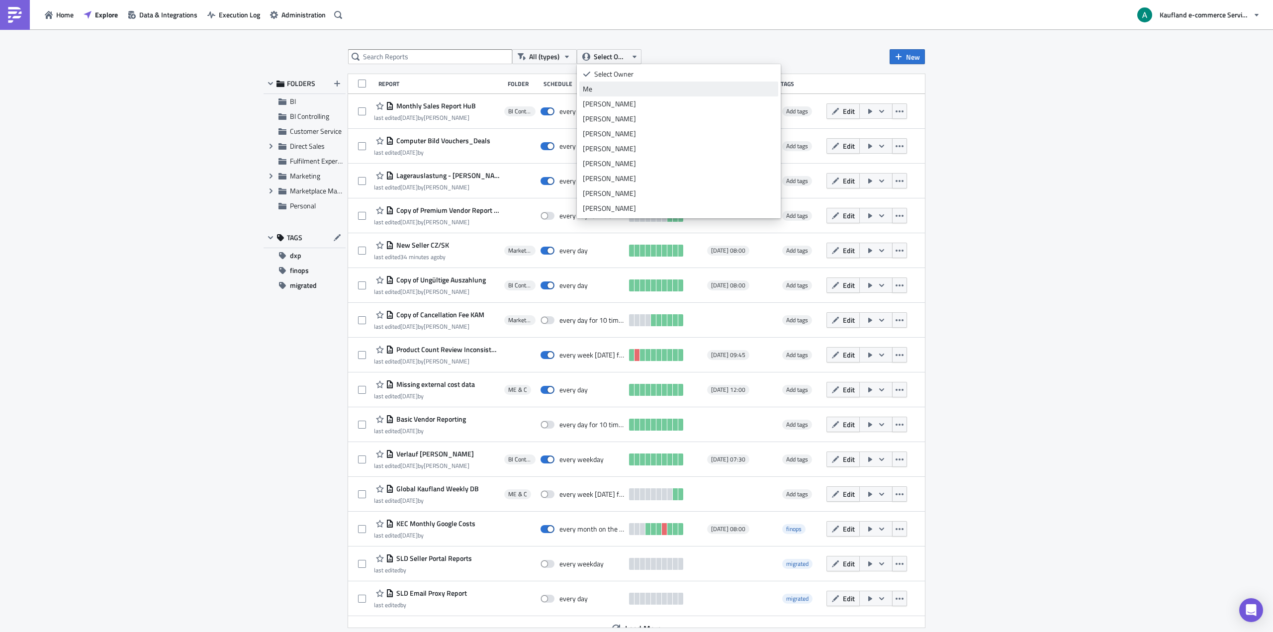
click at [601, 88] on div "Me" at bounding box center [679, 89] width 192 height 10
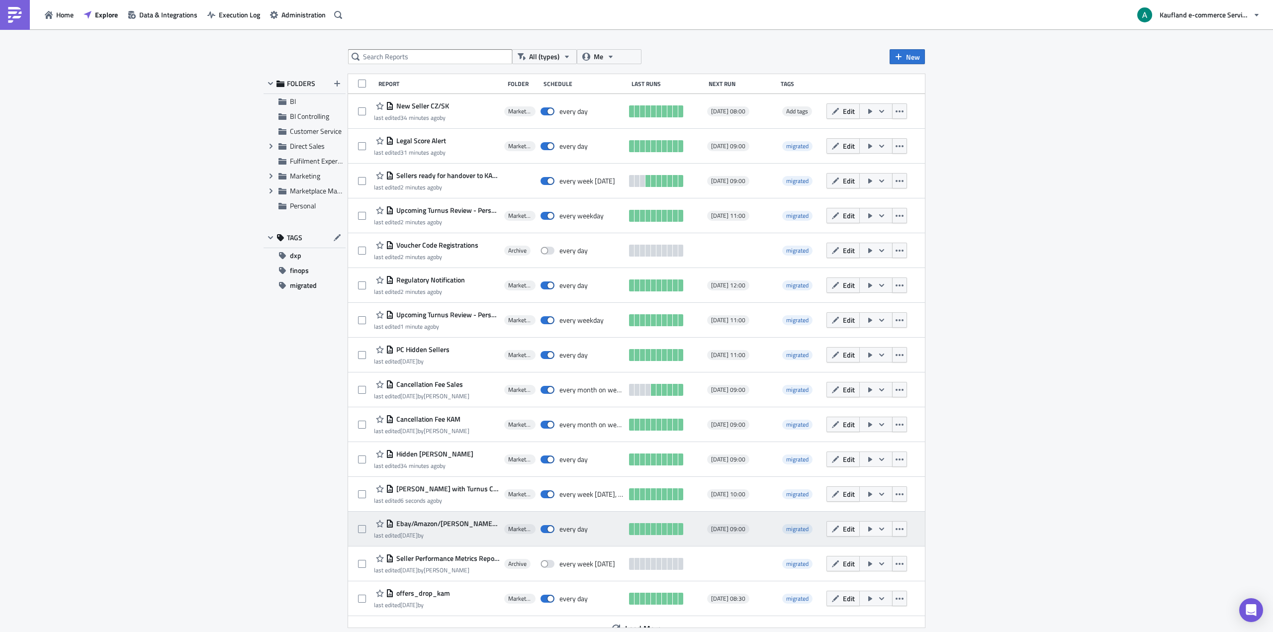
click at [441, 523] on span "Ebay/Amazon/[PERSON_NAME]/EHI Top Seller_9am" at bounding box center [446, 523] width 105 height 9
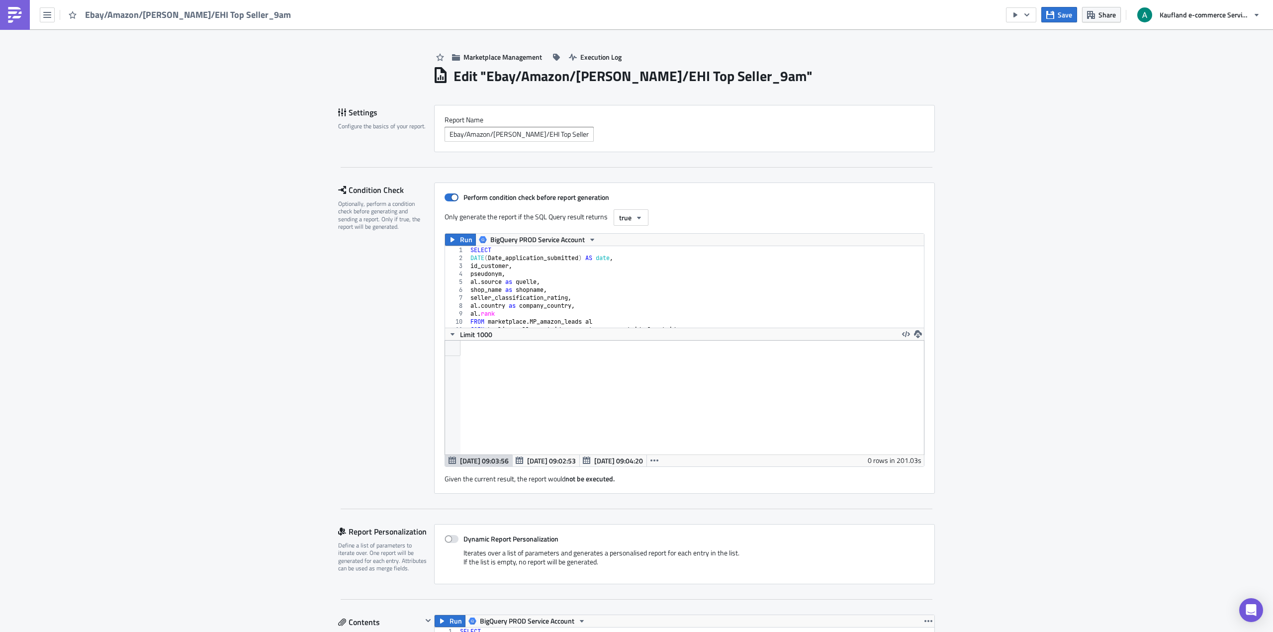
scroll to position [114, 479]
click at [1108, 19] on span "Share" at bounding box center [1106, 14] width 17 height 10
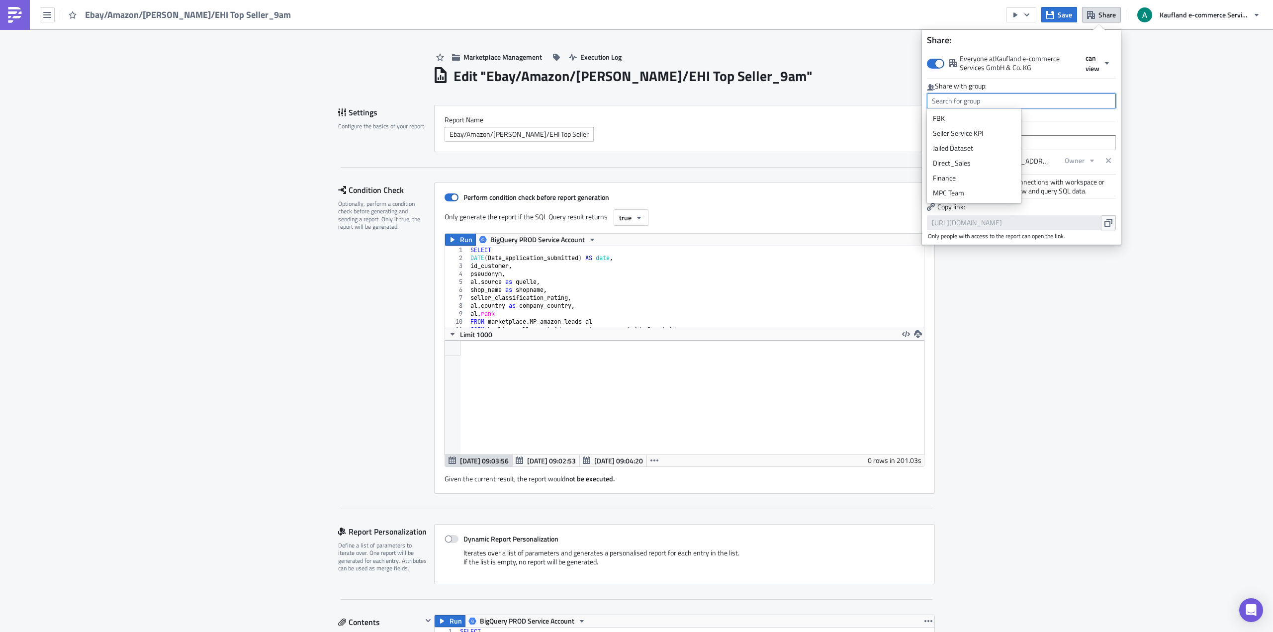
click at [1041, 102] on input "text" at bounding box center [1021, 100] width 189 height 15
click at [982, 191] on div "MPC Team" at bounding box center [974, 193] width 83 height 10
type input "MPC Team"
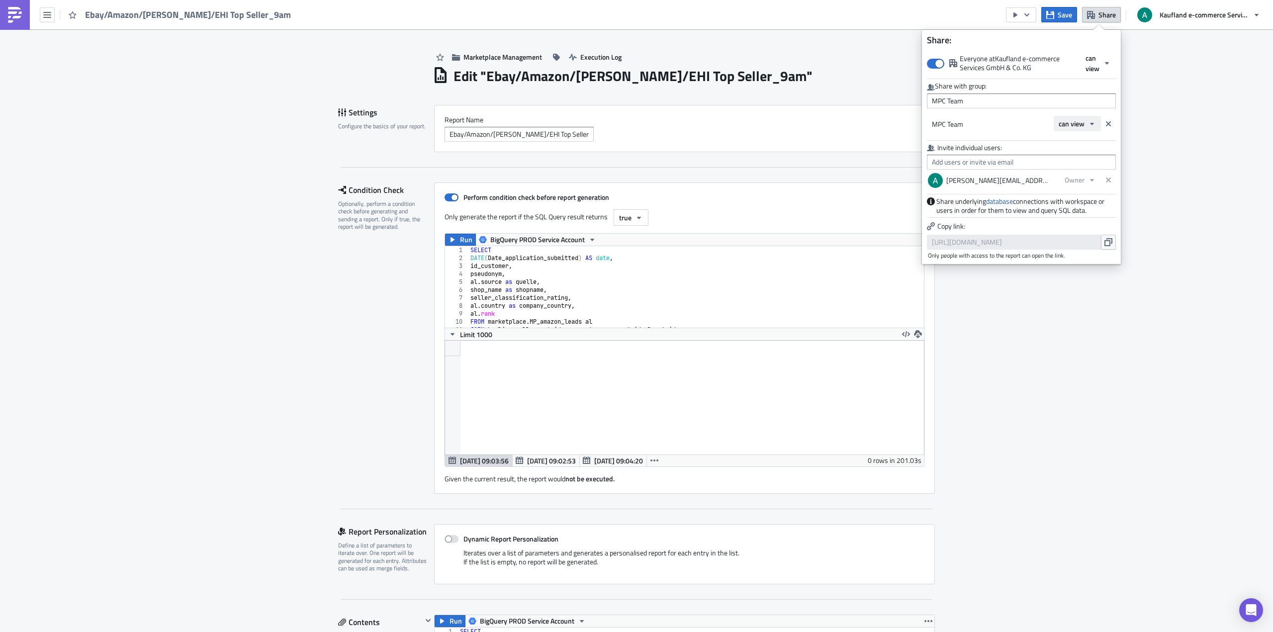
click at [1076, 129] on button "can view" at bounding box center [1076, 123] width 47 height 15
click at [1082, 155] on div "can edit" at bounding box center [1100, 156] width 83 height 10
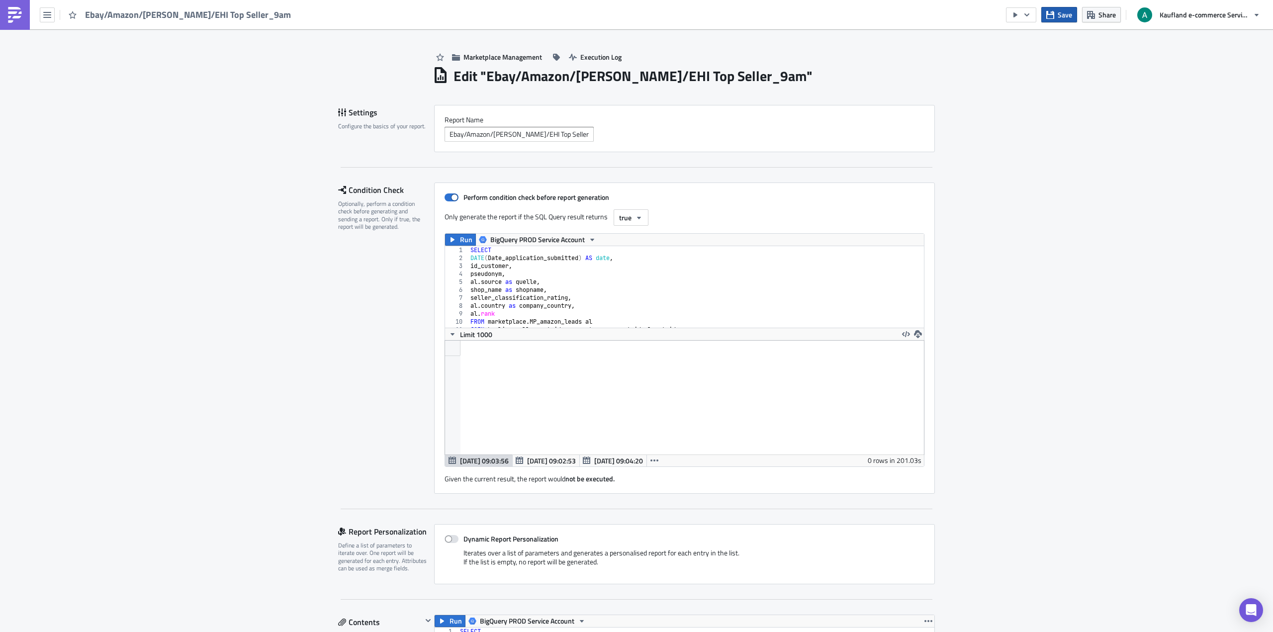
click at [1055, 19] on button "Save" at bounding box center [1059, 14] width 36 height 15
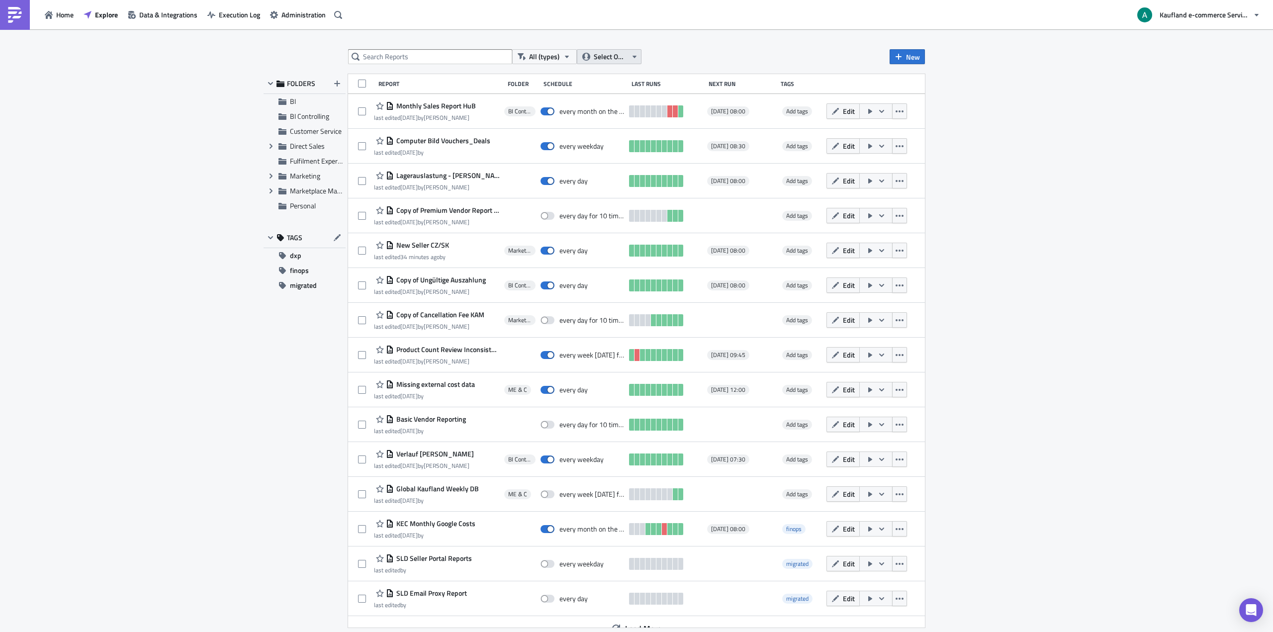
click at [621, 51] on button "Select Owner" at bounding box center [609, 56] width 65 height 15
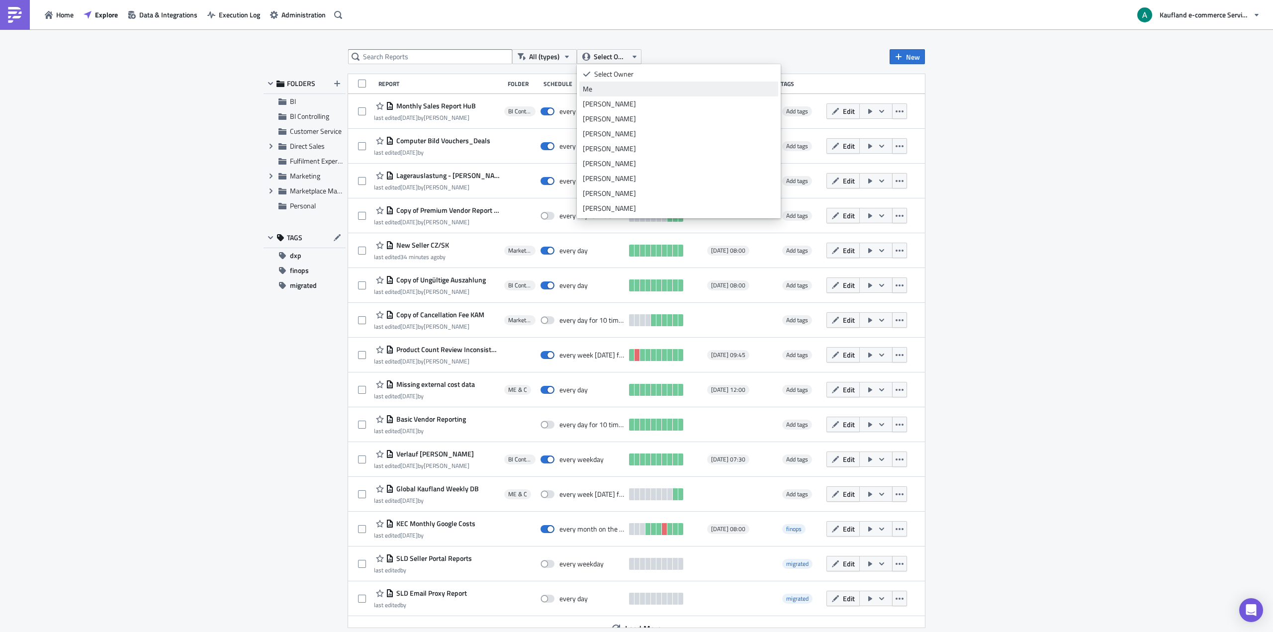
click at [614, 92] on div "Me" at bounding box center [679, 89] width 192 height 10
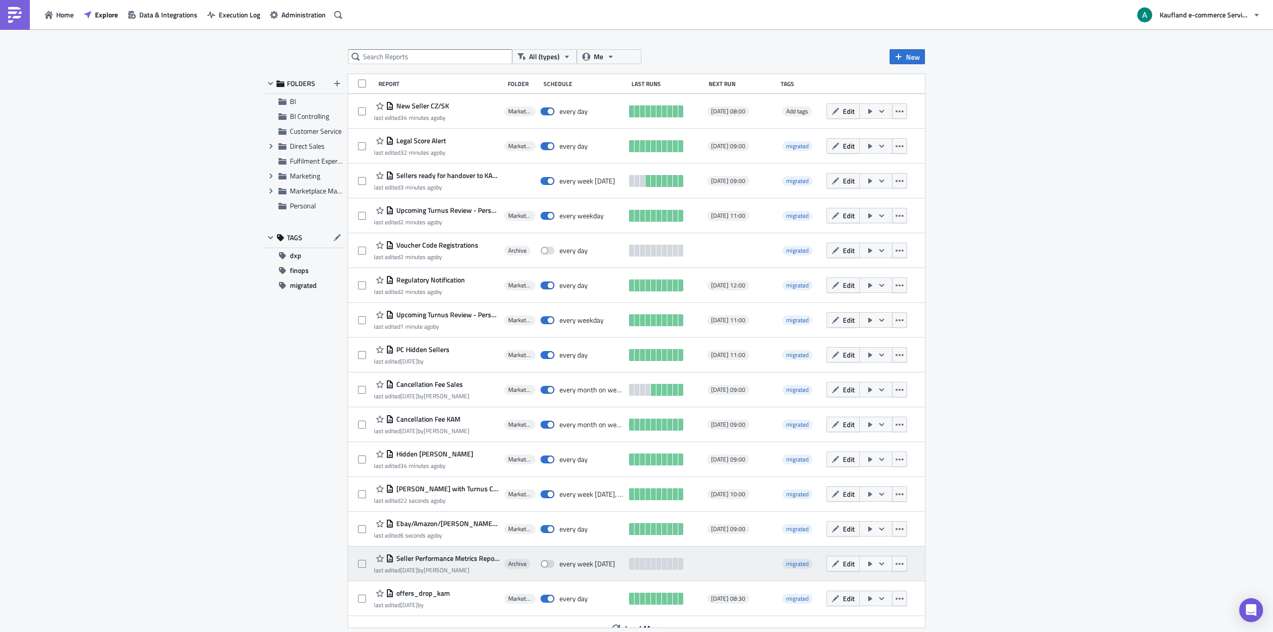
click at [460, 556] on span "Seller Performance Metrics Report_LIVE_DE" at bounding box center [446, 558] width 105 height 9
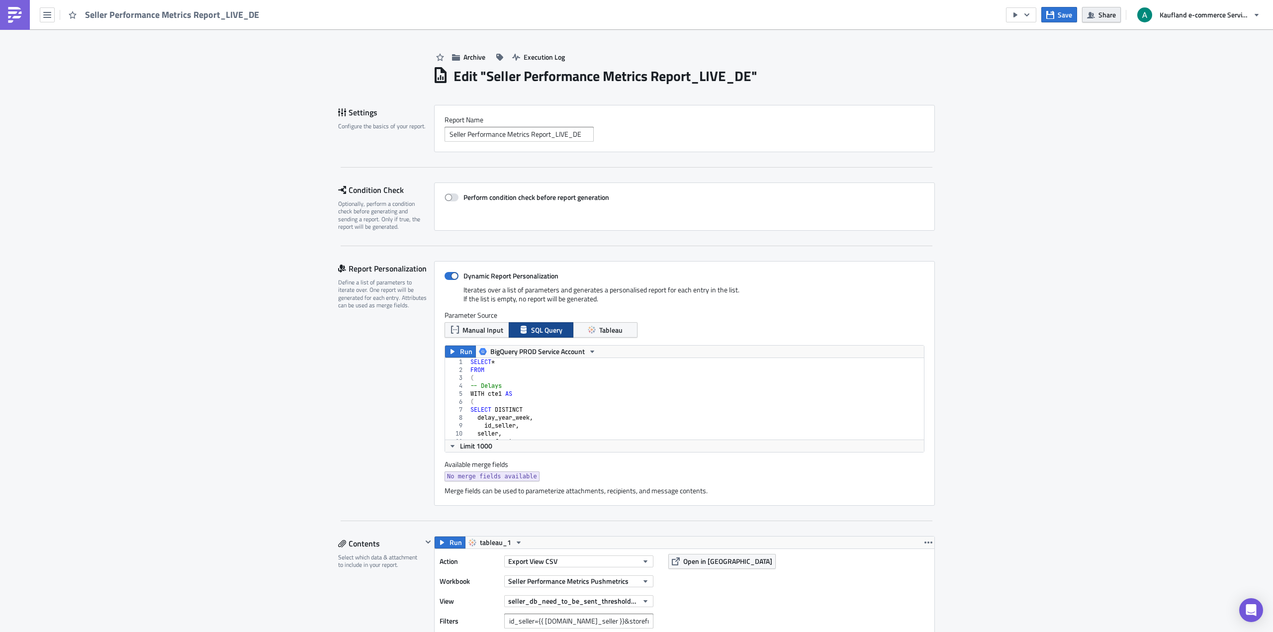
click at [1104, 14] on span "Share" at bounding box center [1106, 14] width 17 height 10
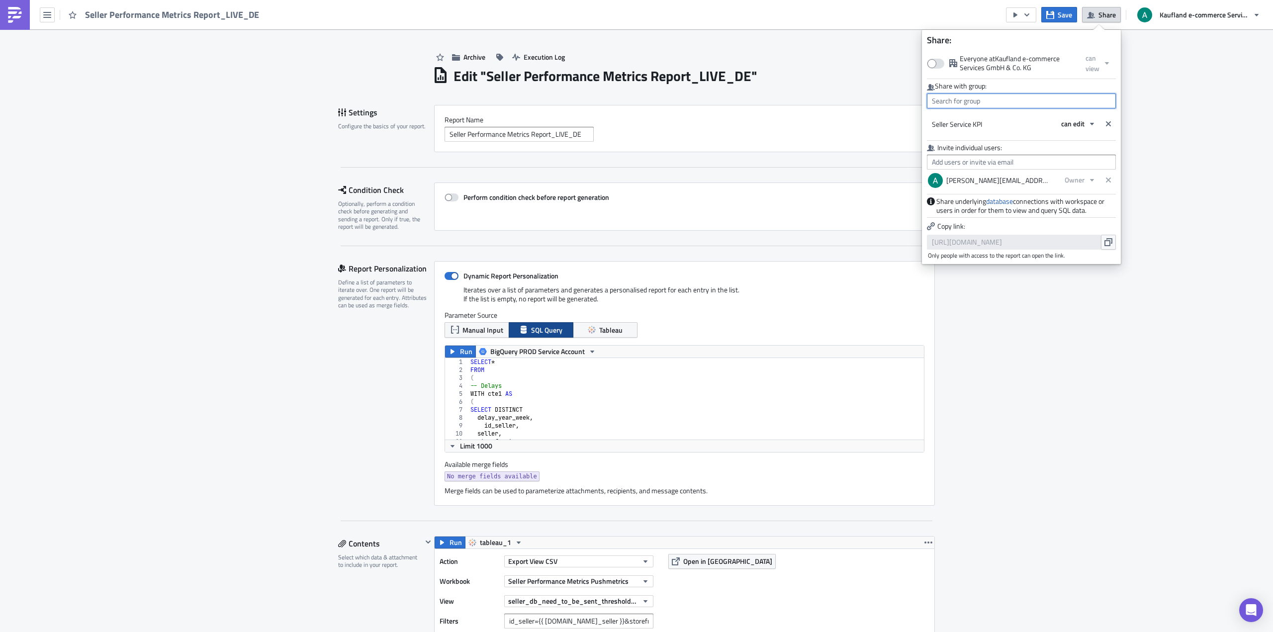
click at [1043, 102] on input "text" at bounding box center [1021, 100] width 189 height 15
click at [997, 175] on div "MPC Team" at bounding box center [974, 178] width 83 height 10
type input "MPC Team"
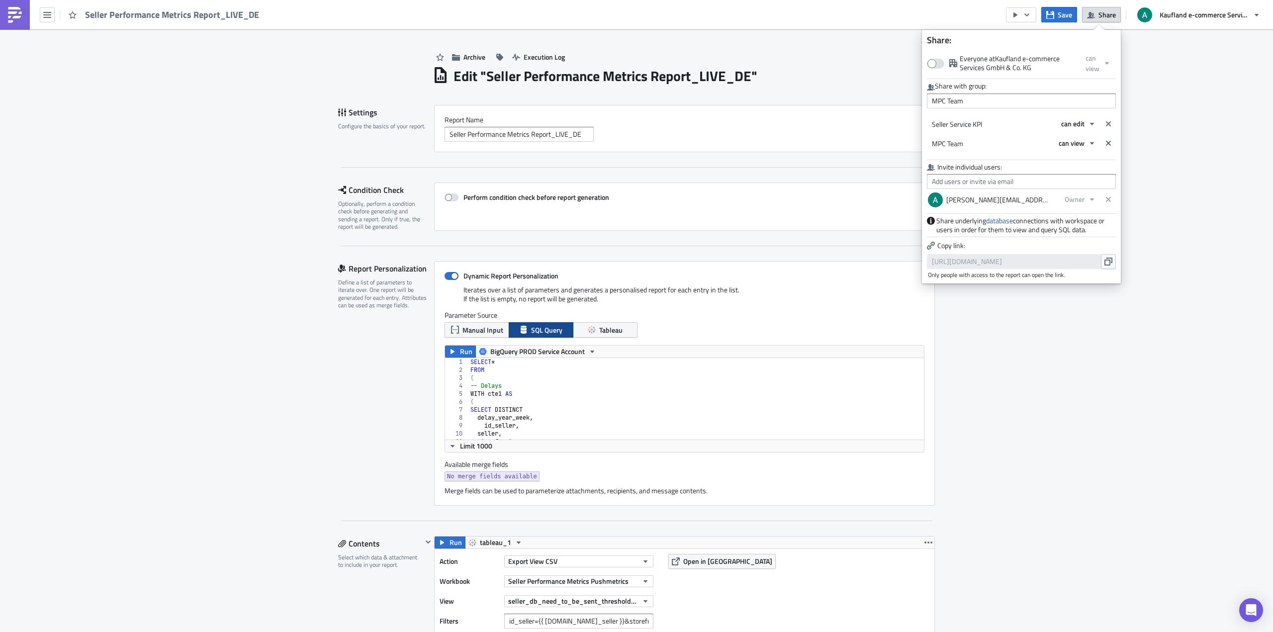
click at [1075, 151] on div "can view" at bounding box center [1084, 143] width 62 height 17
click at [1074, 145] on span "can view" at bounding box center [1071, 143] width 26 height 10
click at [1074, 159] on div "can view" at bounding box center [1106, 161] width 71 height 10
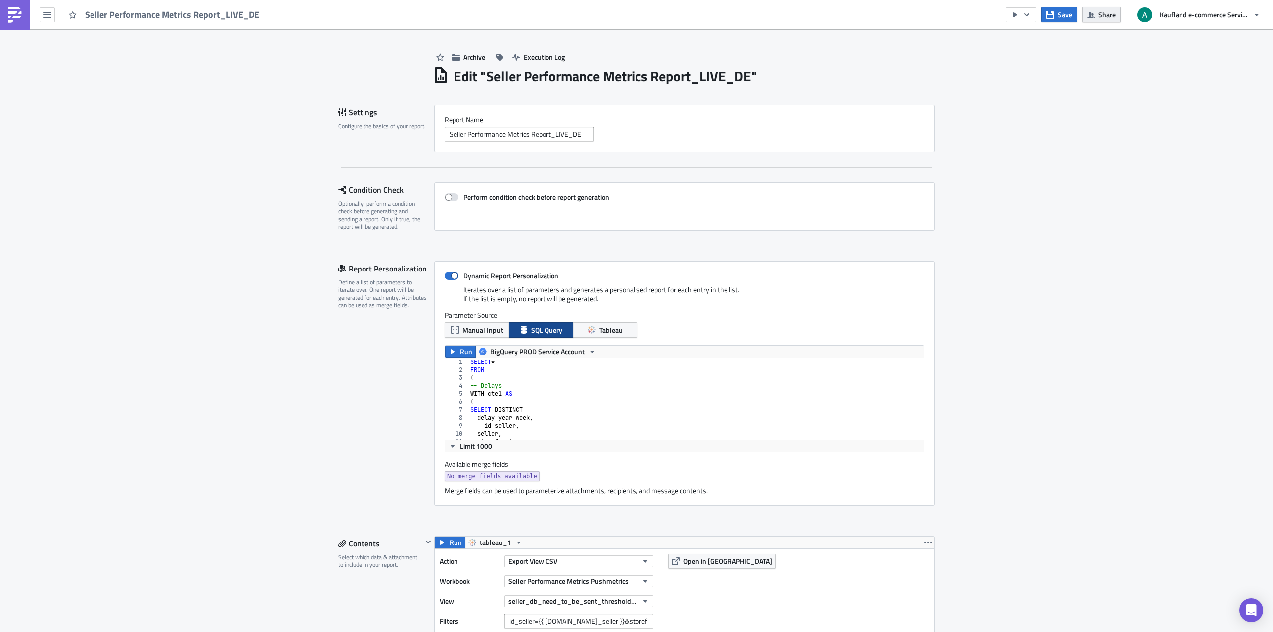
click at [1104, 21] on button "Share" at bounding box center [1101, 14] width 39 height 15
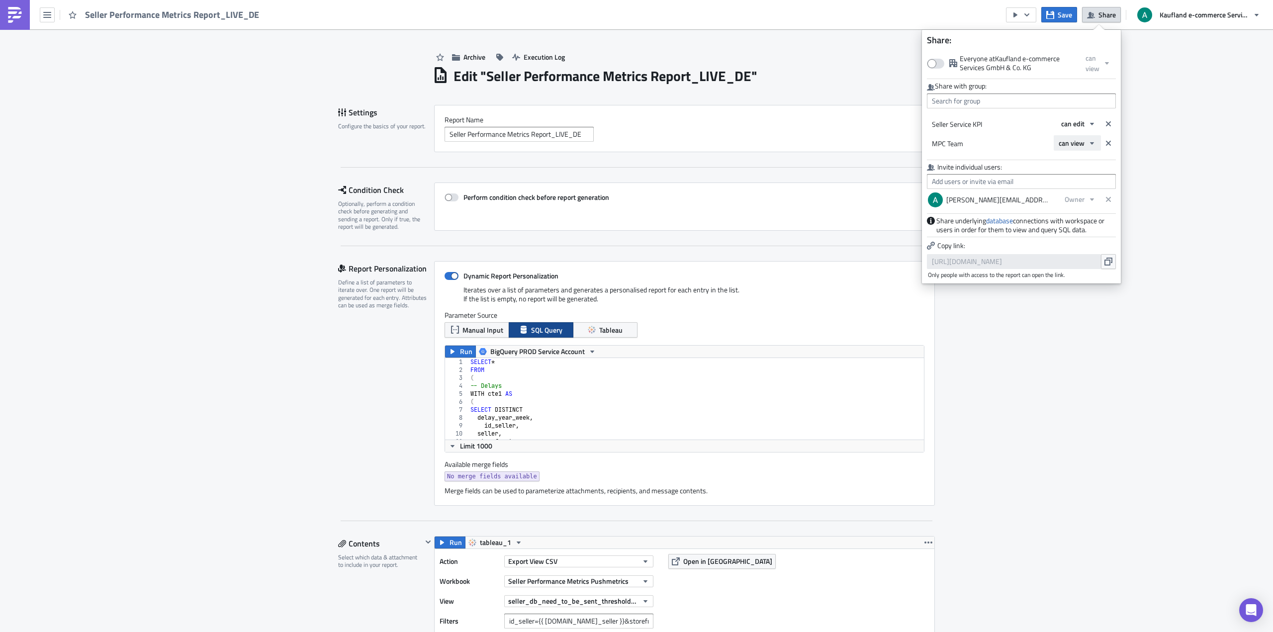
click at [1073, 145] on span "can view" at bounding box center [1071, 143] width 26 height 10
click at [1082, 179] on div "can edit" at bounding box center [1100, 176] width 83 height 10
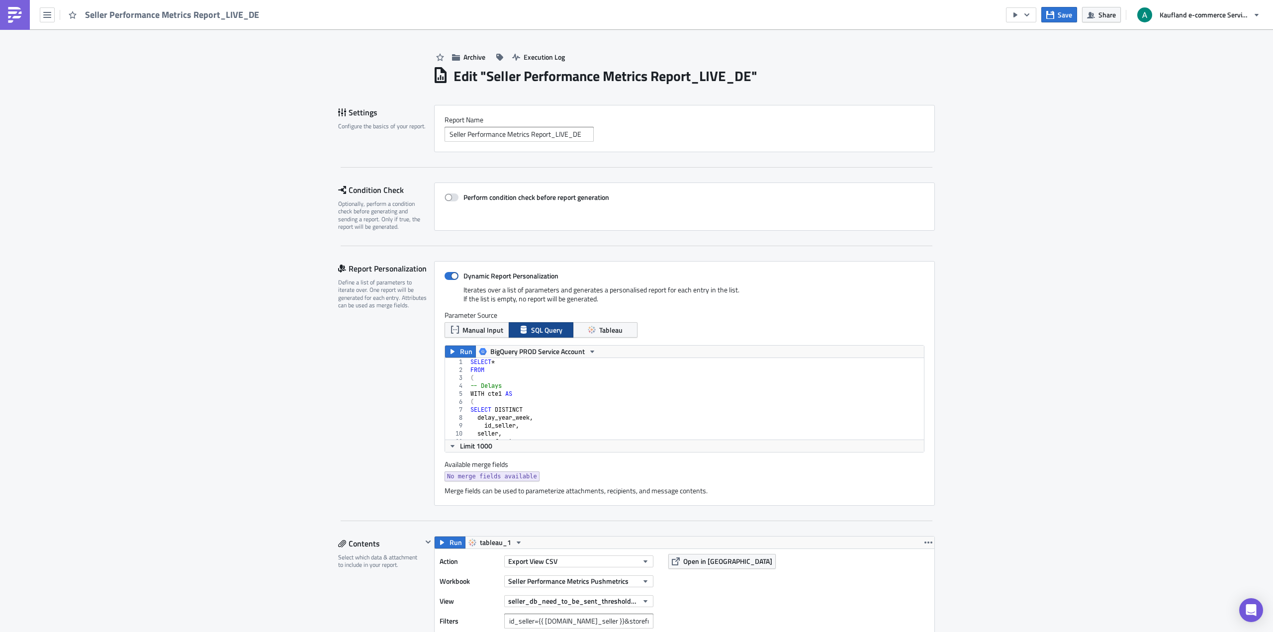
click at [1067, 12] on span "Save" at bounding box center [1064, 14] width 14 height 10
drag, startPoint x: 397, startPoint y: 217, endPoint x: 394, endPoint y: 205, distance: 12.3
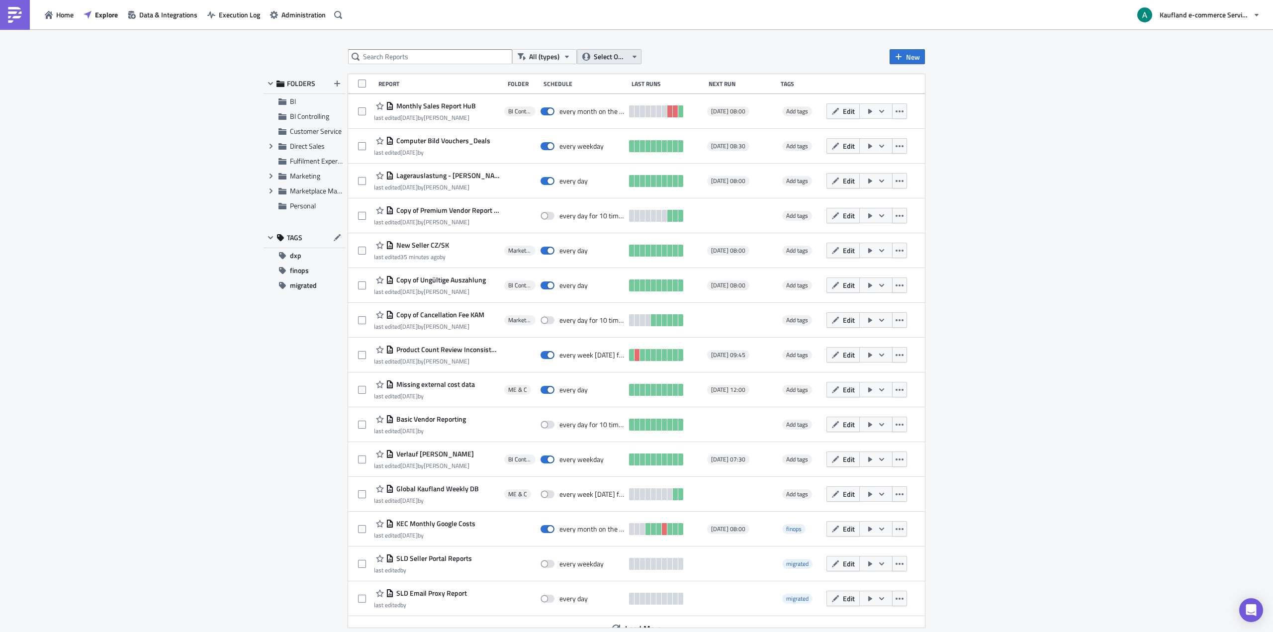
click at [611, 52] on span "Select Owner" at bounding box center [610, 56] width 33 height 11
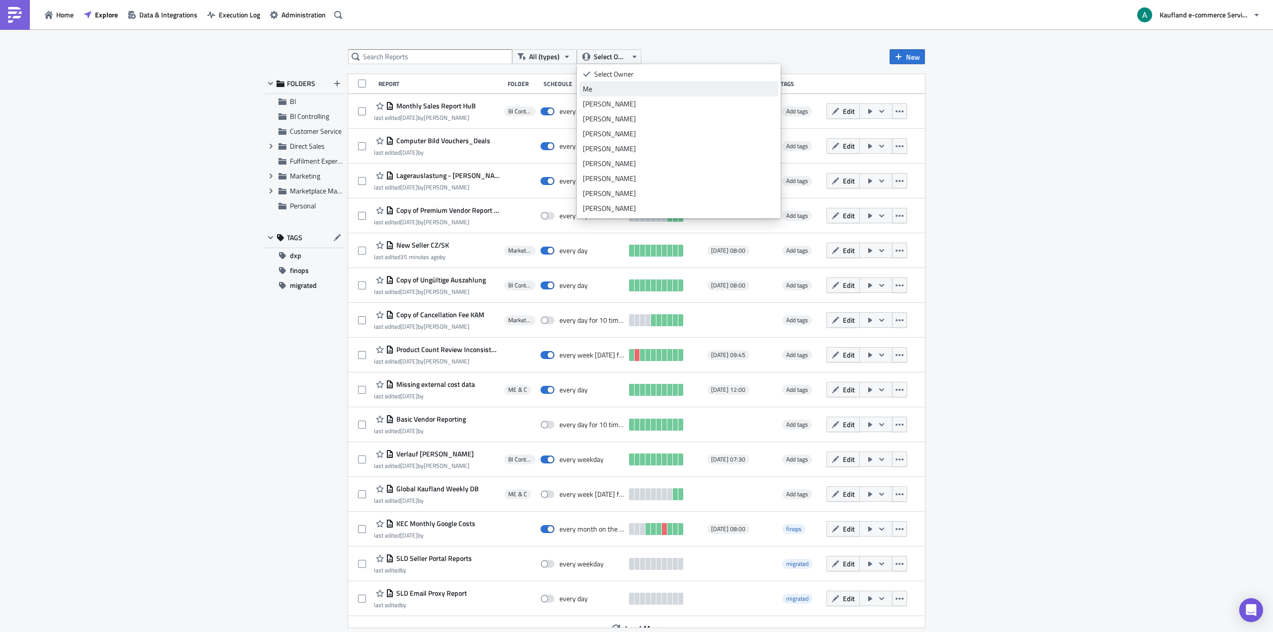
click at [606, 86] on div "Me" at bounding box center [679, 89] width 192 height 10
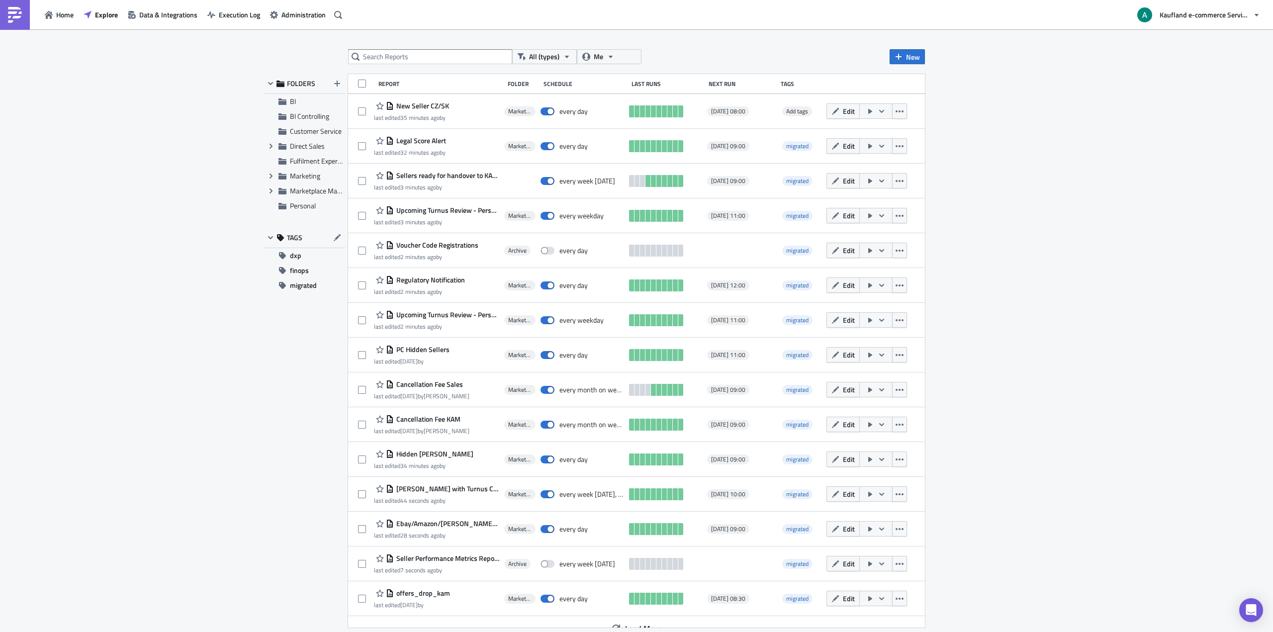
click at [1021, 453] on div "All (types) Me New FOLDERS BI BI Controlling Customer Service Expand group Dire…" at bounding box center [636, 331] width 1273 height 604
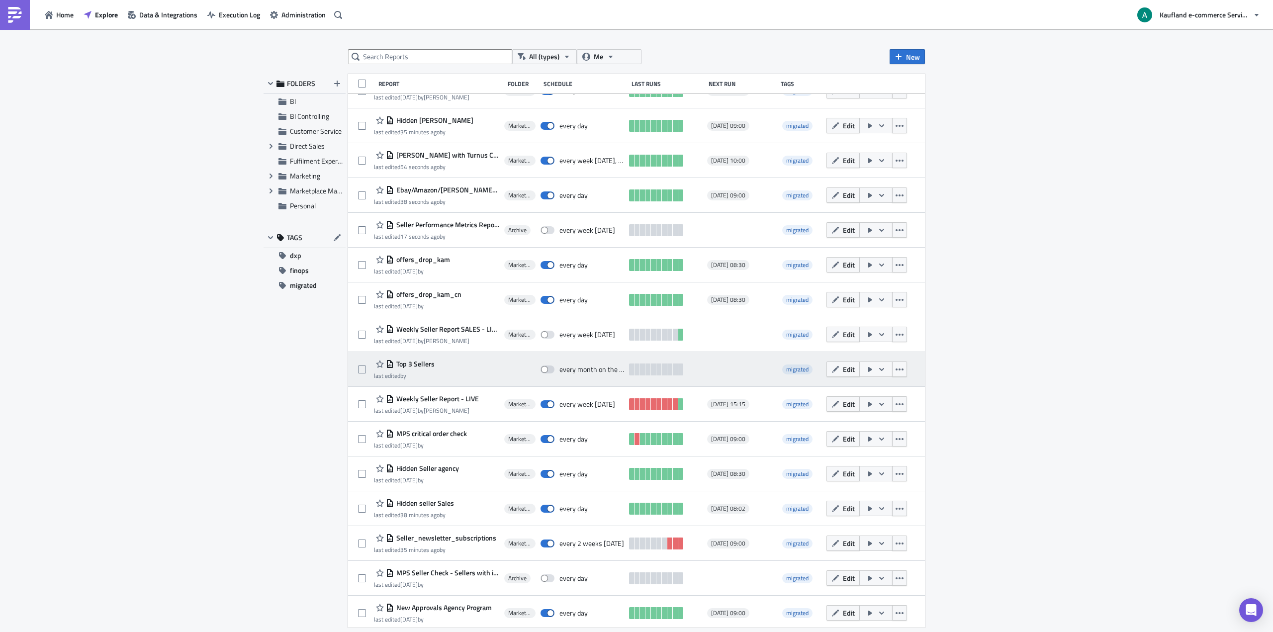
scroll to position [371, 0]
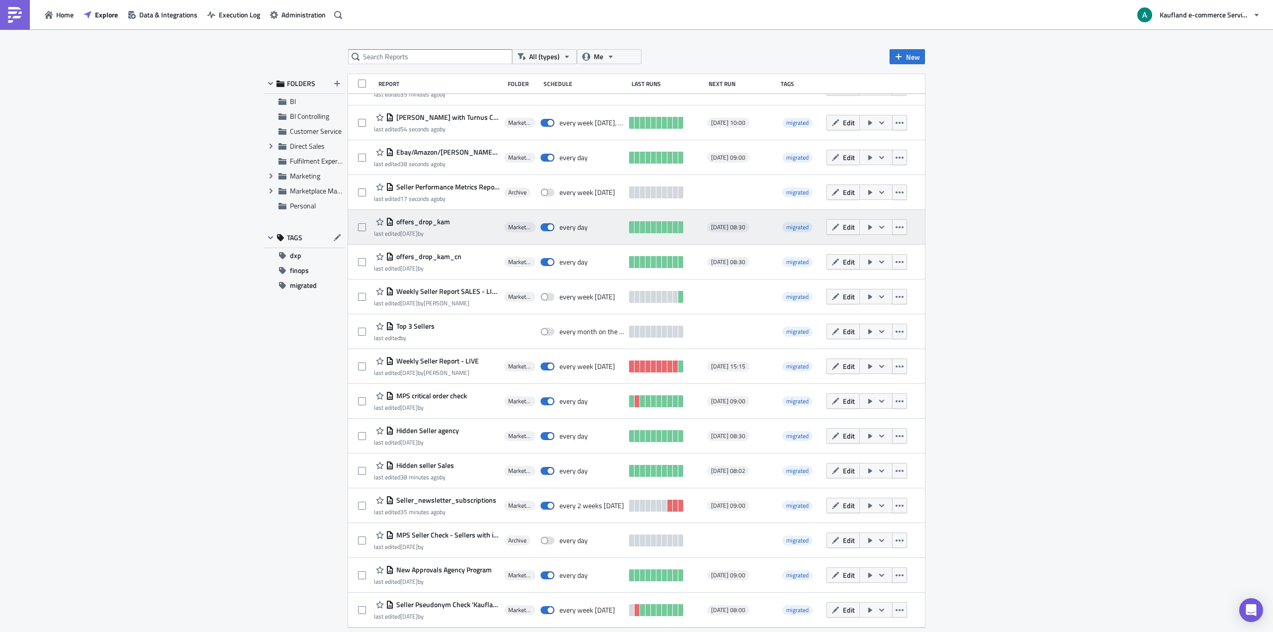
click at [422, 220] on span "offers_drop_kam" at bounding box center [422, 221] width 56 height 9
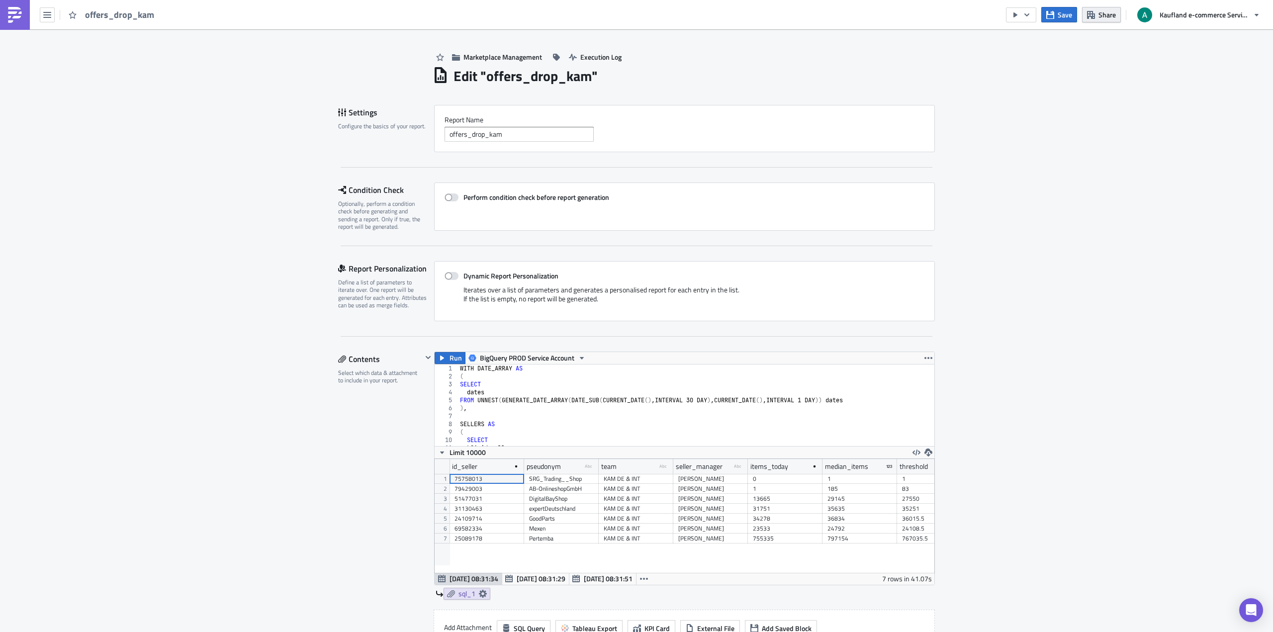
scroll to position [114, 500]
click at [1100, 20] on button "Share" at bounding box center [1101, 14] width 39 height 15
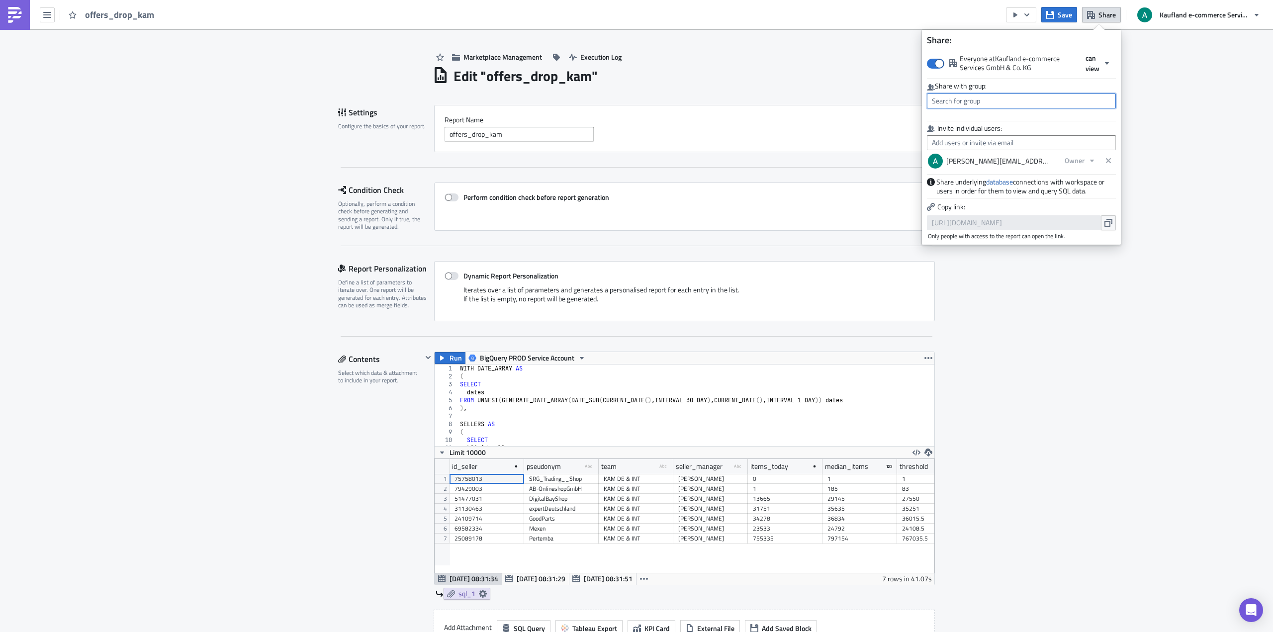
click at [1030, 95] on input "text" at bounding box center [1021, 100] width 189 height 15
click at [986, 193] on div "MPC Team" at bounding box center [974, 193] width 83 height 10
type input "MPC Team"
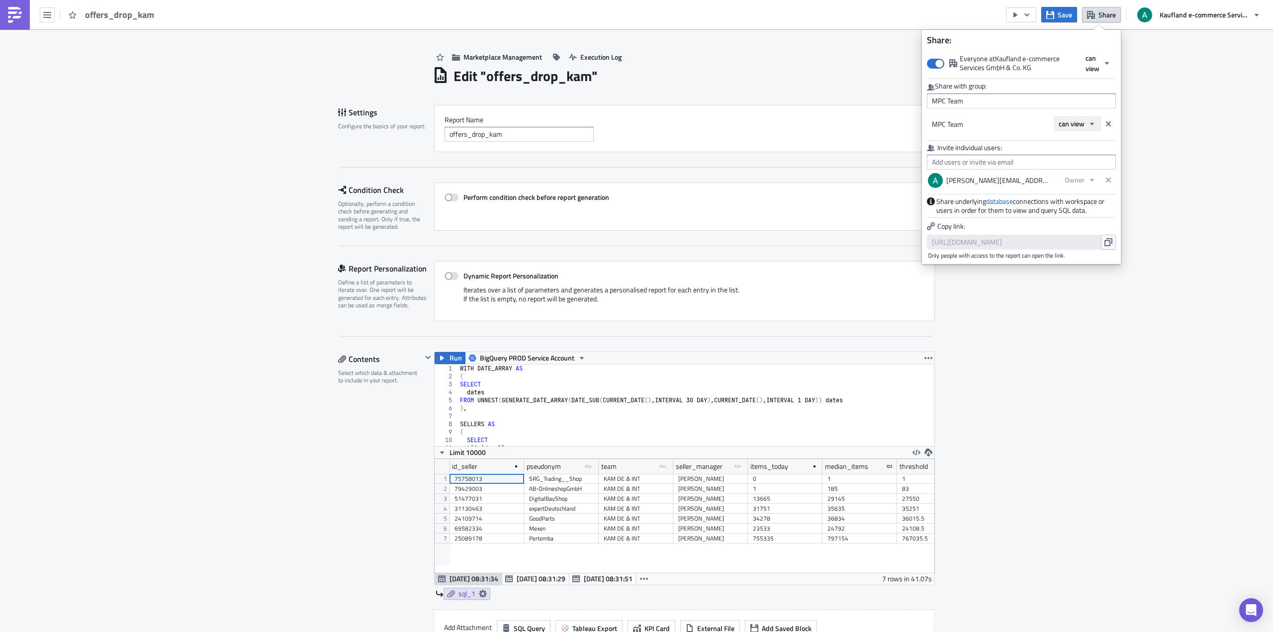
click at [1081, 123] on span "can view" at bounding box center [1071, 123] width 26 height 10
click at [1077, 153] on div "can edit" at bounding box center [1100, 156] width 83 height 10
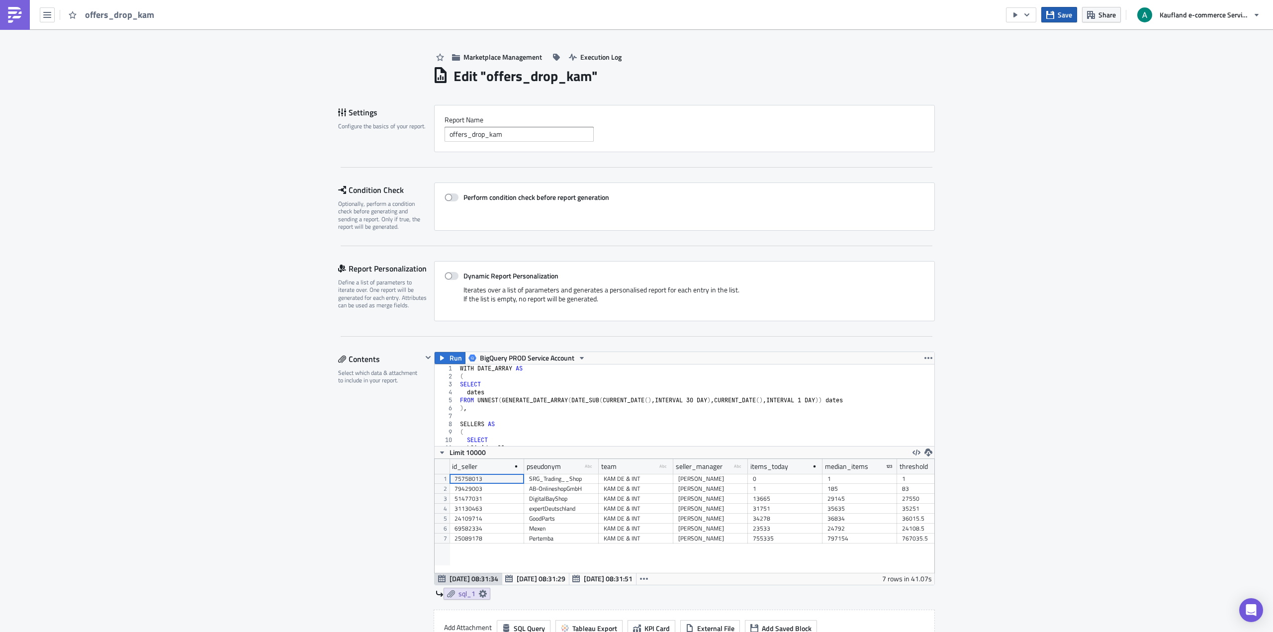
click at [1063, 18] on span "Save" at bounding box center [1064, 14] width 14 height 10
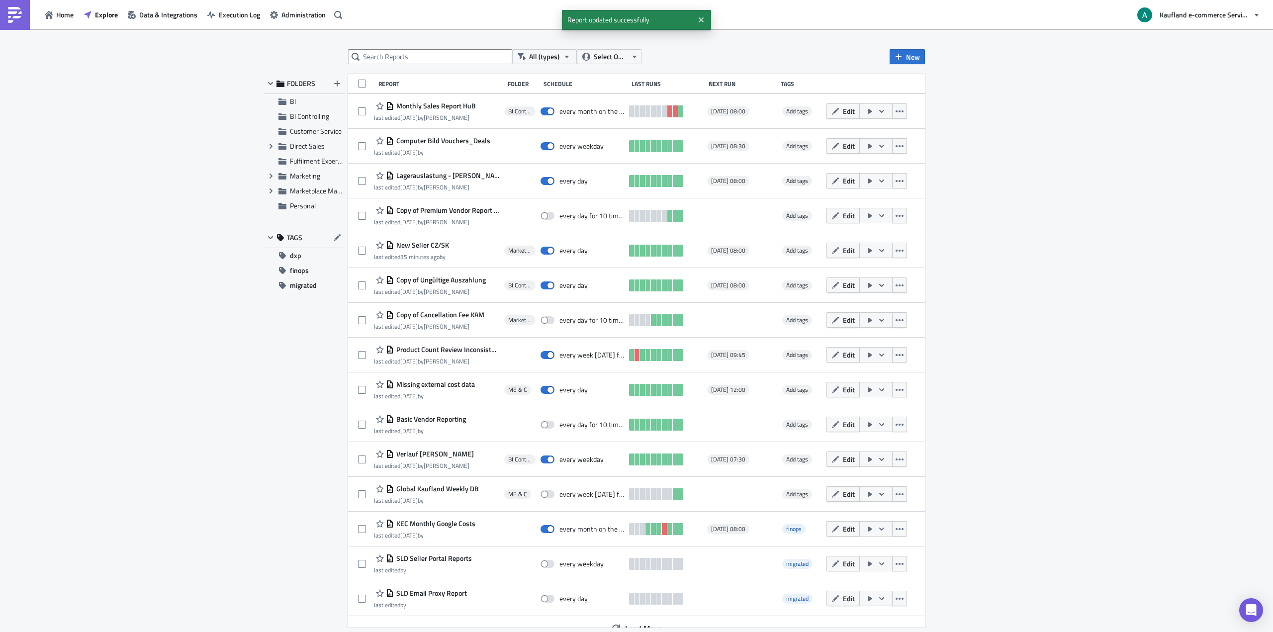
click at [620, 64] on div "All (types) Select Owner New FOLDERS BI BI Controlling Customer Service Expand …" at bounding box center [636, 331] width 597 height 564
click at [620, 60] on span "Select Owner" at bounding box center [610, 56] width 33 height 11
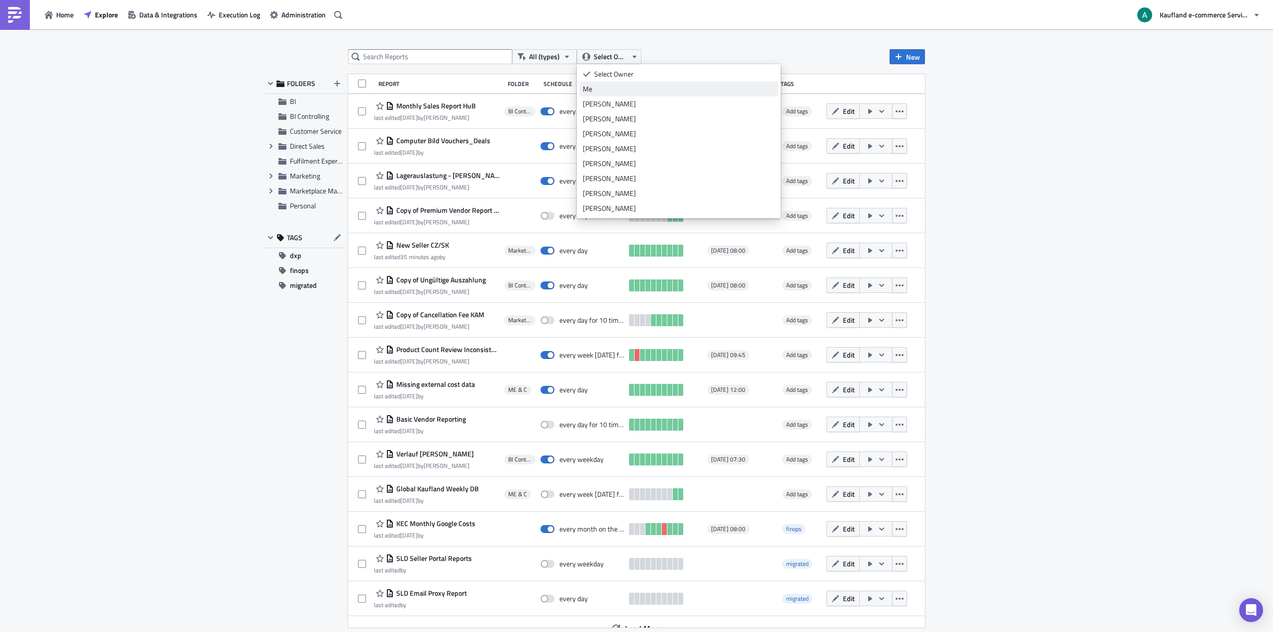
click at [613, 91] on div "Me" at bounding box center [679, 89] width 192 height 10
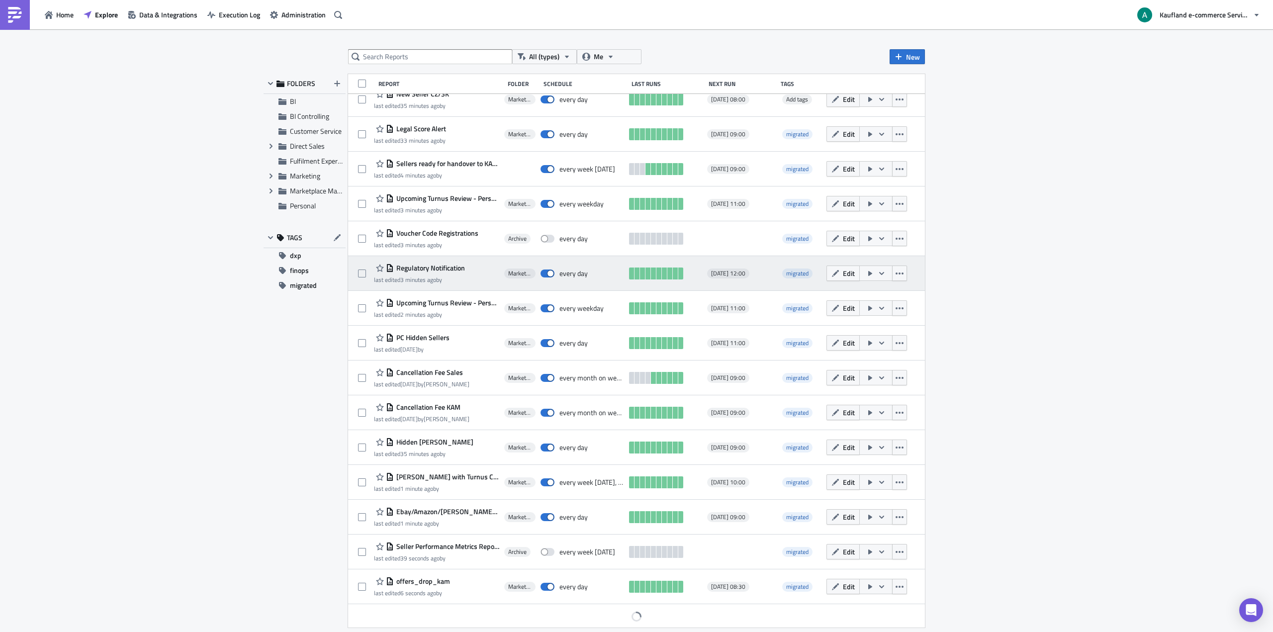
scroll to position [13, 0]
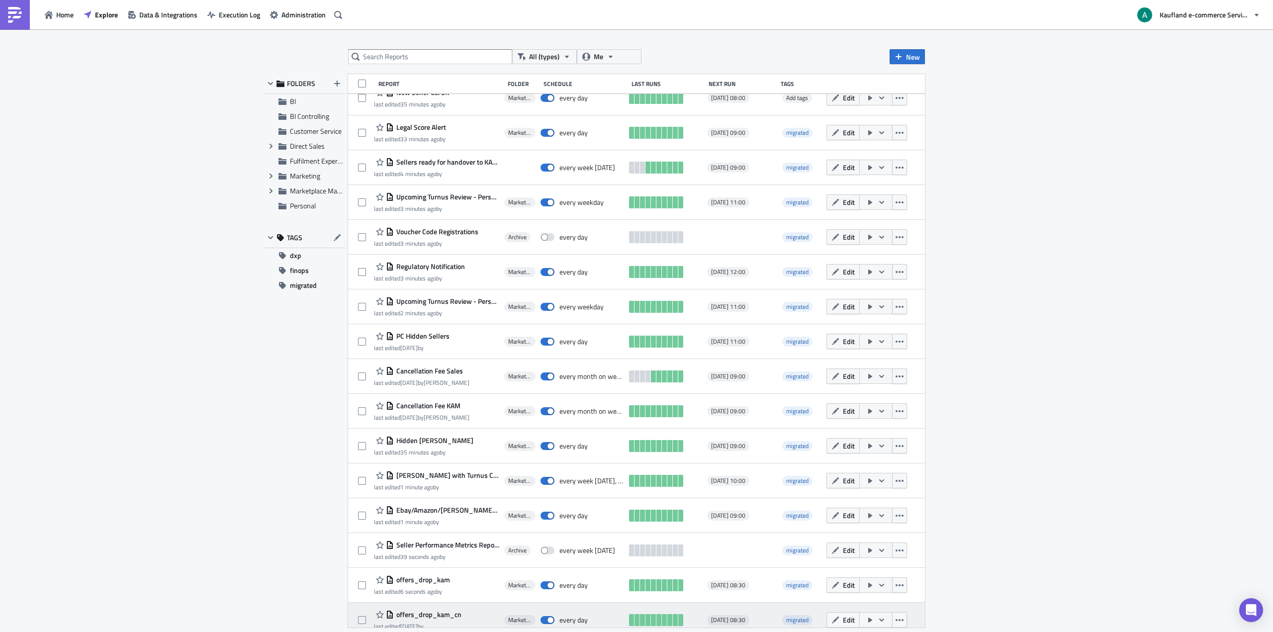
click at [416, 612] on span "offers_drop_kam_cn" at bounding box center [428, 614] width 68 height 9
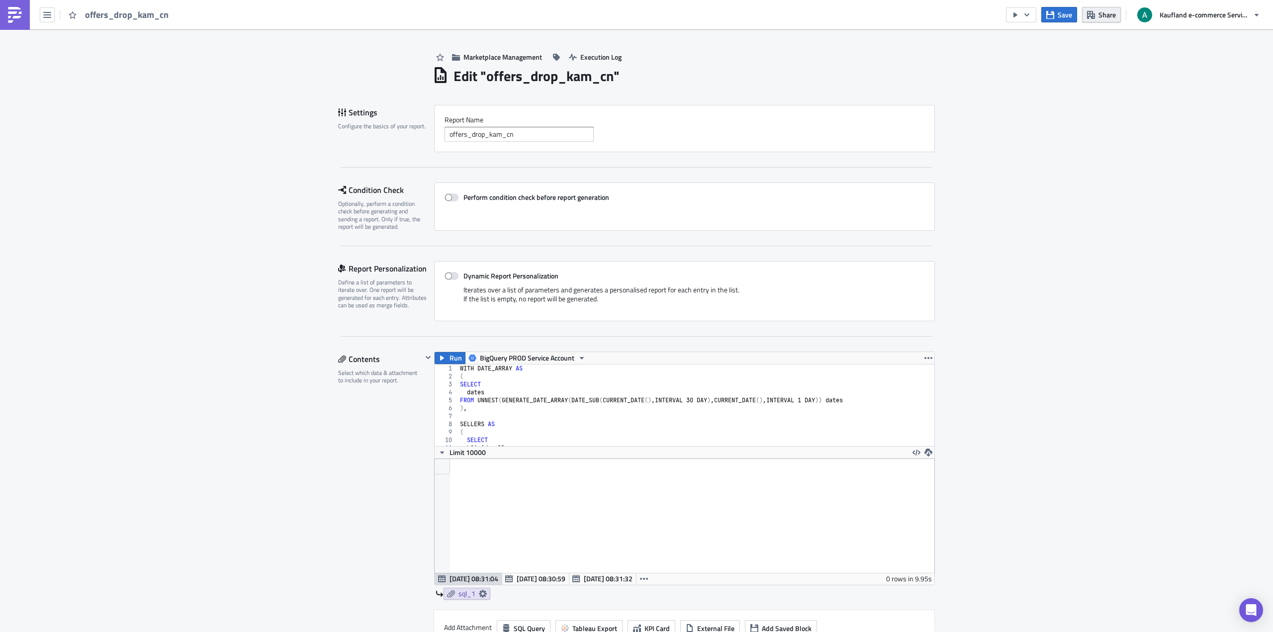
scroll to position [114, 500]
click at [1101, 19] on span "Share" at bounding box center [1106, 14] width 17 height 10
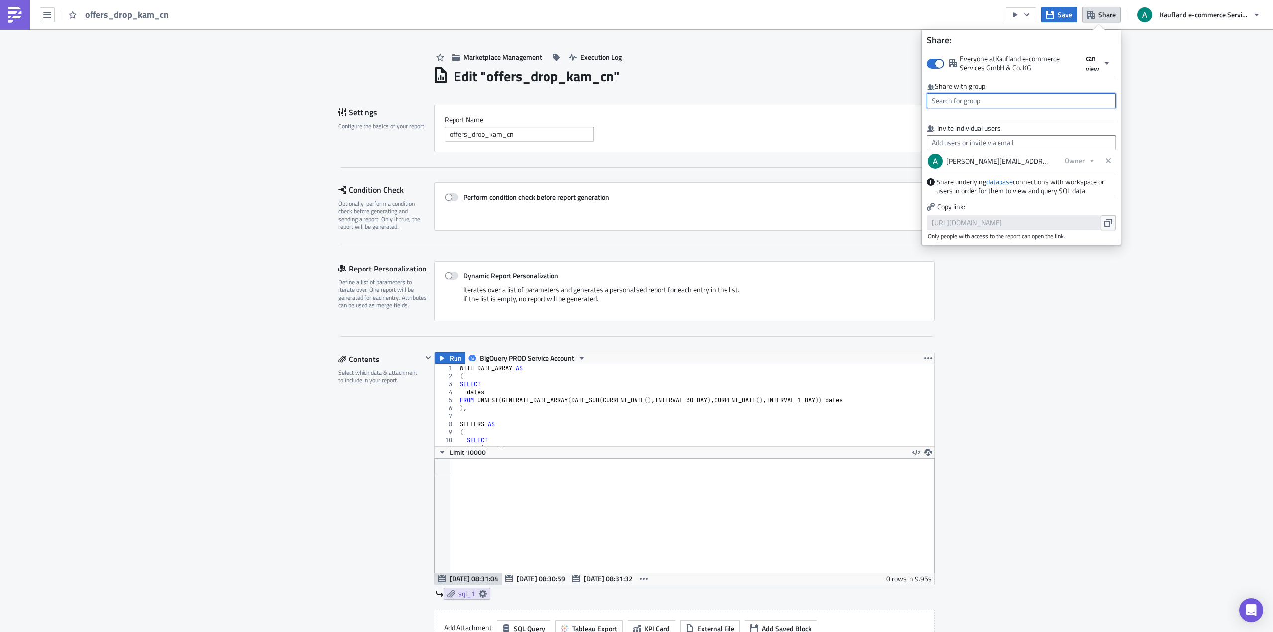
click at [1048, 102] on input "text" at bounding box center [1021, 100] width 189 height 15
click at [988, 189] on div "MPC Team" at bounding box center [974, 193] width 83 height 10
type input "MPC Team"
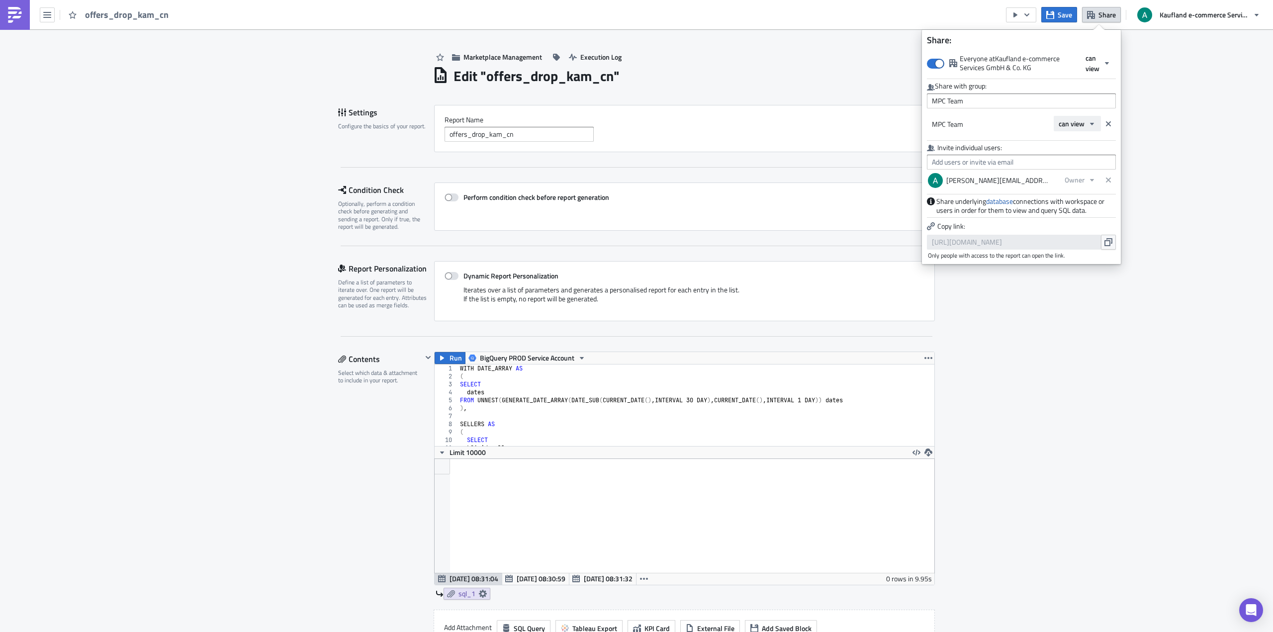
click at [1082, 124] on span "can view" at bounding box center [1071, 123] width 26 height 10
click at [1080, 157] on div "can edit" at bounding box center [1100, 156] width 83 height 10
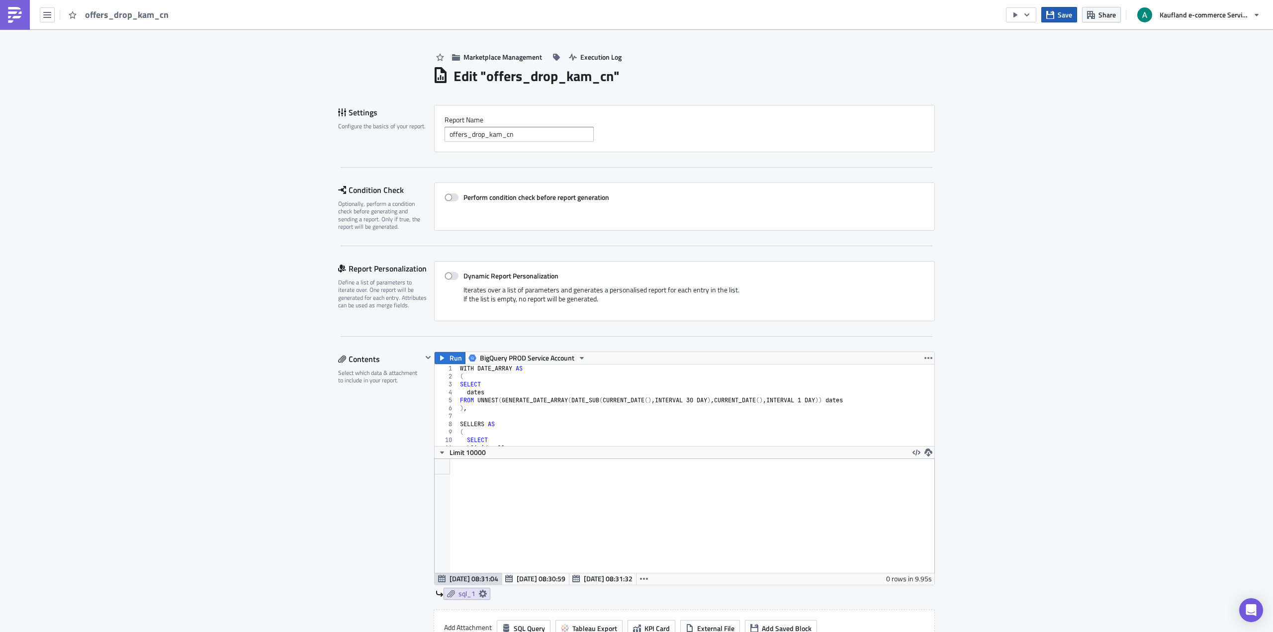
click at [1069, 21] on button "Save" at bounding box center [1059, 14] width 36 height 15
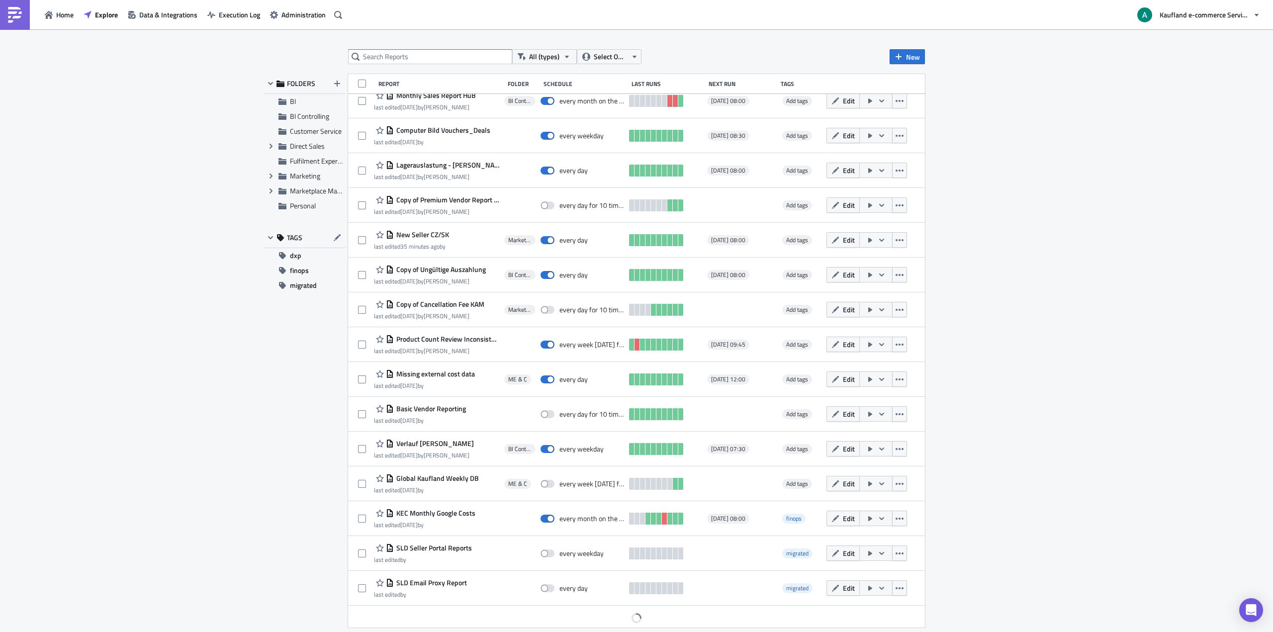
scroll to position [13, 0]
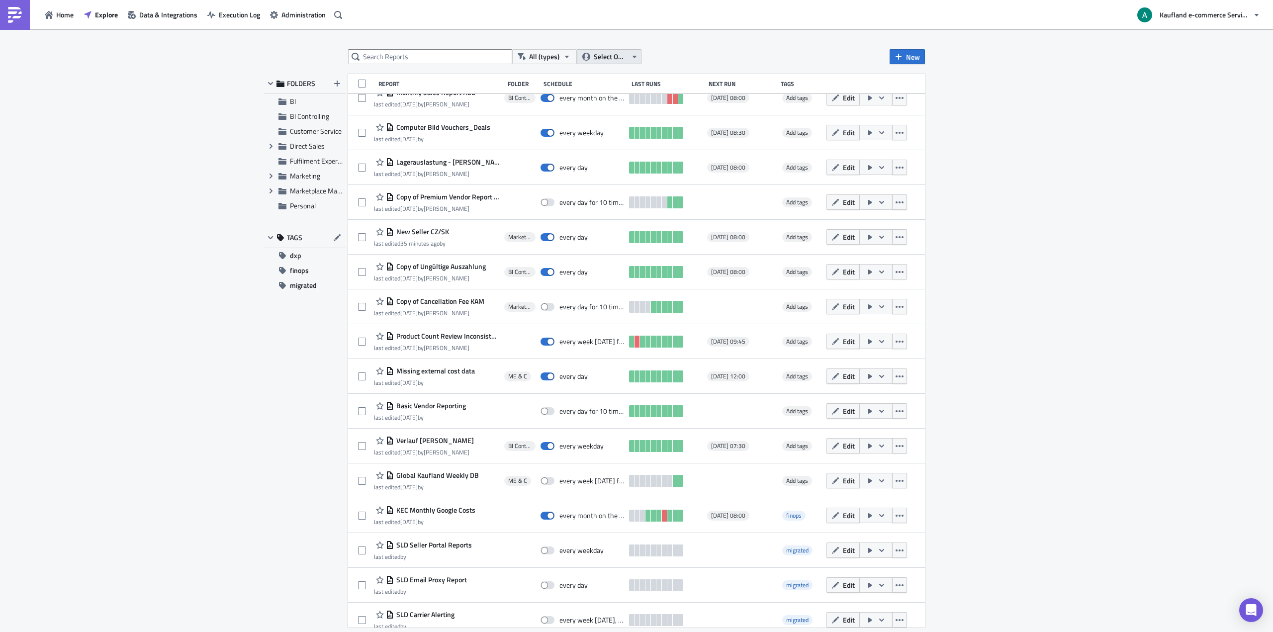
click at [621, 56] on span "Select Owner" at bounding box center [610, 56] width 33 height 11
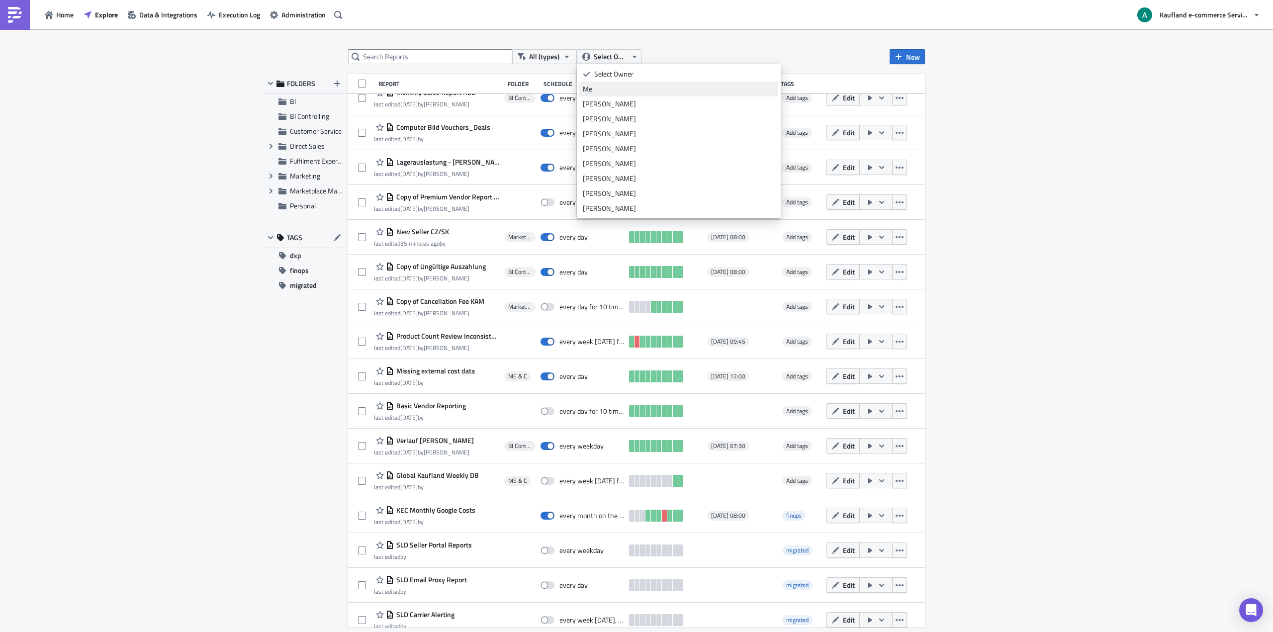
click at [613, 89] on div "Me" at bounding box center [679, 89] width 192 height 10
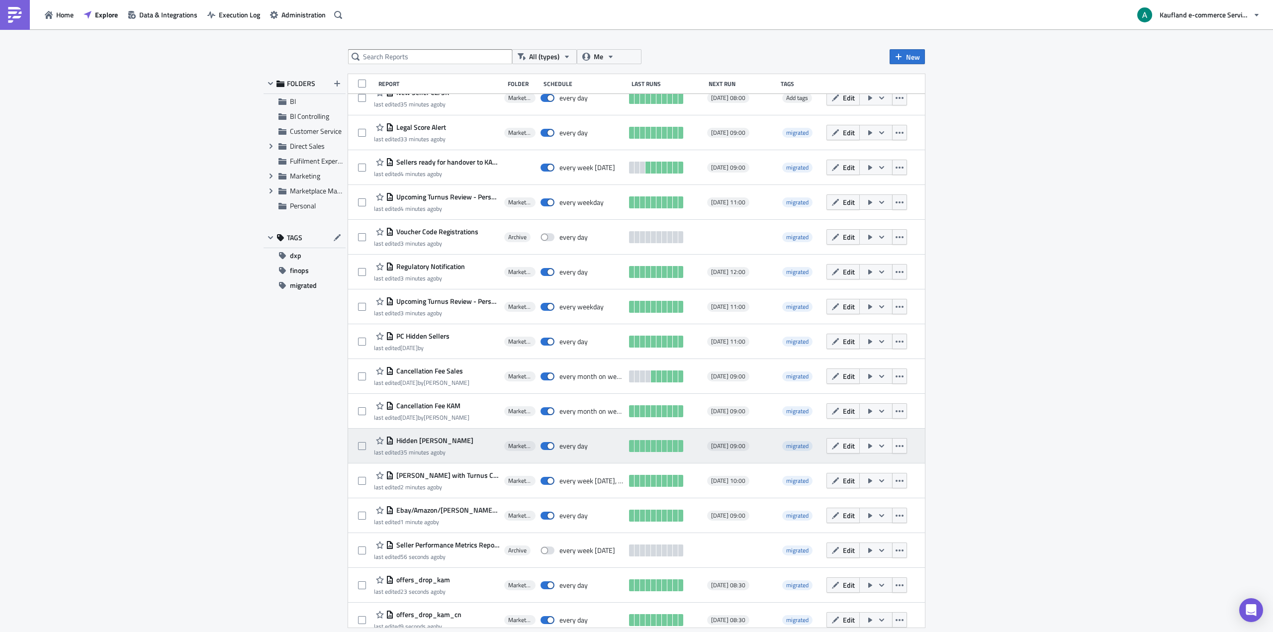
scroll to position [361, 0]
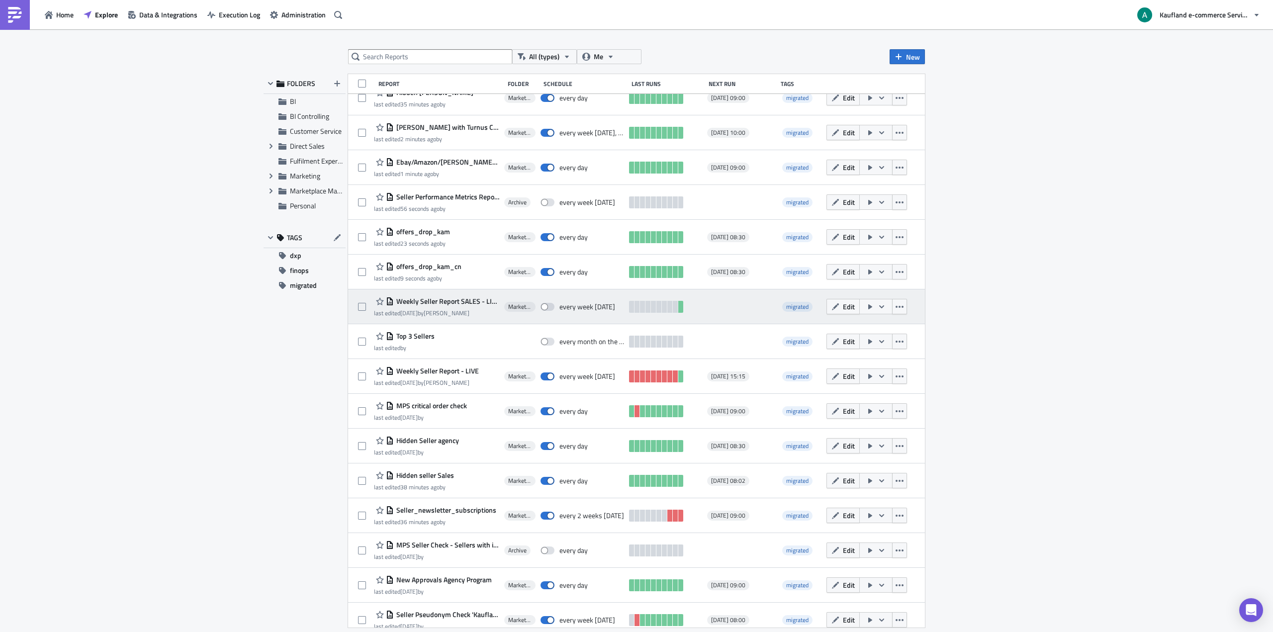
click at [451, 302] on span "Weekly Seller Report SALES - LIVE" at bounding box center [446, 301] width 105 height 9
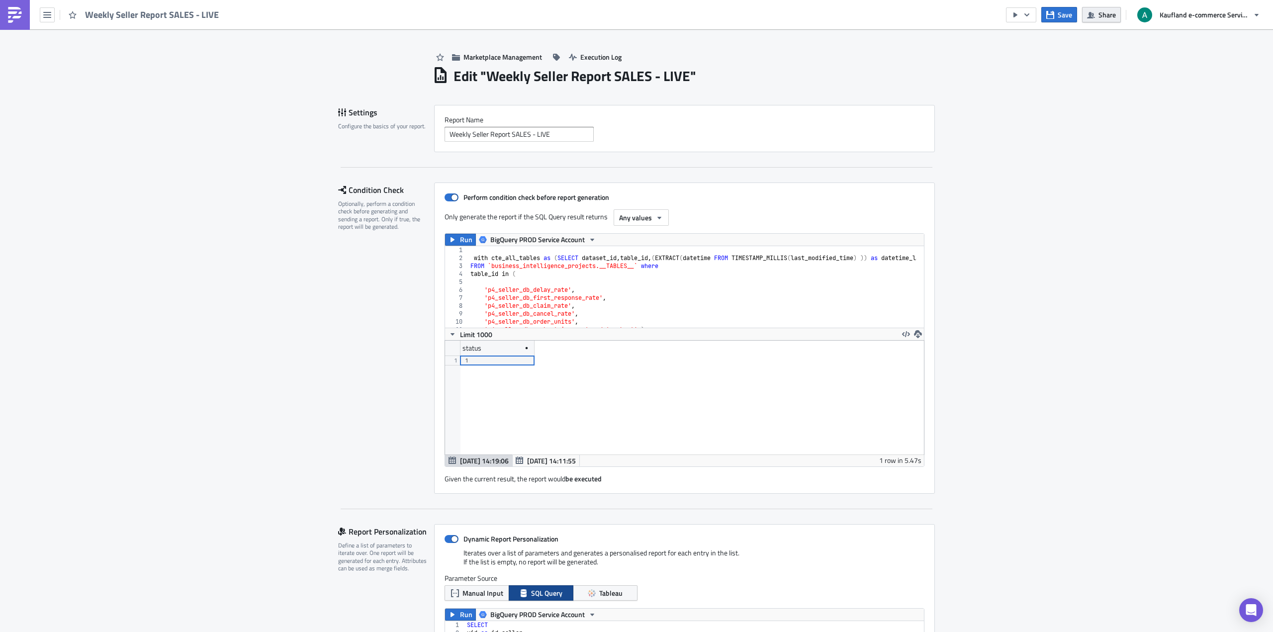
click at [1107, 12] on span "Share" at bounding box center [1106, 14] width 17 height 10
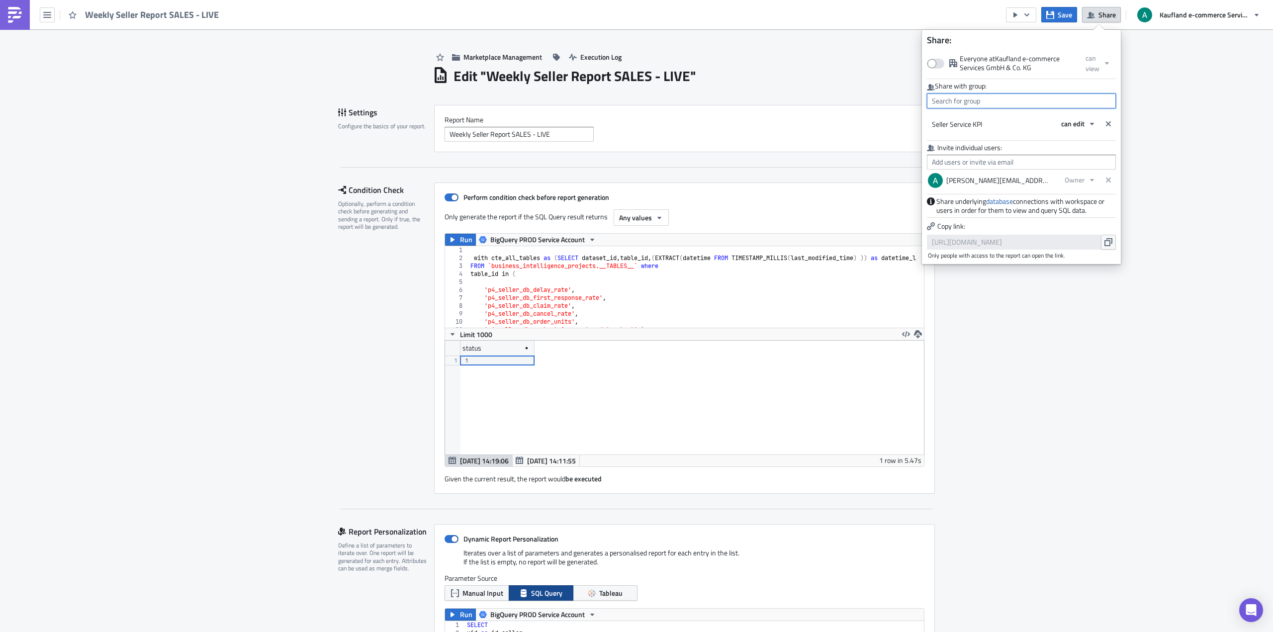
click at [1004, 104] on input "text" at bounding box center [1021, 100] width 189 height 15
click at [976, 178] on div "MPC Team" at bounding box center [974, 178] width 83 height 10
type input "MPC Team"
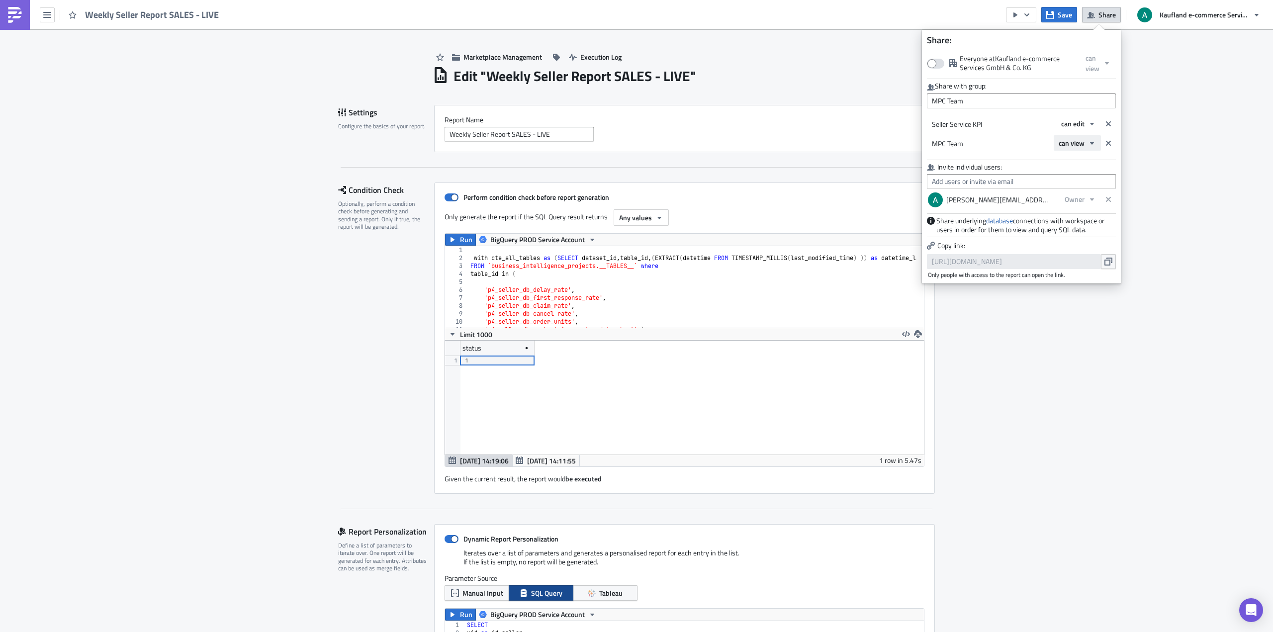
click at [1060, 150] on button "can view" at bounding box center [1076, 142] width 47 height 15
click at [1066, 182] on link "can edit" at bounding box center [1100, 175] width 89 height 15
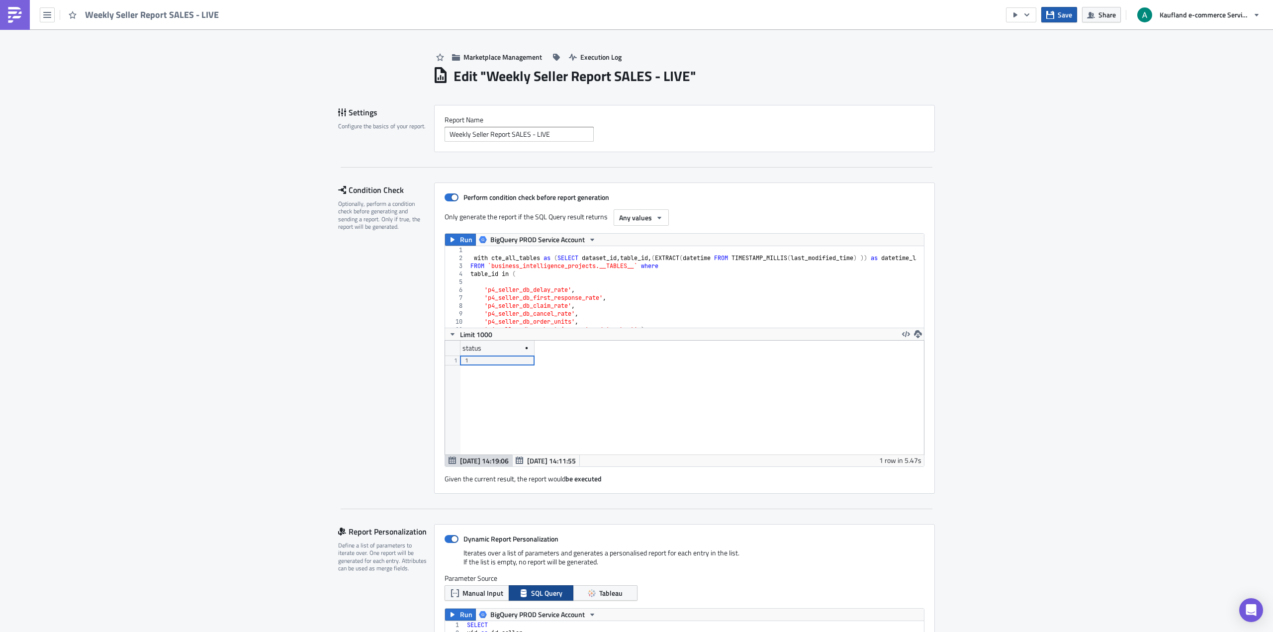
click at [1064, 16] on span "Save" at bounding box center [1064, 14] width 14 height 10
click at [1093, 19] on button "Share" at bounding box center [1101, 14] width 39 height 15
click at [1065, 18] on span "Save" at bounding box center [1064, 14] width 14 height 10
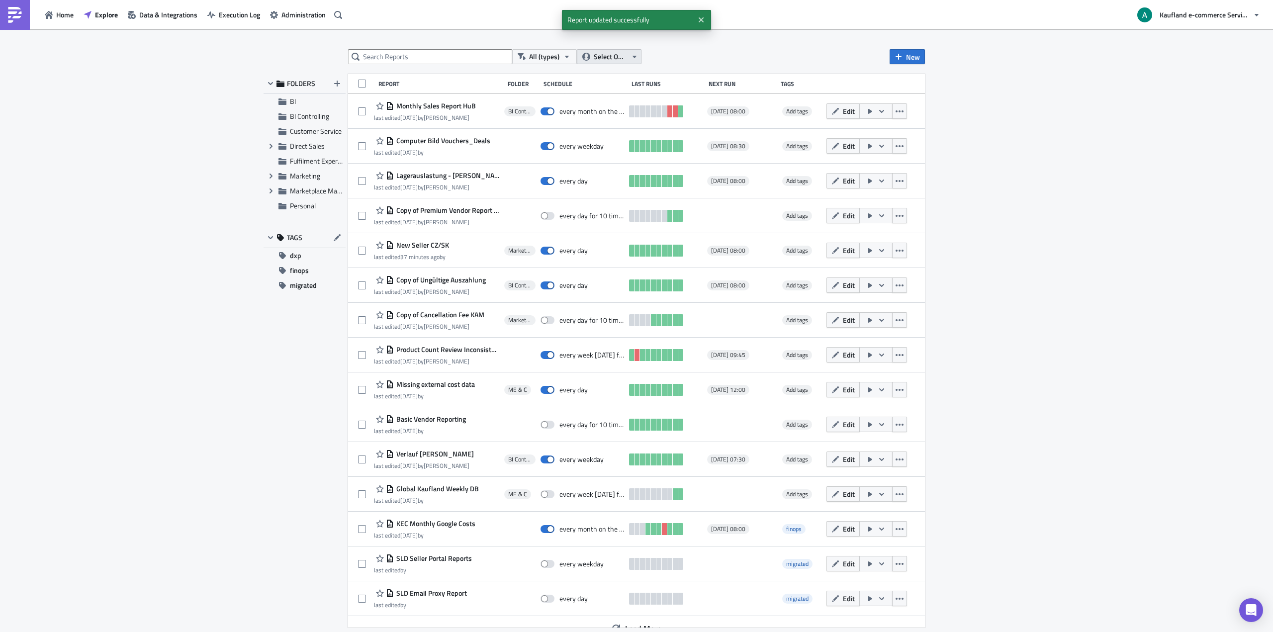
click at [628, 49] on button "Select Owner" at bounding box center [609, 56] width 65 height 15
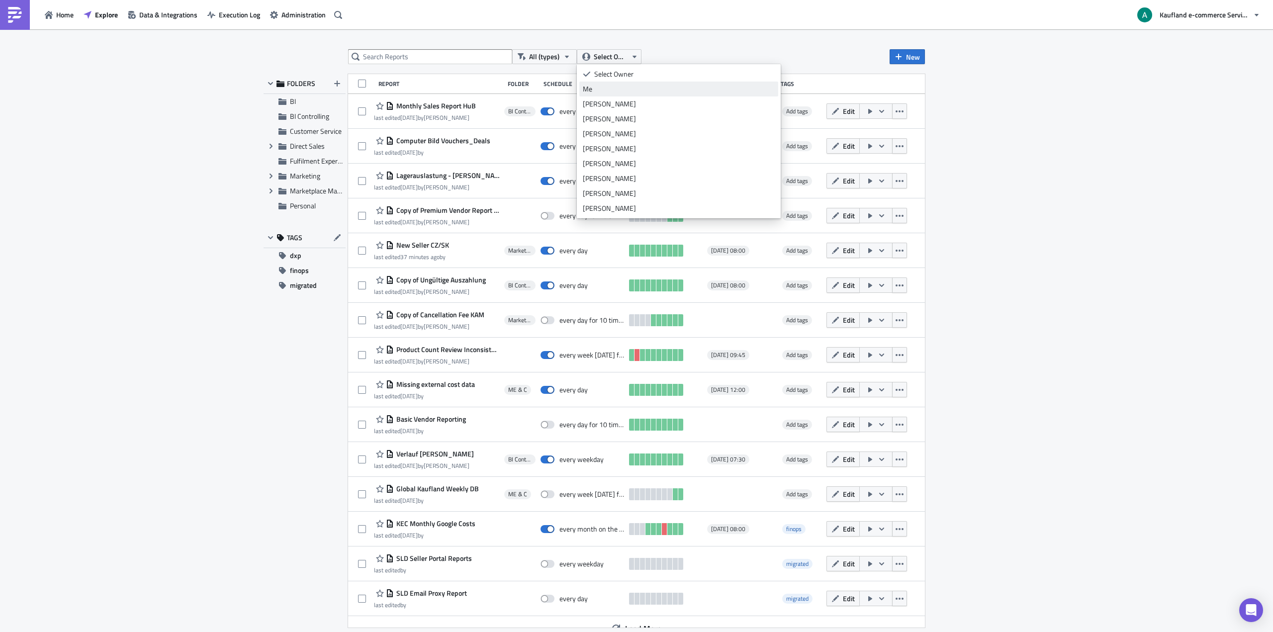
click at [617, 90] on div "Me" at bounding box center [679, 89] width 192 height 10
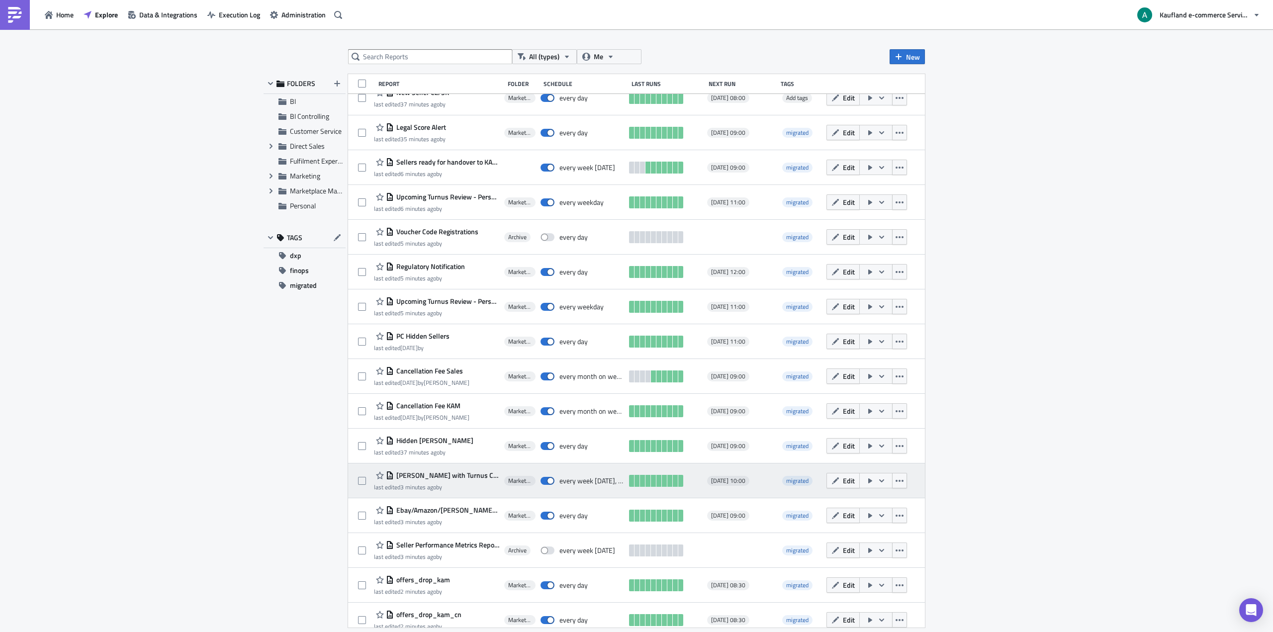
scroll to position [371, 0]
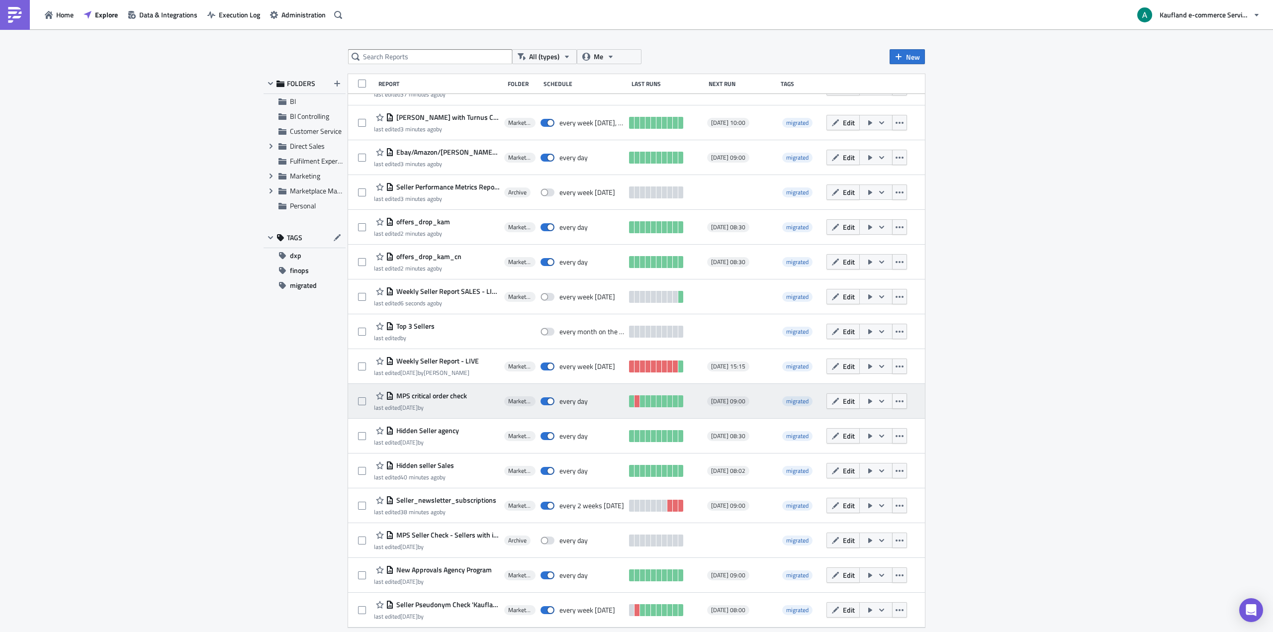
click at [445, 399] on span "MPS critical order check" at bounding box center [430, 395] width 73 height 9
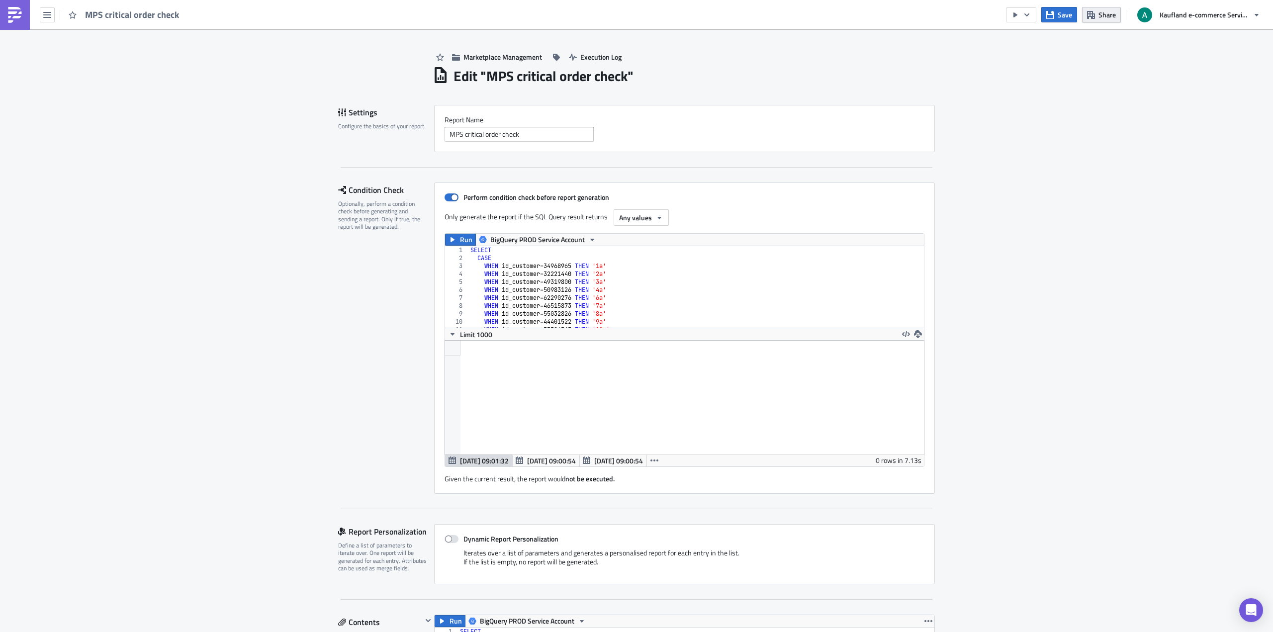
scroll to position [114, 500]
click at [1102, 17] on span "Share" at bounding box center [1106, 14] width 17 height 10
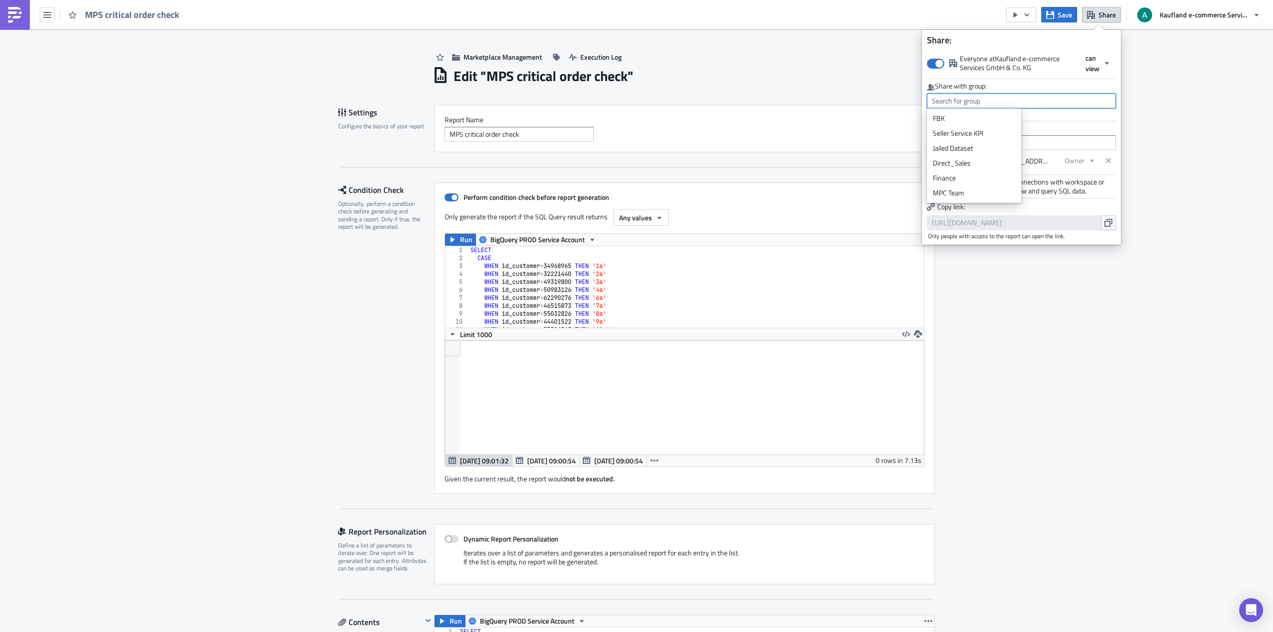
click at [1043, 96] on input "text" at bounding box center [1021, 100] width 189 height 15
click at [994, 188] on div "MPC Team" at bounding box center [974, 193] width 83 height 10
type input "MPC Team"
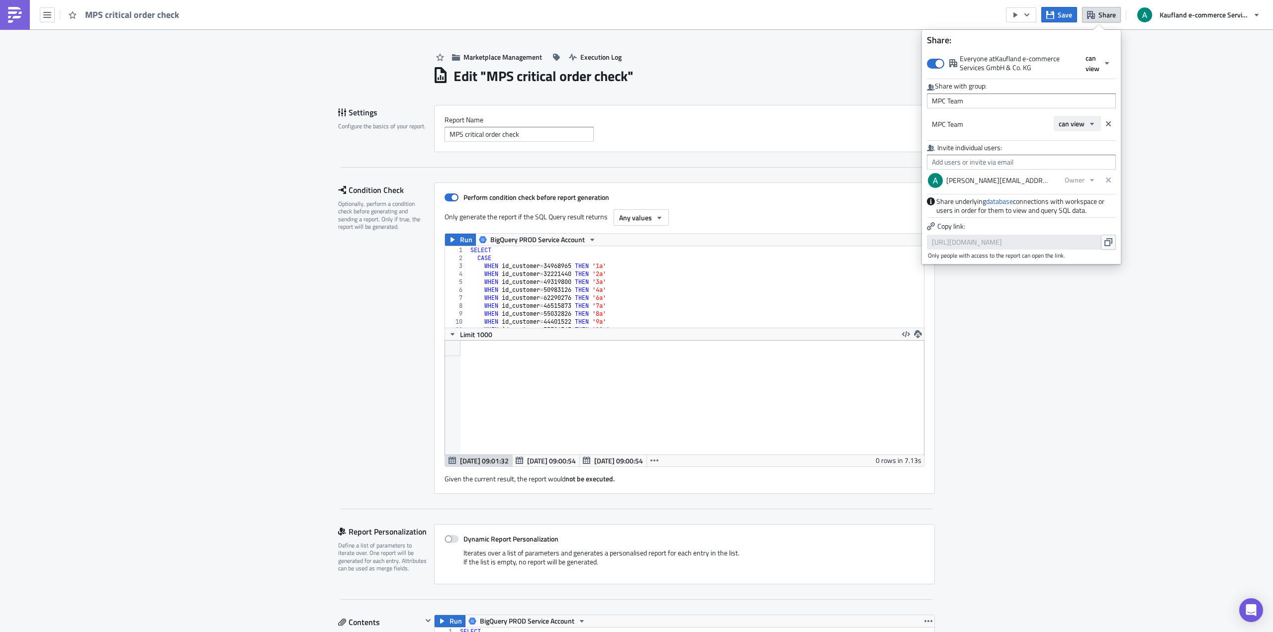
click at [1084, 123] on span "can view" at bounding box center [1071, 123] width 26 height 10
click at [1081, 160] on div "can edit" at bounding box center [1100, 156] width 83 height 10
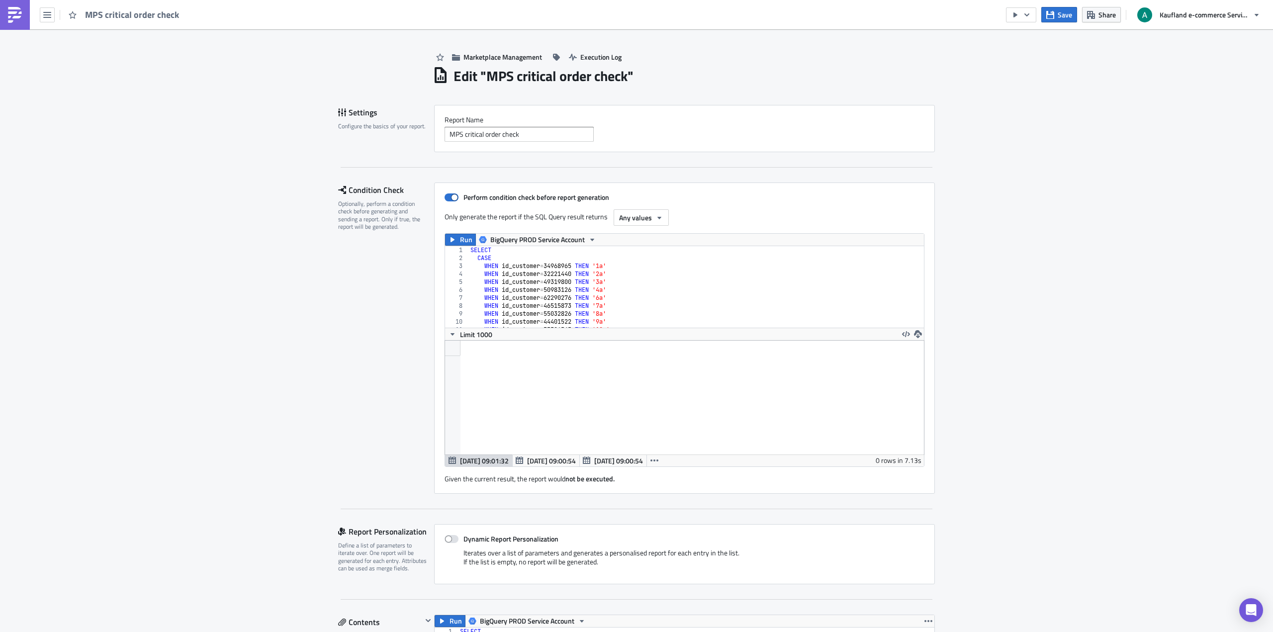
click at [1060, 22] on div "Save Share Kaufland e-commerce Services GmbH & Co. KG" at bounding box center [1136, 14] width 260 height 29
click at [1060, 19] on span "Save" at bounding box center [1064, 14] width 14 height 10
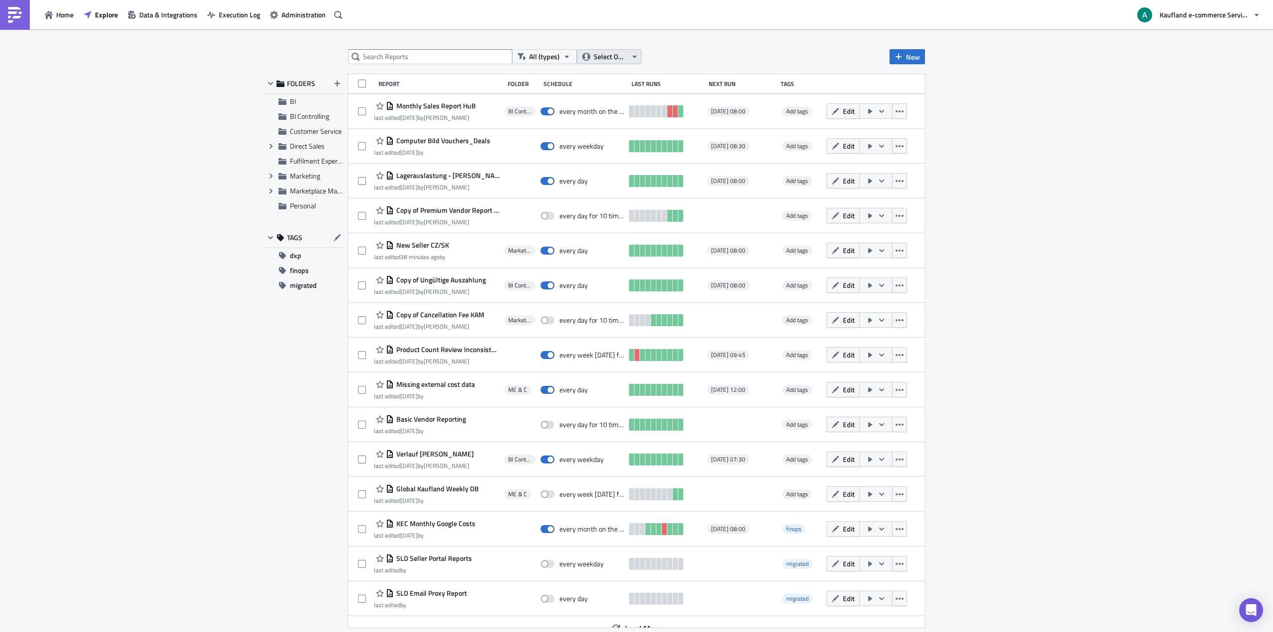
click at [596, 54] on span "Select Owner" at bounding box center [610, 56] width 33 height 11
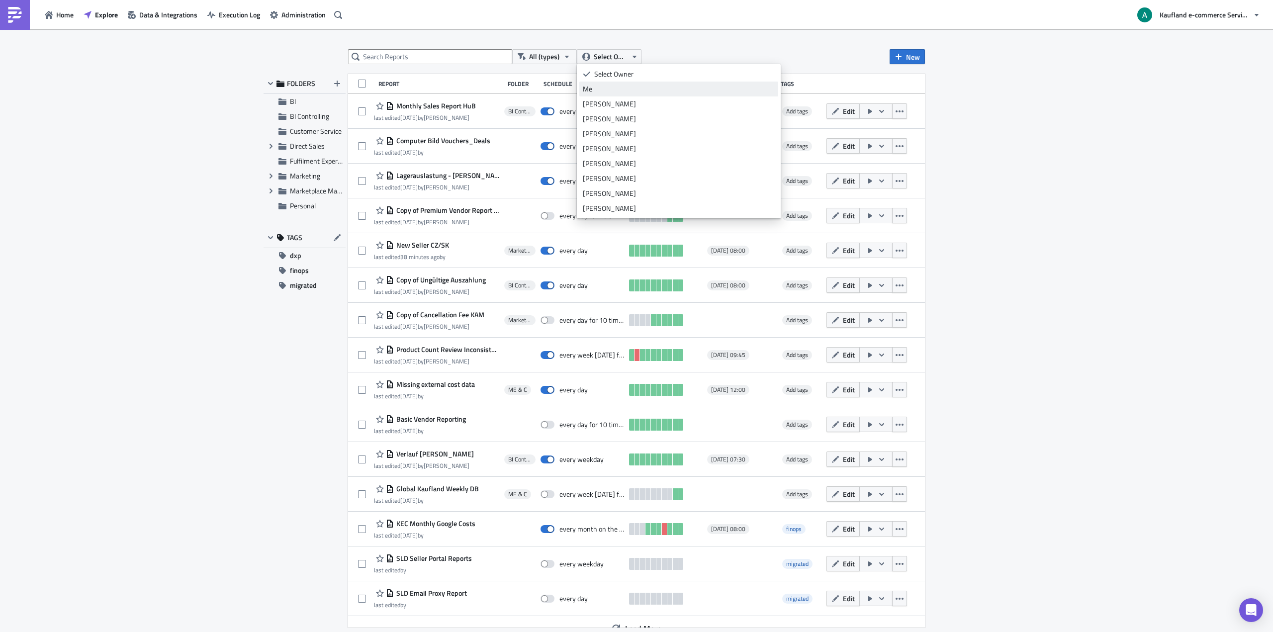
click at [596, 88] on div "Me" at bounding box center [679, 89] width 192 height 10
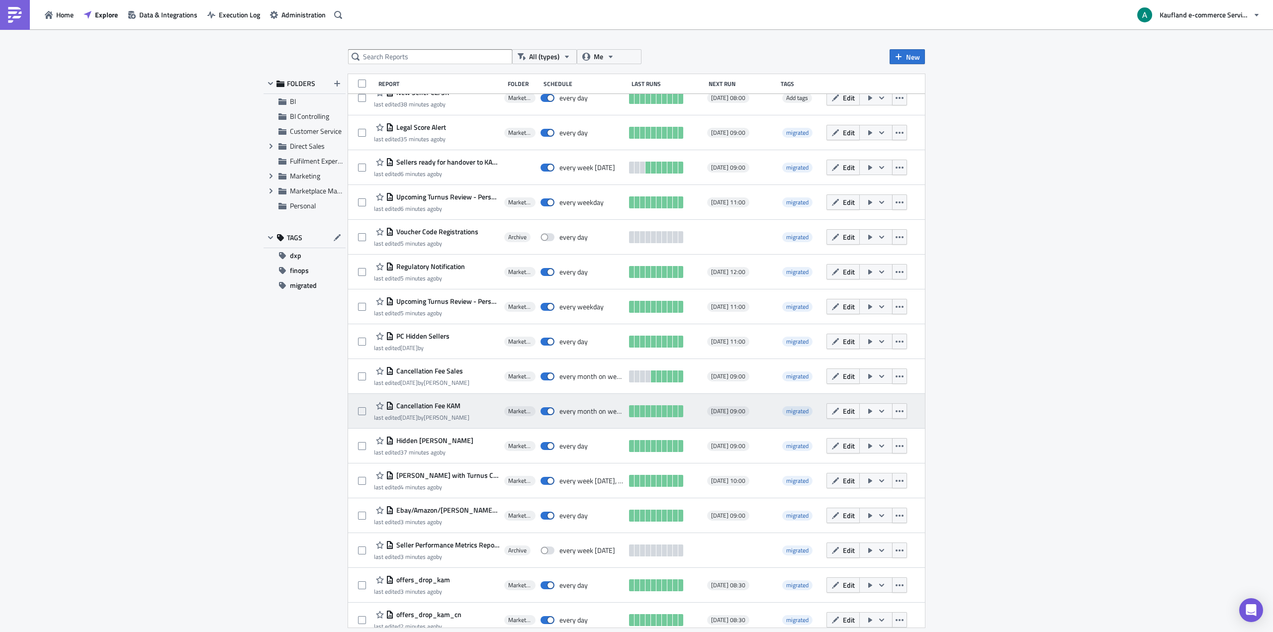
scroll to position [361, 0]
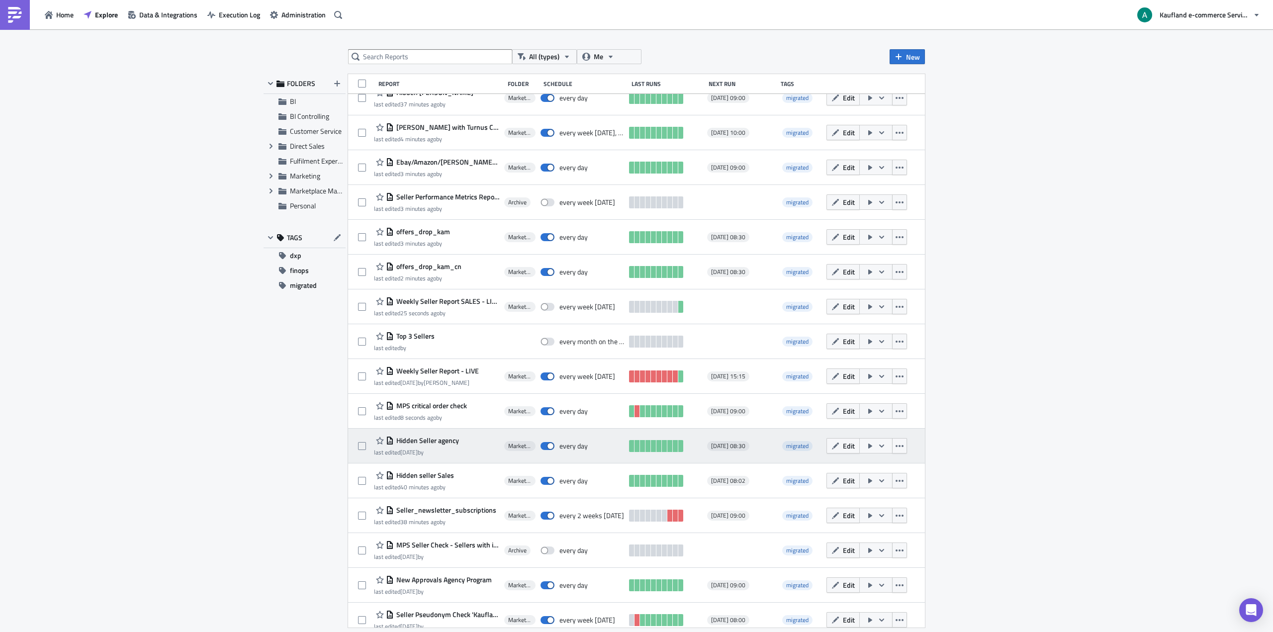
click at [435, 442] on span "Hidden Seller agency" at bounding box center [426, 440] width 65 height 9
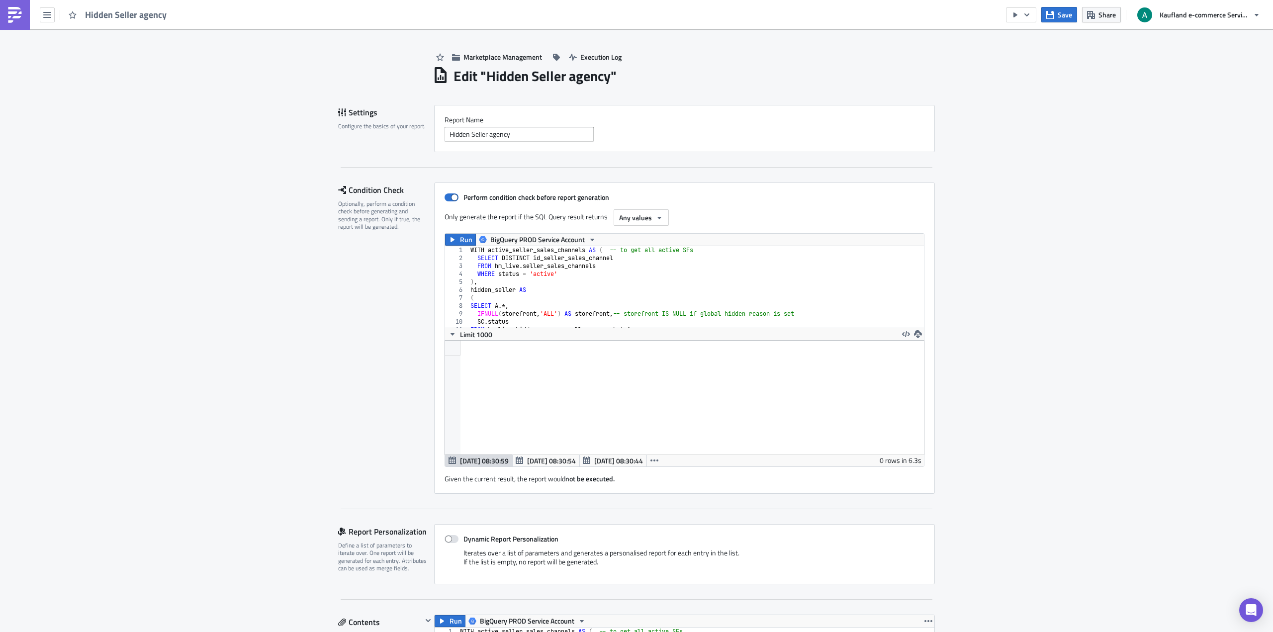
scroll to position [114, 500]
click at [1105, 18] on span "Share" at bounding box center [1106, 14] width 17 height 10
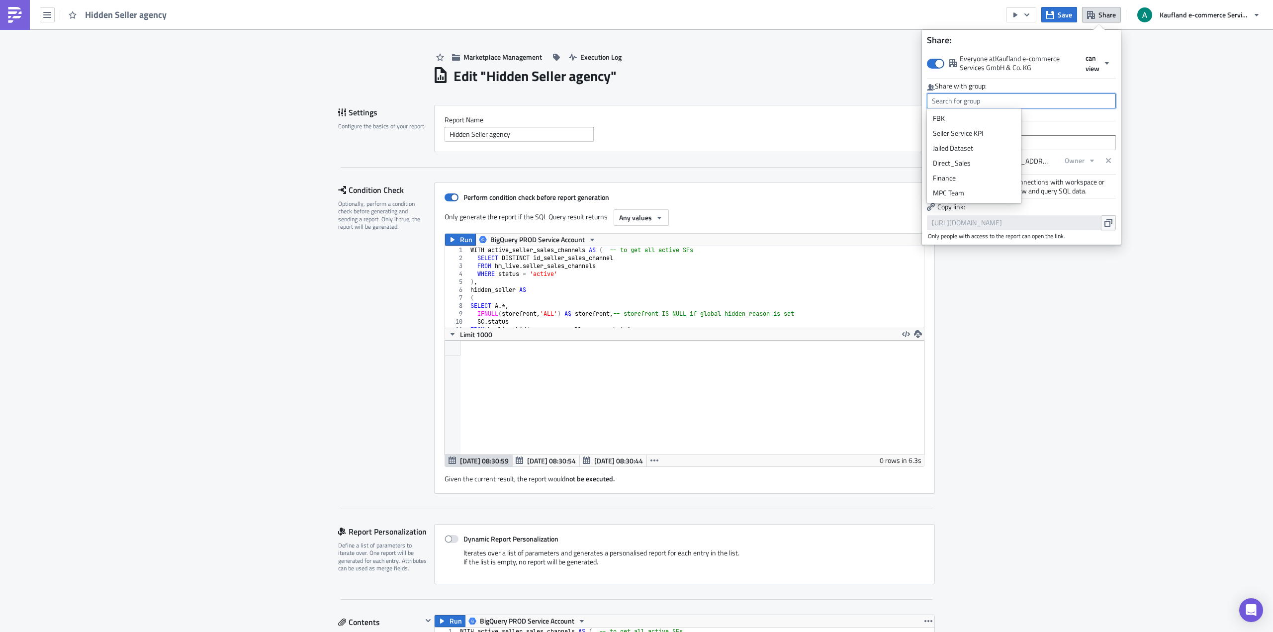
click at [1052, 98] on input "text" at bounding box center [1021, 100] width 189 height 15
click at [978, 196] on div "MPC Team" at bounding box center [974, 193] width 83 height 10
type input "MPC Team"
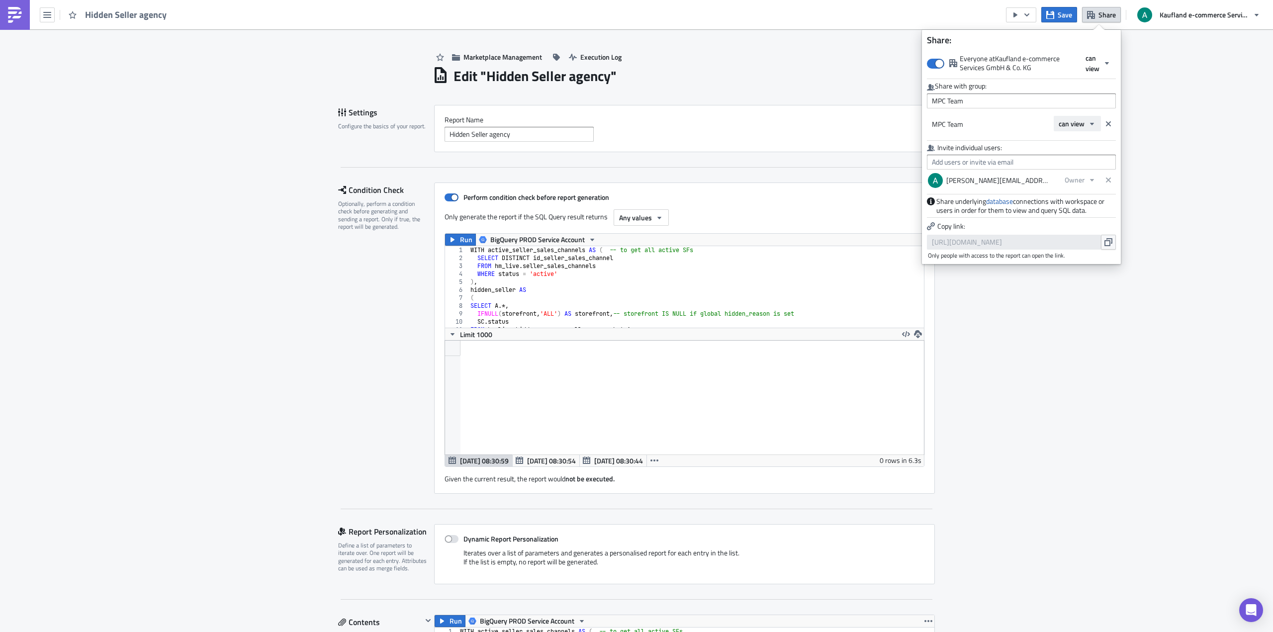
click at [1082, 122] on span "can view" at bounding box center [1071, 123] width 26 height 10
click at [1080, 153] on div "can edit" at bounding box center [1100, 156] width 83 height 10
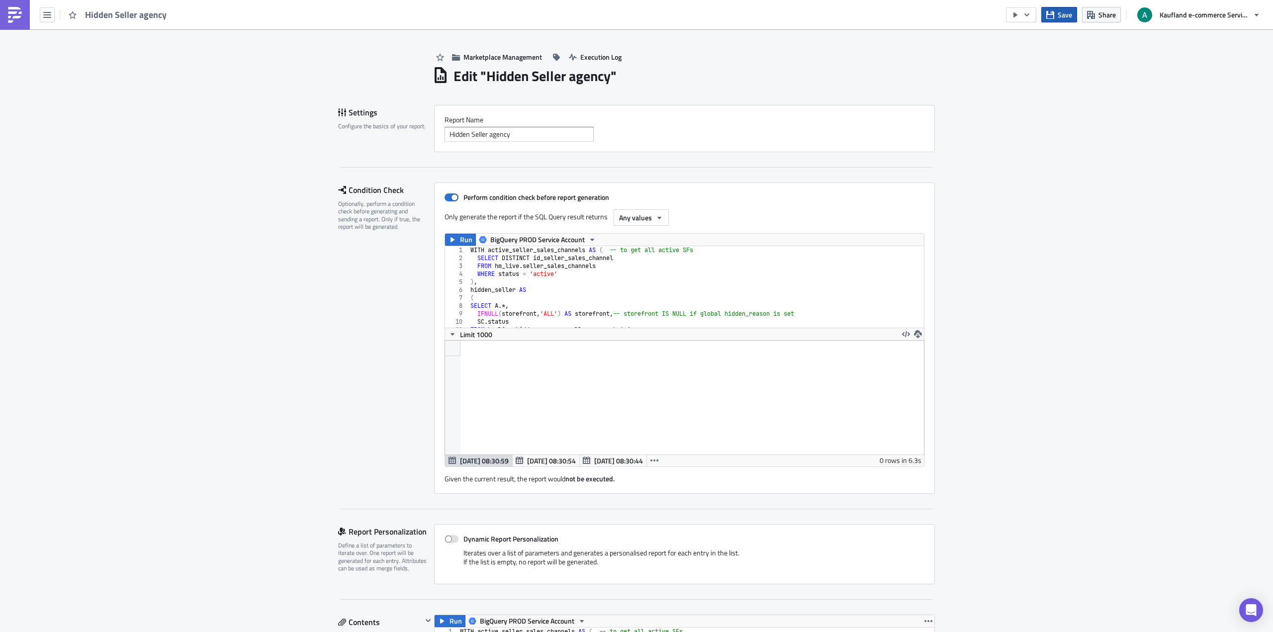
click at [1066, 15] on span "Save" at bounding box center [1064, 14] width 14 height 10
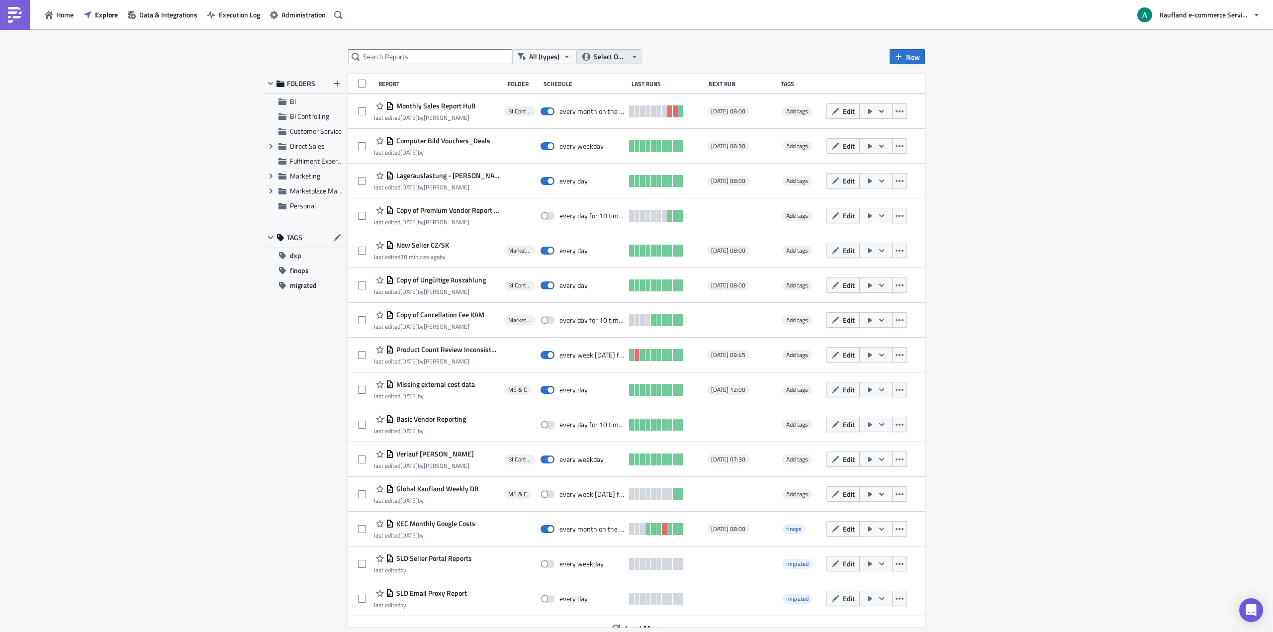
click at [608, 58] on span "Select Owner" at bounding box center [610, 56] width 33 height 11
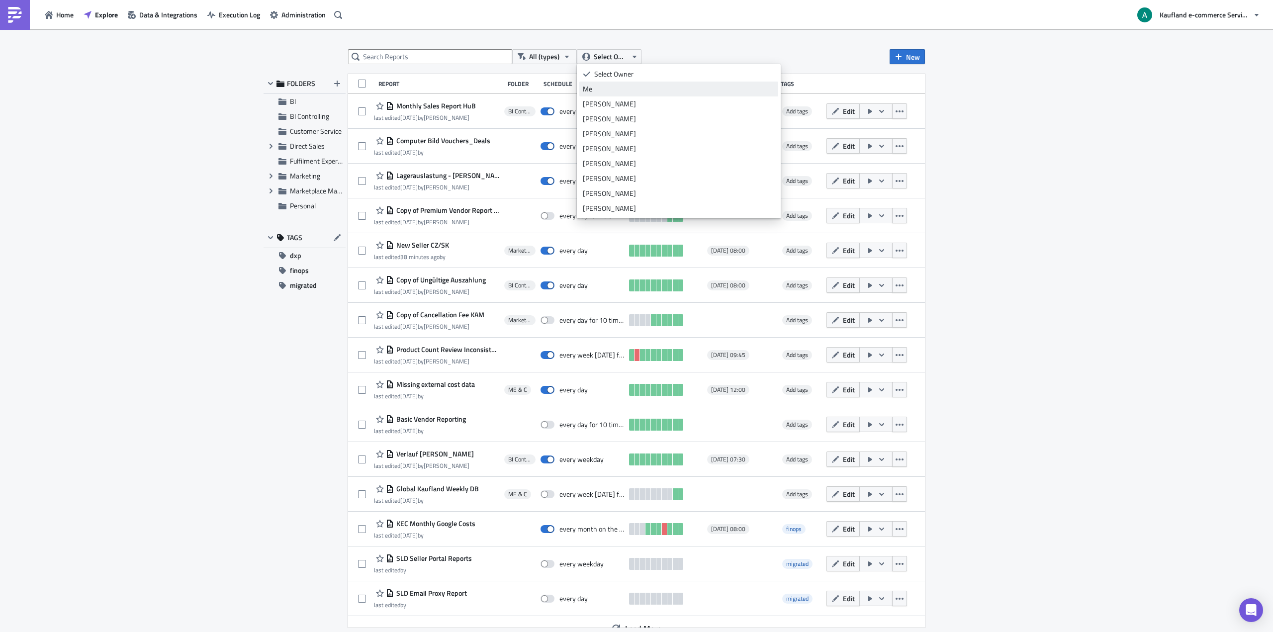
click at [604, 88] on div "Me" at bounding box center [679, 89] width 192 height 10
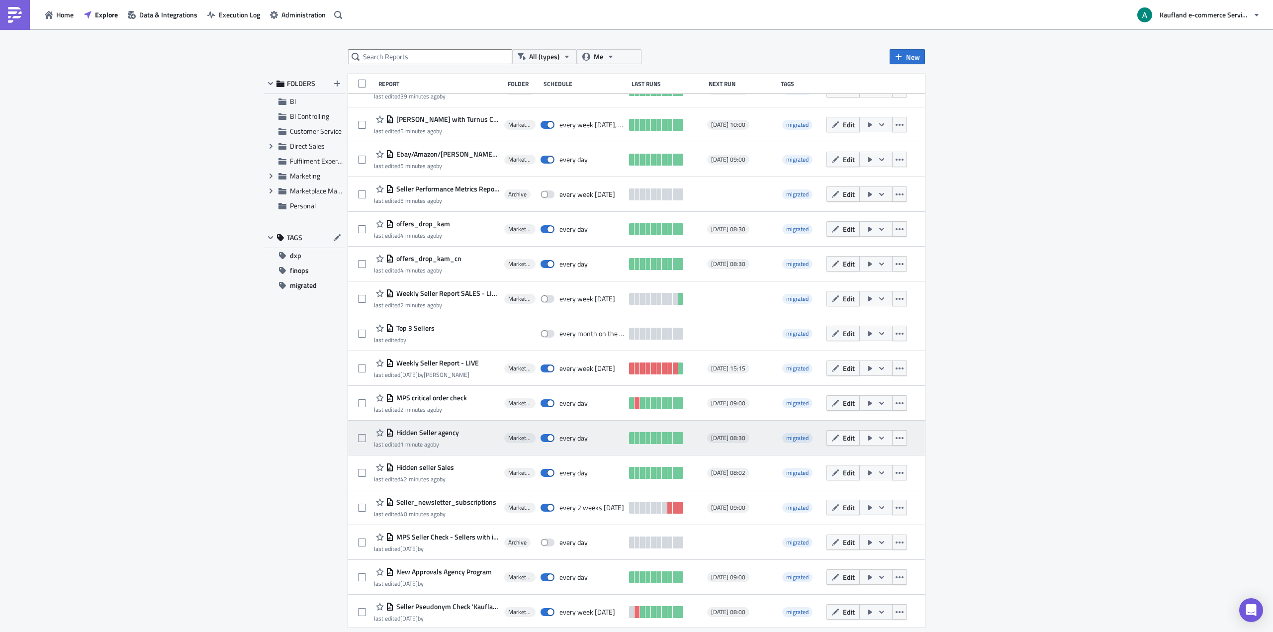
scroll to position [371, 0]
click at [418, 431] on span "Hidden Seller agency" at bounding box center [426, 430] width 65 height 9
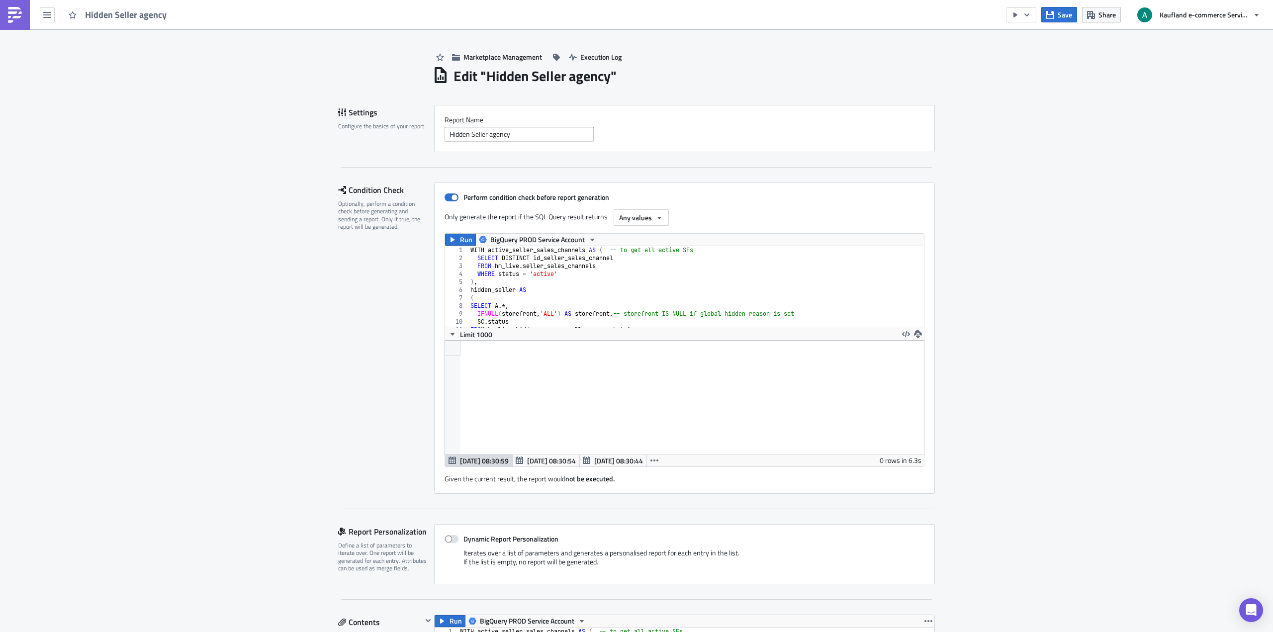
scroll to position [114, 500]
click at [1103, 15] on span "Share" at bounding box center [1106, 14] width 17 height 10
click at [823, 78] on div "Edit " Hidden Seller agency "" at bounding box center [684, 75] width 502 height 20
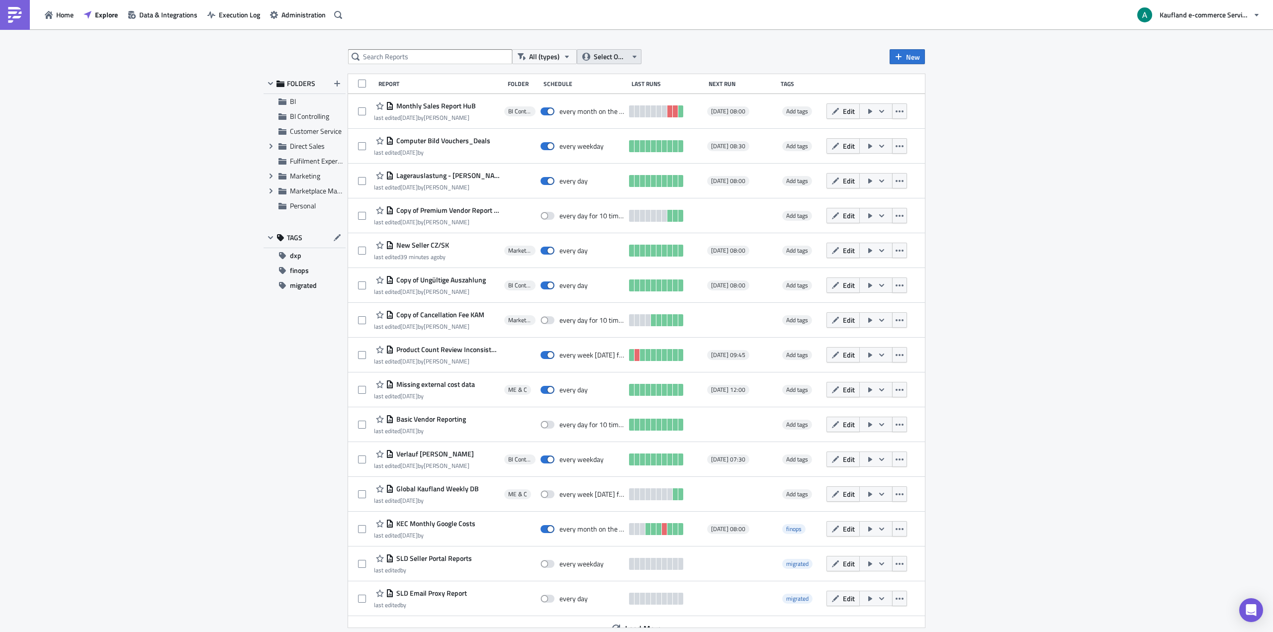
click at [632, 56] on icon "button" at bounding box center [634, 57] width 8 height 8
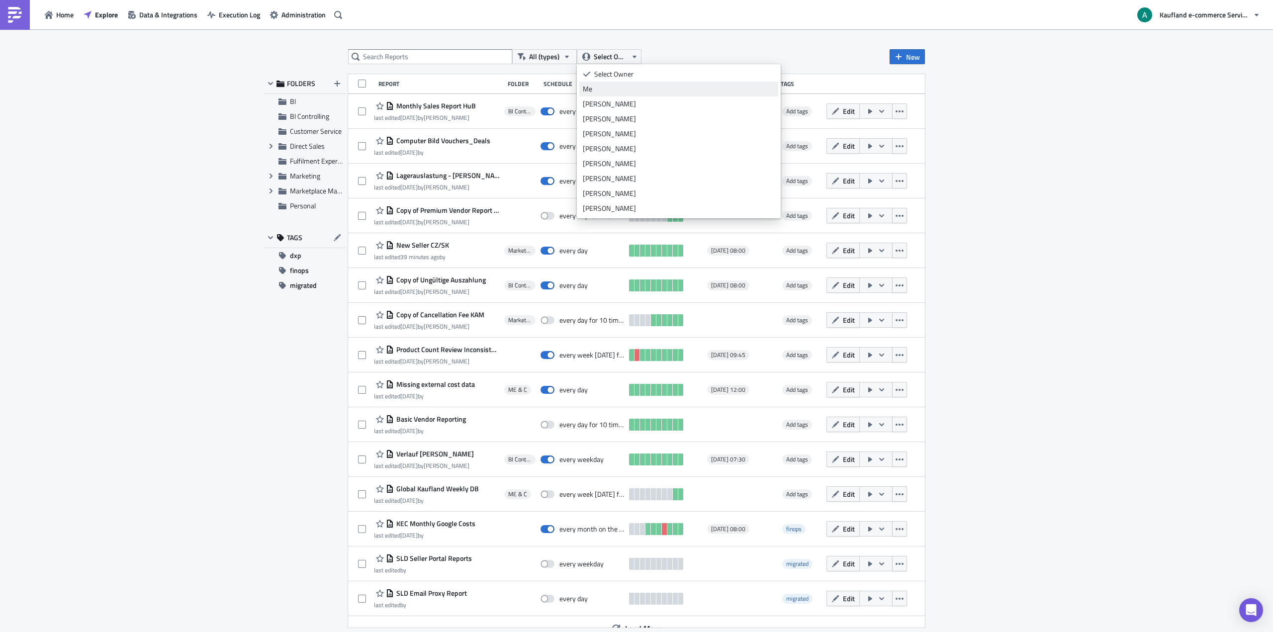
click at [607, 90] on div "Me" at bounding box center [679, 89] width 192 height 10
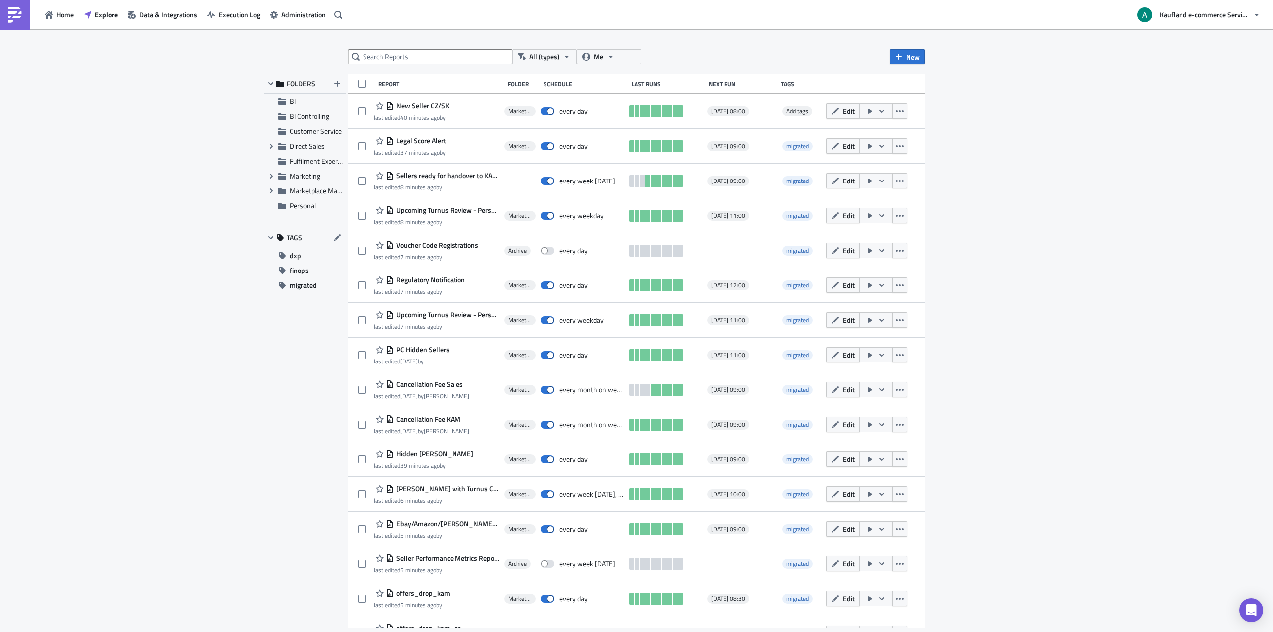
scroll to position [371, 0]
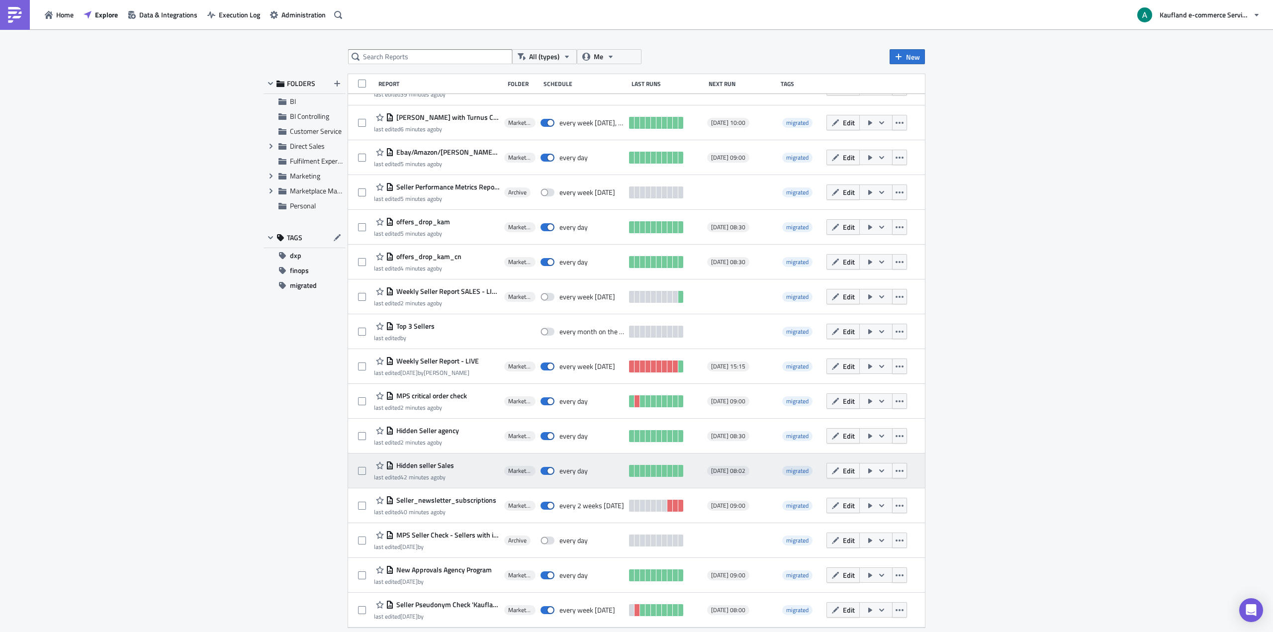
click at [435, 465] on span "Hidden seller Sales" at bounding box center [424, 465] width 60 height 9
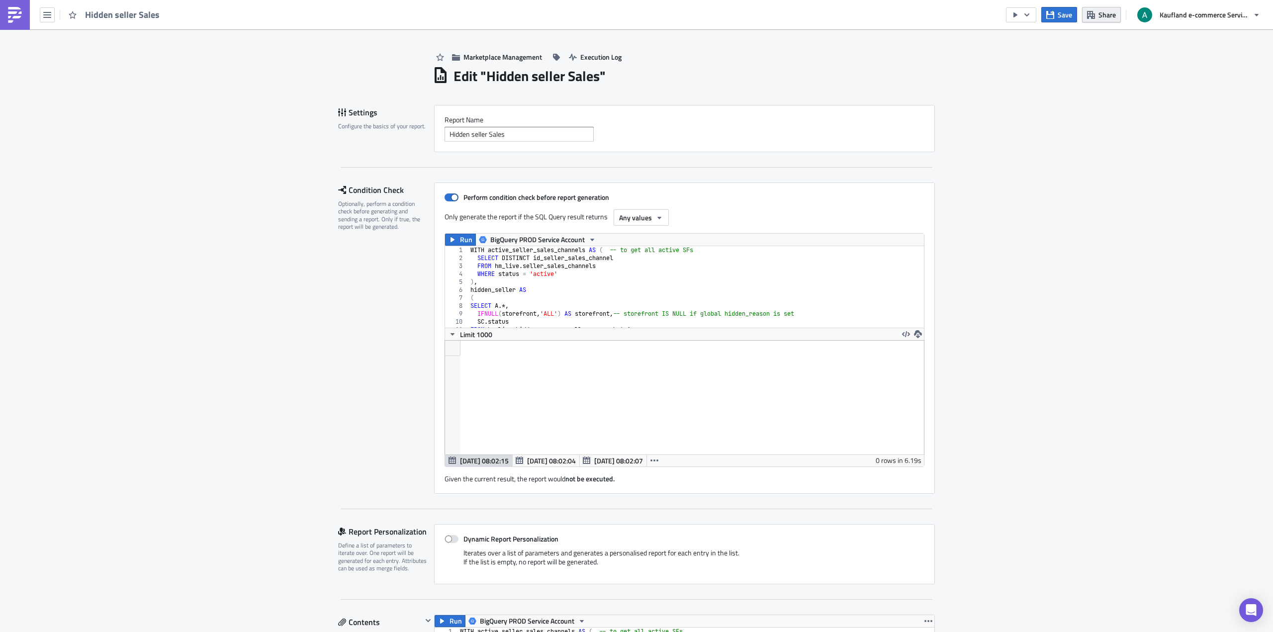
scroll to position [114, 479]
click at [1113, 10] on span "Share" at bounding box center [1106, 14] width 17 height 10
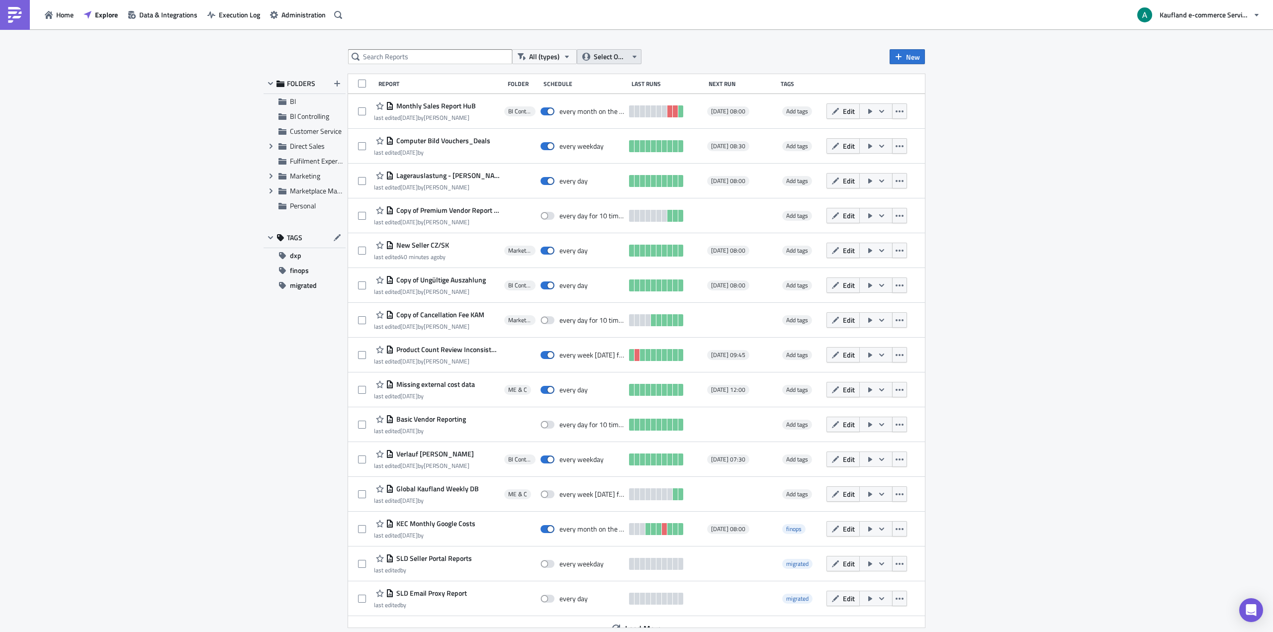
click at [613, 61] on span "Select Owner" at bounding box center [610, 56] width 33 height 11
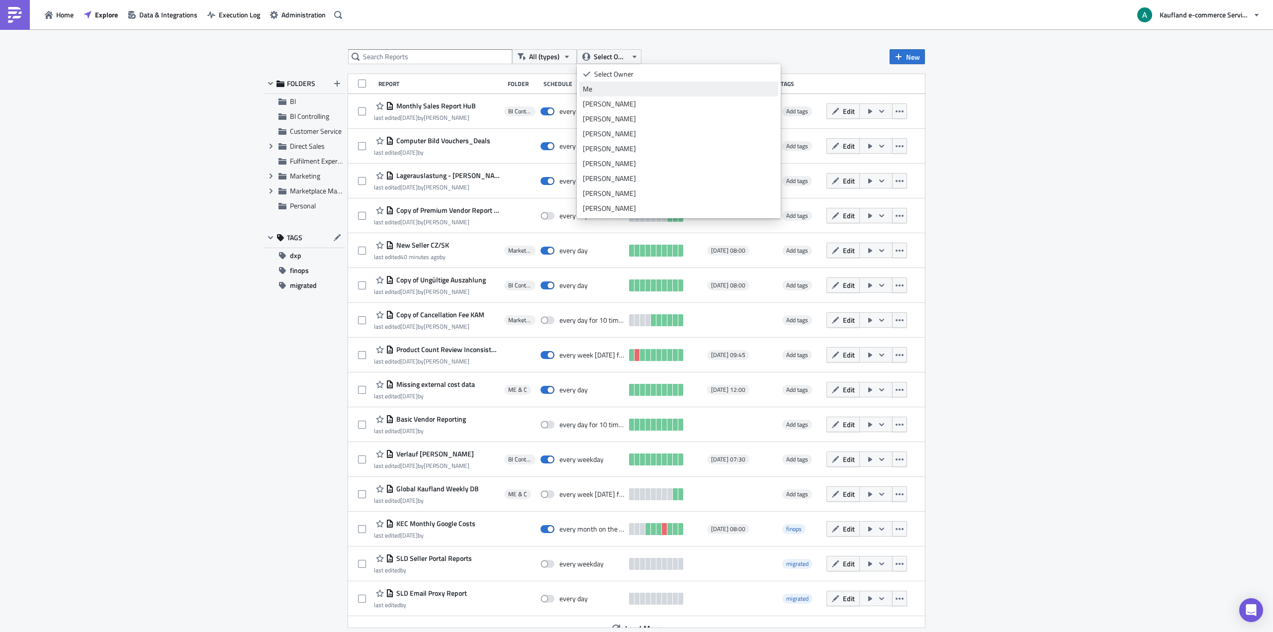
click at [608, 87] on div "Me" at bounding box center [679, 89] width 192 height 10
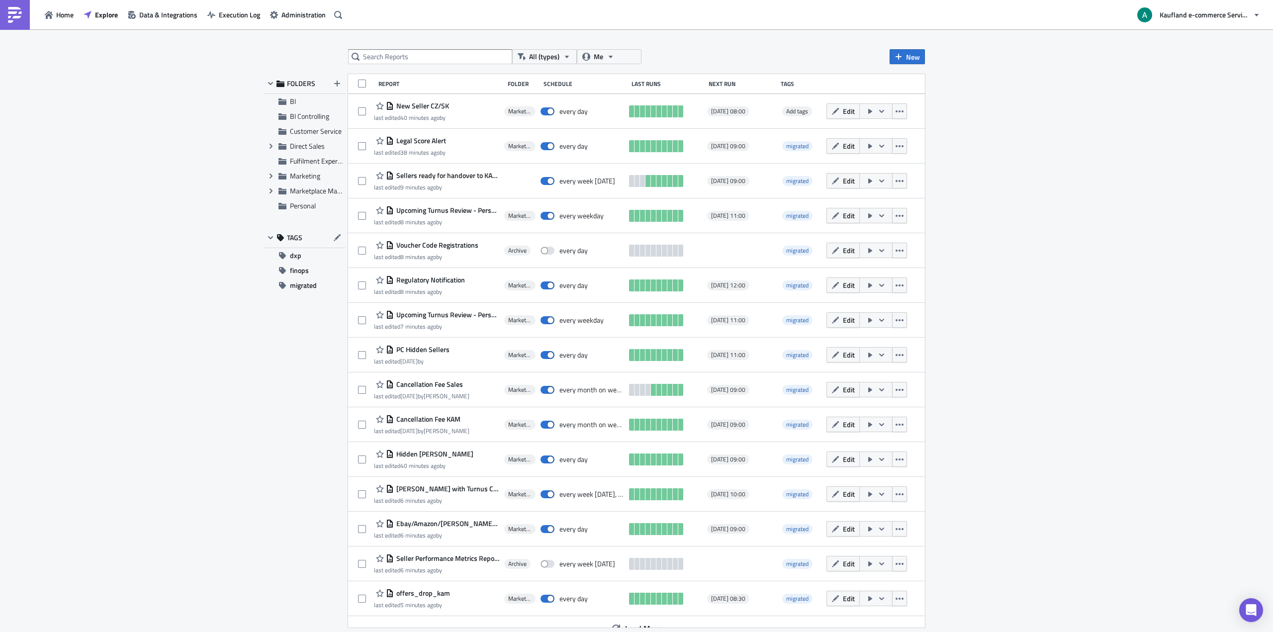
click at [302, 487] on div "All (types) Me New FOLDERS BI BI Controlling Customer Service Expand group Dire…" at bounding box center [636, 331] width 1273 height 604
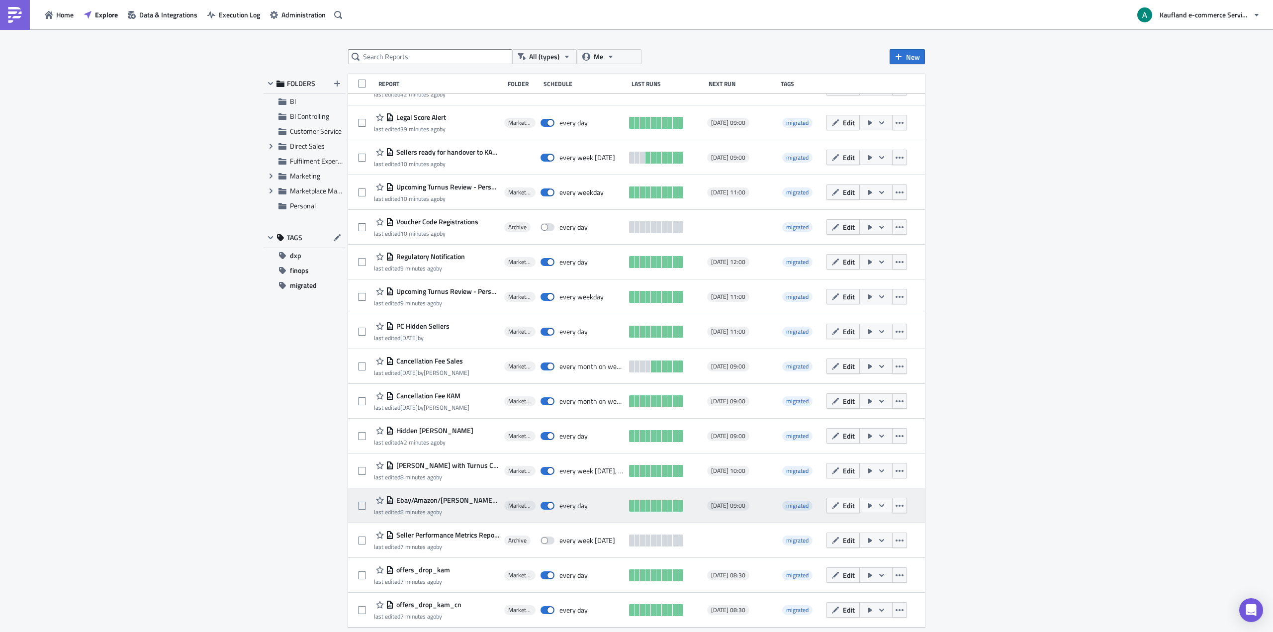
scroll to position [371, 0]
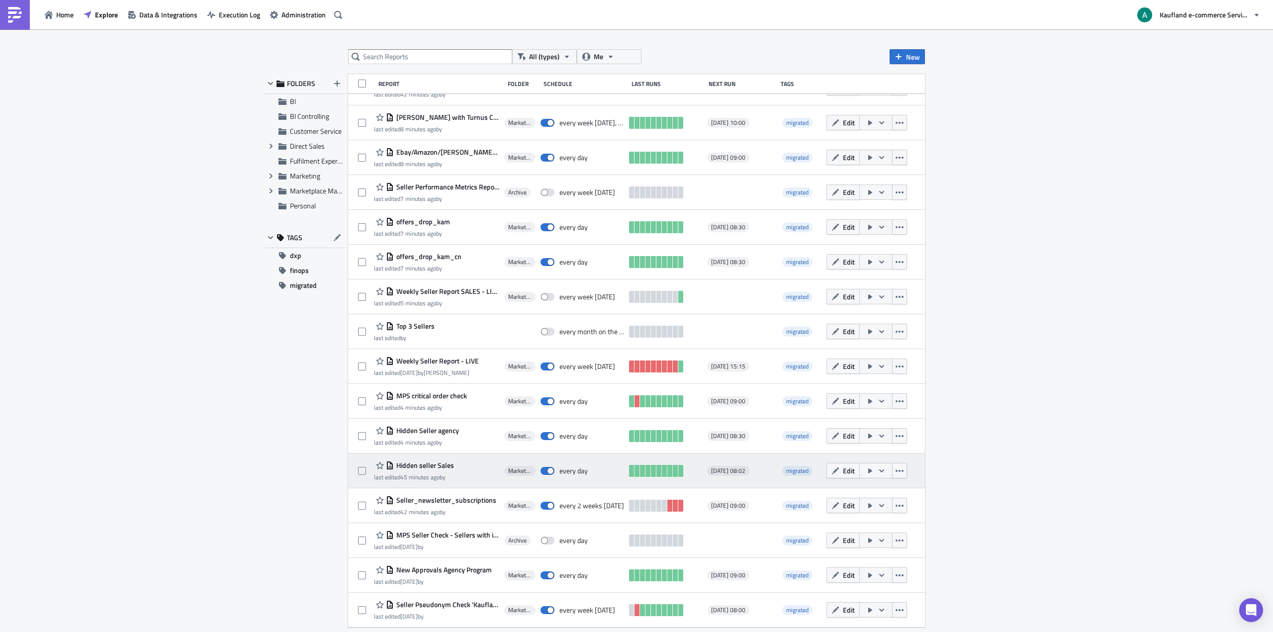
click at [441, 469] on span "Hidden seller Sales" at bounding box center [424, 465] width 60 height 9
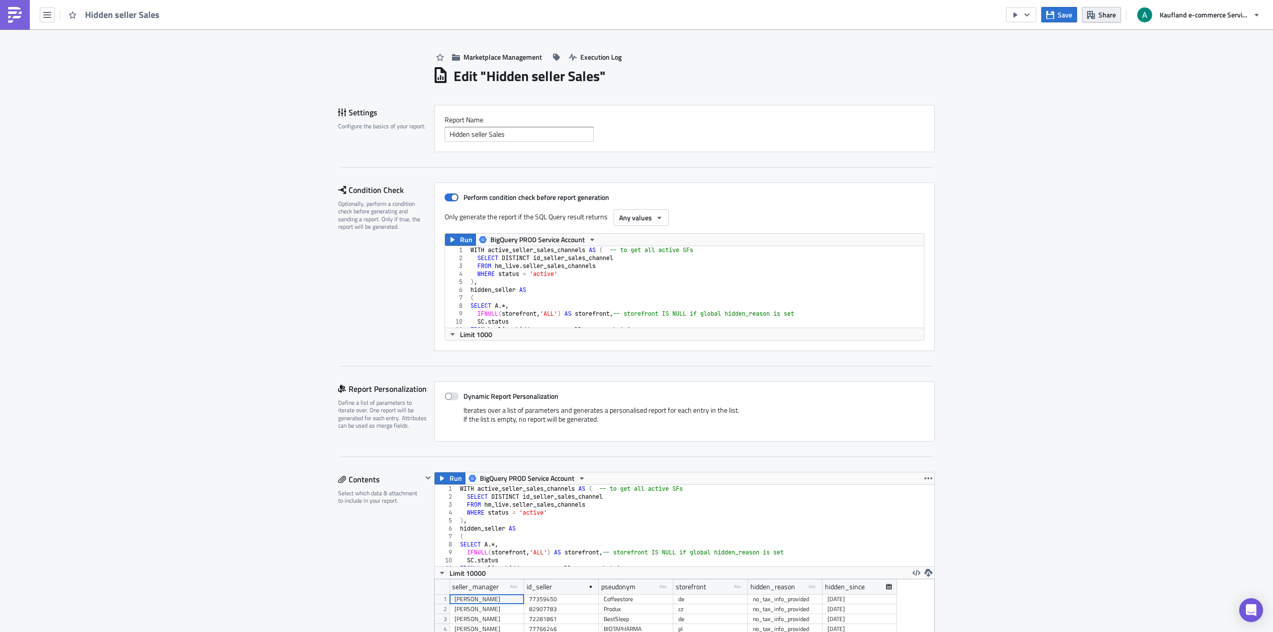
scroll to position [114, 500]
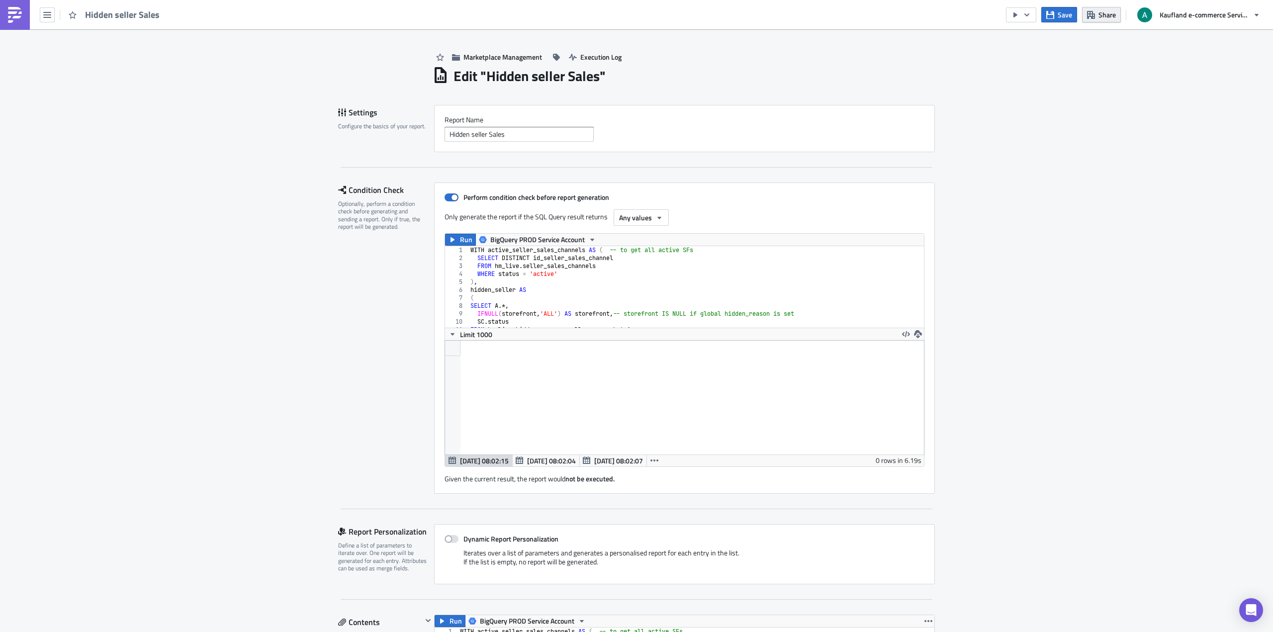
click at [1105, 18] on span "Share" at bounding box center [1106, 14] width 17 height 10
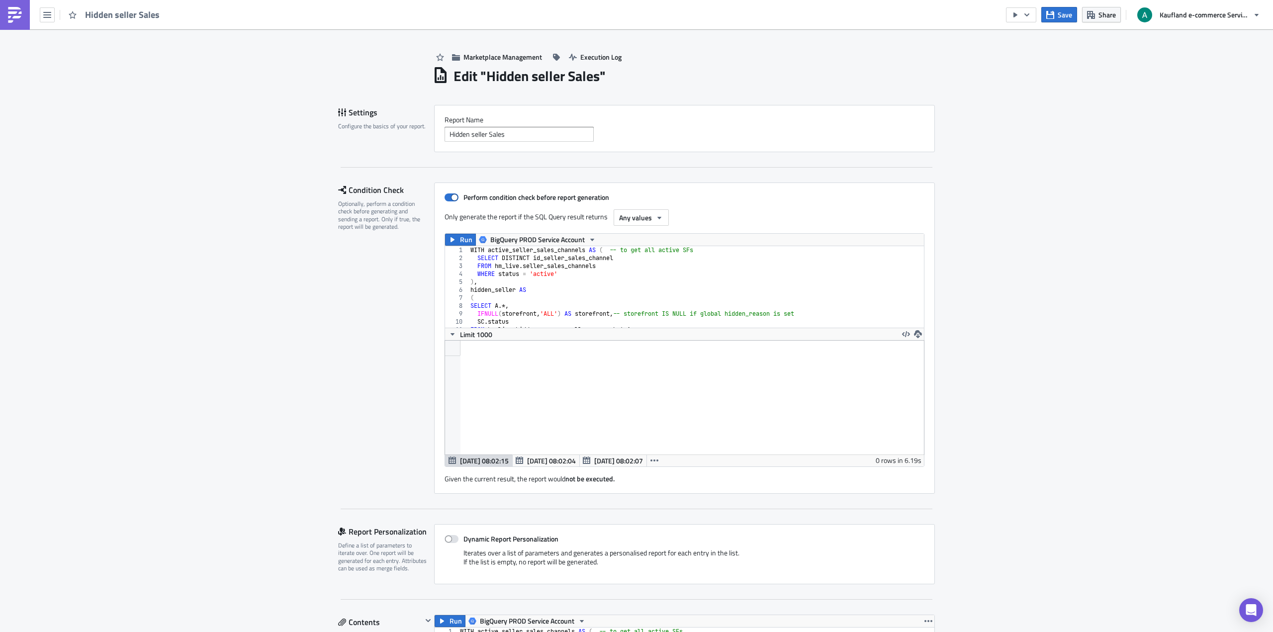
drag, startPoint x: 1083, startPoint y: 161, endPoint x: 1073, endPoint y: 154, distance: 12.4
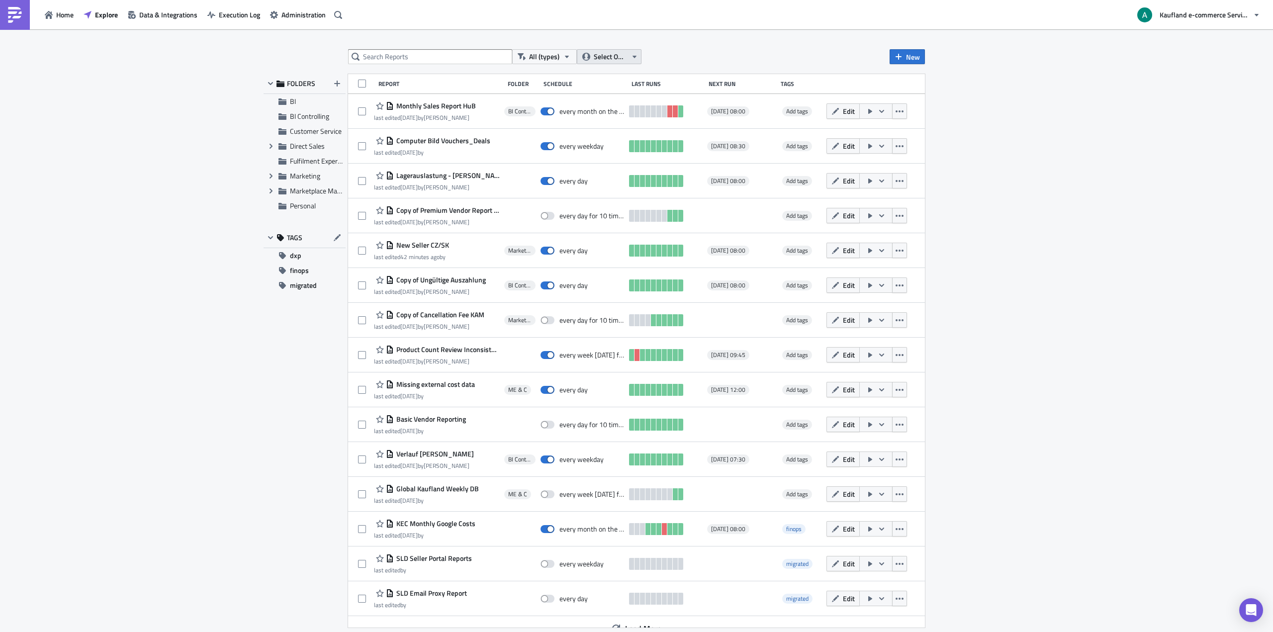
click at [626, 56] on span "Select Owner" at bounding box center [610, 56] width 33 height 11
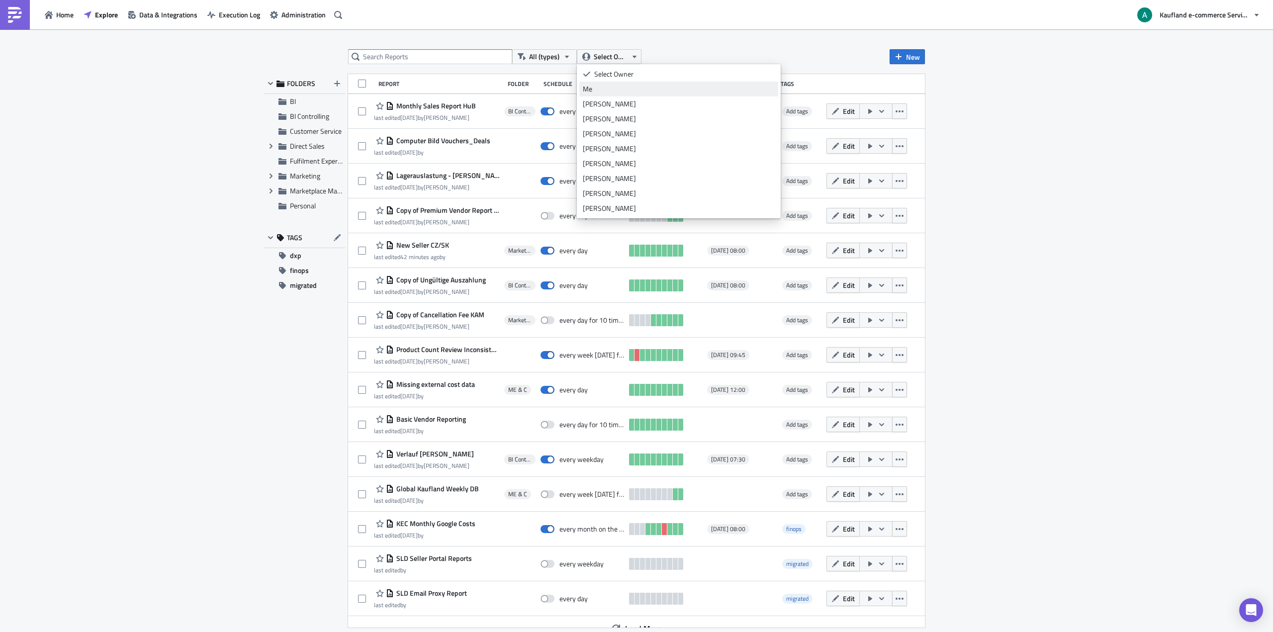
click at [614, 88] on div "Me" at bounding box center [679, 89] width 192 height 10
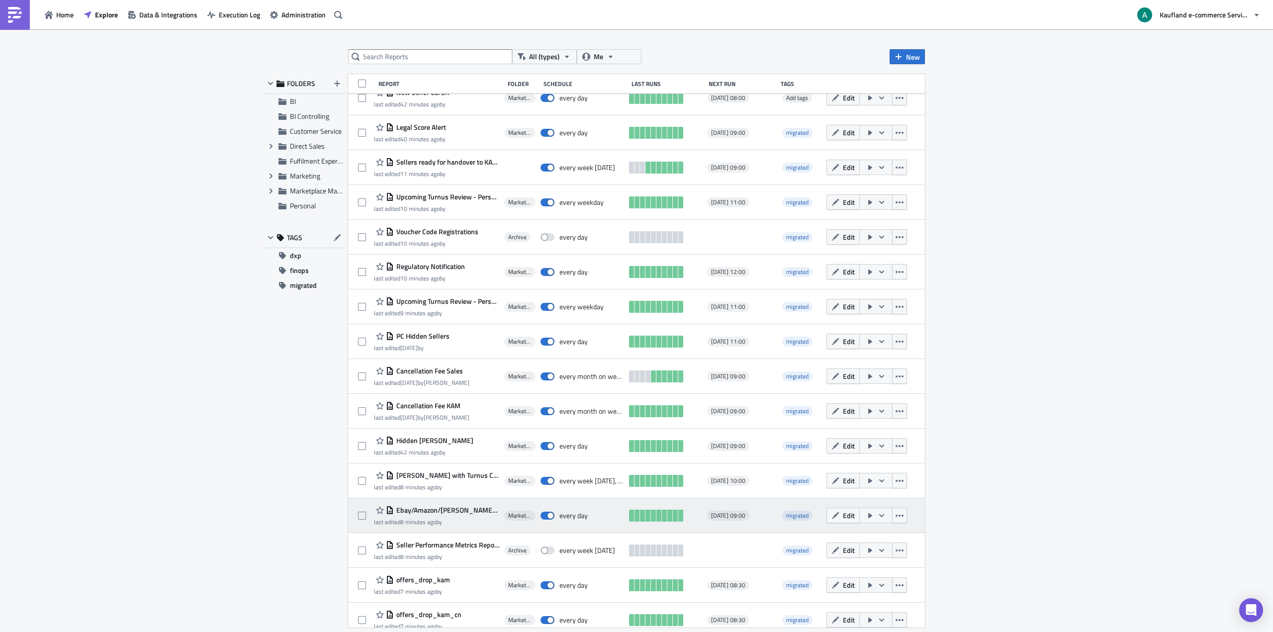
scroll to position [371, 0]
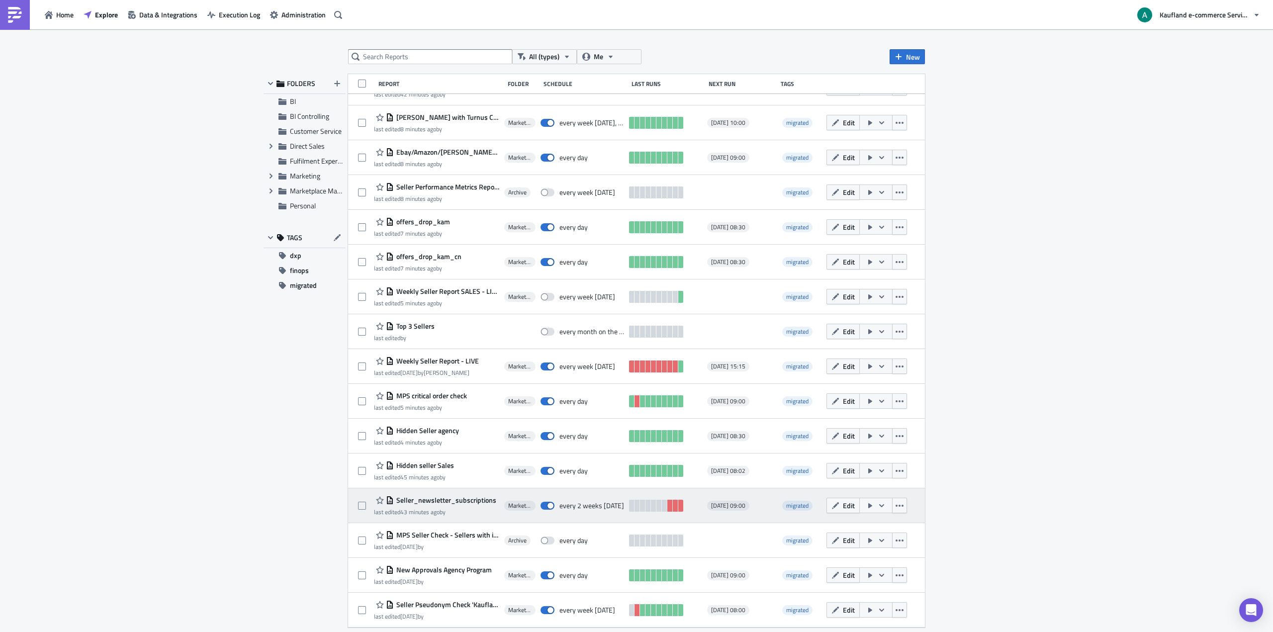
click at [448, 502] on span "Seller_newsletter_subscriptions" at bounding box center [445, 500] width 102 height 9
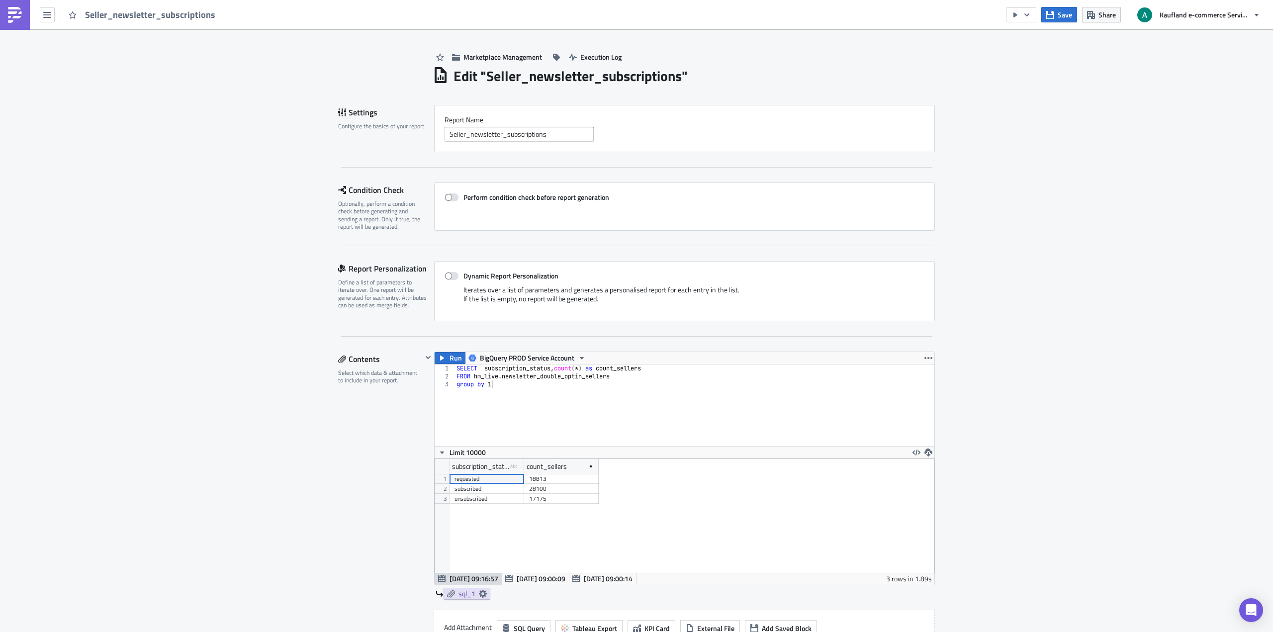
scroll to position [114, 500]
click at [1100, 18] on span "Share" at bounding box center [1106, 14] width 17 height 10
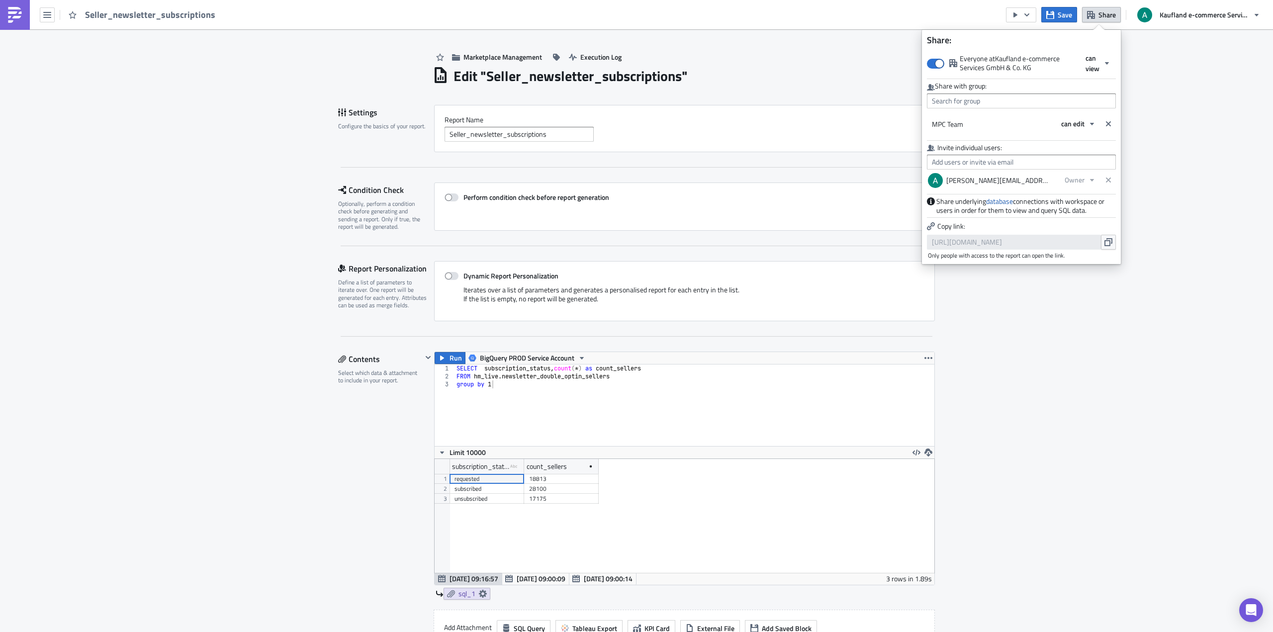
click at [830, 66] on div "Edit " Seller_newsletter_subscriptions "" at bounding box center [684, 75] width 502 height 20
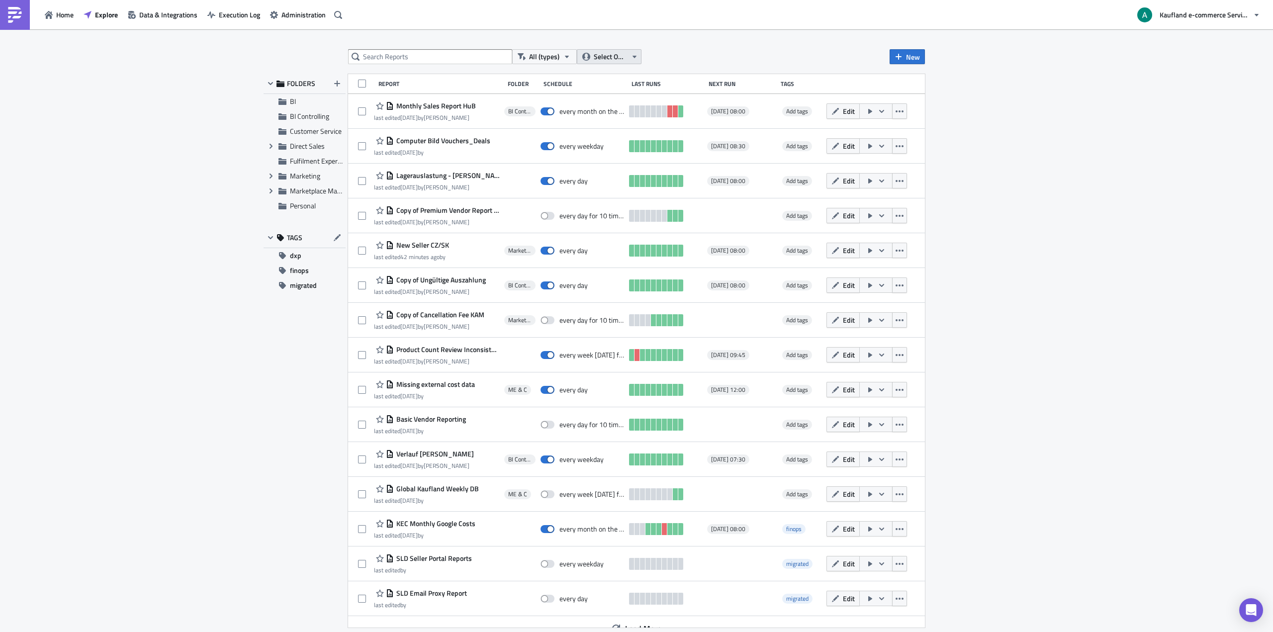
click at [616, 63] on button "Select Owner" at bounding box center [609, 56] width 65 height 15
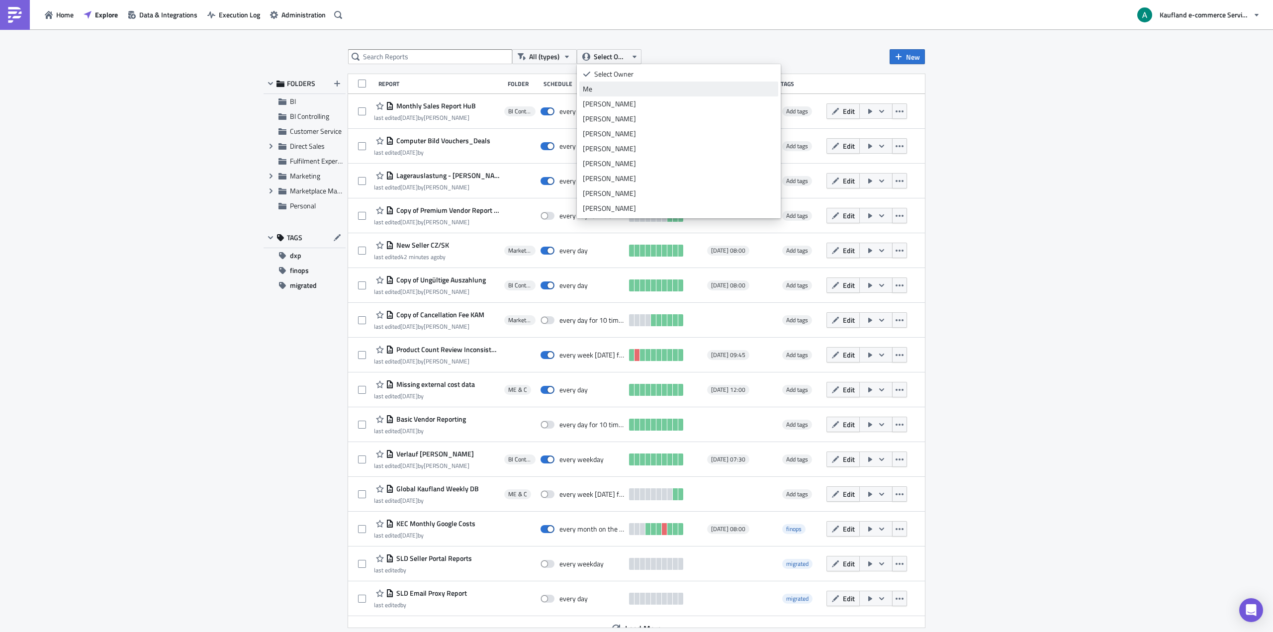
click at [612, 89] on div "Me" at bounding box center [679, 89] width 192 height 10
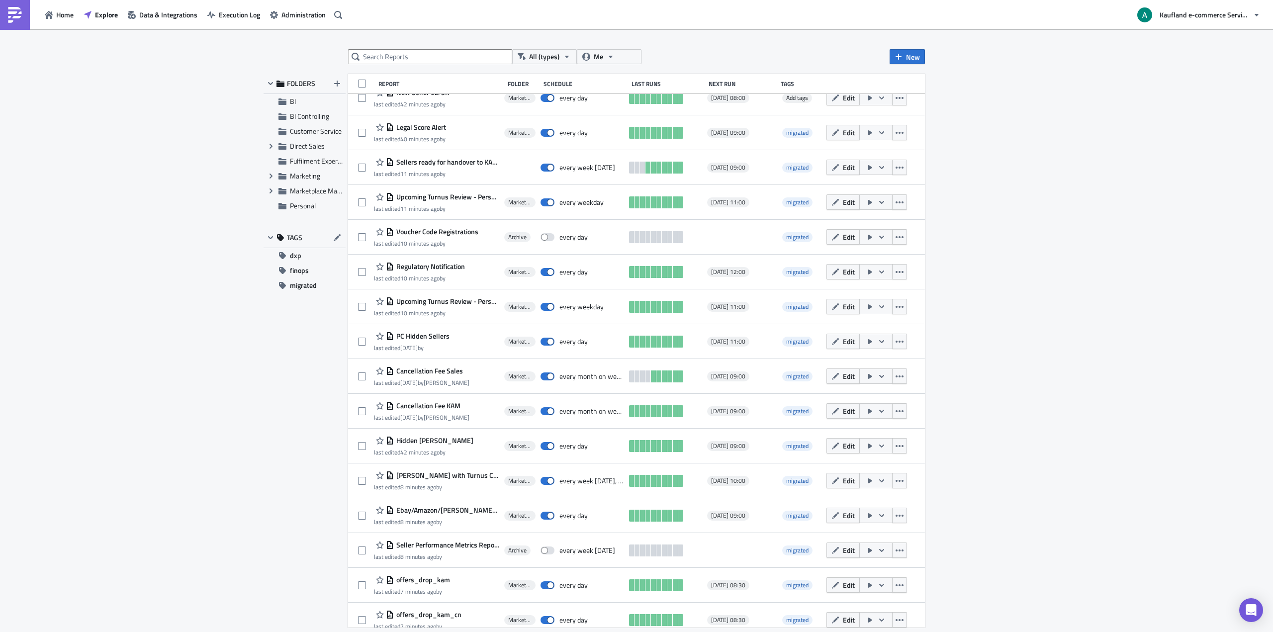
scroll to position [371, 0]
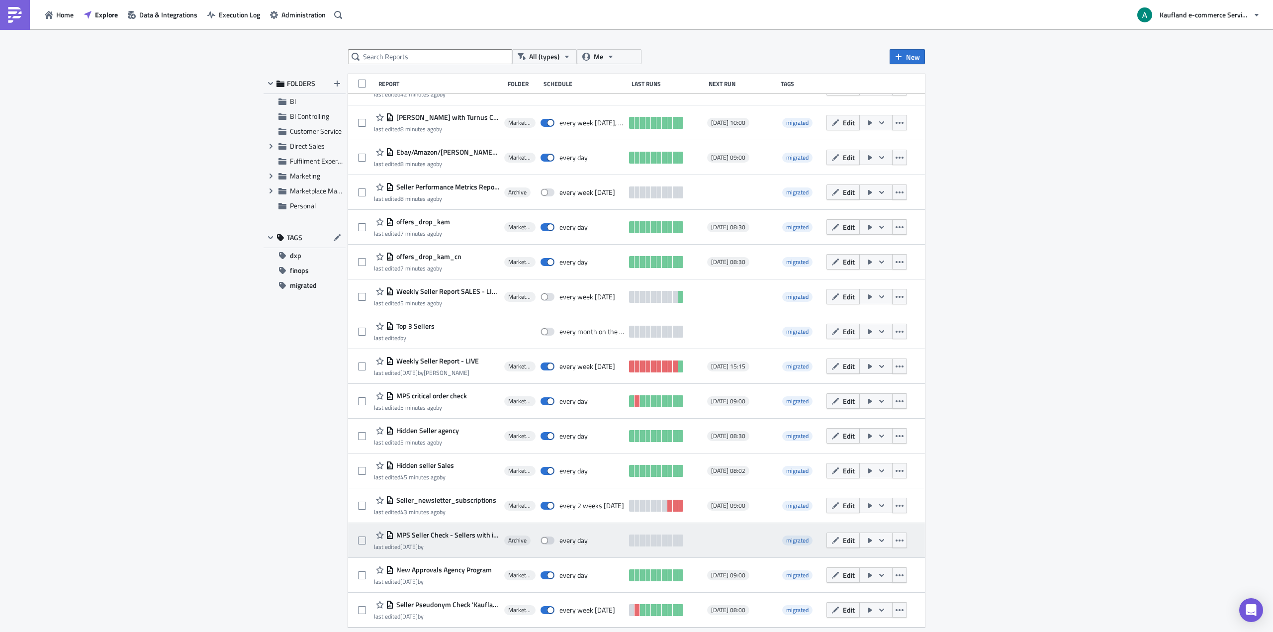
click at [466, 534] on span "MPS Seller Check - Sellers with identical owner, manager or imprint" at bounding box center [446, 534] width 105 height 9
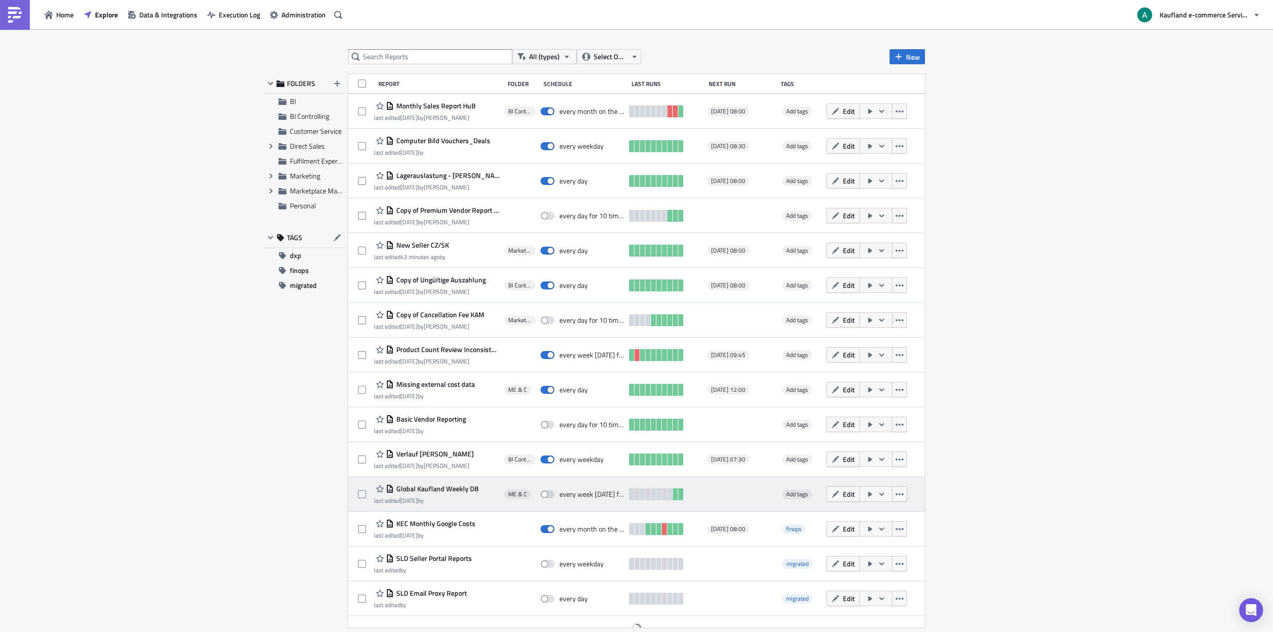
scroll to position [13, 0]
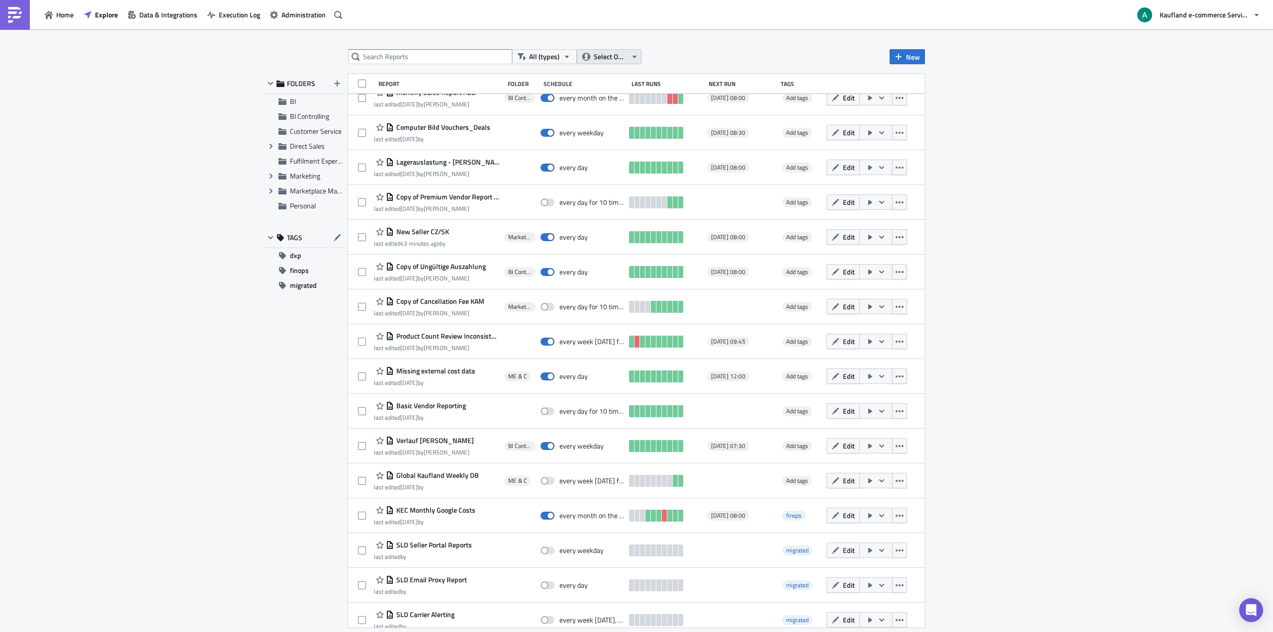
click at [621, 57] on span "Select Owner" at bounding box center [610, 56] width 33 height 11
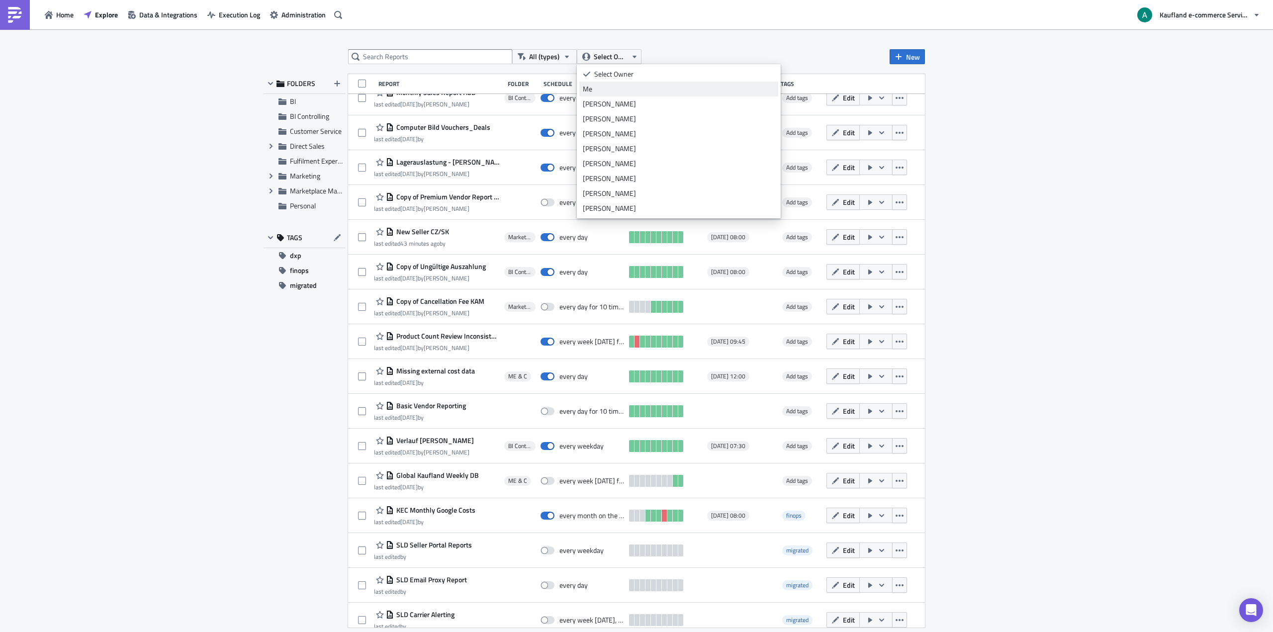
click at [617, 83] on link "Me" at bounding box center [678, 89] width 199 height 15
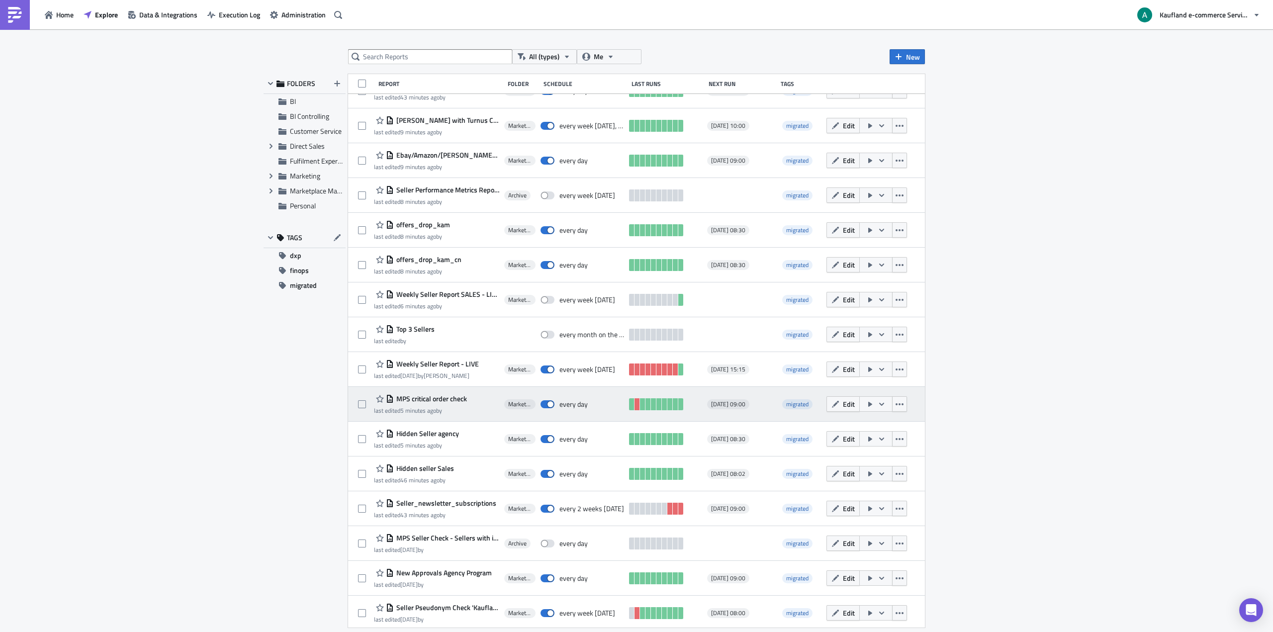
scroll to position [371, 0]
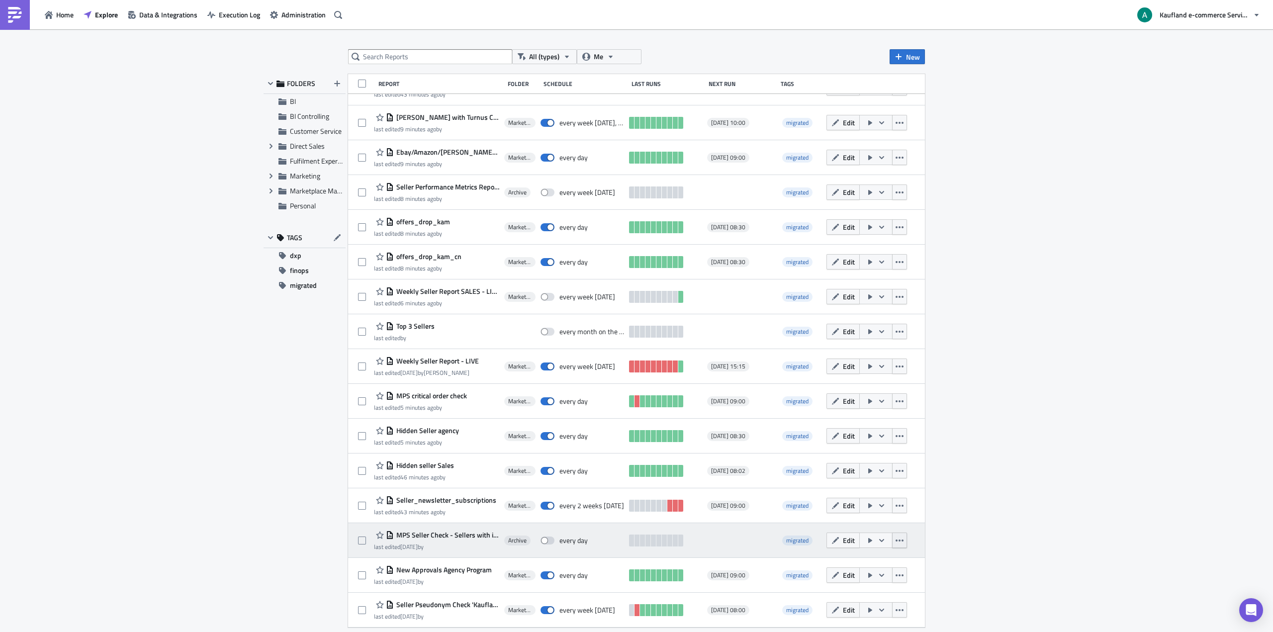
click at [897, 543] on button "button" at bounding box center [899, 539] width 15 height 15
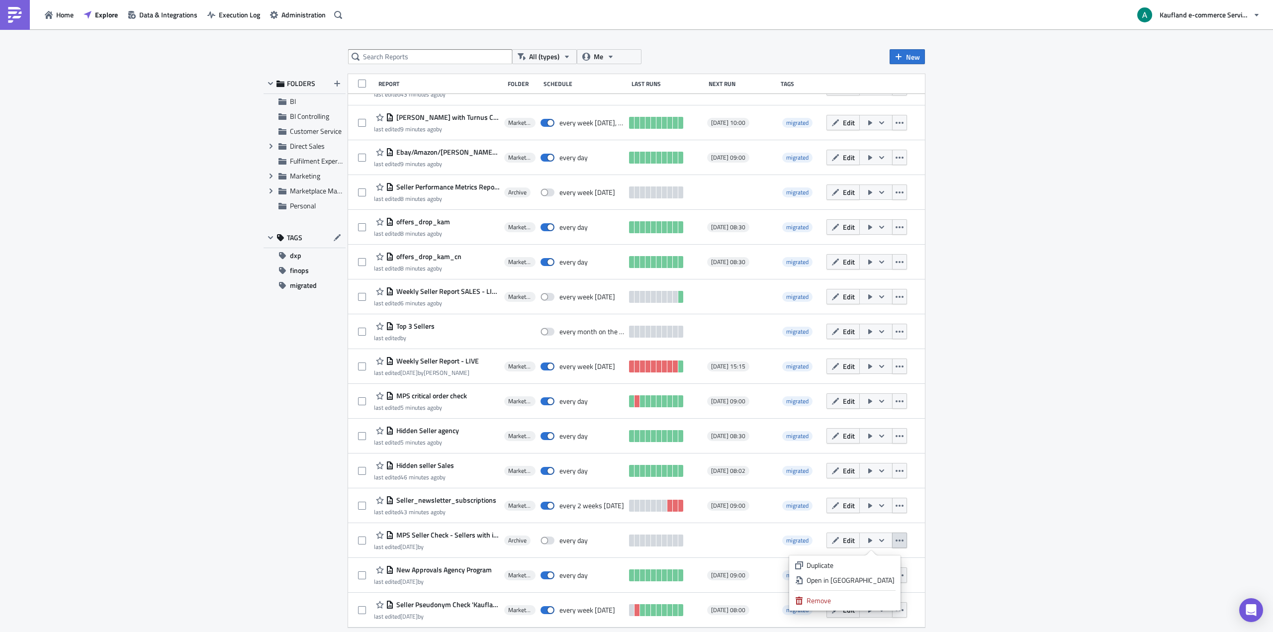
click at [1007, 547] on div "All (types) Me New FOLDERS BI BI Controlling Customer Service Expand group Dire…" at bounding box center [636, 331] width 1273 height 604
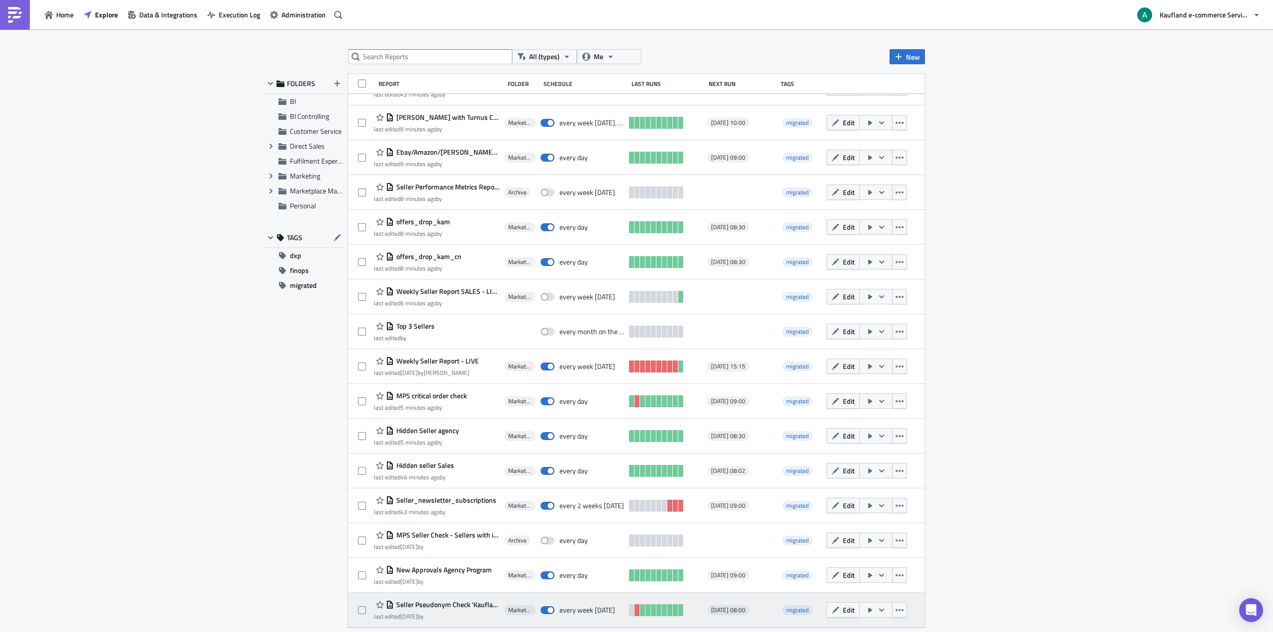
click at [430, 604] on span "Seller Pseudonym Check 'Kaufland'" at bounding box center [446, 604] width 105 height 9
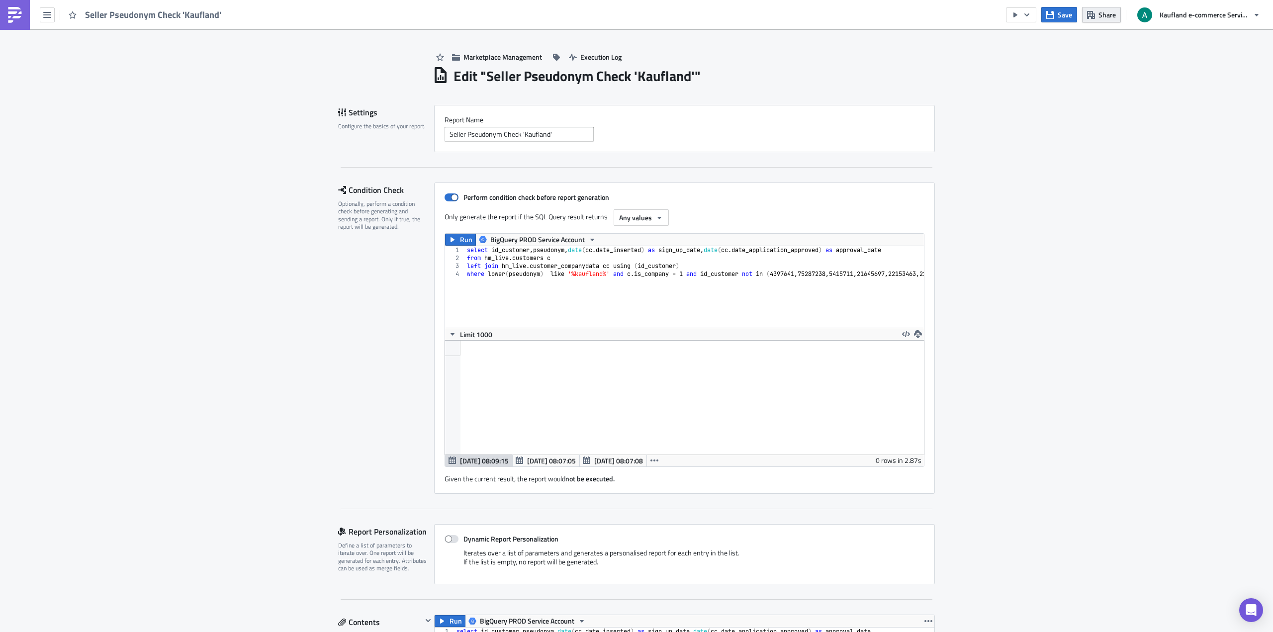
scroll to position [114, 500]
click at [1109, 18] on span "Share" at bounding box center [1106, 14] width 17 height 10
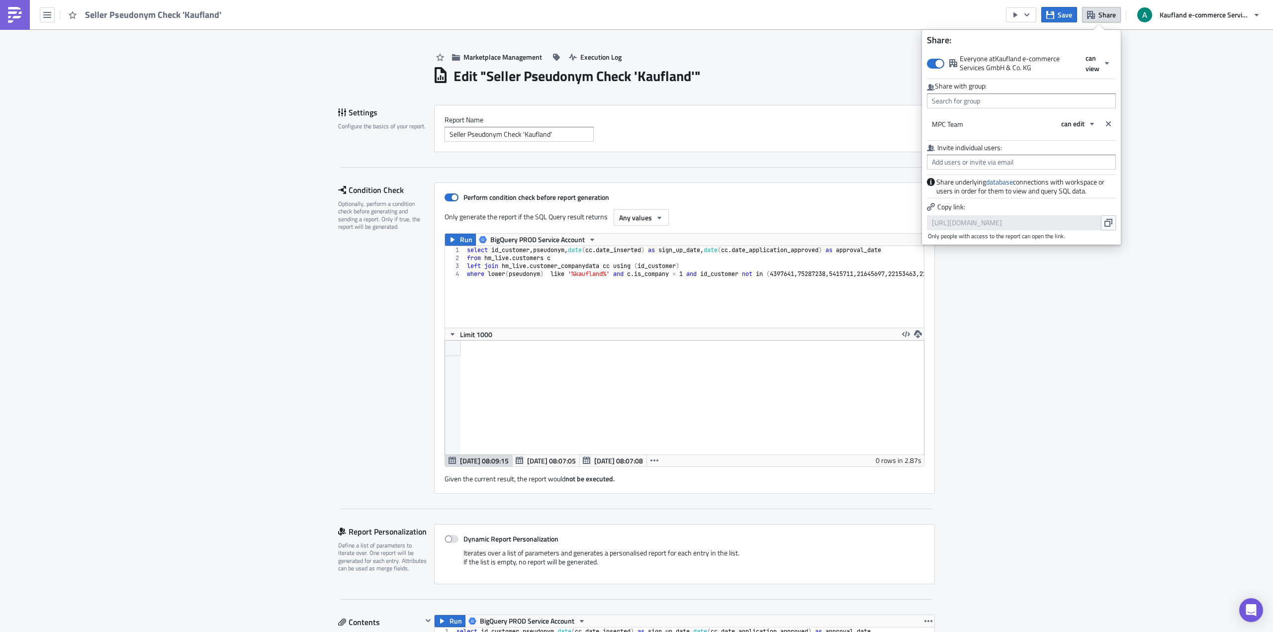
click at [840, 79] on div "Edit " Seller Pseudonym Check 'Kaufland' "" at bounding box center [684, 75] width 502 height 20
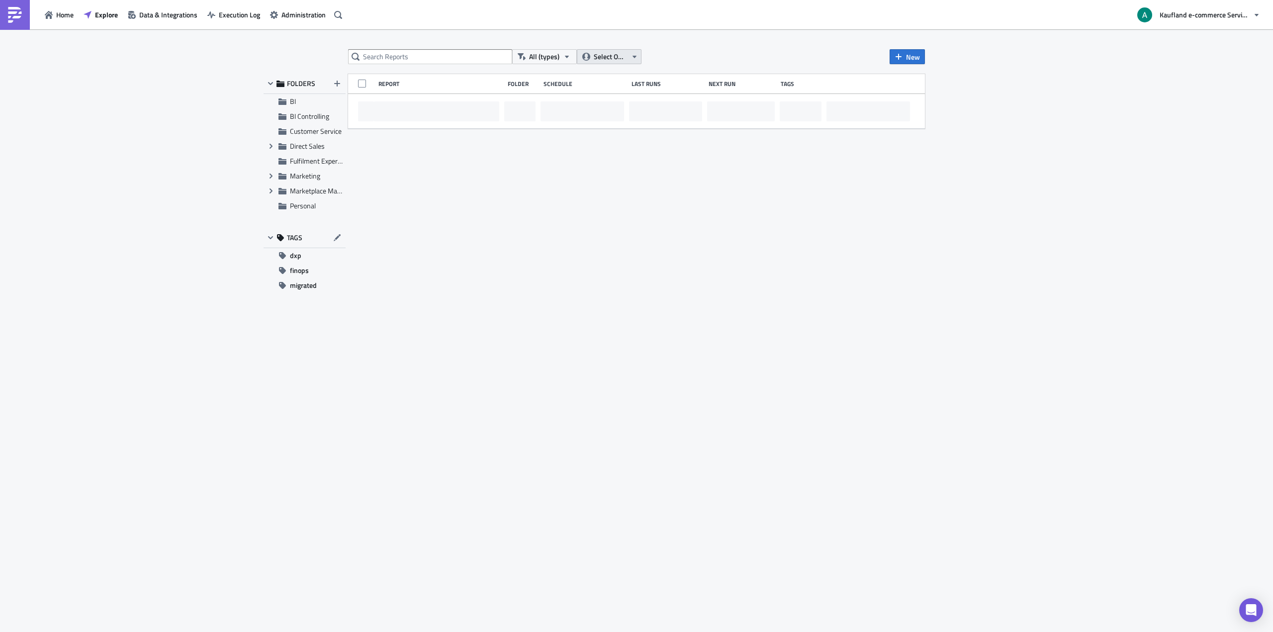
click at [614, 63] on button "Select Owner" at bounding box center [609, 56] width 65 height 15
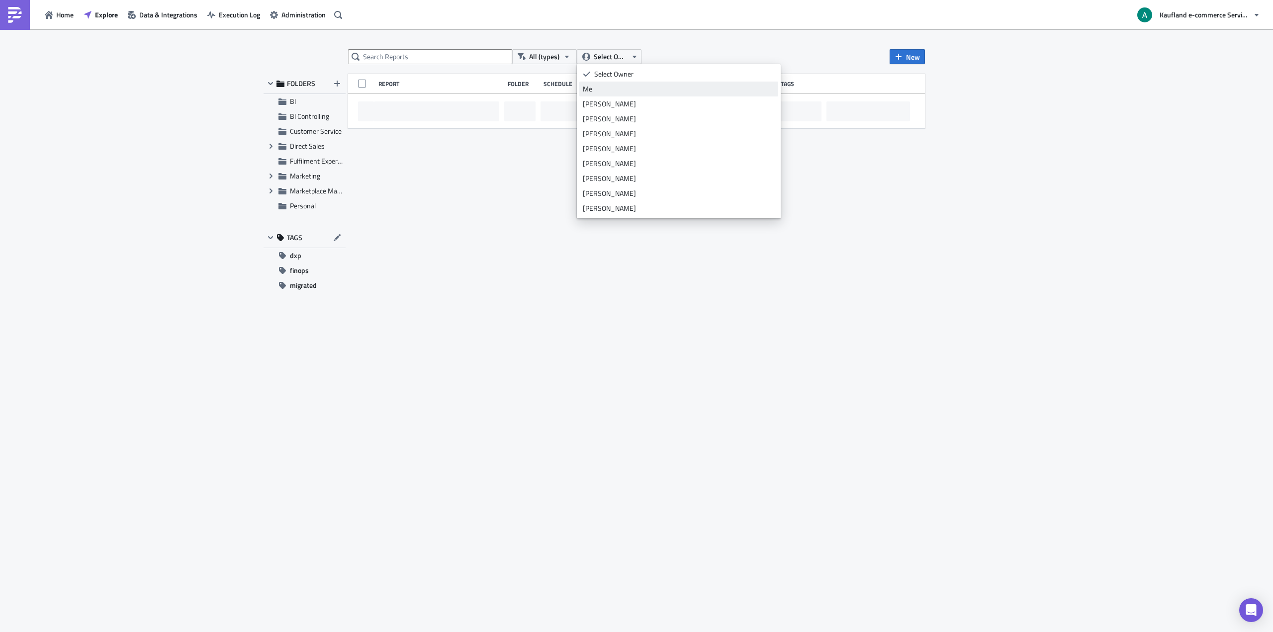
click at [612, 89] on div "Me" at bounding box center [679, 89] width 192 height 10
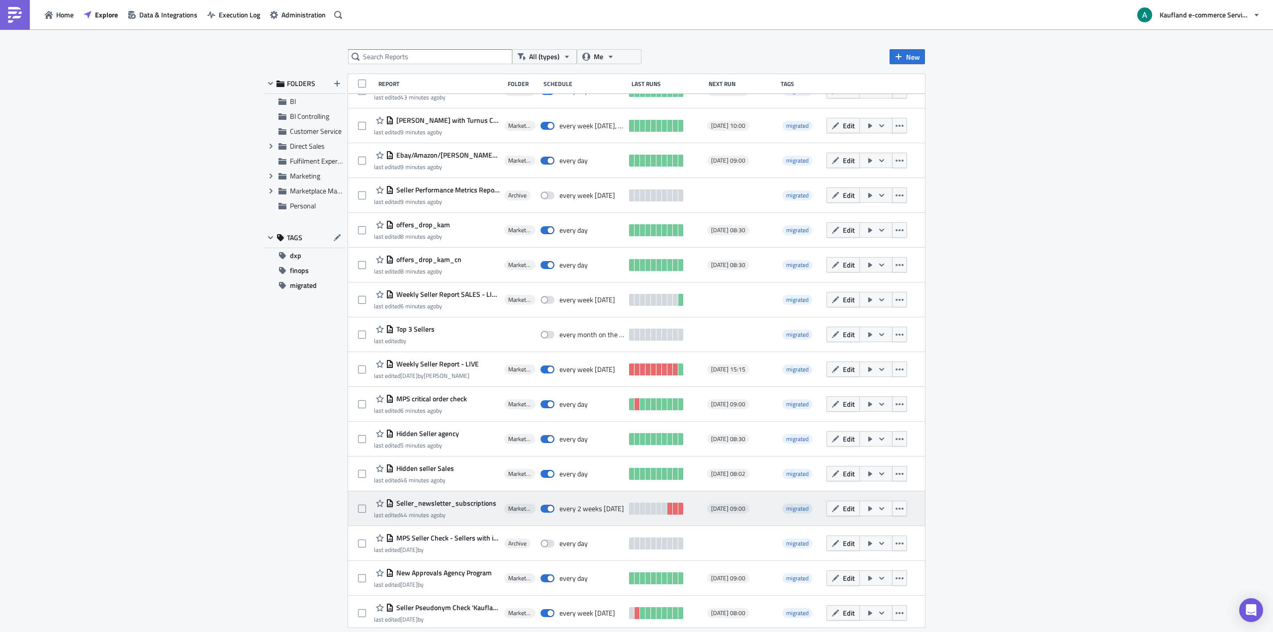
scroll to position [371, 0]
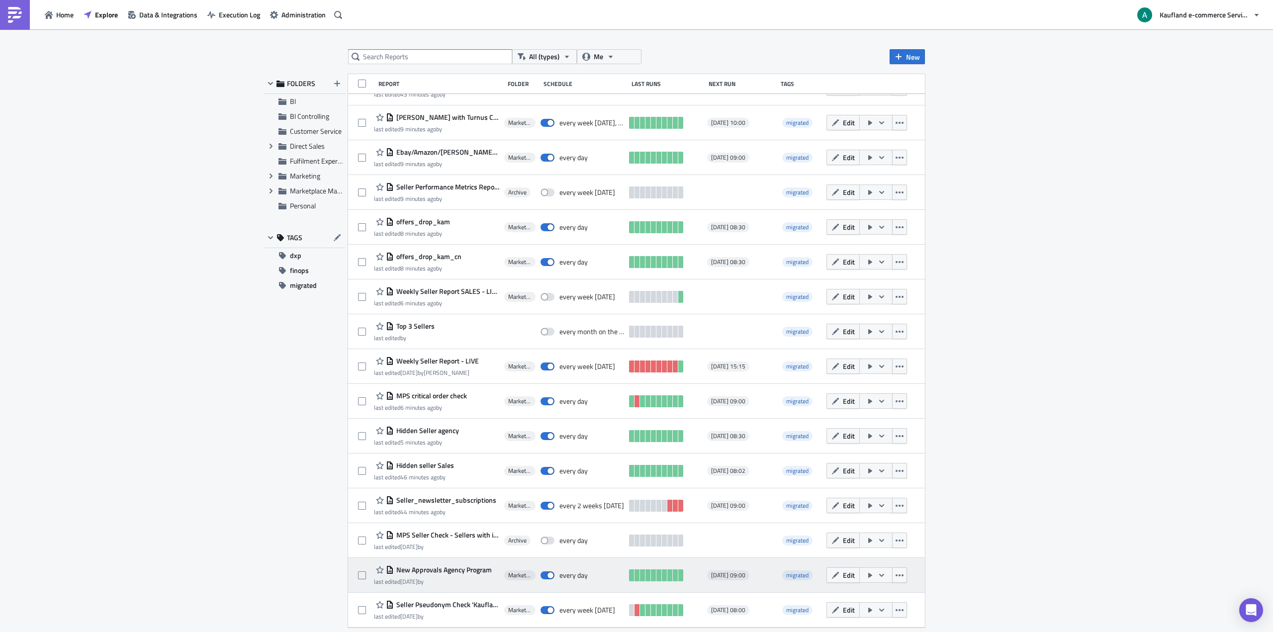
click at [449, 568] on span "New Approvals Agency Program" at bounding box center [443, 569] width 98 height 9
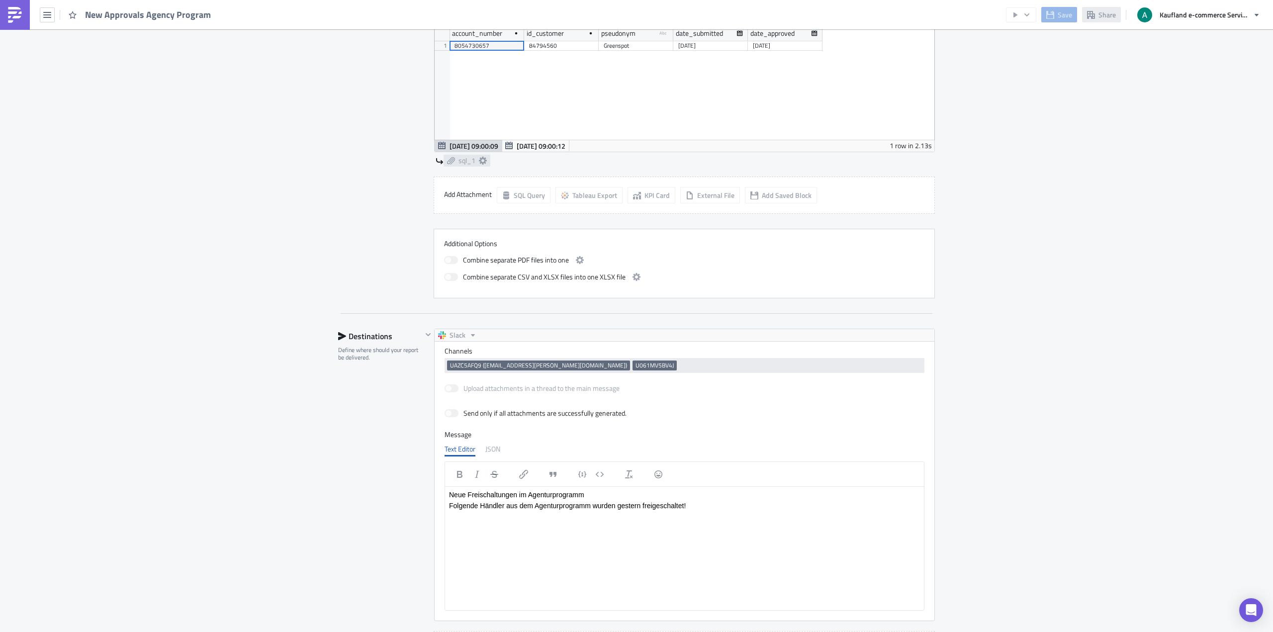
scroll to position [916, 0]
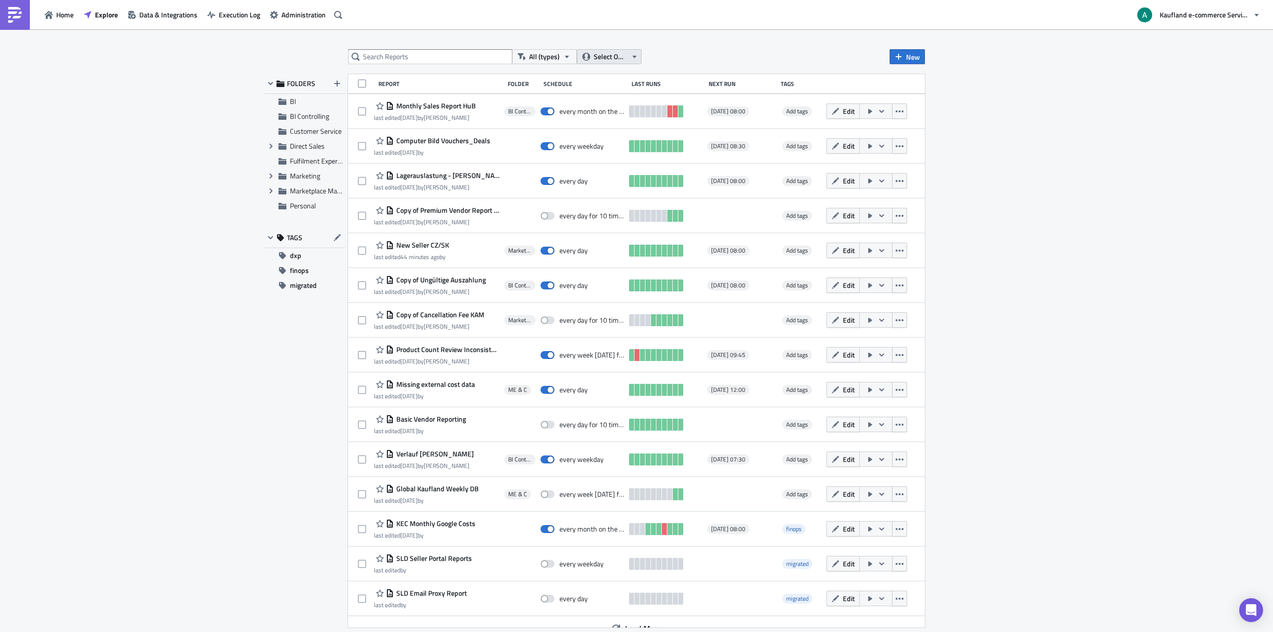
click at [612, 64] on button "Select Owner" at bounding box center [609, 56] width 65 height 15
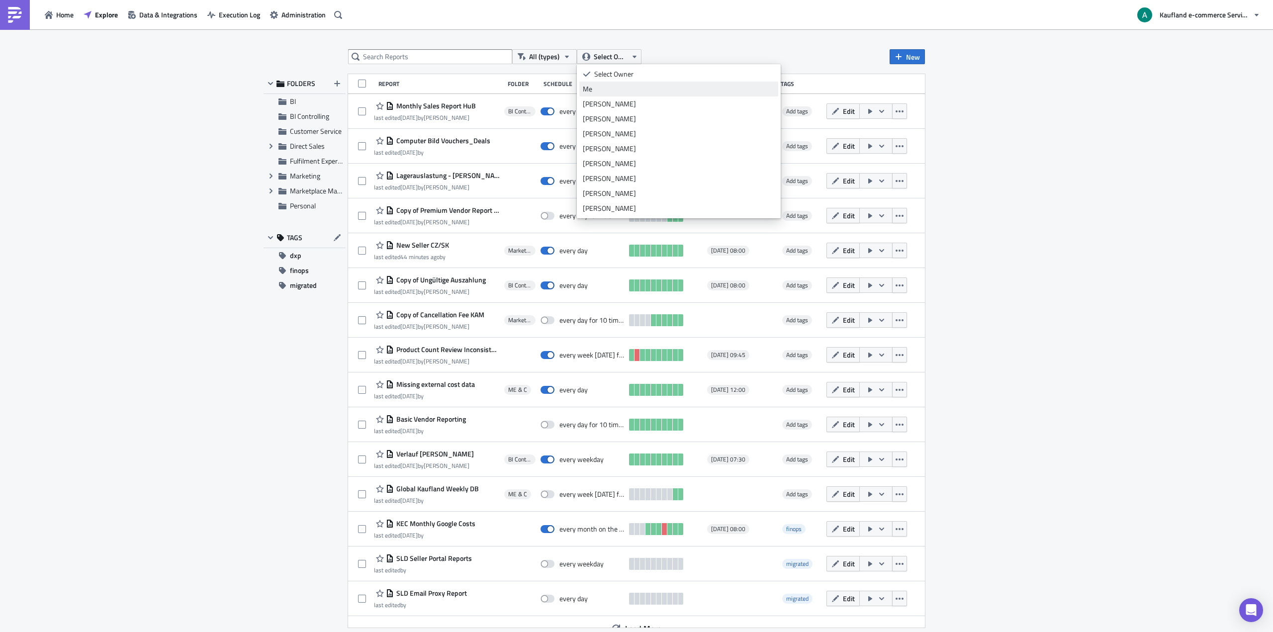
click at [606, 86] on div "Me" at bounding box center [679, 89] width 192 height 10
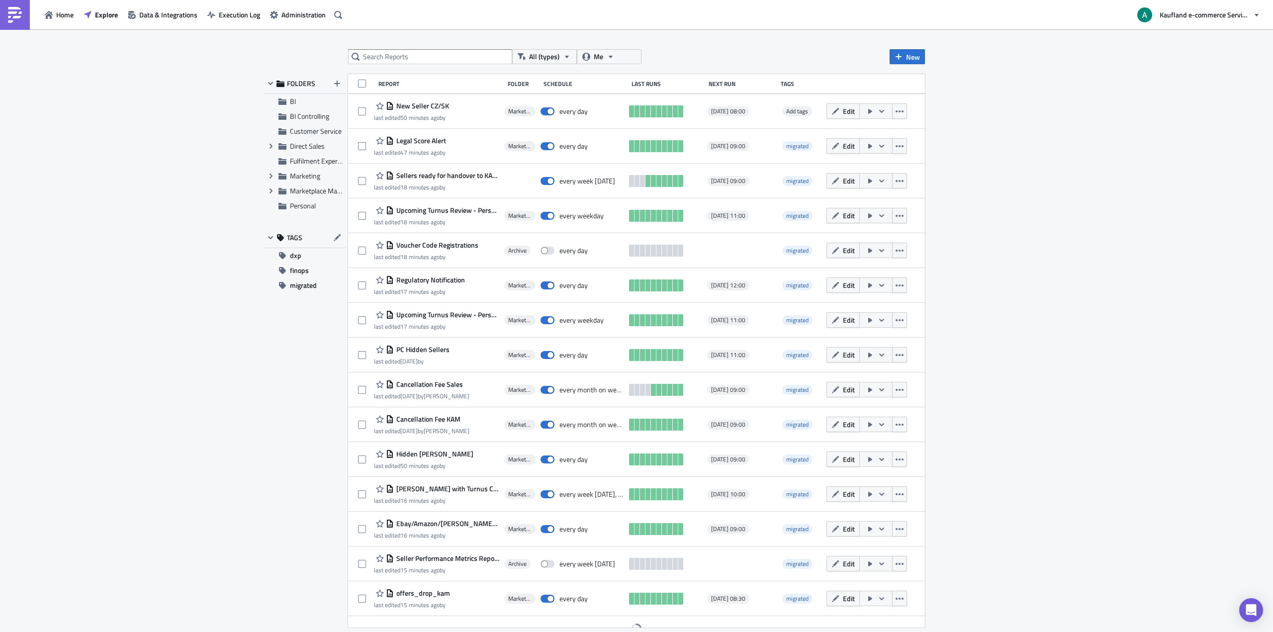
scroll to position [13, 0]
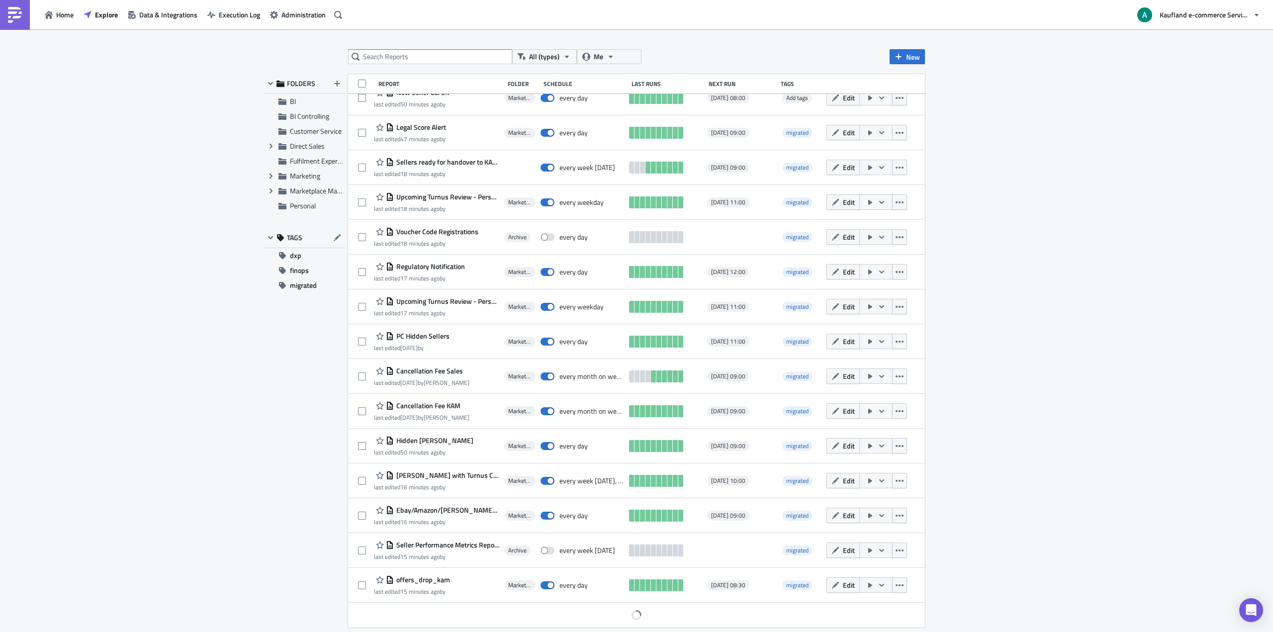
click at [310, 452] on div "All (types) Me New FOLDERS BI BI Controlling Customer Service Expand group Dire…" at bounding box center [636, 331] width 1273 height 604
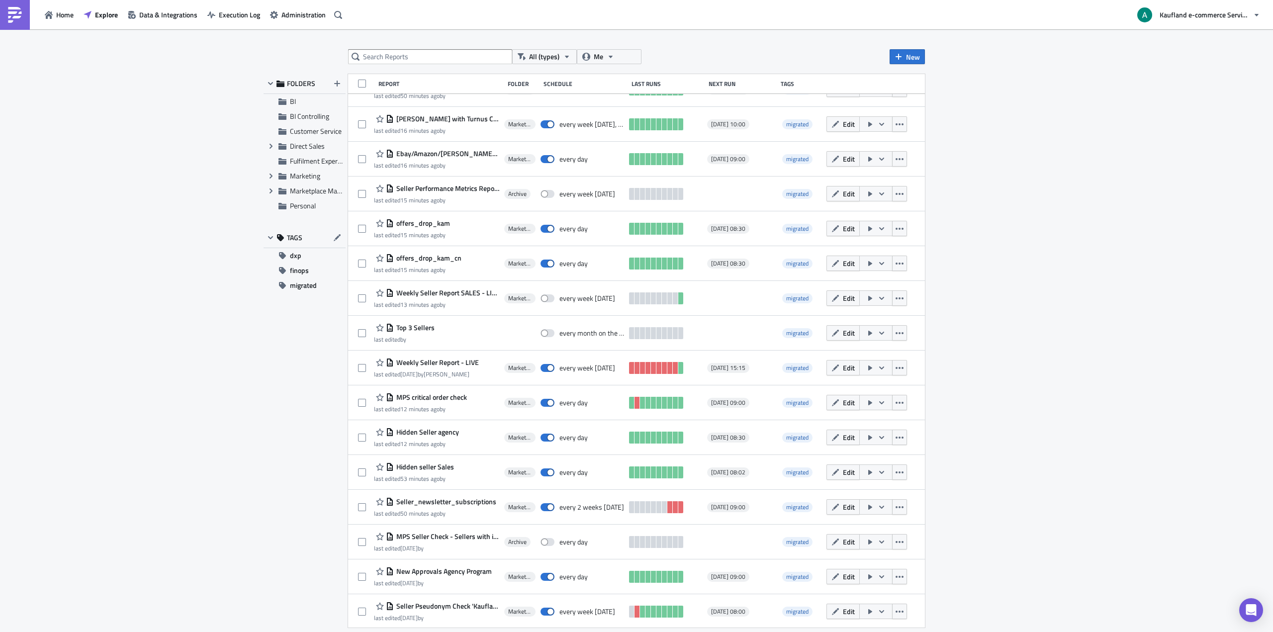
scroll to position [371, 0]
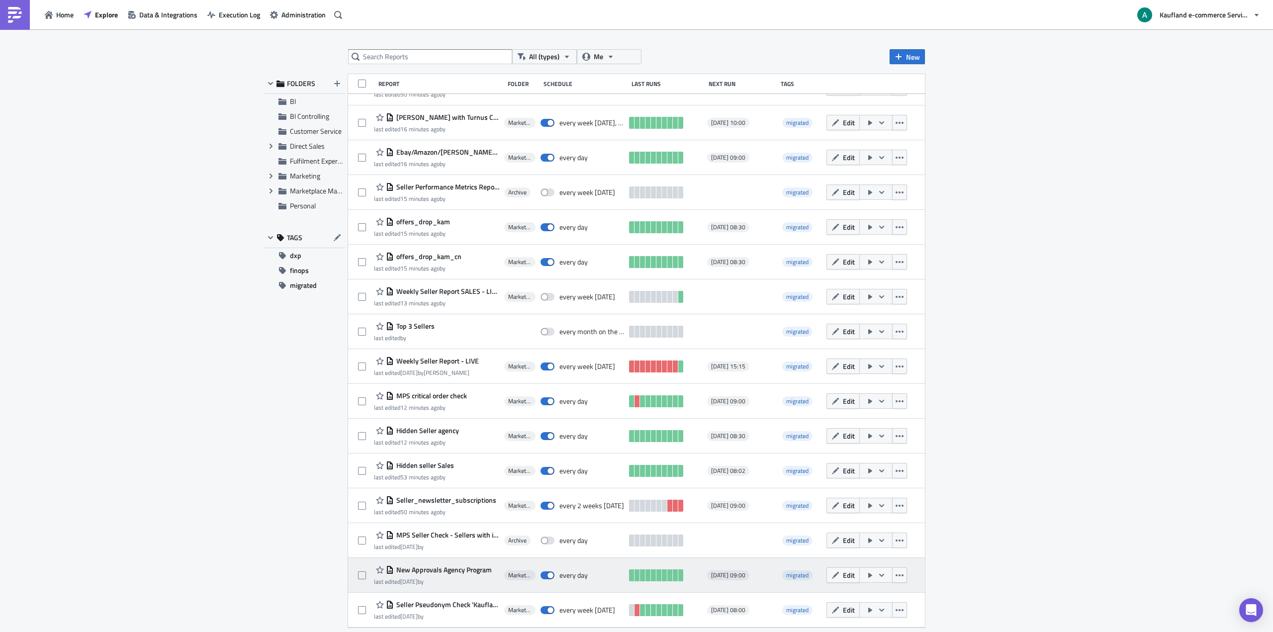
click at [435, 568] on span "New Approvals Agency Program" at bounding box center [443, 569] width 98 height 9
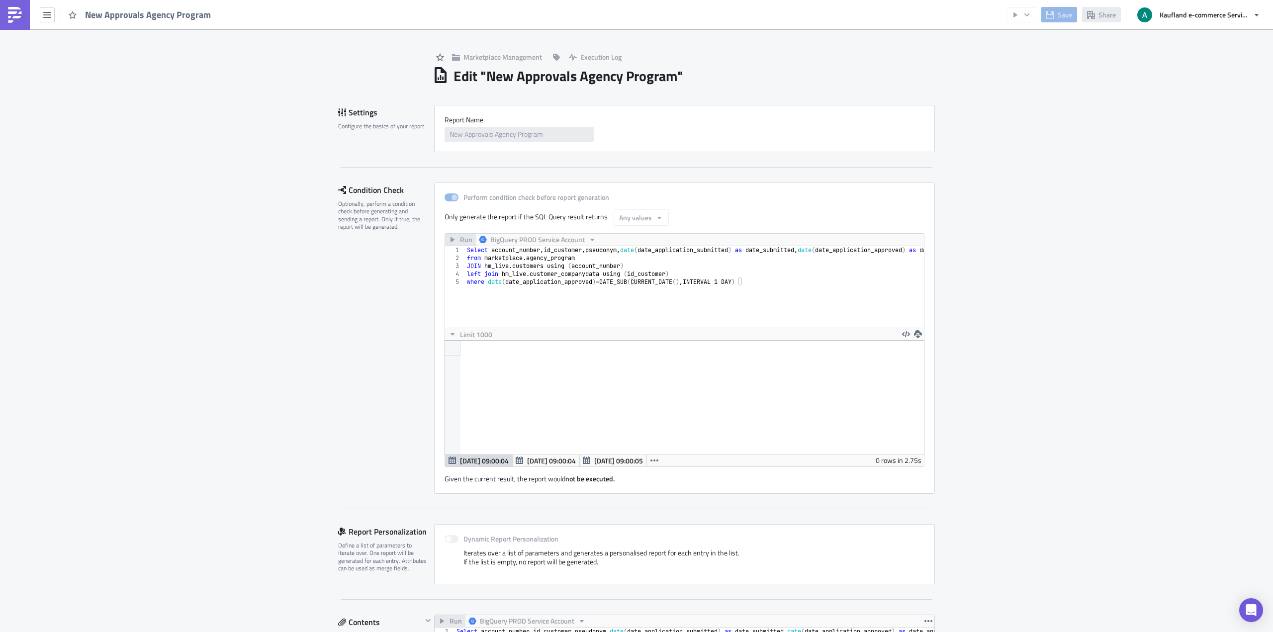
scroll to position [114, 500]
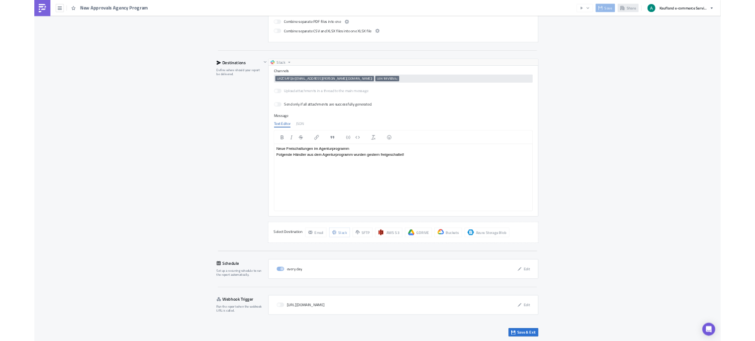
scroll to position [0, 0]
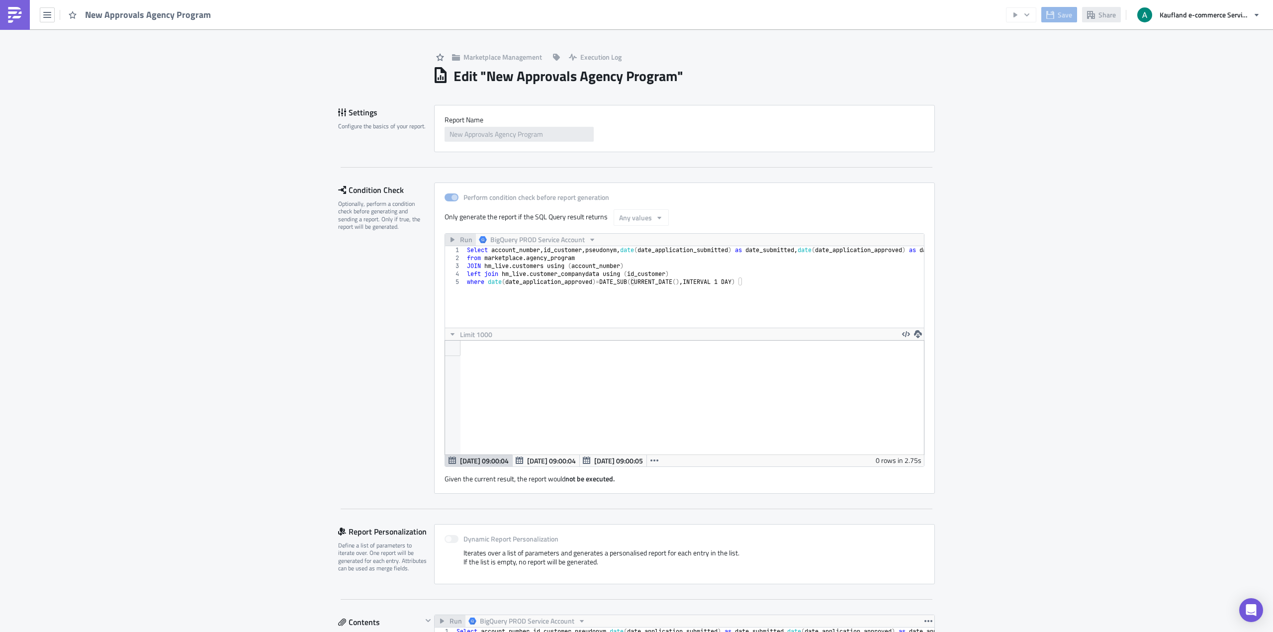
type textarea "where date(date_application_approved)=DATE_SUB(CURRENT_DATE(),INTERVAL 1 DAY)"
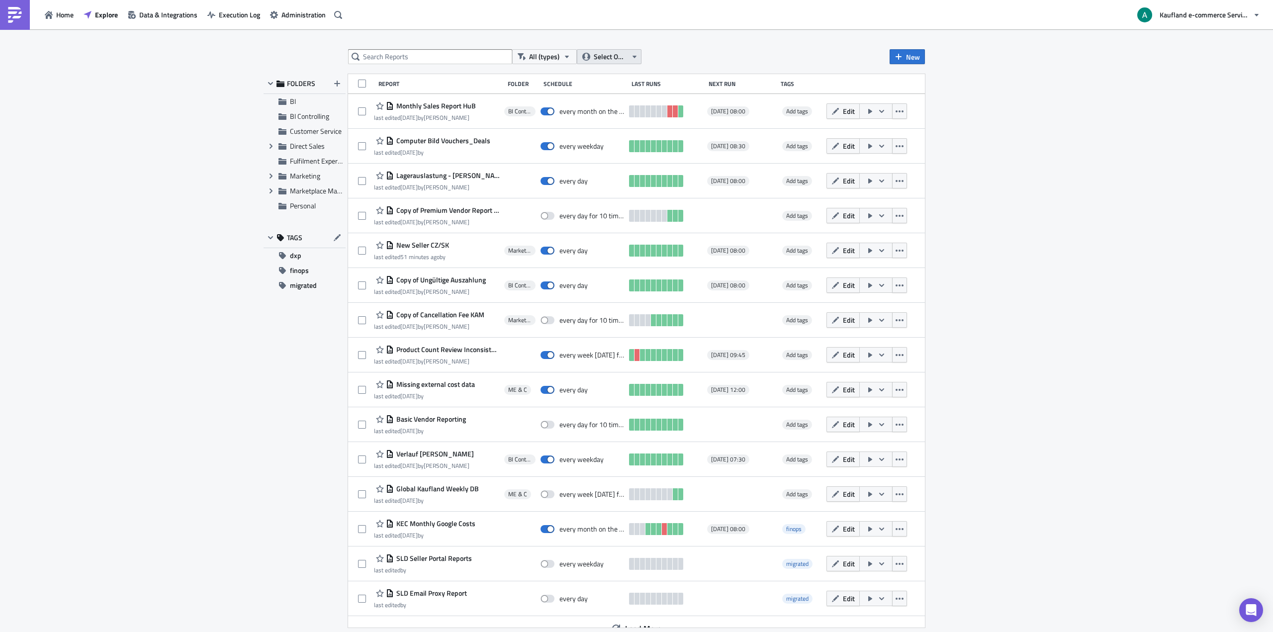
click at [623, 52] on span "Select Owner" at bounding box center [610, 56] width 33 height 11
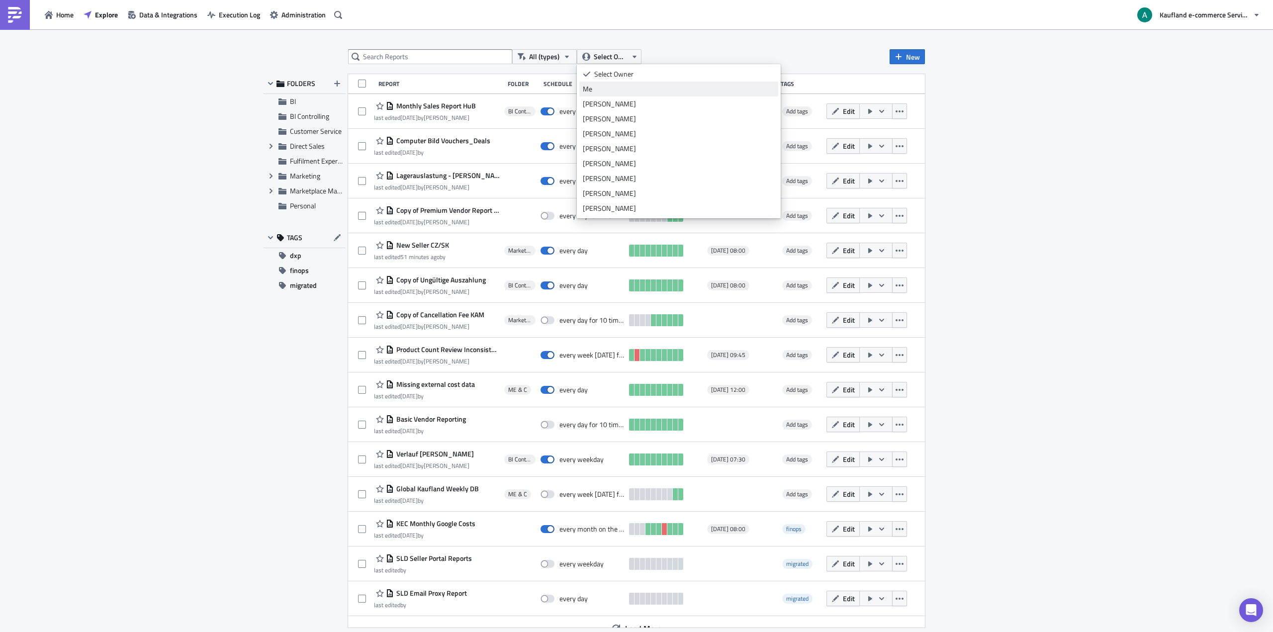
click at [620, 87] on div "Me" at bounding box center [679, 89] width 192 height 10
